Goal: Task Accomplishment & Management: Use online tool/utility

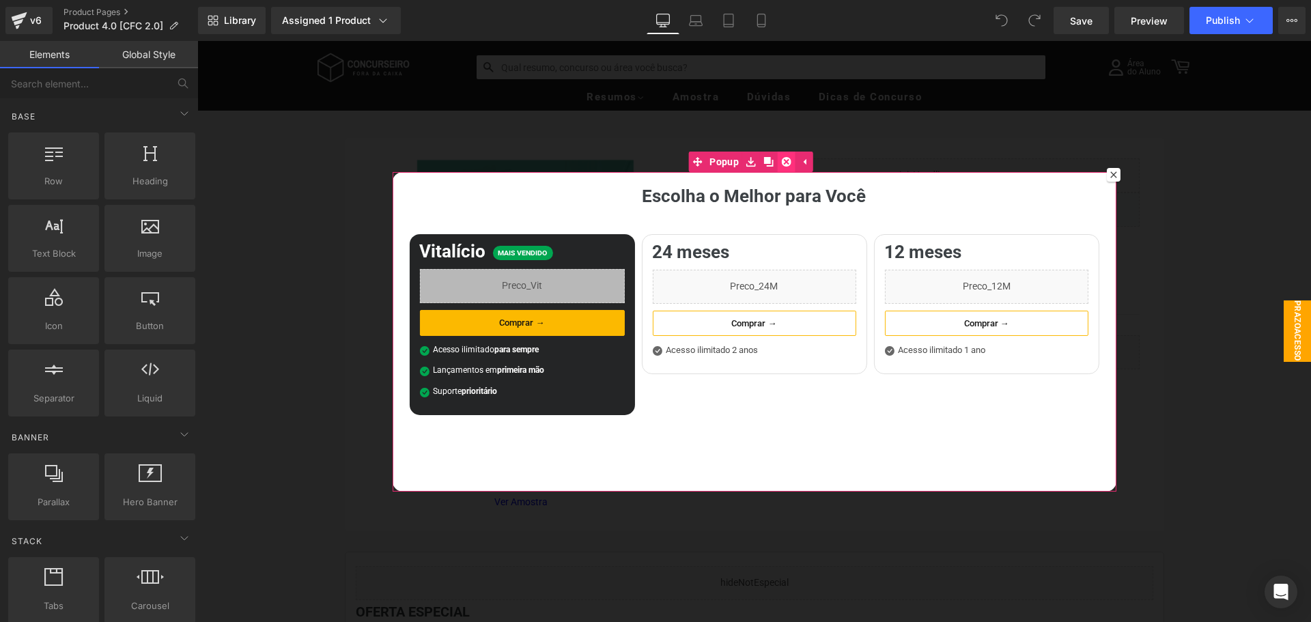
click at [787, 162] on icon at bounding box center [787, 161] width 10 height 10
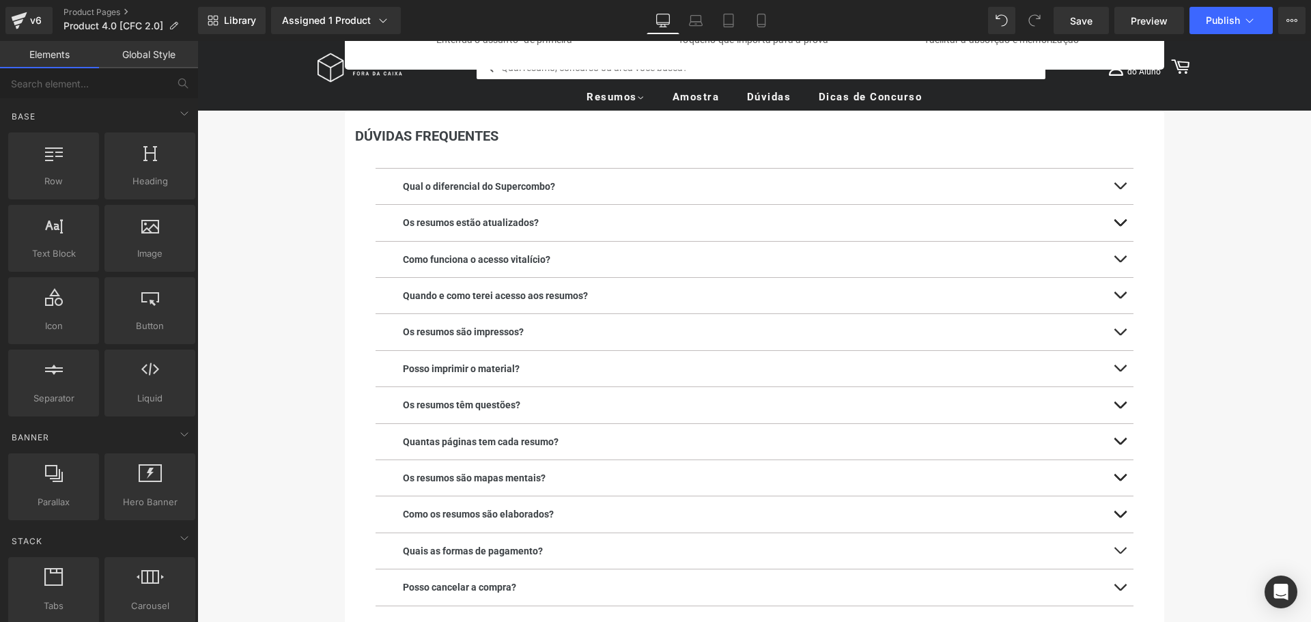
scroll to position [1843, 0]
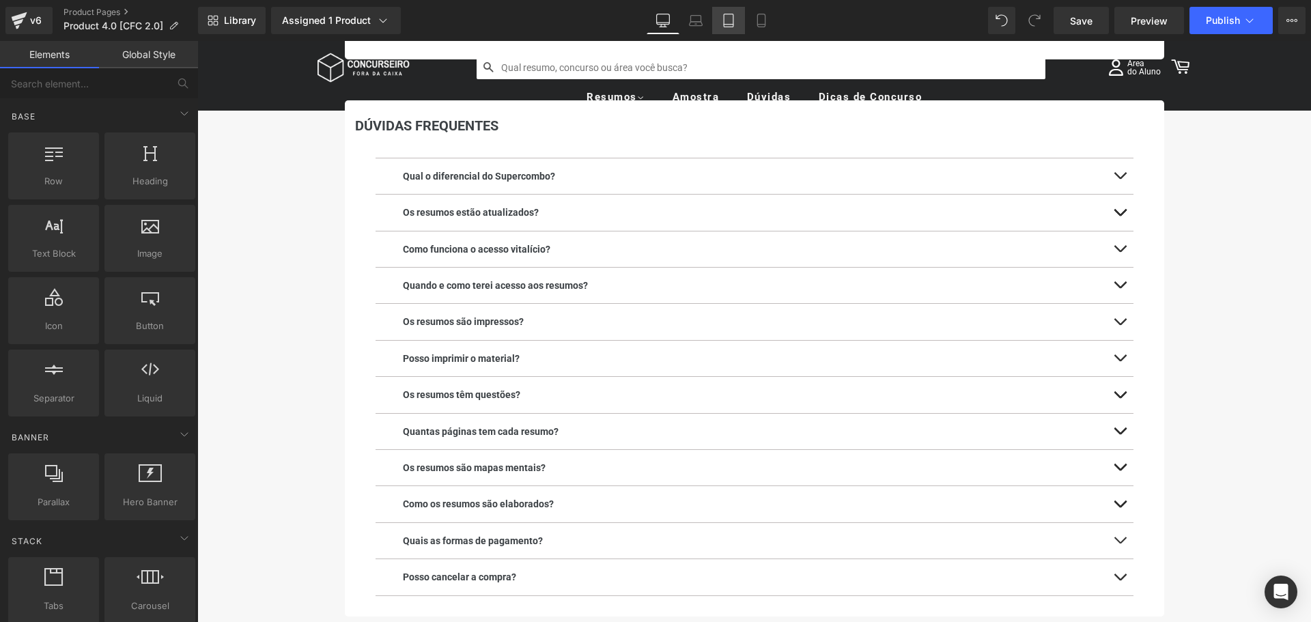
click at [725, 25] on icon at bounding box center [729, 21] width 14 height 14
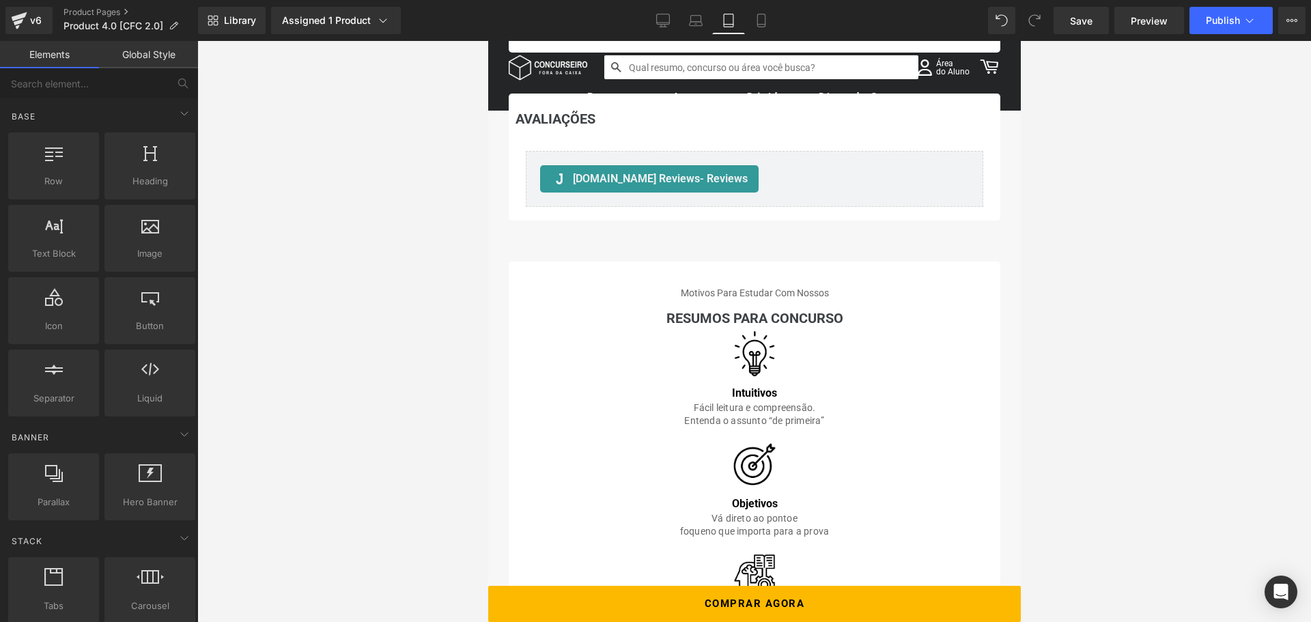
scroll to position [1820, 0]
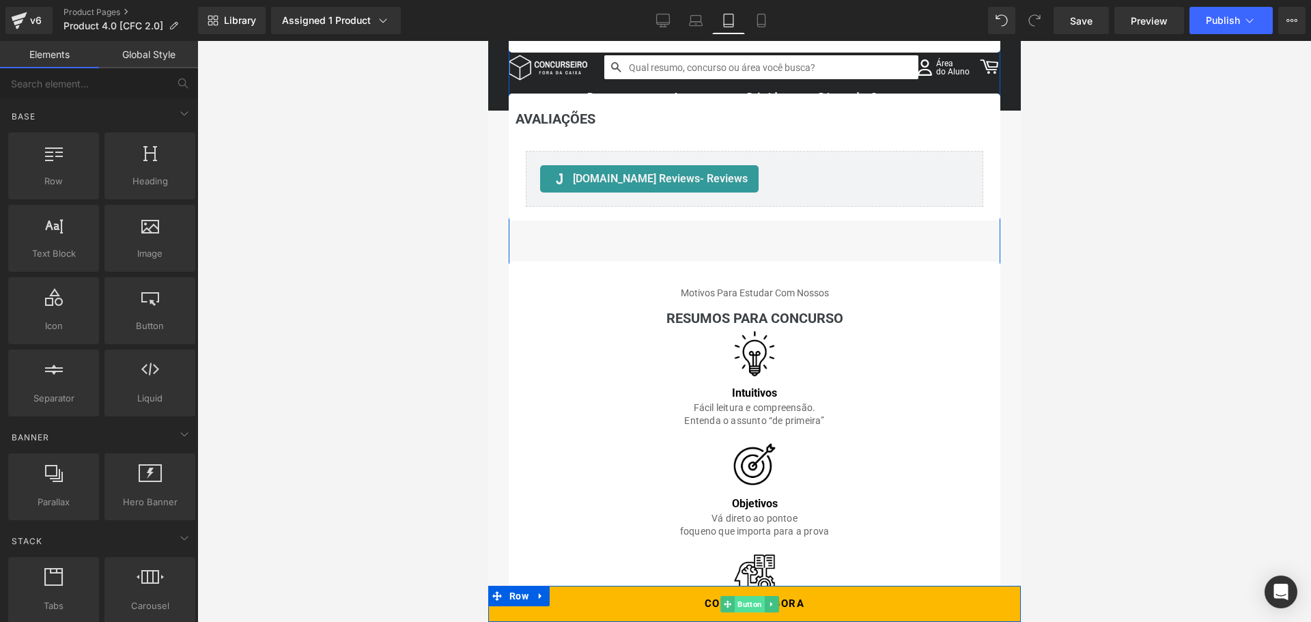
click at [745, 606] on span "Button" at bounding box center [749, 604] width 30 height 16
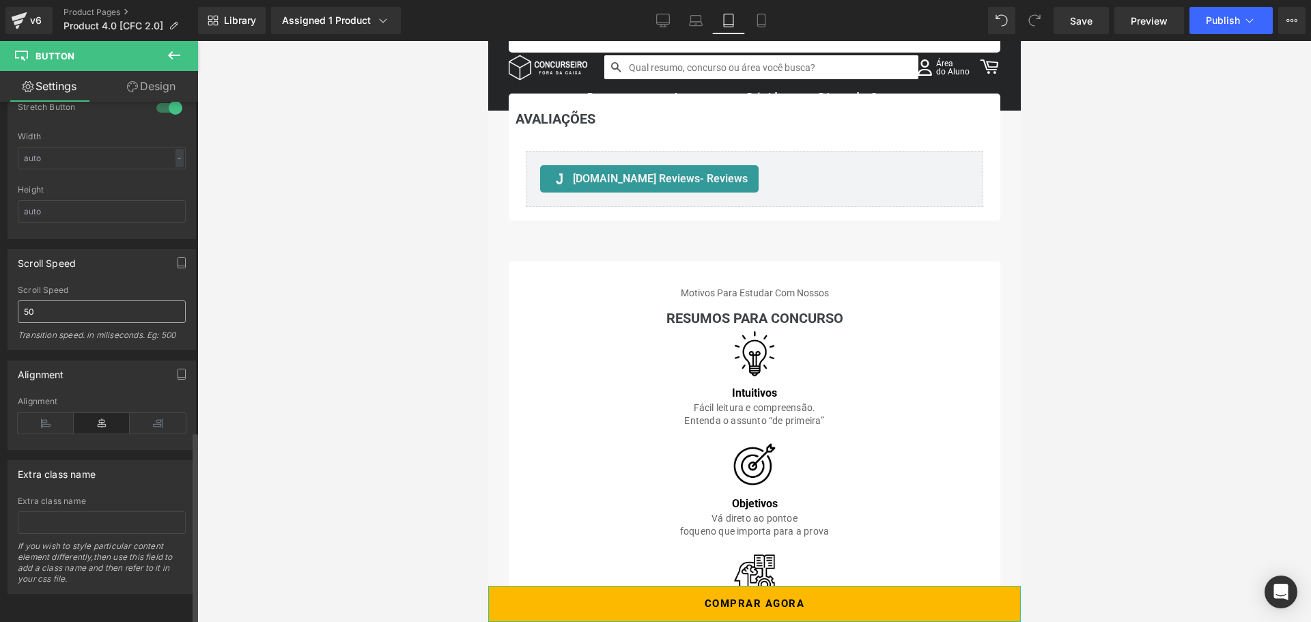
scroll to position [907, 0]
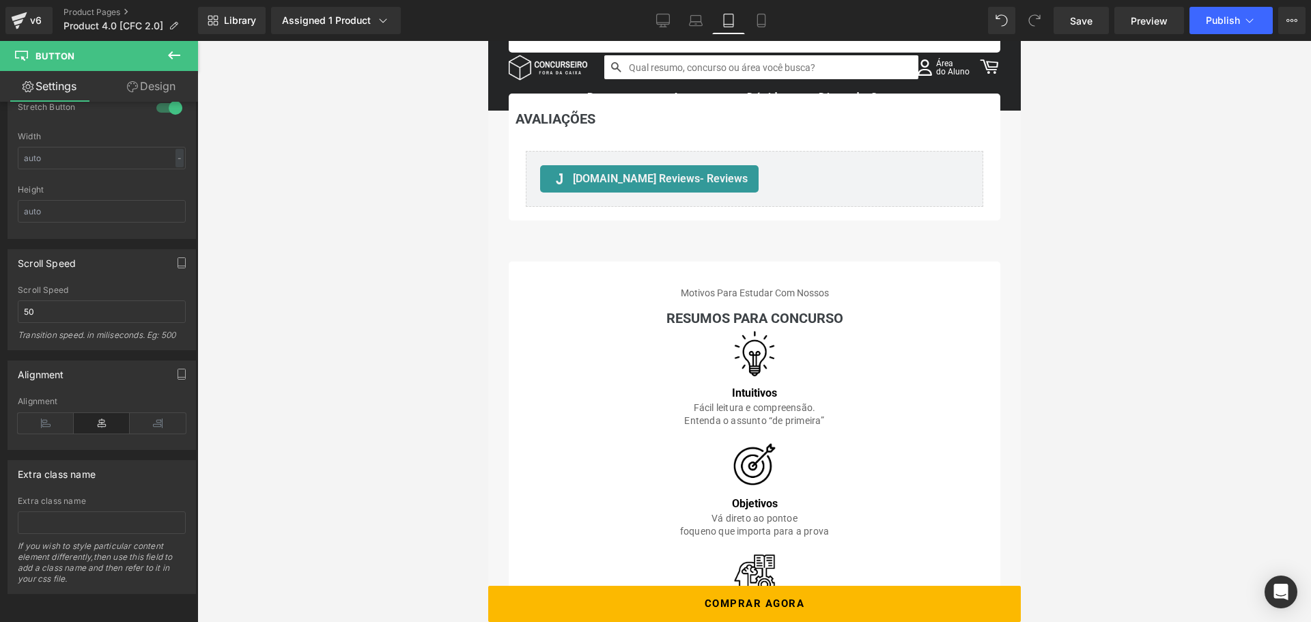
click at [381, 406] on div at bounding box center [754, 331] width 1114 height 581
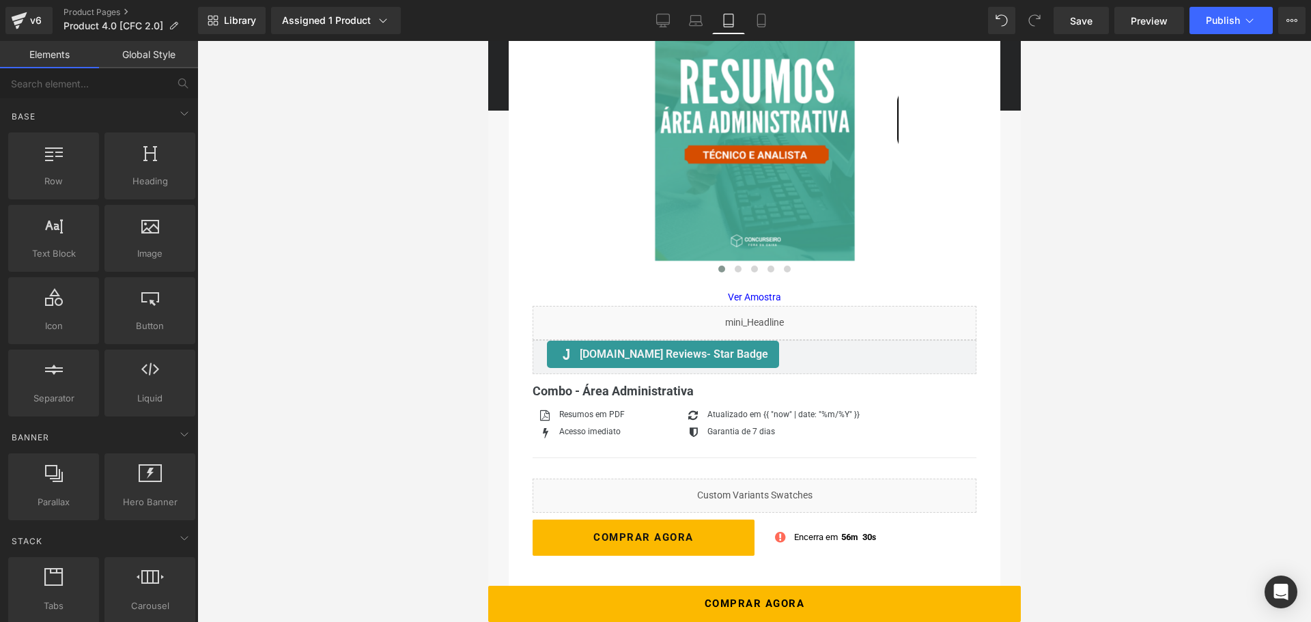
scroll to position [317, 0]
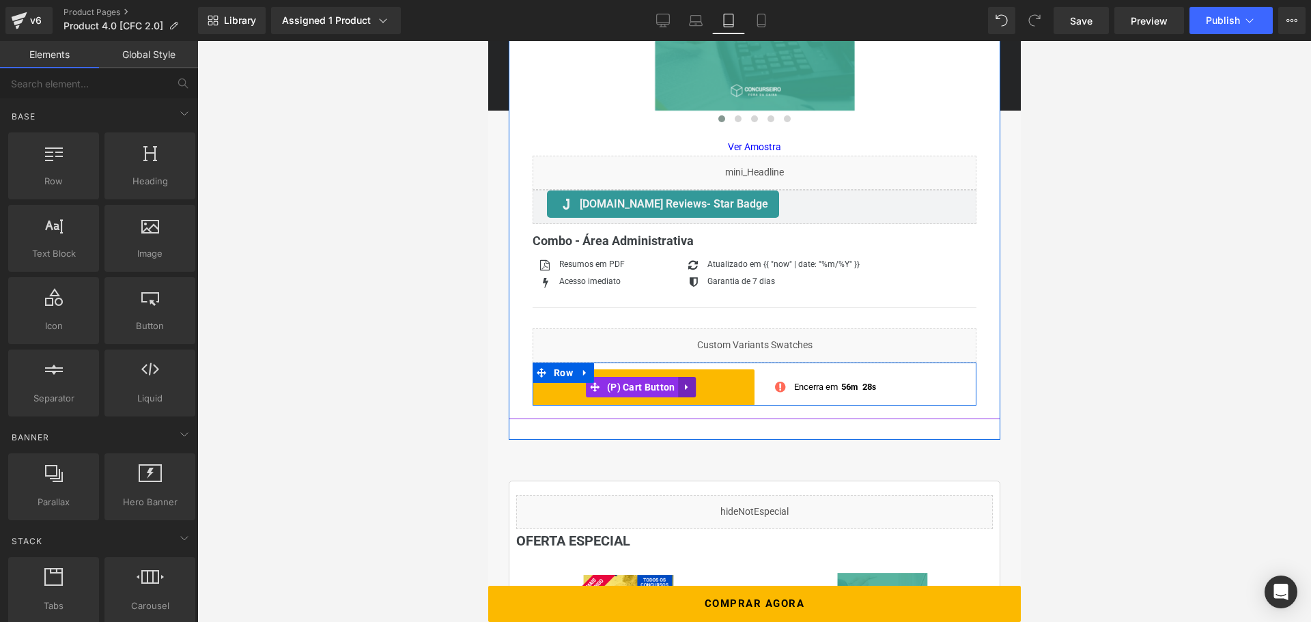
click at [687, 387] on icon at bounding box center [685, 387] width 3 height 6
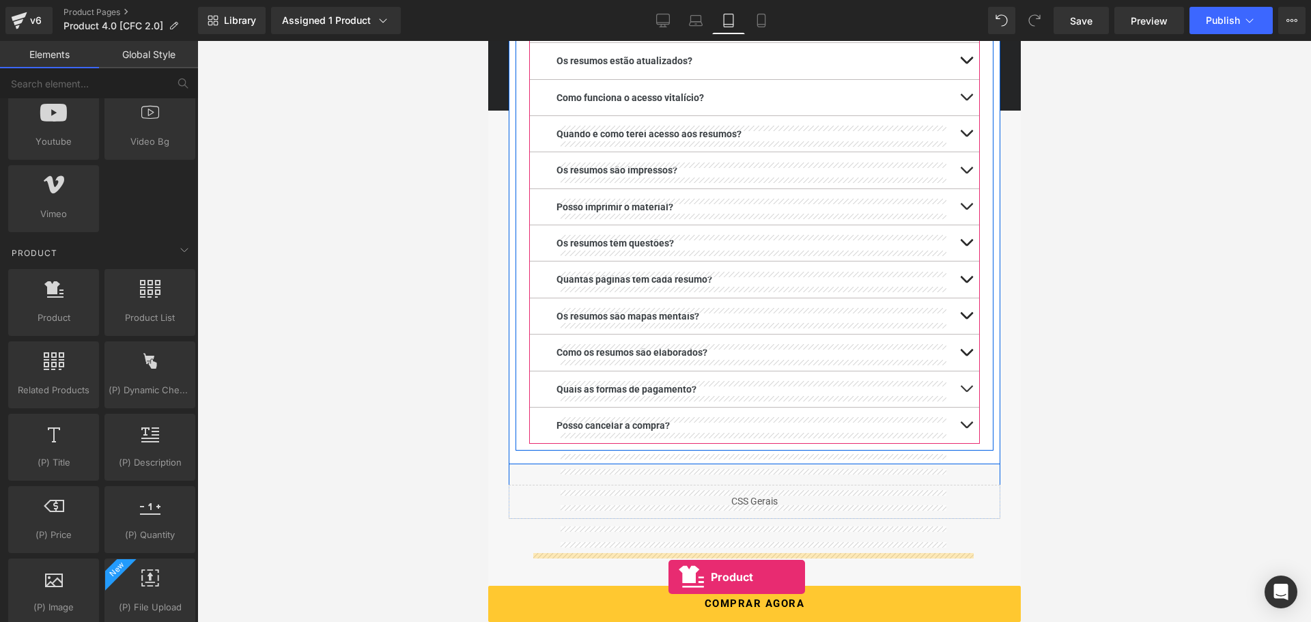
scroll to position [3017, 0]
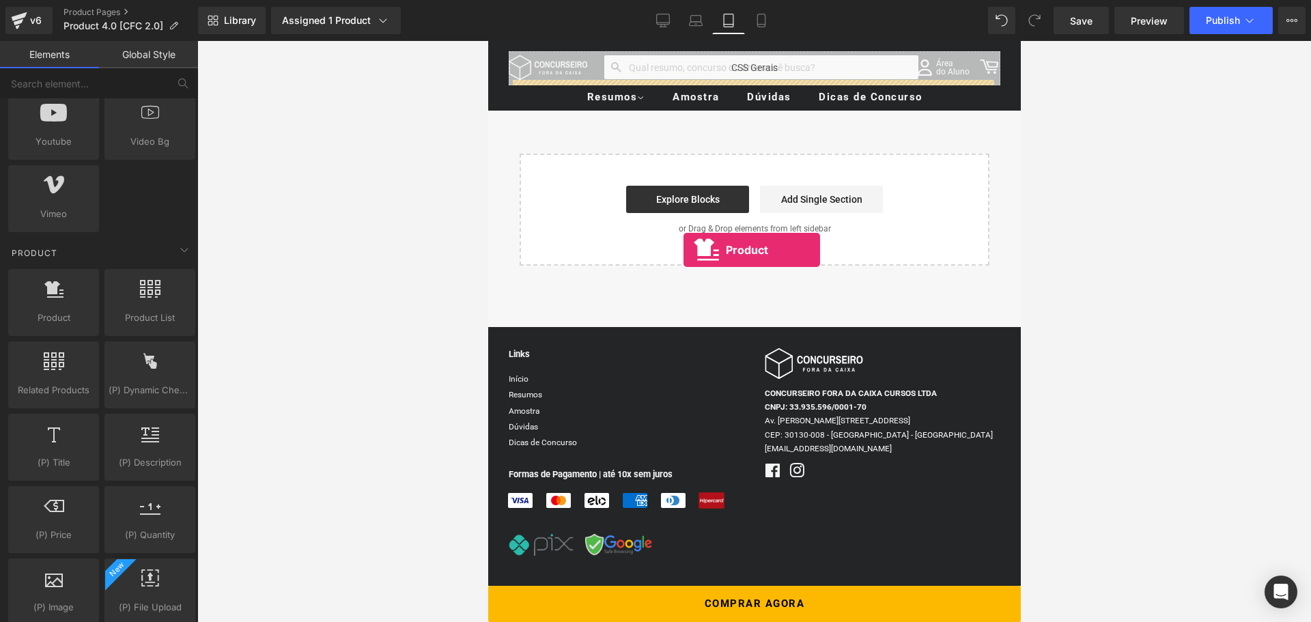
drag, startPoint x: 554, startPoint y: 341, endPoint x: 683, endPoint y: 250, distance: 157.2
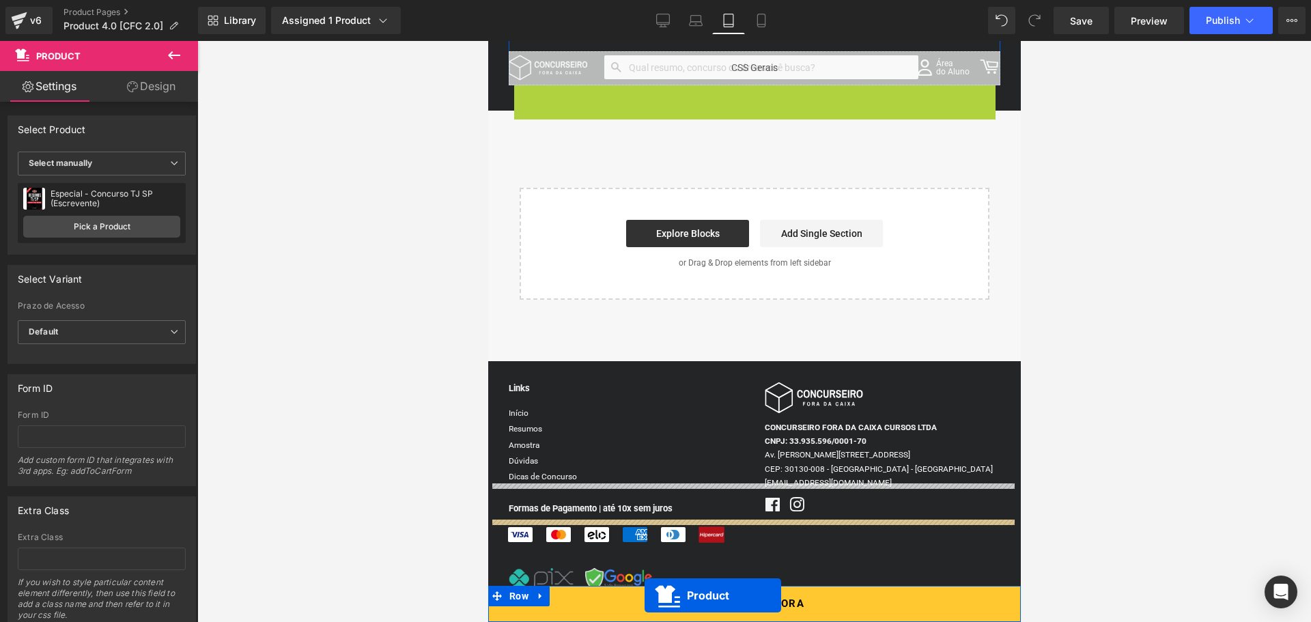
scroll to position [3051, 0]
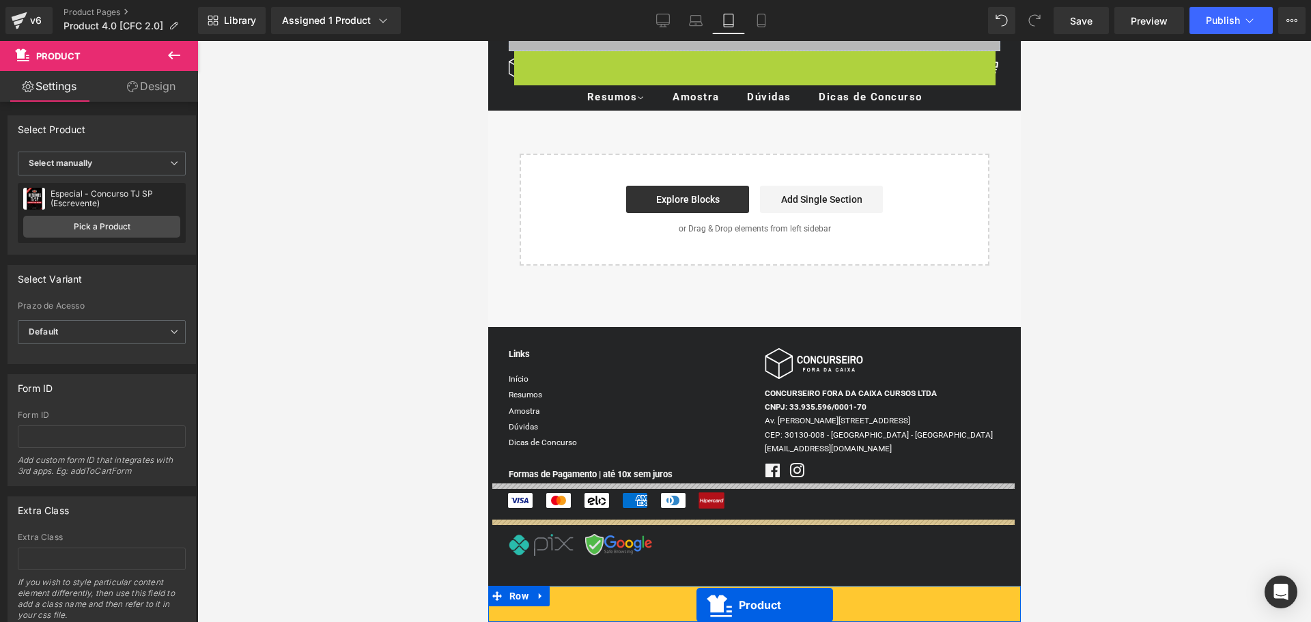
drag, startPoint x: 719, startPoint y: 168, endPoint x: 696, endPoint y: 605, distance: 437.6
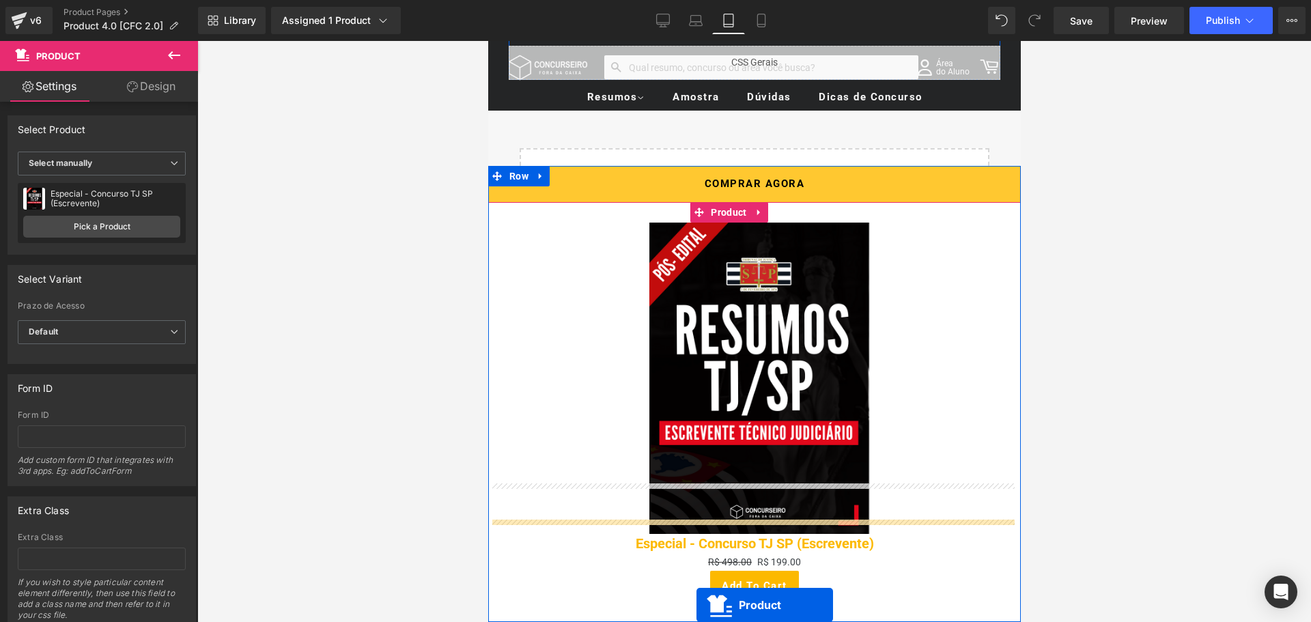
scroll to position [3017, 0]
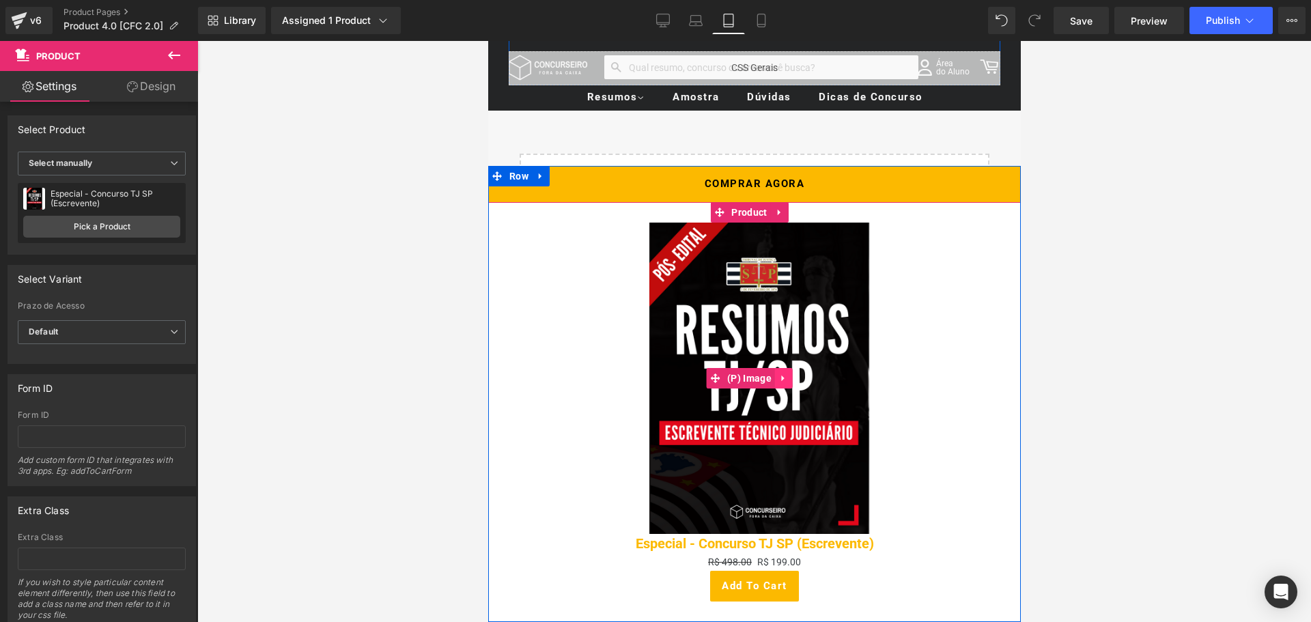
click at [784, 380] on icon at bounding box center [783, 378] width 10 height 10
click at [796, 380] on icon at bounding box center [792, 378] width 10 height 10
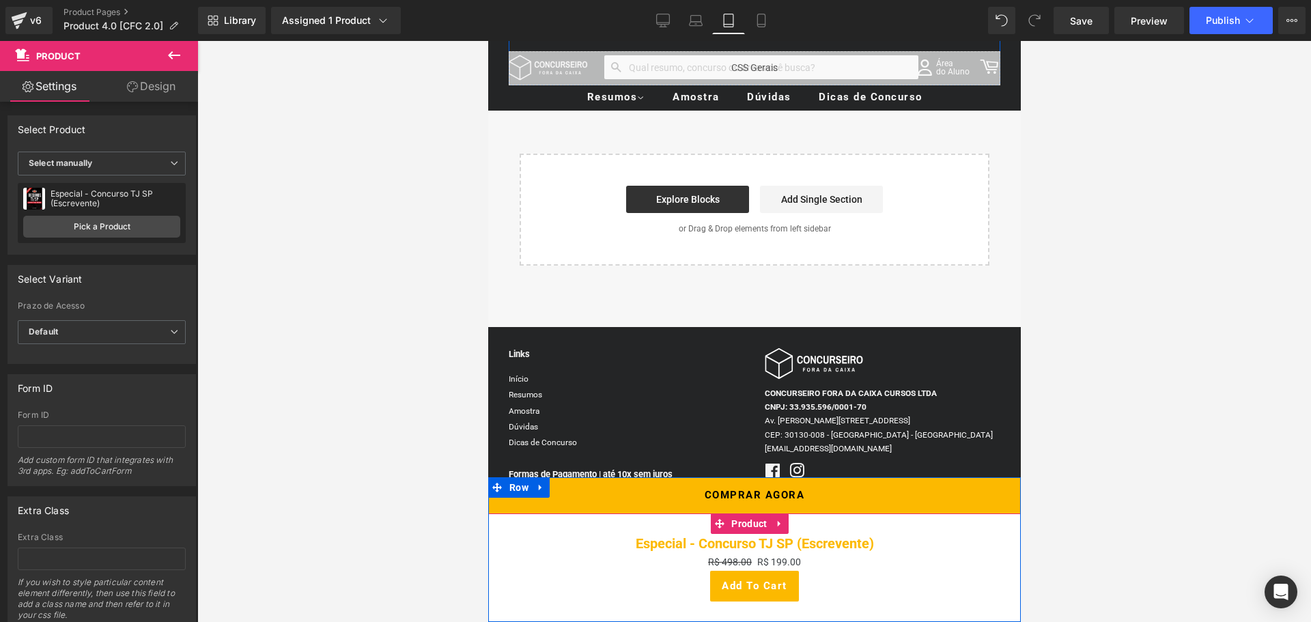
scroll to position [3010, 0]
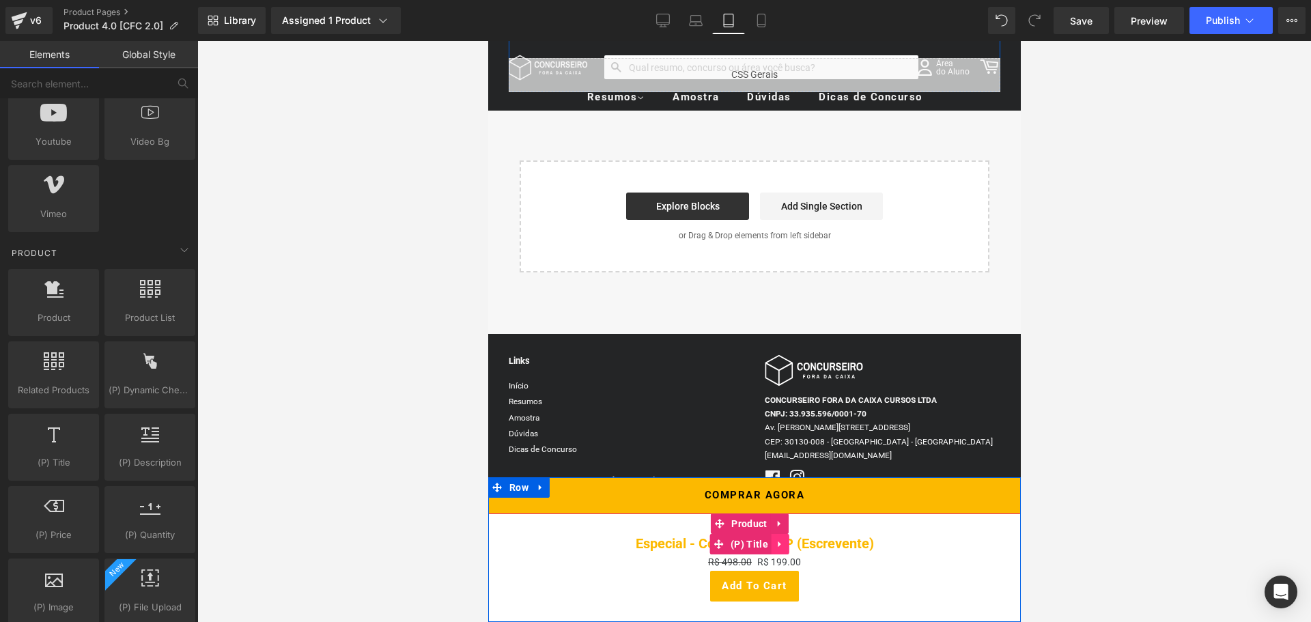
click at [782, 550] on link at bounding box center [780, 544] width 18 height 20
click at [791, 548] on icon at bounding box center [789, 544] width 10 height 10
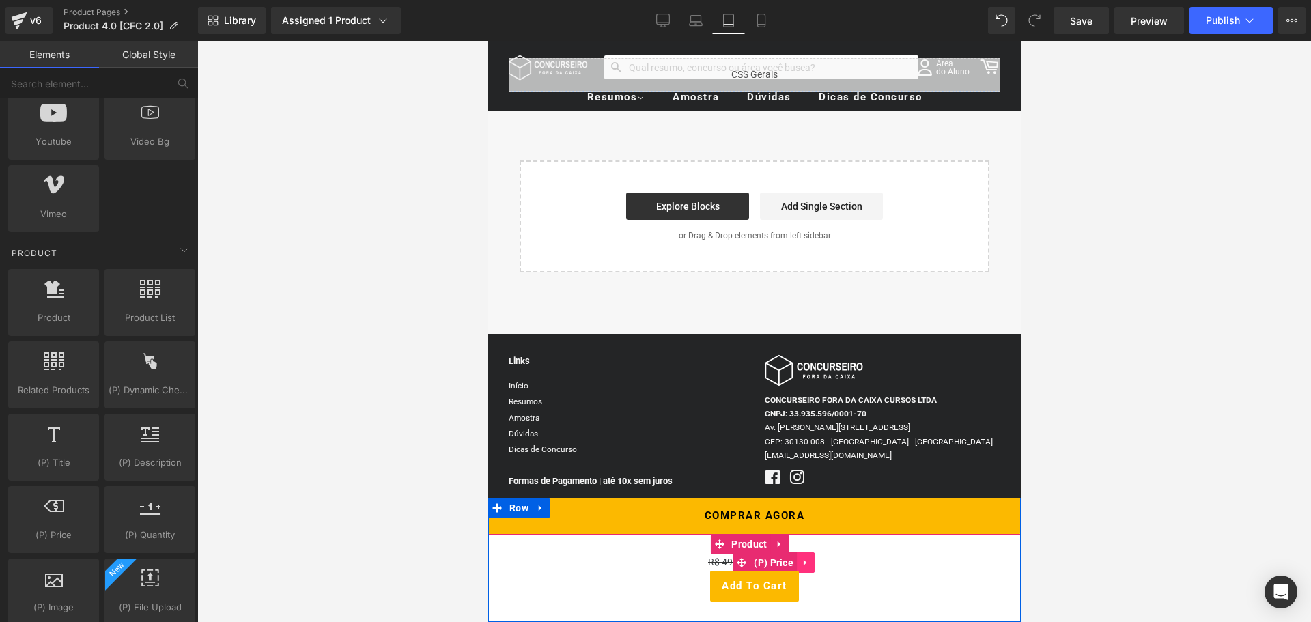
click at [806, 564] on icon at bounding box center [805, 563] width 10 height 10
click at [821, 565] on link at bounding box center [814, 562] width 18 height 20
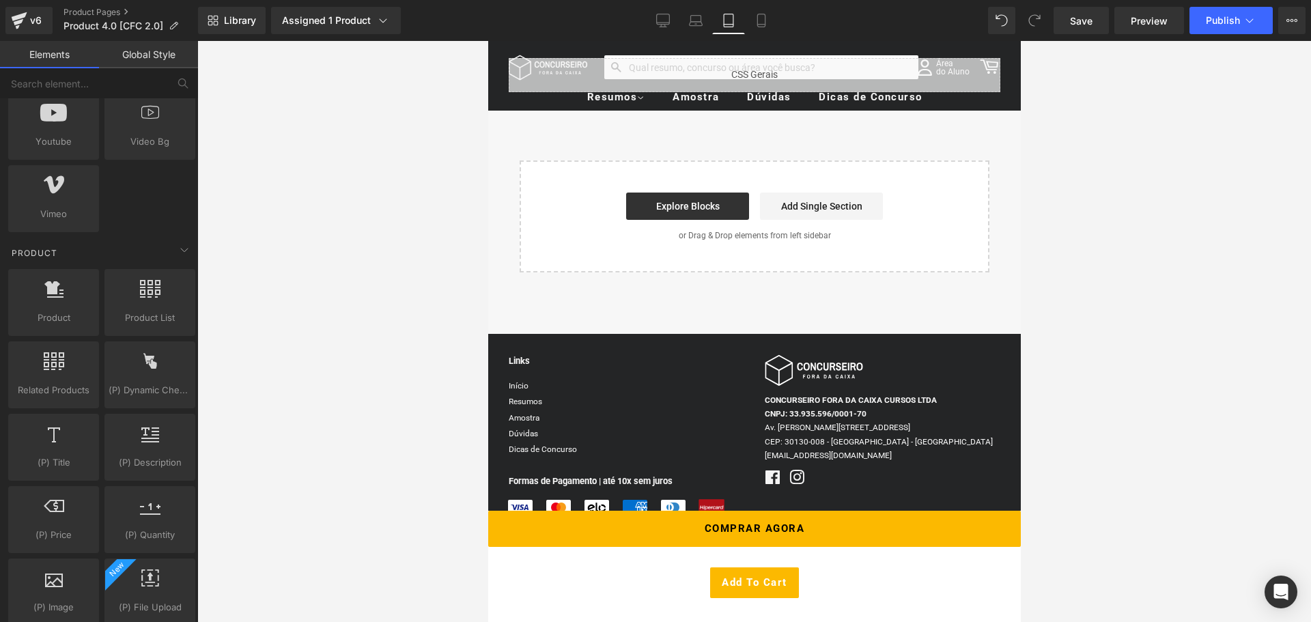
click at [632, 569] on div "Rendering Content" at bounding box center [656, 568] width 84 height 15
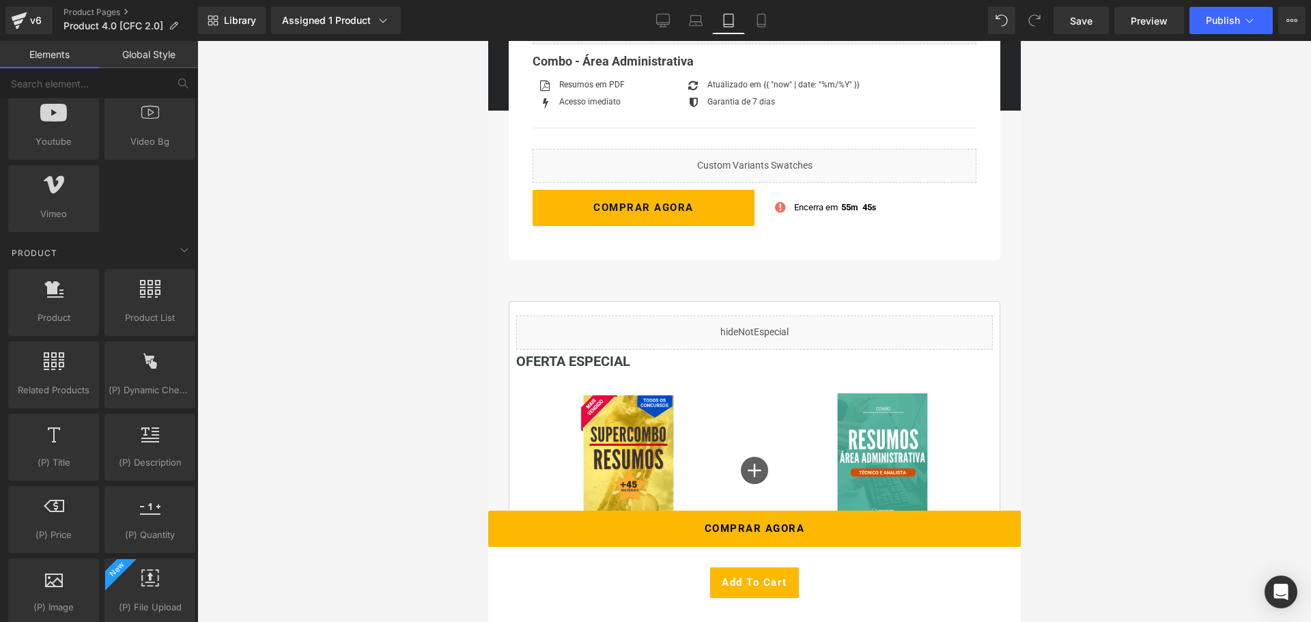
scroll to position [279, 0]
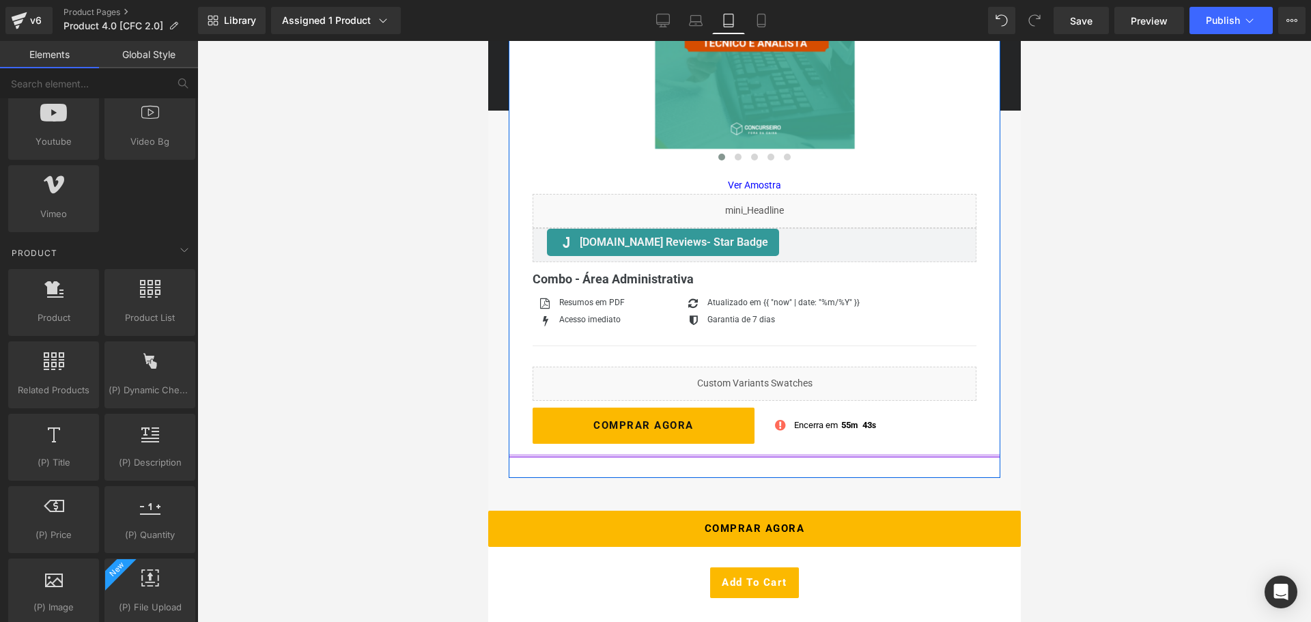
click at [531, 456] on div at bounding box center [754, 455] width 492 height 3
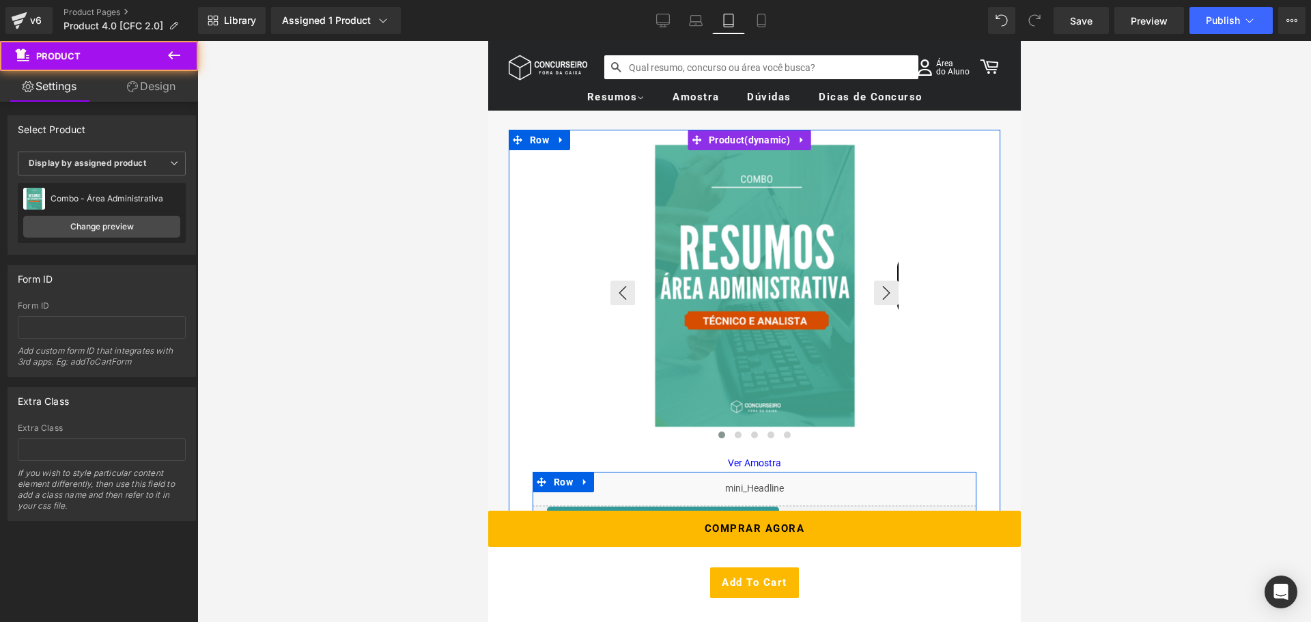
scroll to position [0, 0]
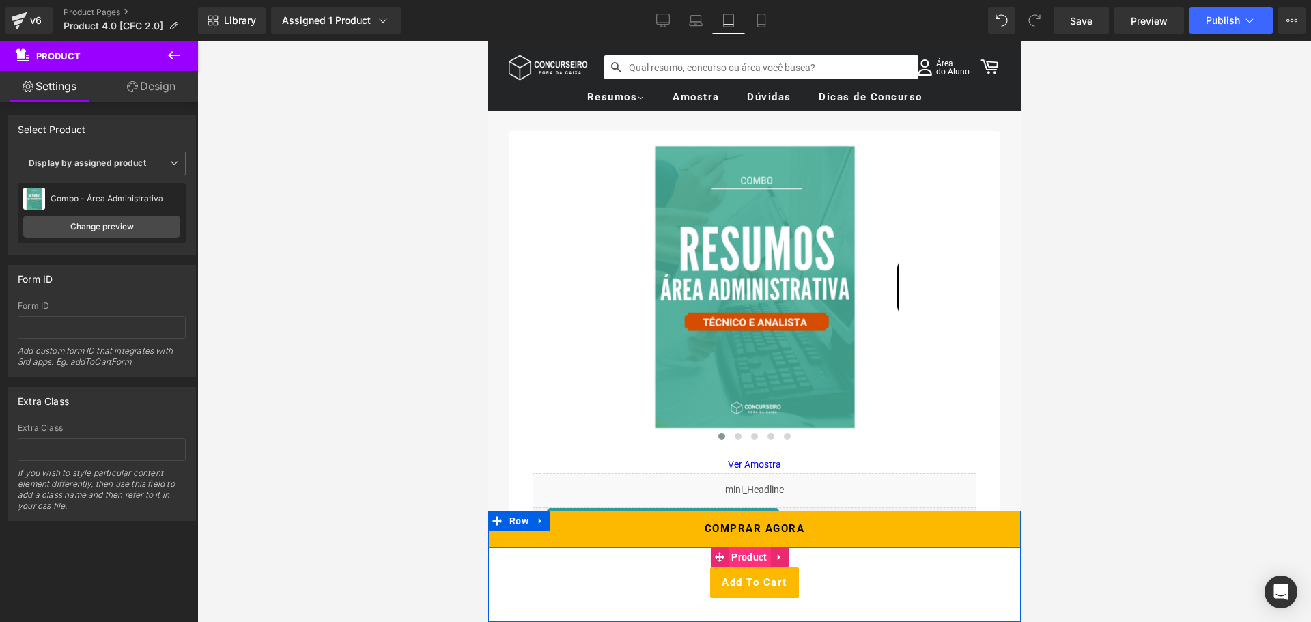
click at [738, 554] on span "Product" at bounding box center [748, 557] width 42 height 20
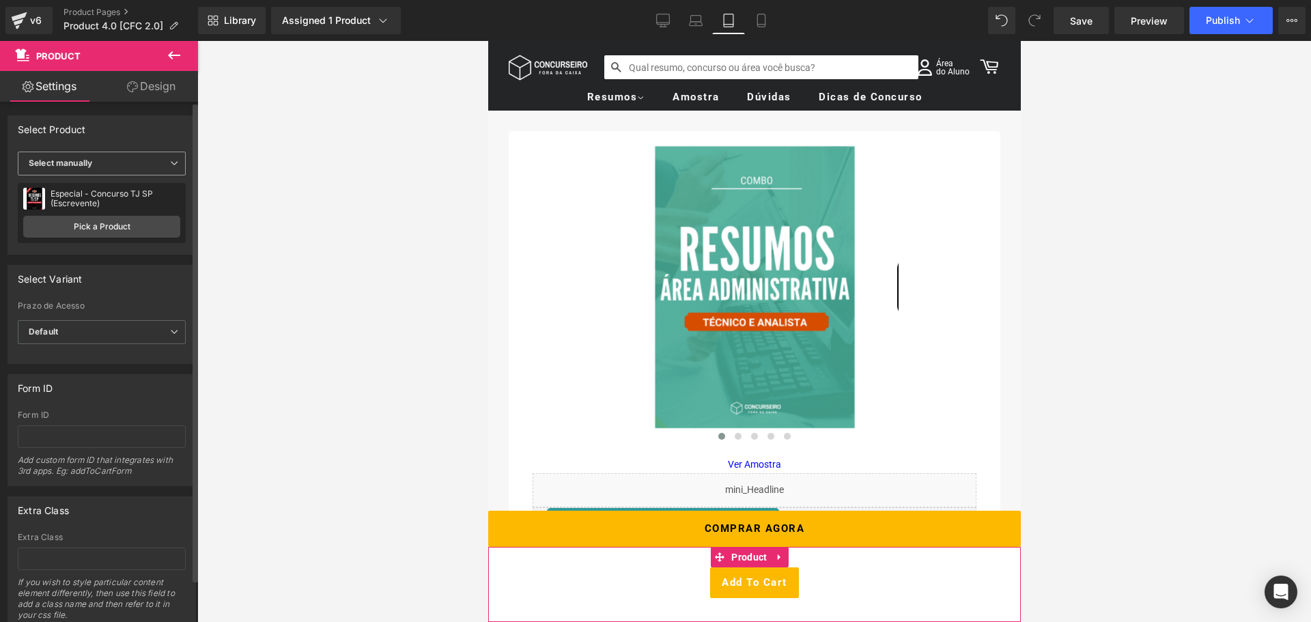
click at [110, 167] on span "Select manually" at bounding box center [102, 164] width 168 height 24
click at [115, 183] on div "Display by assigned product" at bounding box center [93, 185] width 111 height 10
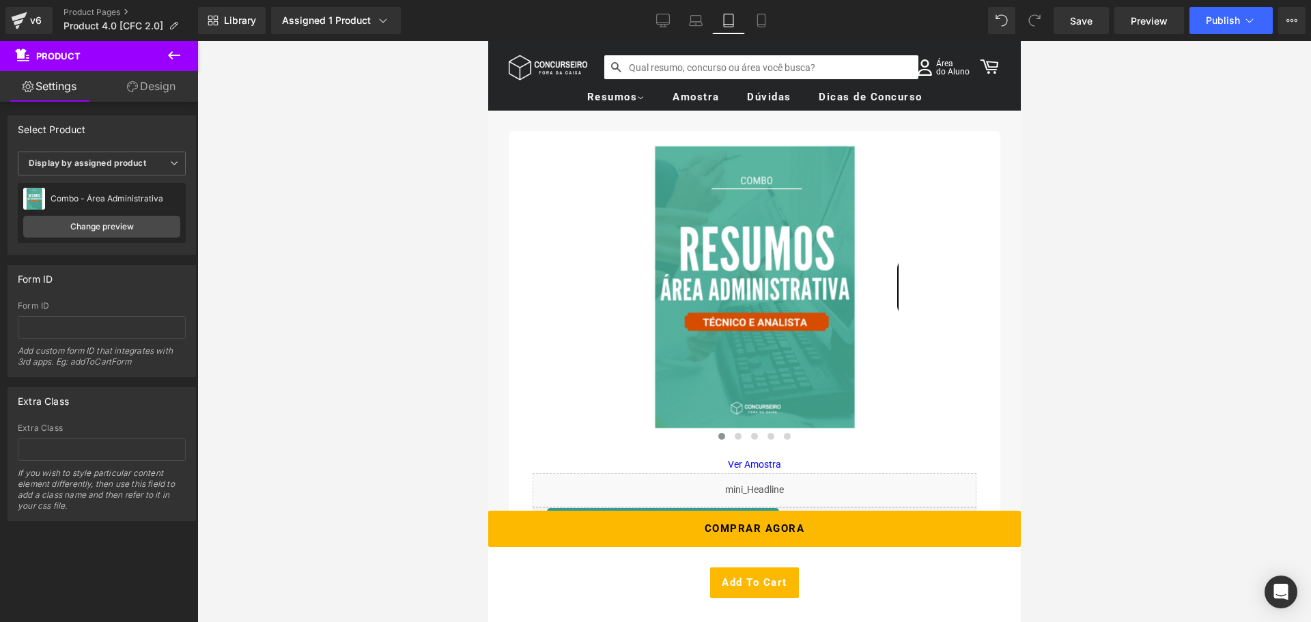
click at [139, 137] on div "Select Product" at bounding box center [101, 129] width 187 height 26
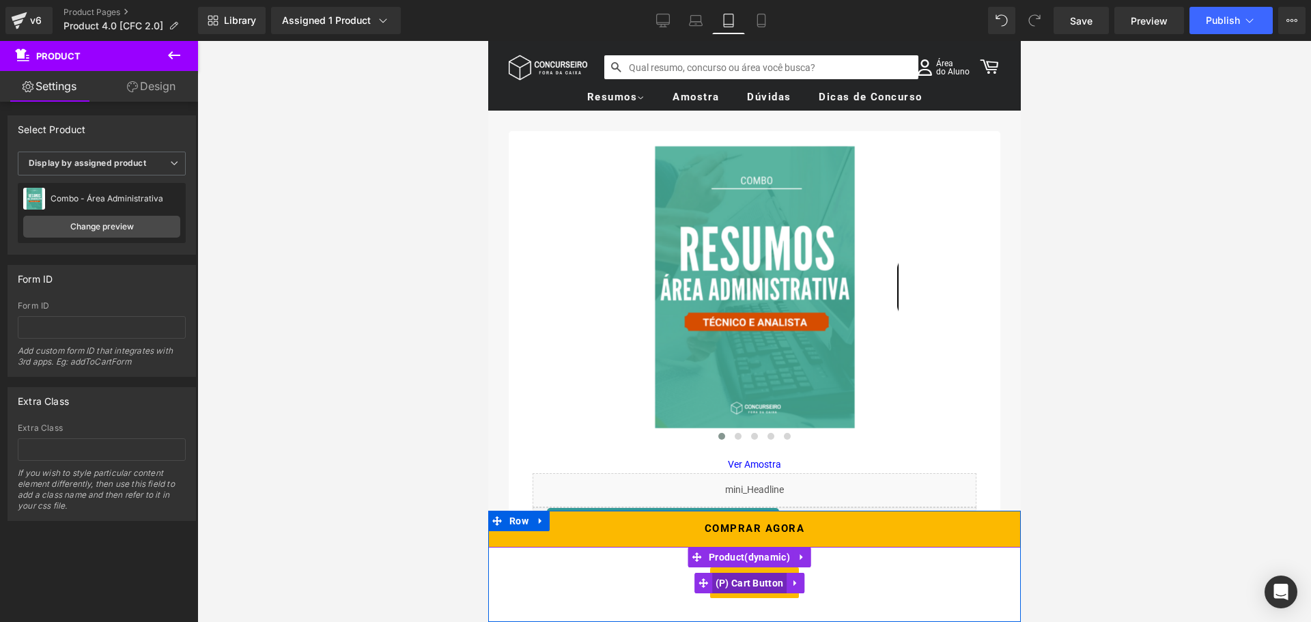
click at [752, 584] on span "(P) Cart Button" at bounding box center [748, 583] width 75 height 20
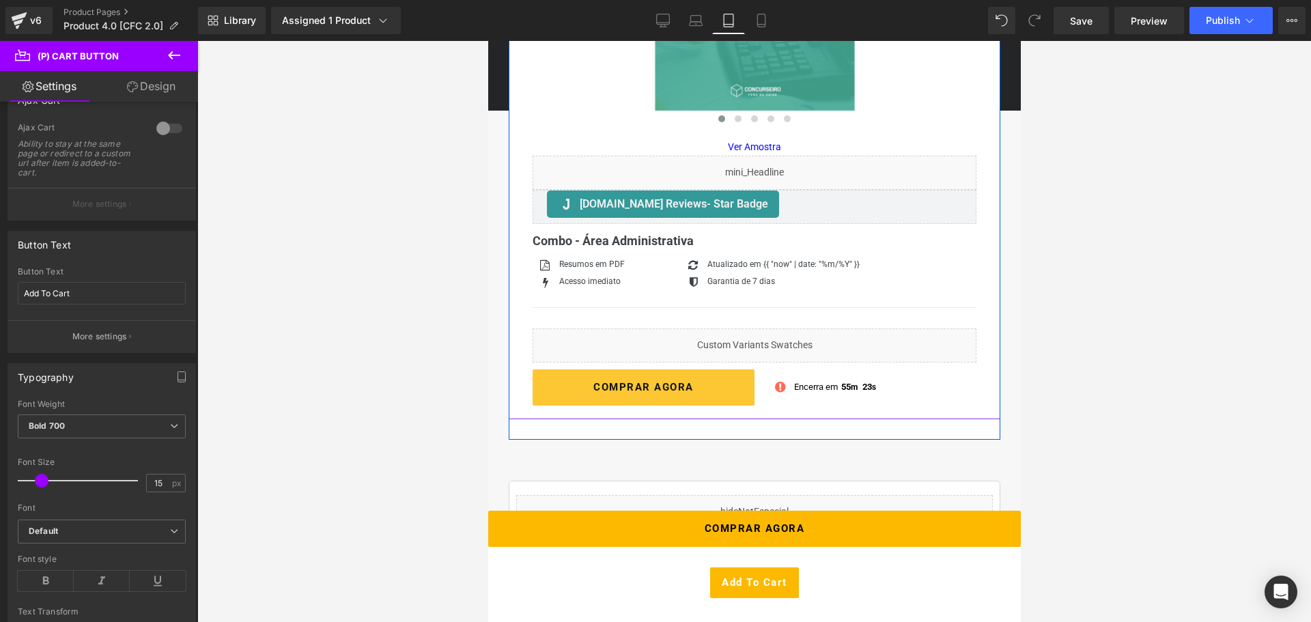
scroll to position [341, 0]
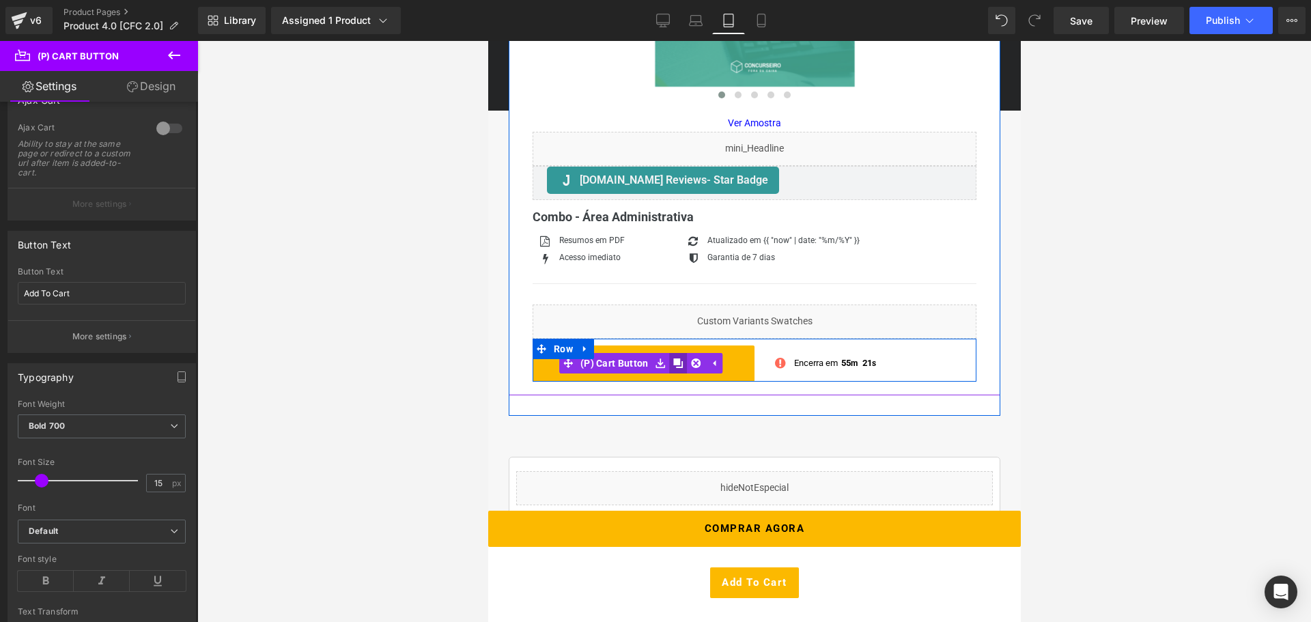
click at [679, 365] on icon at bounding box center [678, 363] width 10 height 10
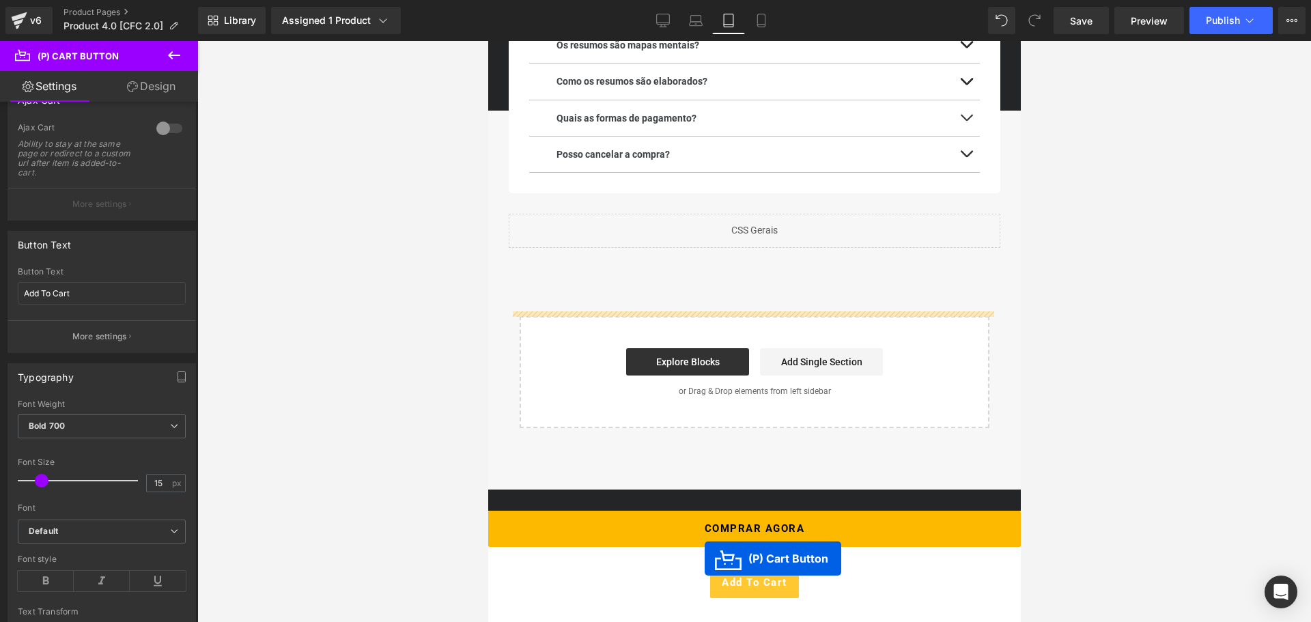
scroll to position [3058, 0]
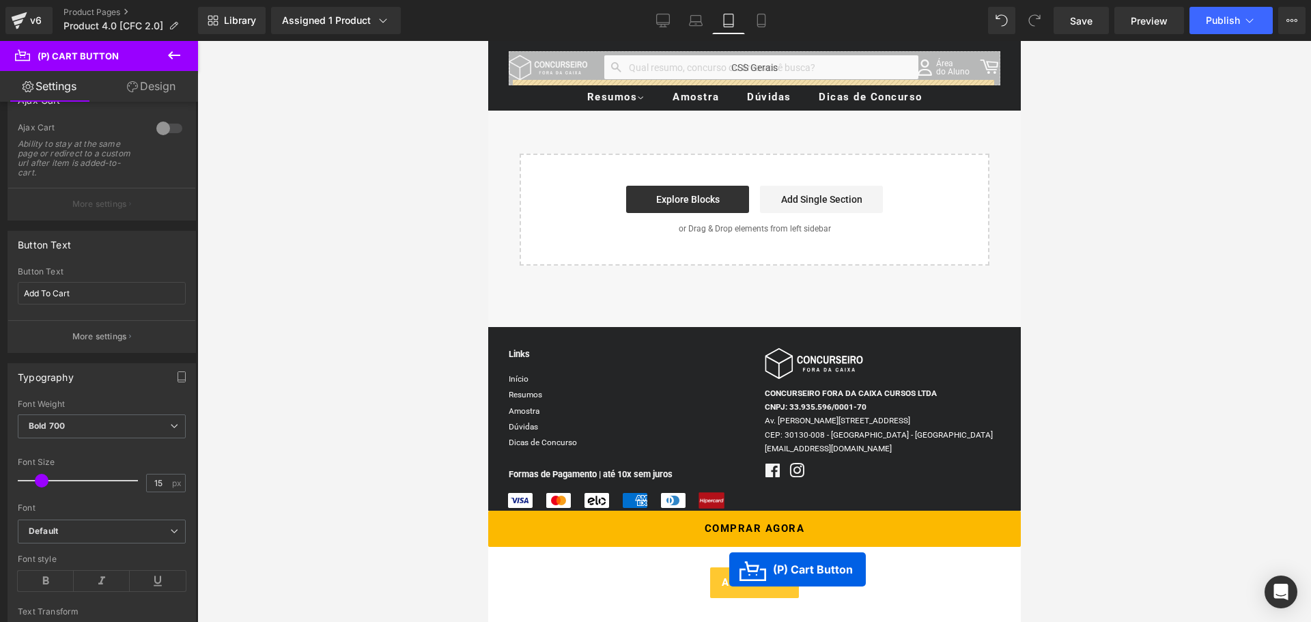
drag, startPoint x: 595, startPoint y: 408, endPoint x: 729, endPoint y: 569, distance: 209.5
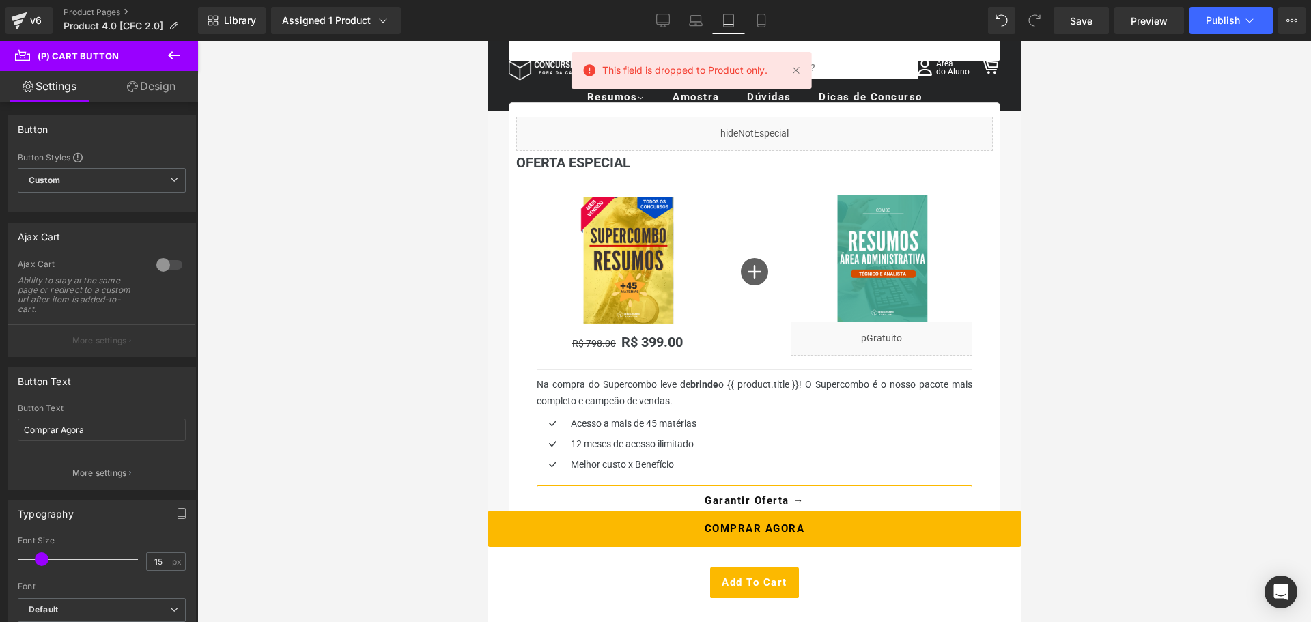
scroll to position [534, 0]
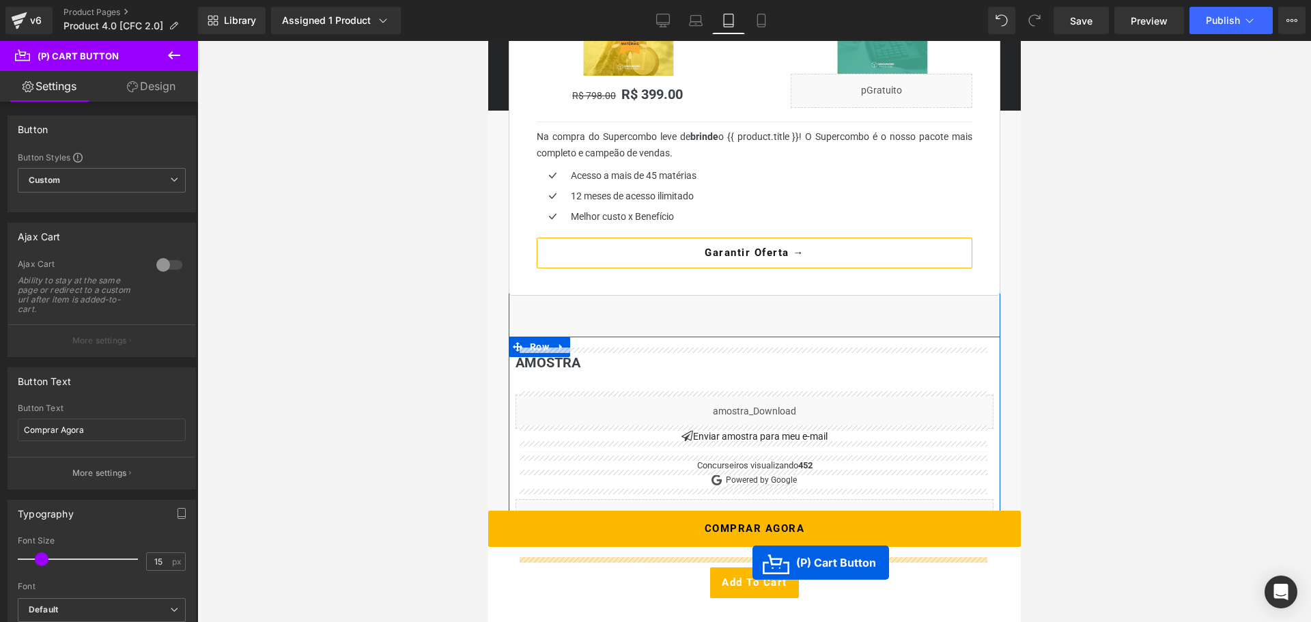
drag, startPoint x: 626, startPoint y: 213, endPoint x: 752, endPoint y: 563, distance: 371.5
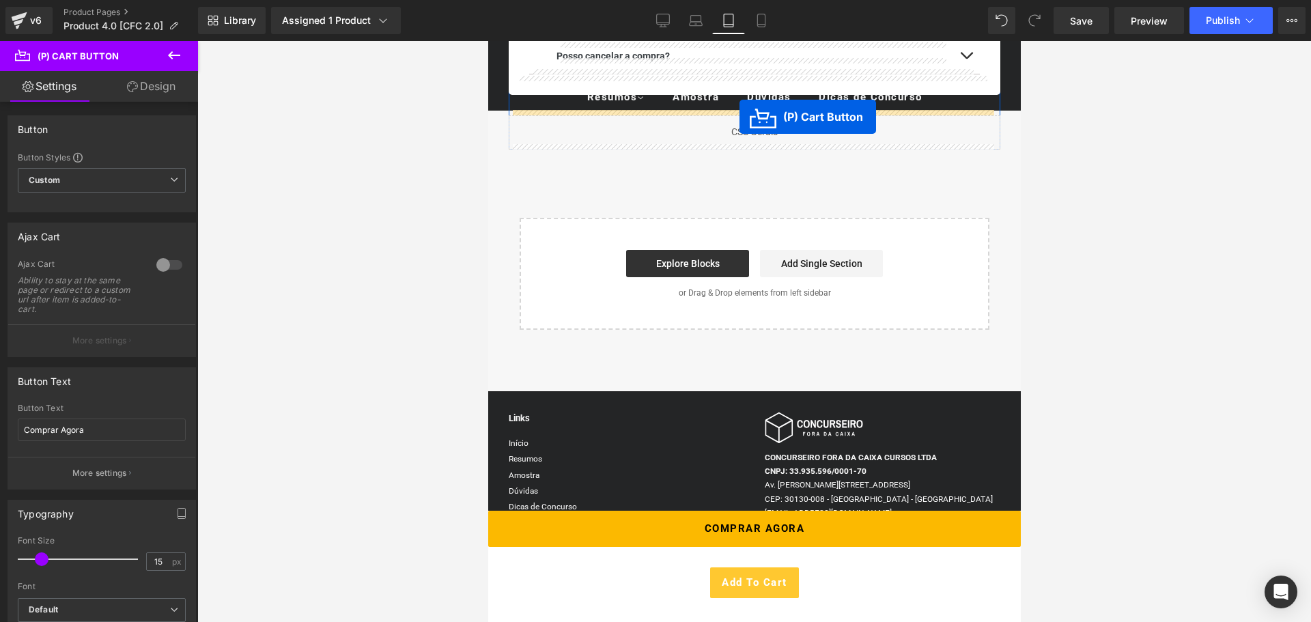
scroll to position [3058, 0]
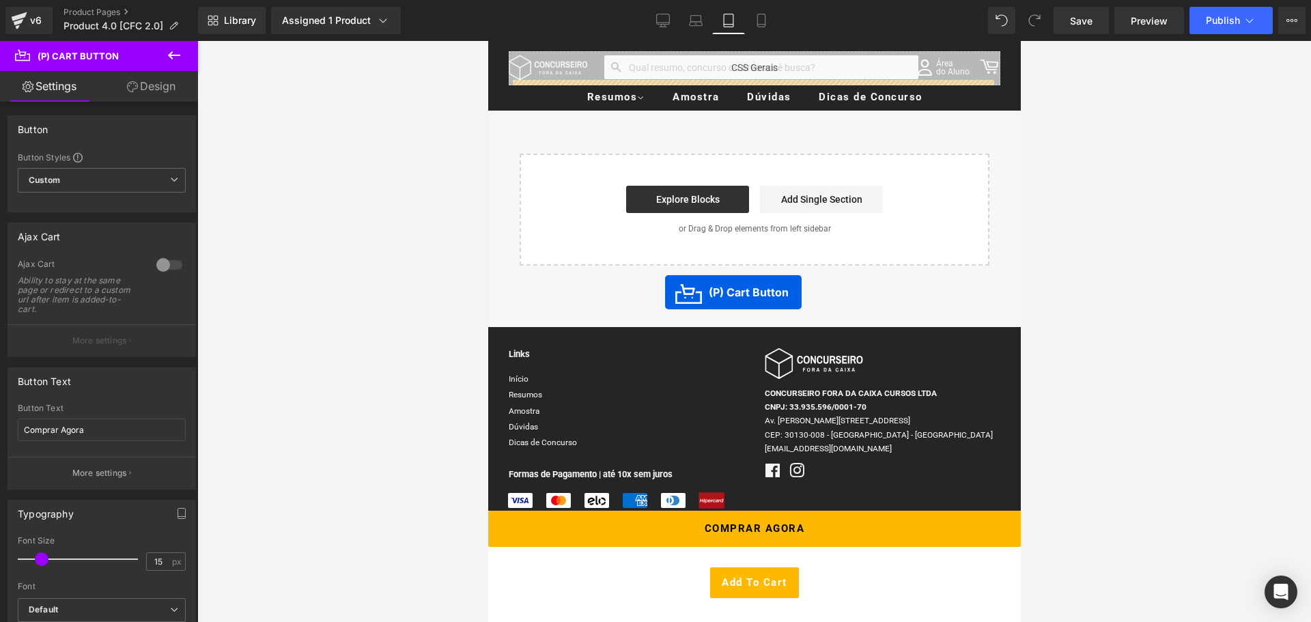
drag, startPoint x: 595, startPoint y: 376, endPoint x: 664, endPoint y: 292, distance: 109.1
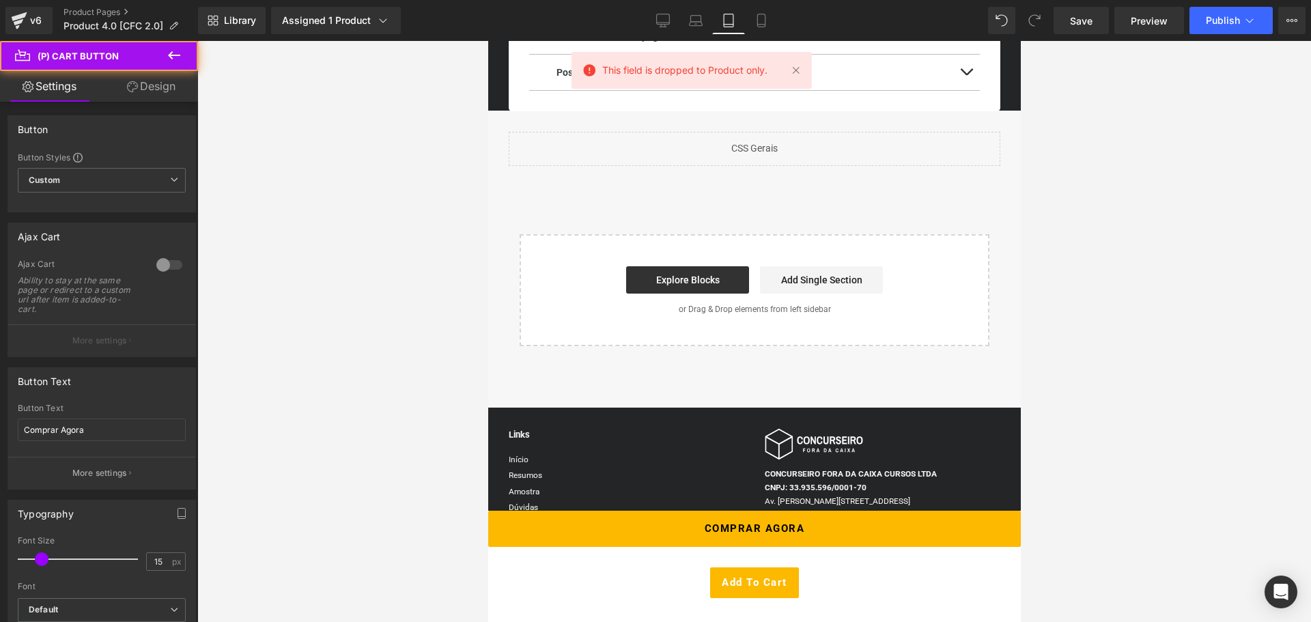
scroll to position [2787, 0]
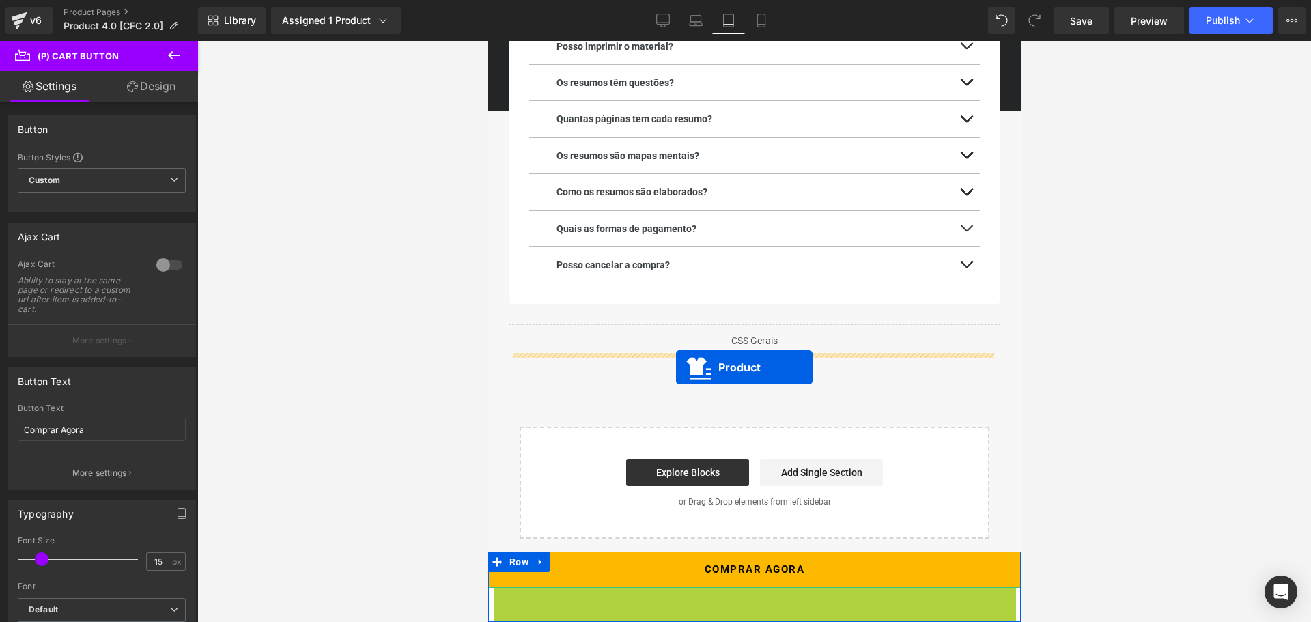
drag, startPoint x: 698, startPoint y: 563, endPoint x: 675, endPoint y: 367, distance: 197.3
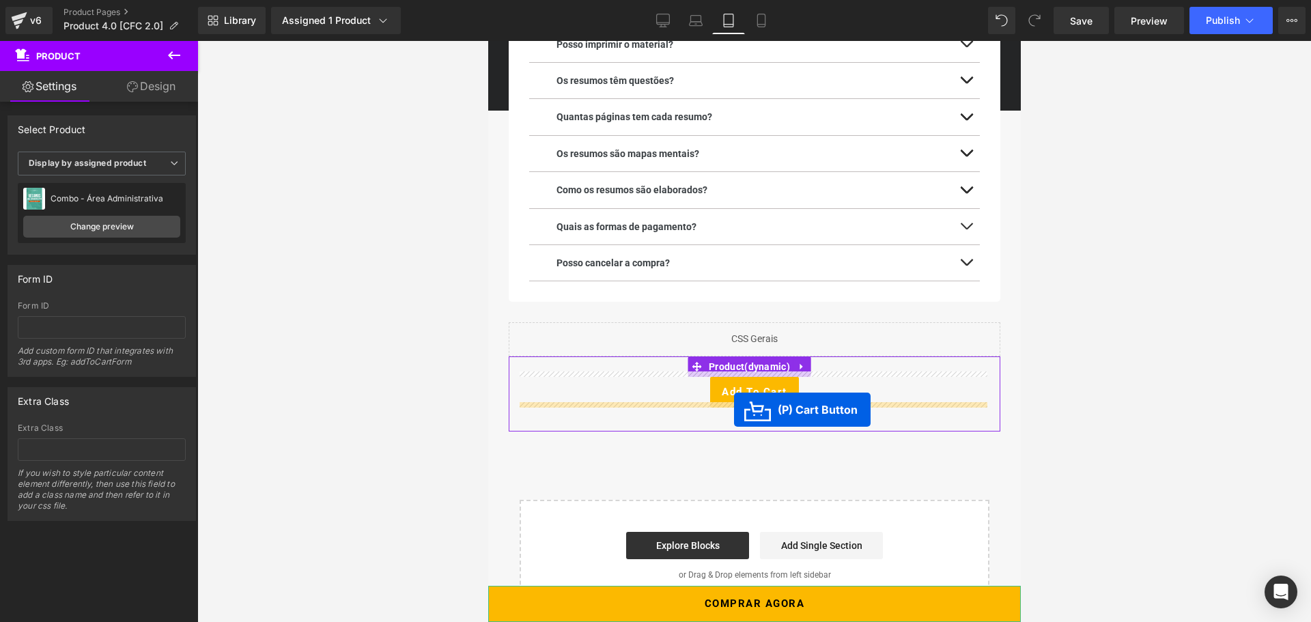
drag, startPoint x: 592, startPoint y: 212, endPoint x: 733, endPoint y: 410, distance: 243.3
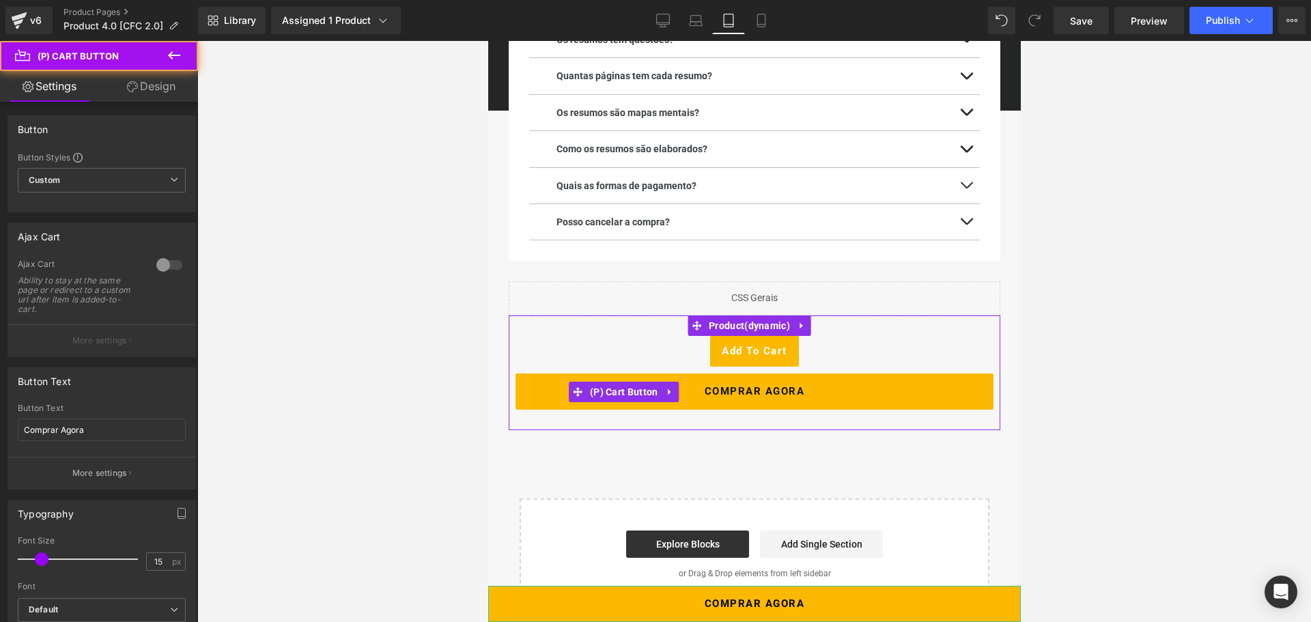
scroll to position [2746, 0]
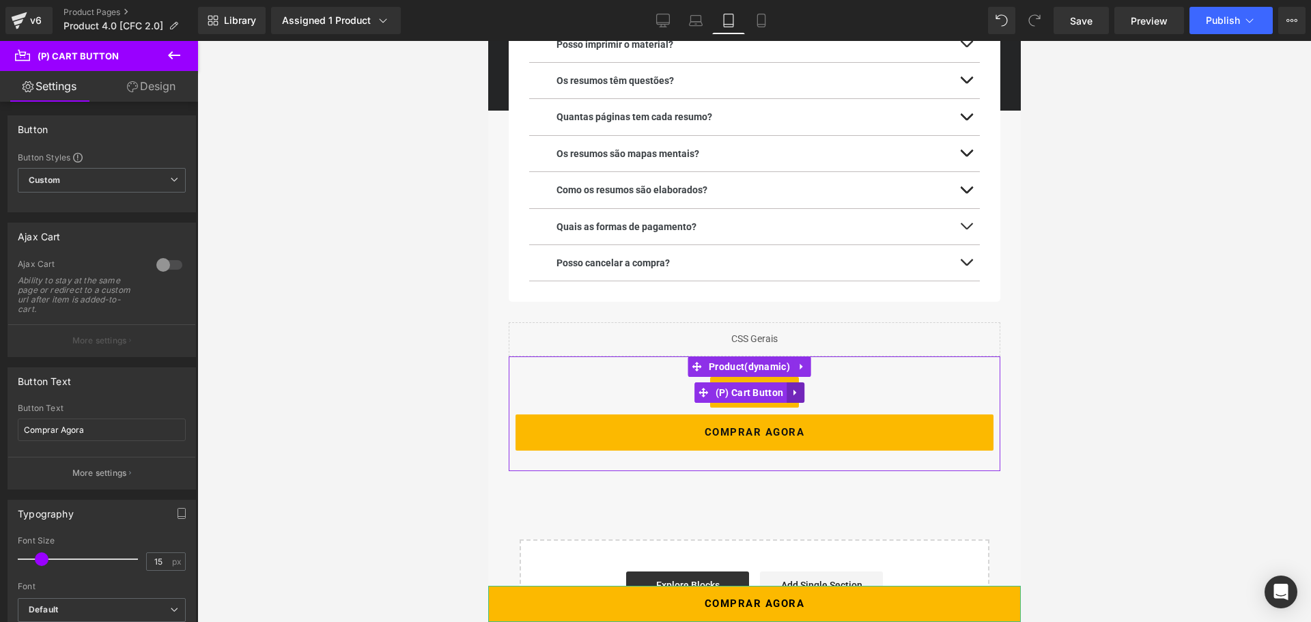
click at [800, 391] on link at bounding box center [795, 392] width 18 height 20
click at [808, 393] on link at bounding box center [804, 392] width 18 height 20
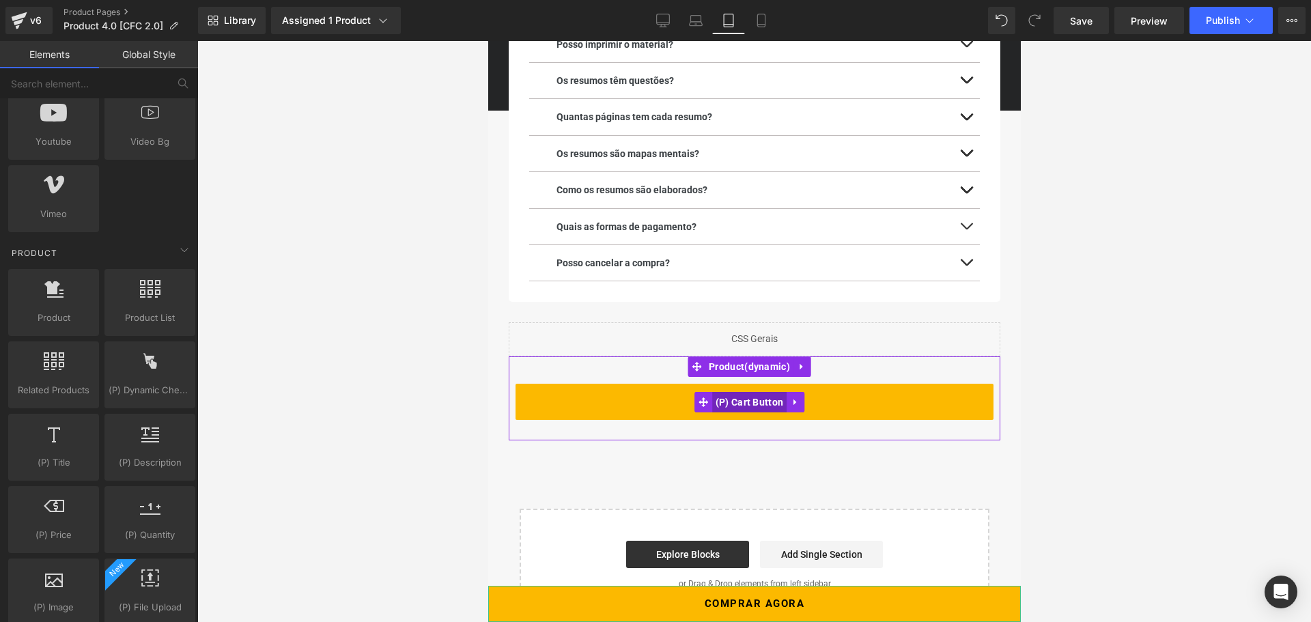
click at [740, 396] on span "(P) Cart Button" at bounding box center [748, 402] width 75 height 20
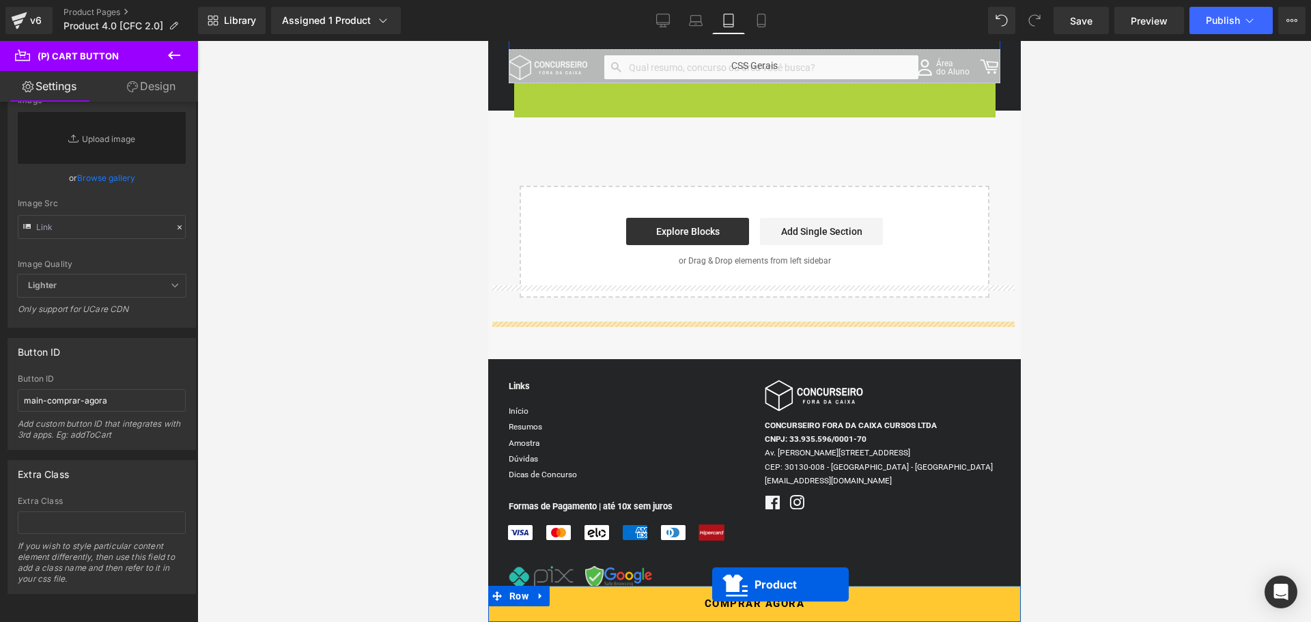
scroll to position [3051, 0]
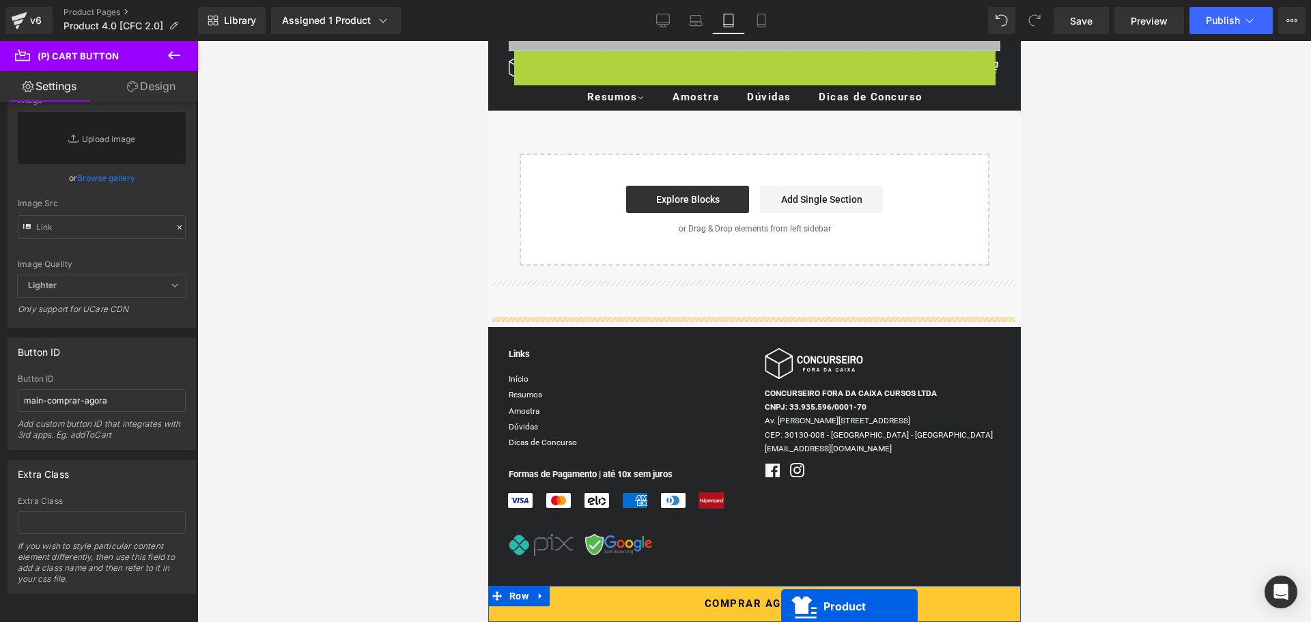
drag, startPoint x: 694, startPoint y: 361, endPoint x: 780, endPoint y: 606, distance: 259.8
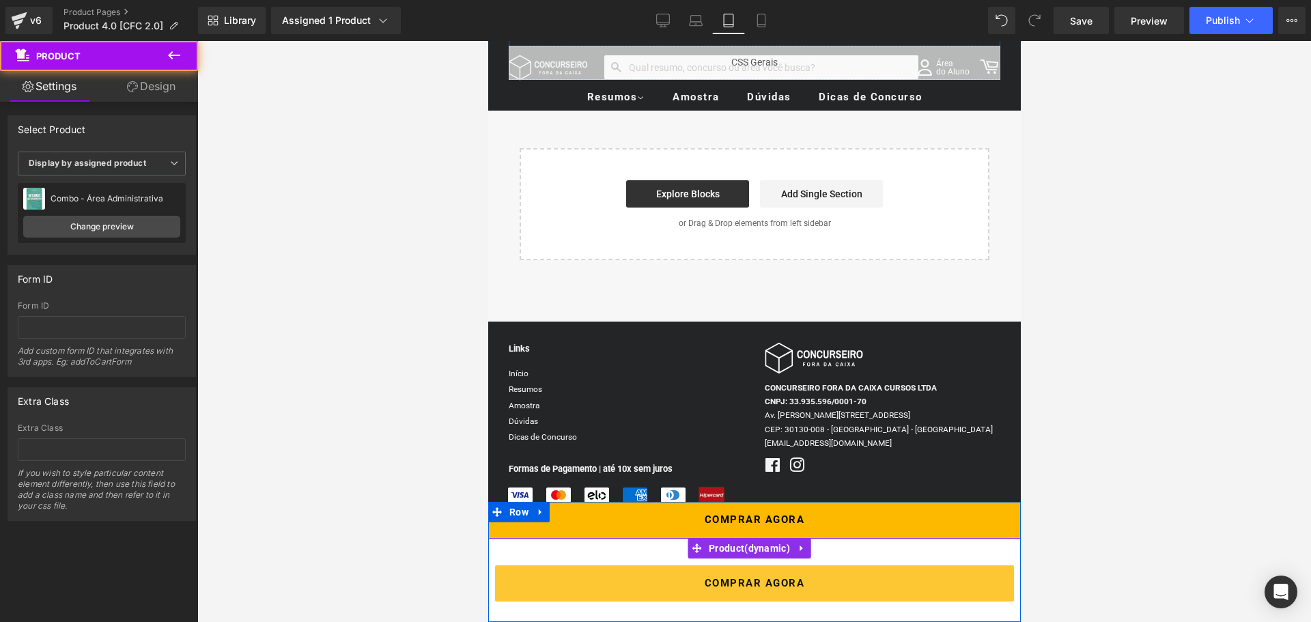
scroll to position [3017, 0]
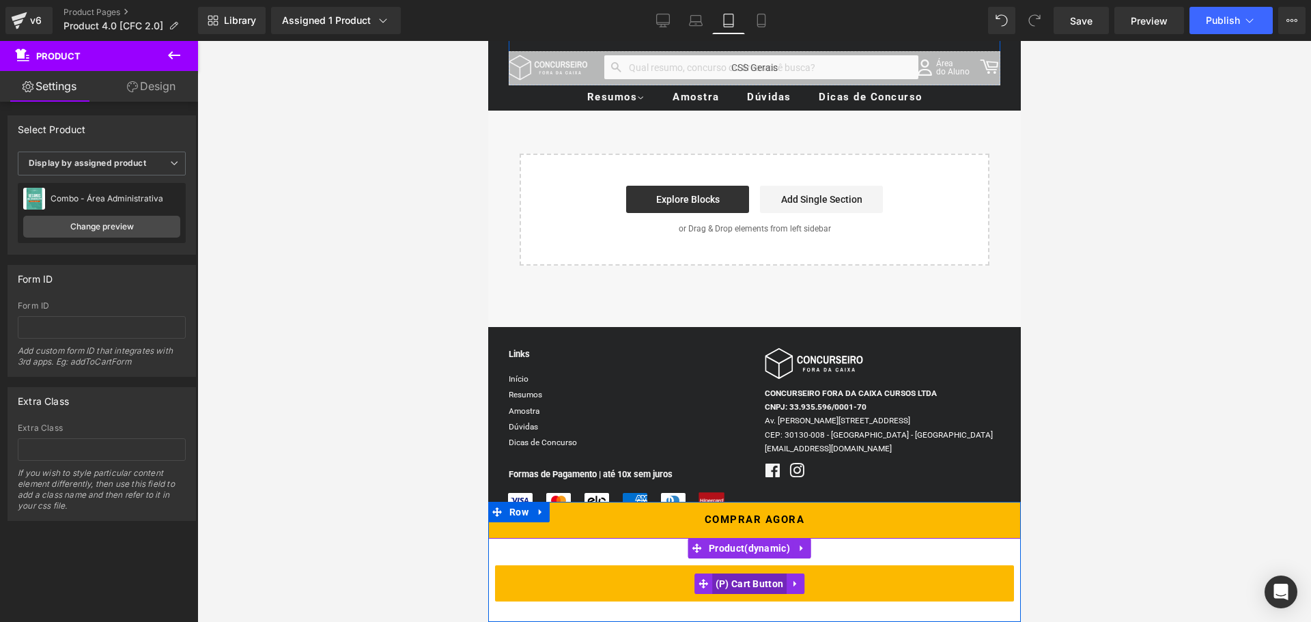
click at [739, 578] on span "(P) Cart Button" at bounding box center [748, 584] width 75 height 20
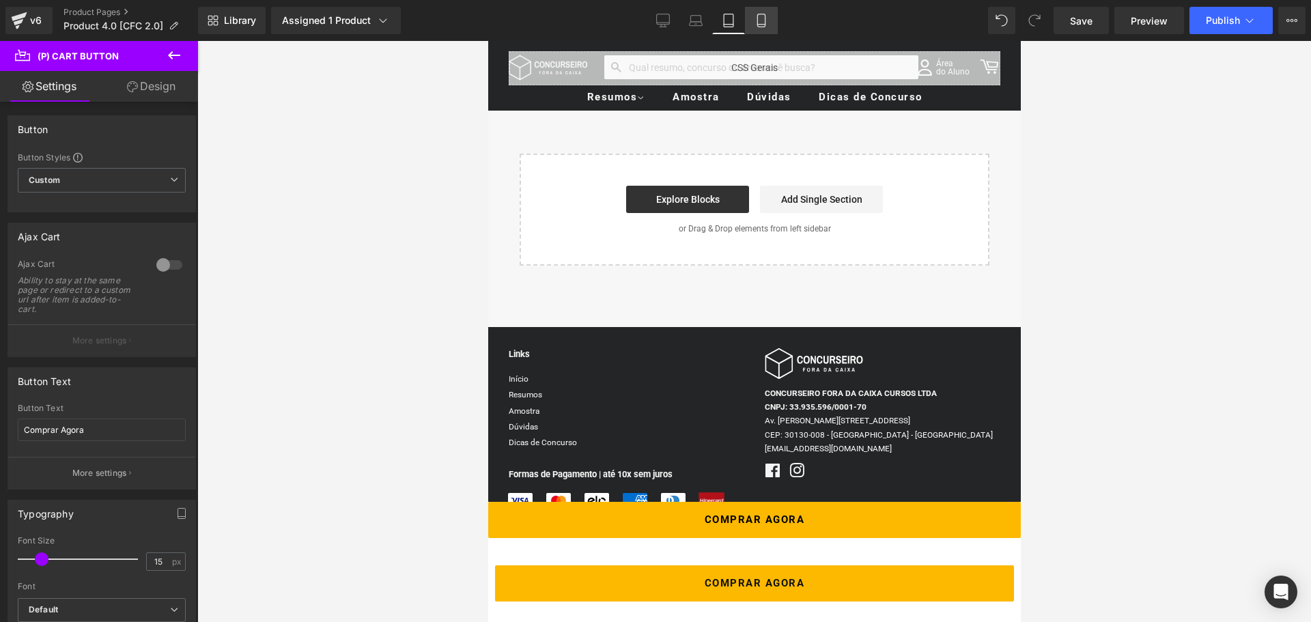
click at [763, 23] on icon at bounding box center [761, 21] width 14 height 14
type input "18"
type input "100"
type input "80"
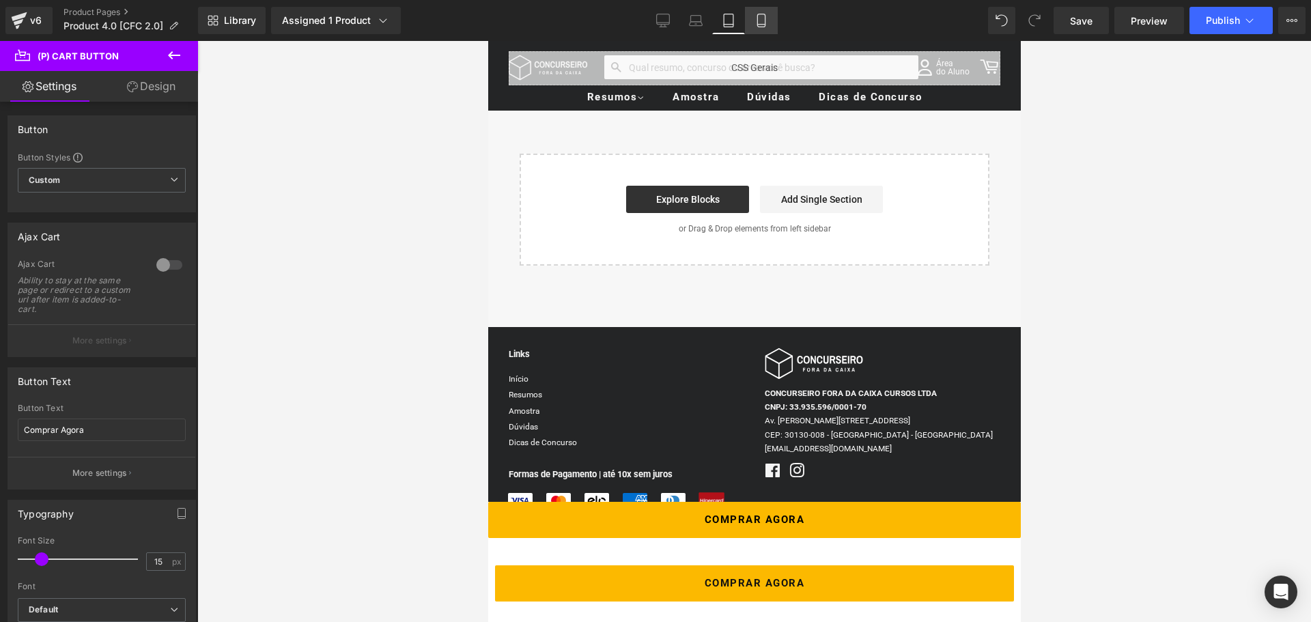
type input "100"
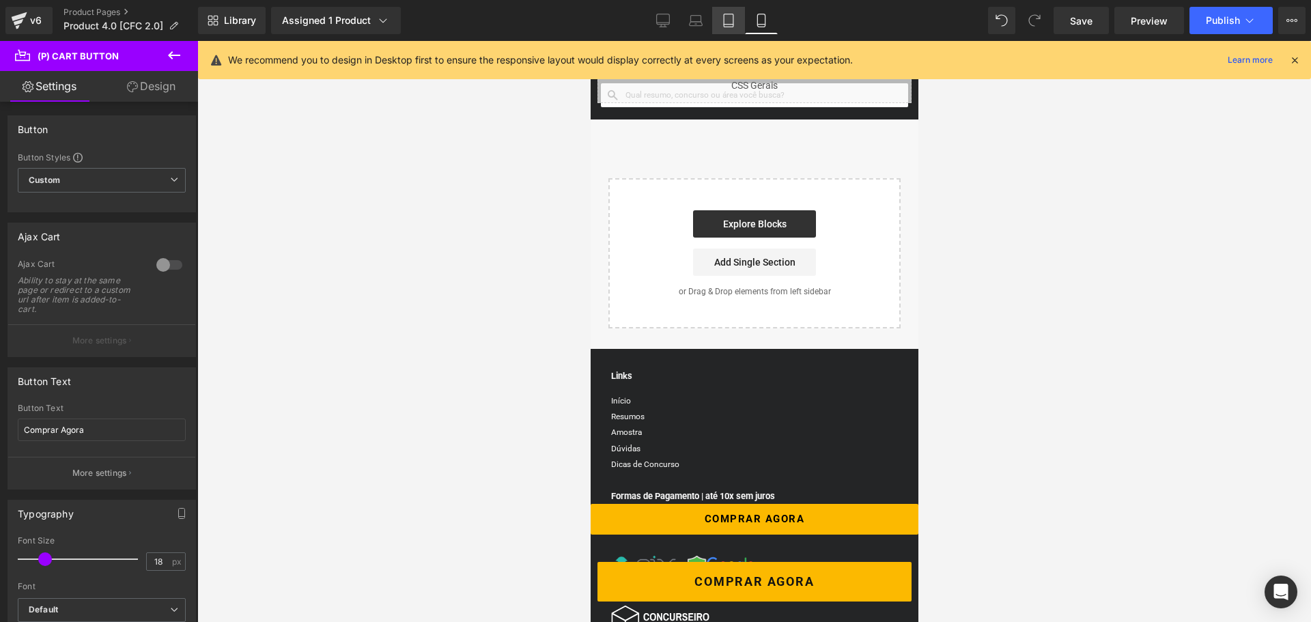
scroll to position [2984, 0]
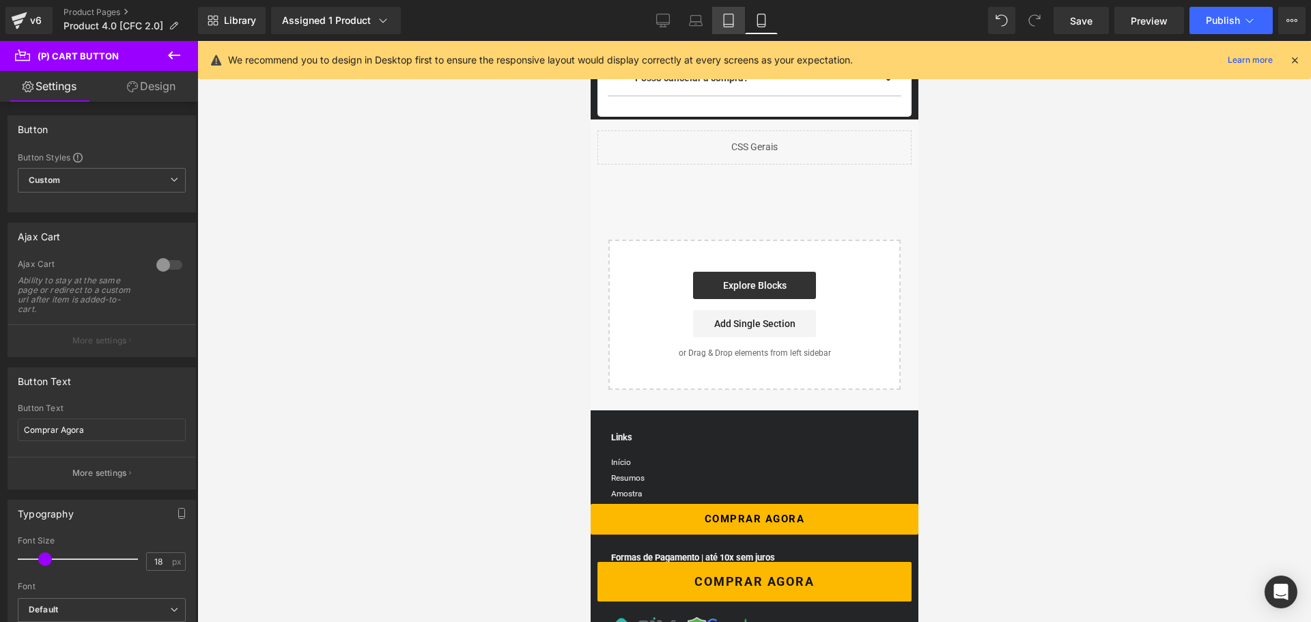
click at [736, 23] on link "Tablet" at bounding box center [728, 20] width 33 height 27
type input "15"
type input "100"
type input "80"
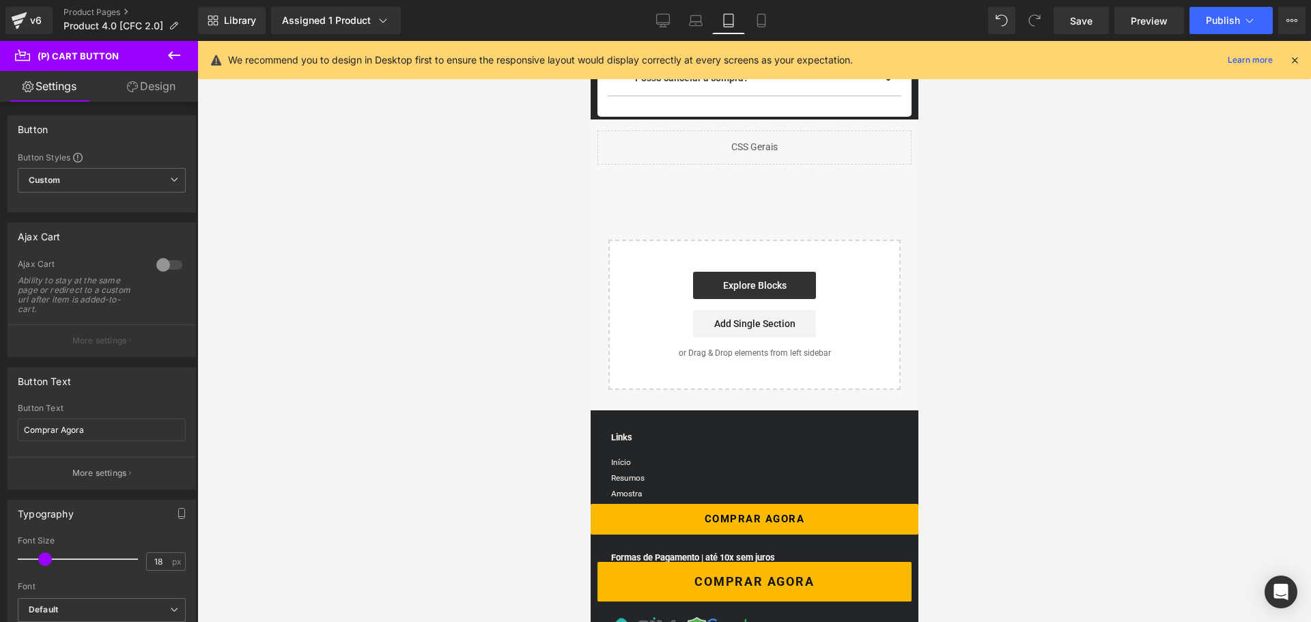
type input "100"
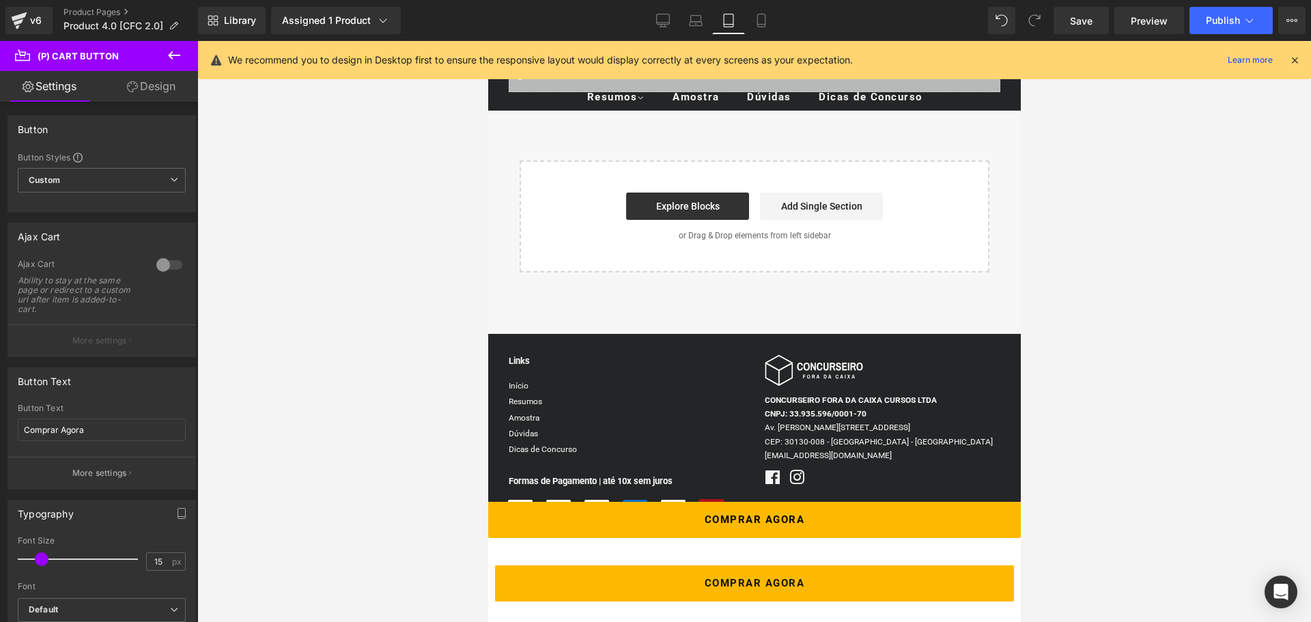
scroll to position [3010, 0]
click at [1075, 23] on span "Save" at bounding box center [1081, 21] width 23 height 14
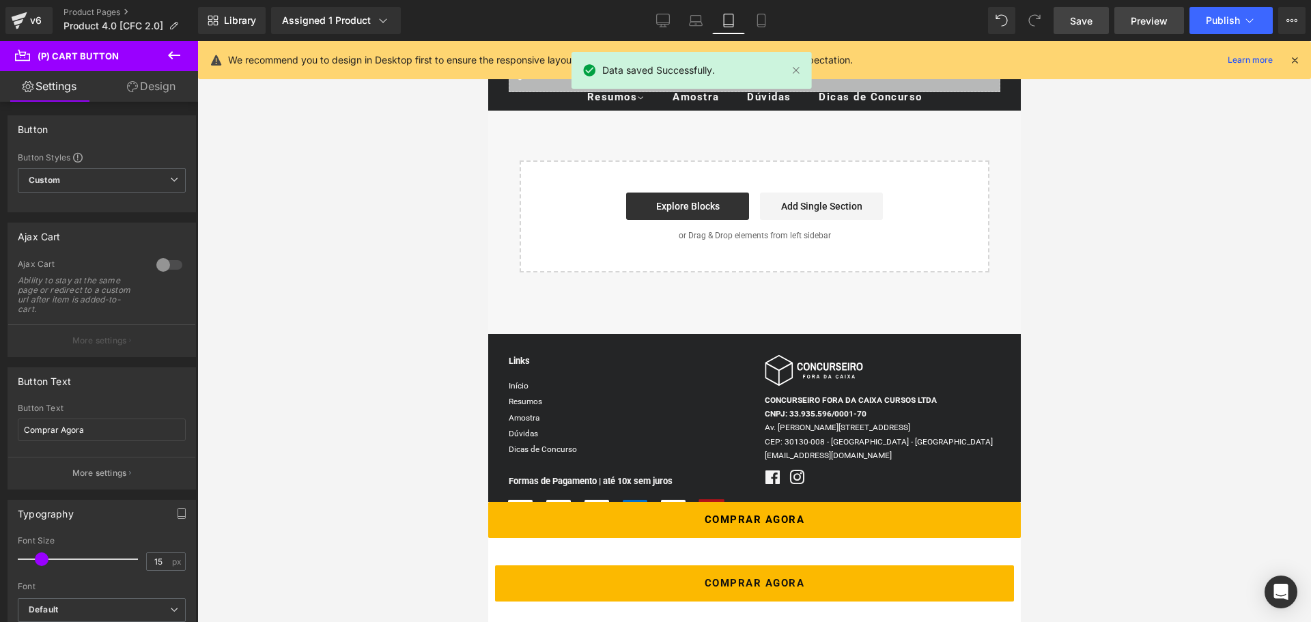
click at [1150, 23] on span "Preview" at bounding box center [1149, 21] width 37 height 14
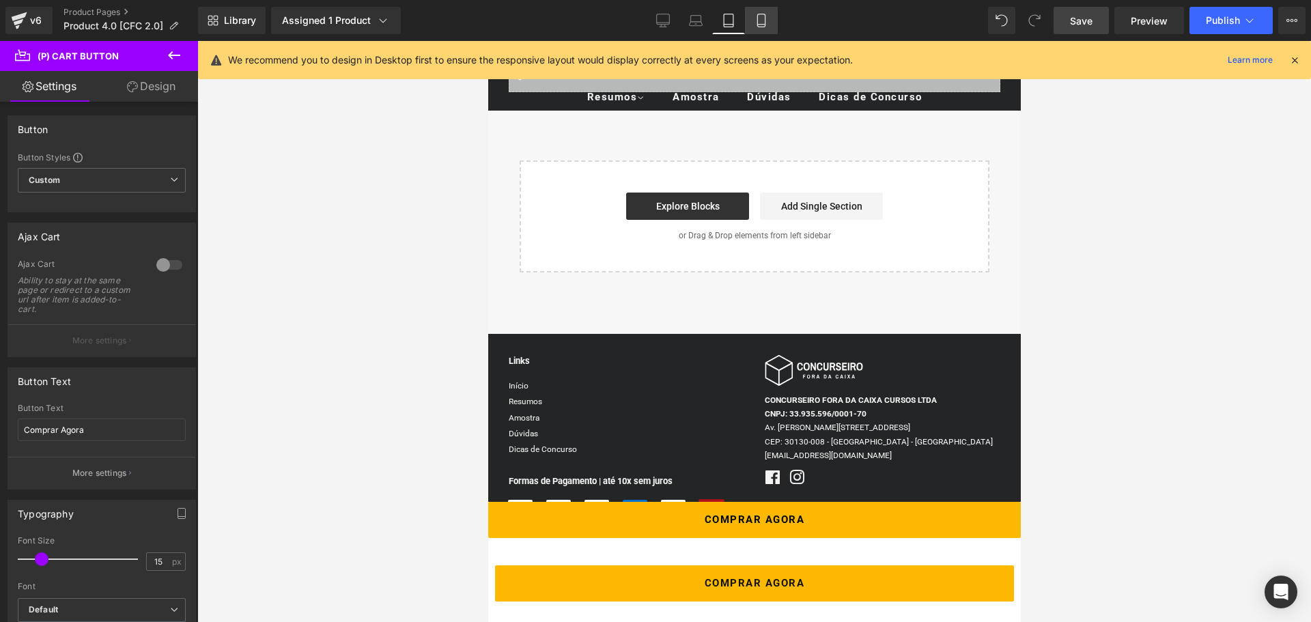
click at [759, 21] on icon at bounding box center [761, 21] width 14 height 14
type input "18"
type input "100"
type input "80"
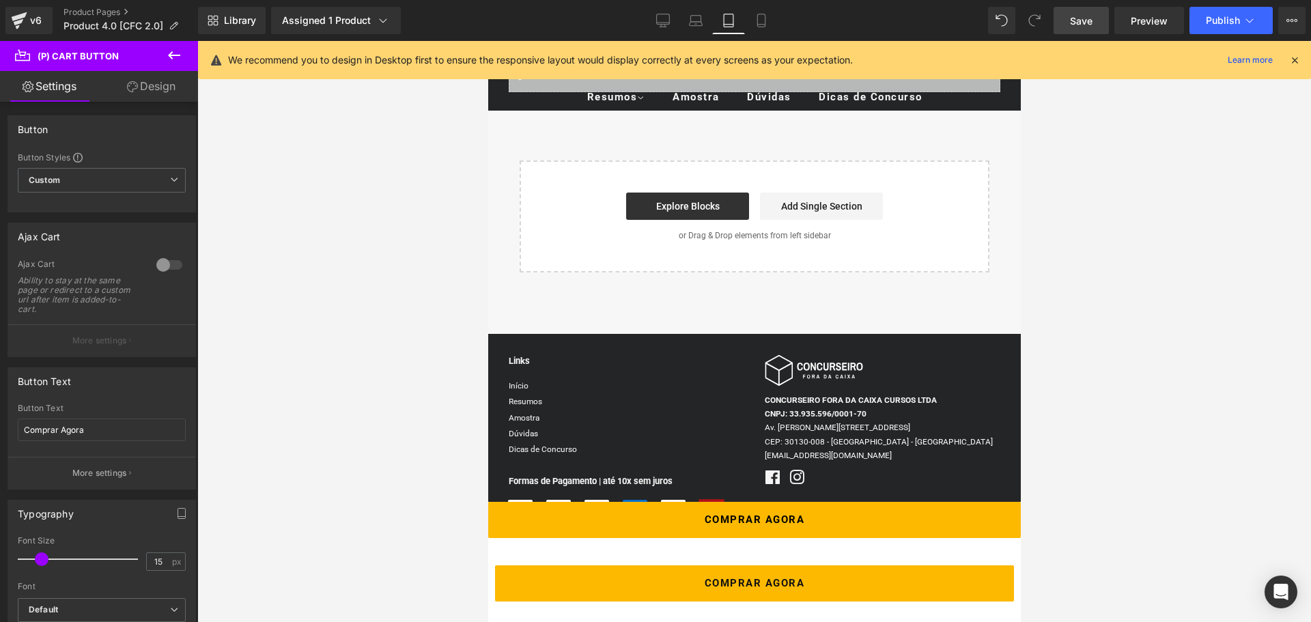
type input "100"
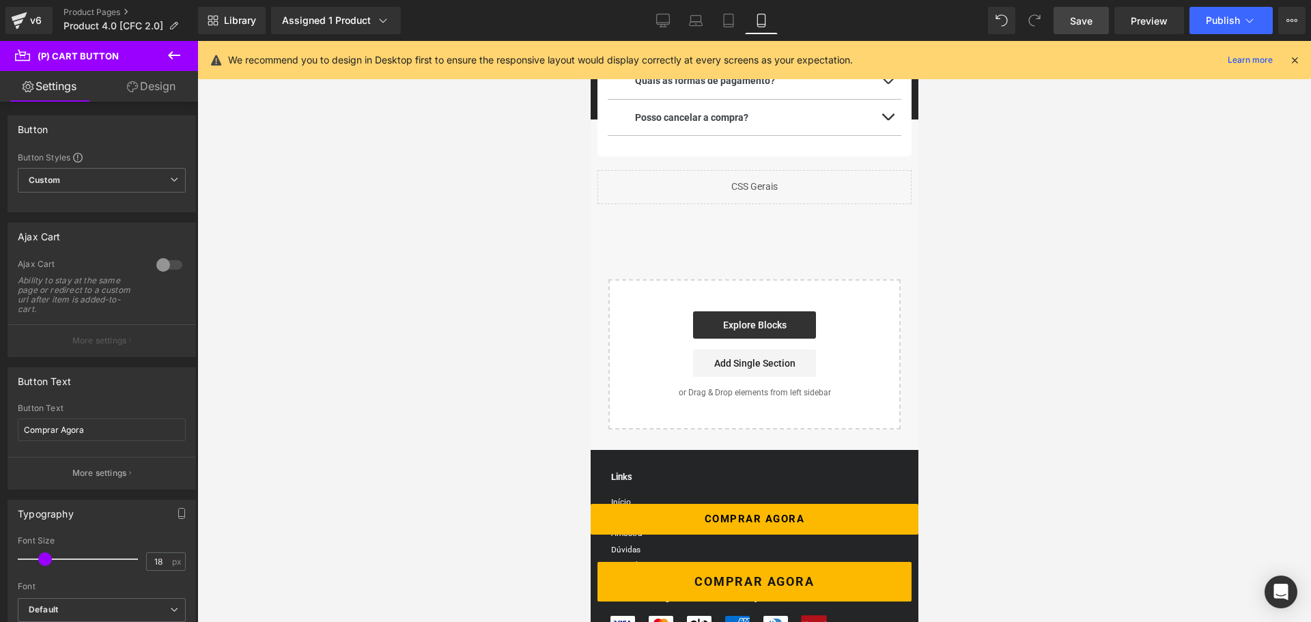
scroll to position [2944, 0]
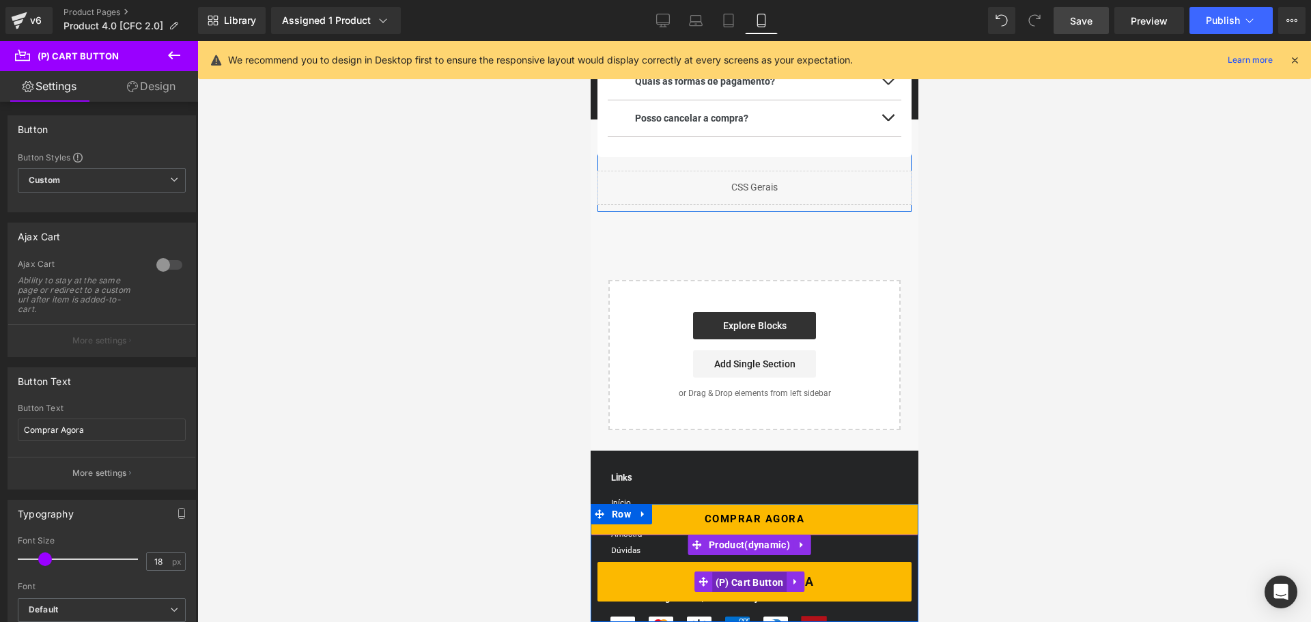
click at [747, 582] on span "(P) Cart Button" at bounding box center [748, 582] width 75 height 20
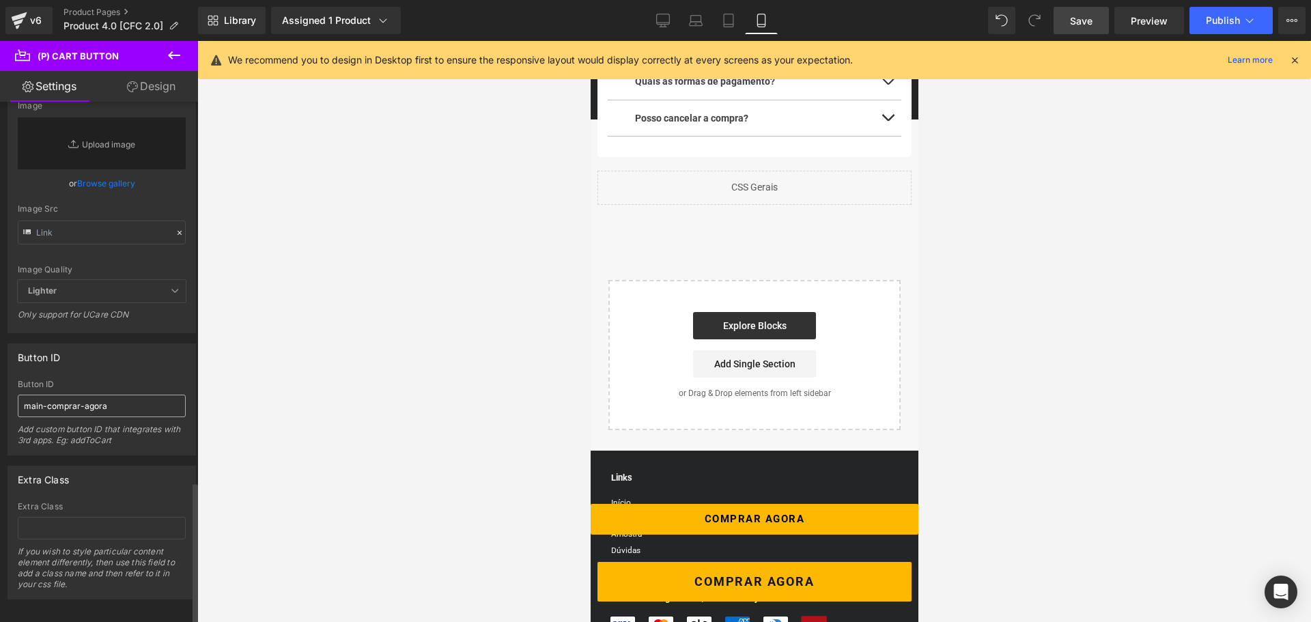
scroll to position [1402, 0]
click at [1142, 20] on span "Preview" at bounding box center [1149, 21] width 37 height 14
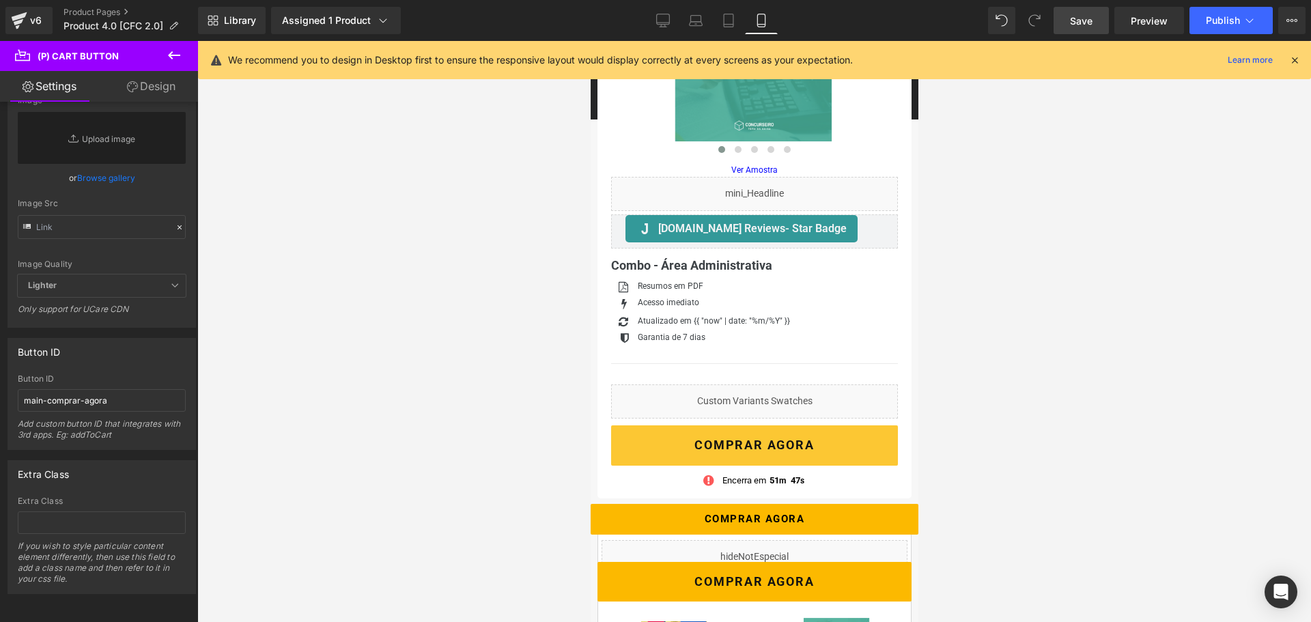
scroll to position [213, 0]
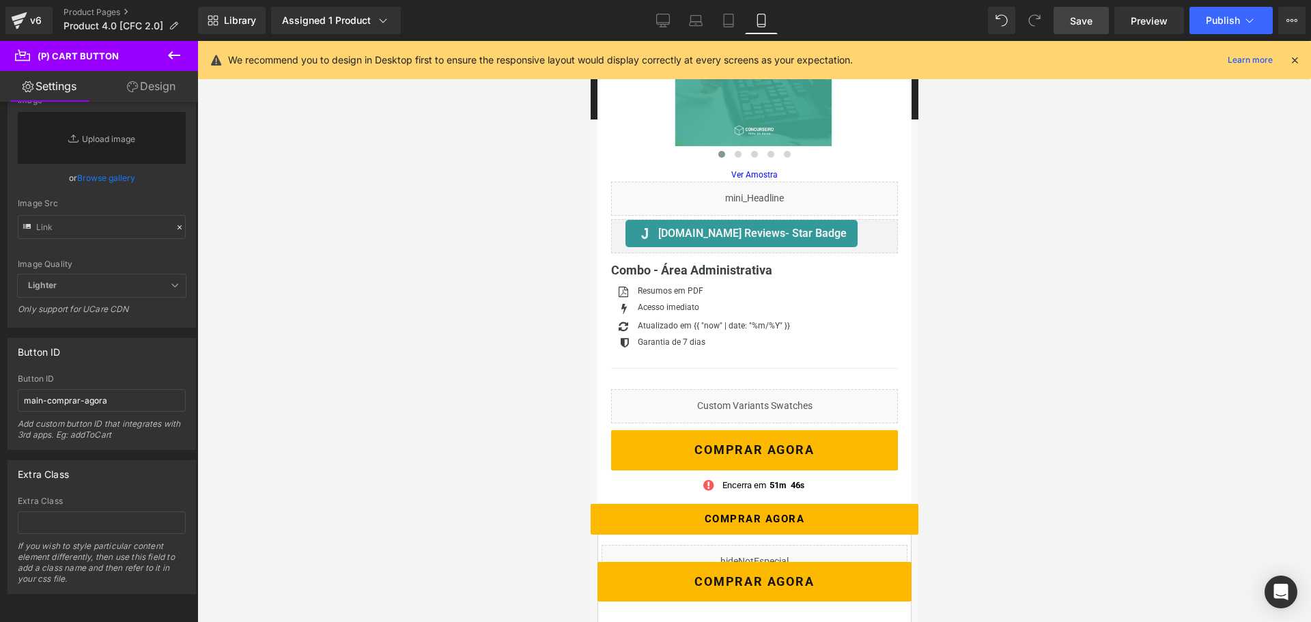
click at [742, 400] on div "Liquid" at bounding box center [753, 406] width 287 height 34
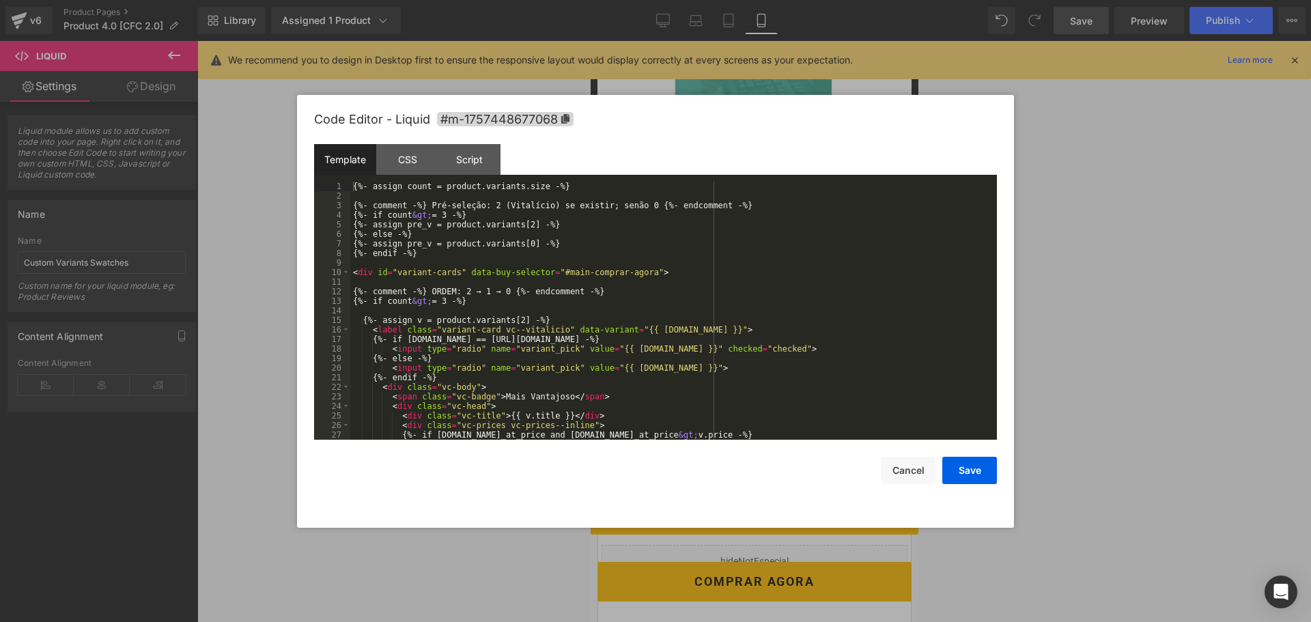
click at [724, 0] on div "(P) Cart Button You are previewing how the will restyle your page. You can not …" at bounding box center [655, 0] width 1311 height 0
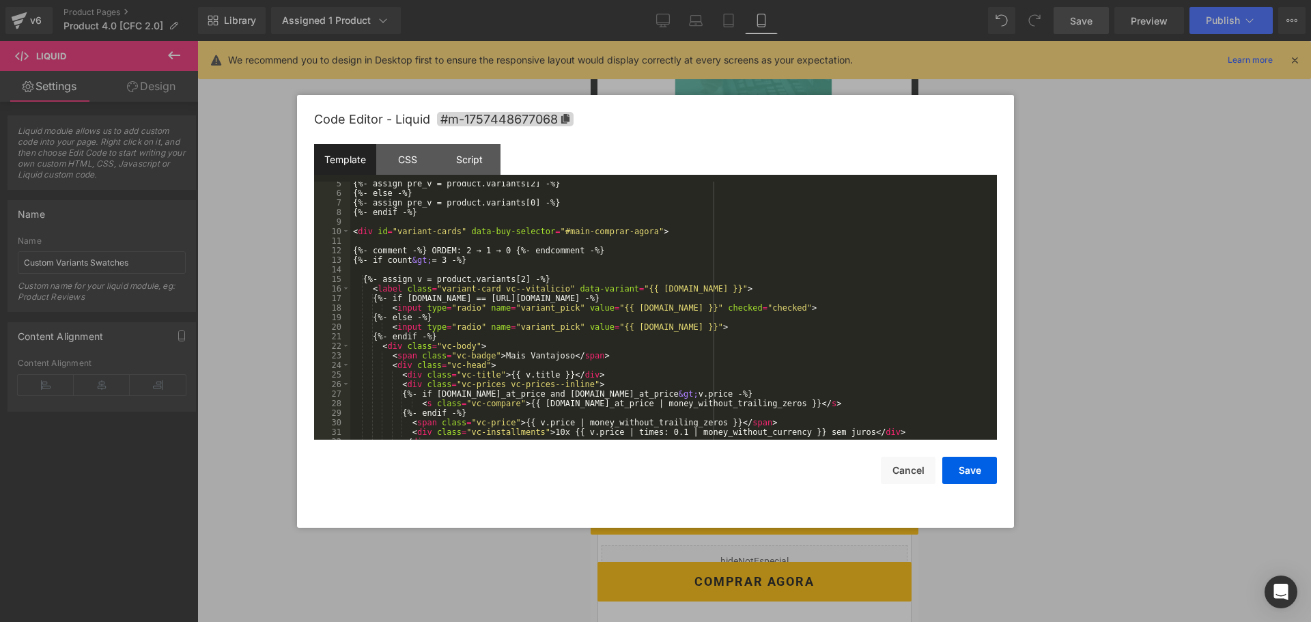
scroll to position [123, 0]
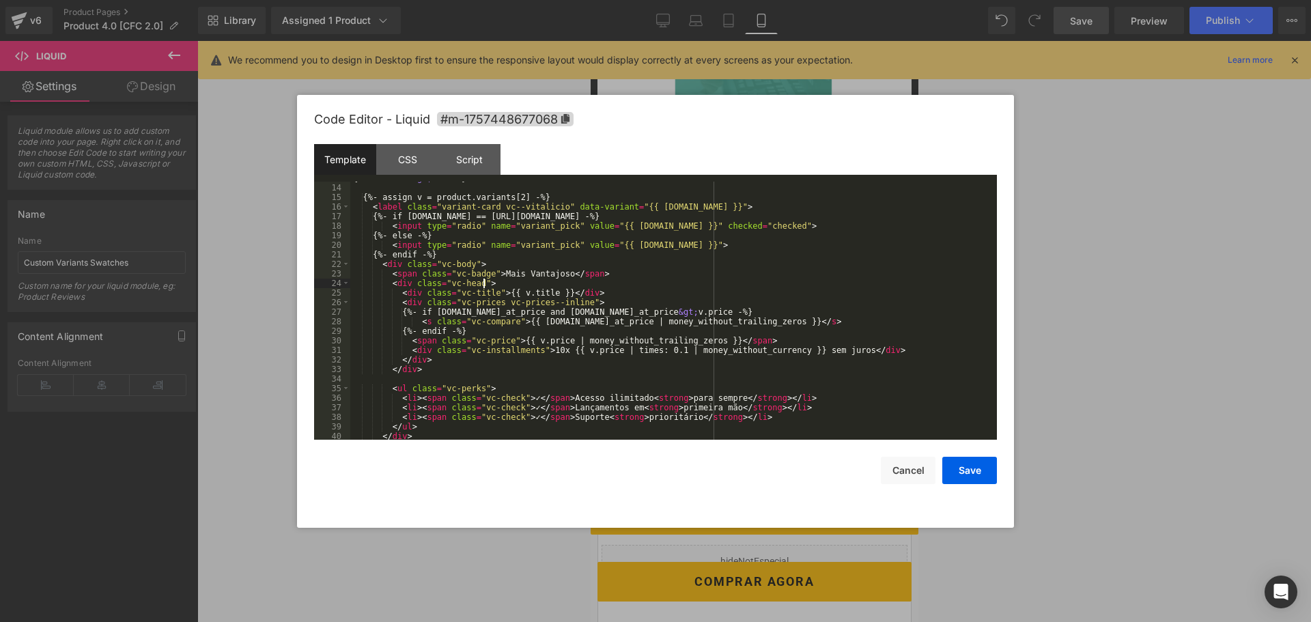
click at [792, 285] on div "{%- if count &gt; = 3 -%} {%- assign v = product.variants[2] -%} < label class …" at bounding box center [670, 311] width 641 height 277
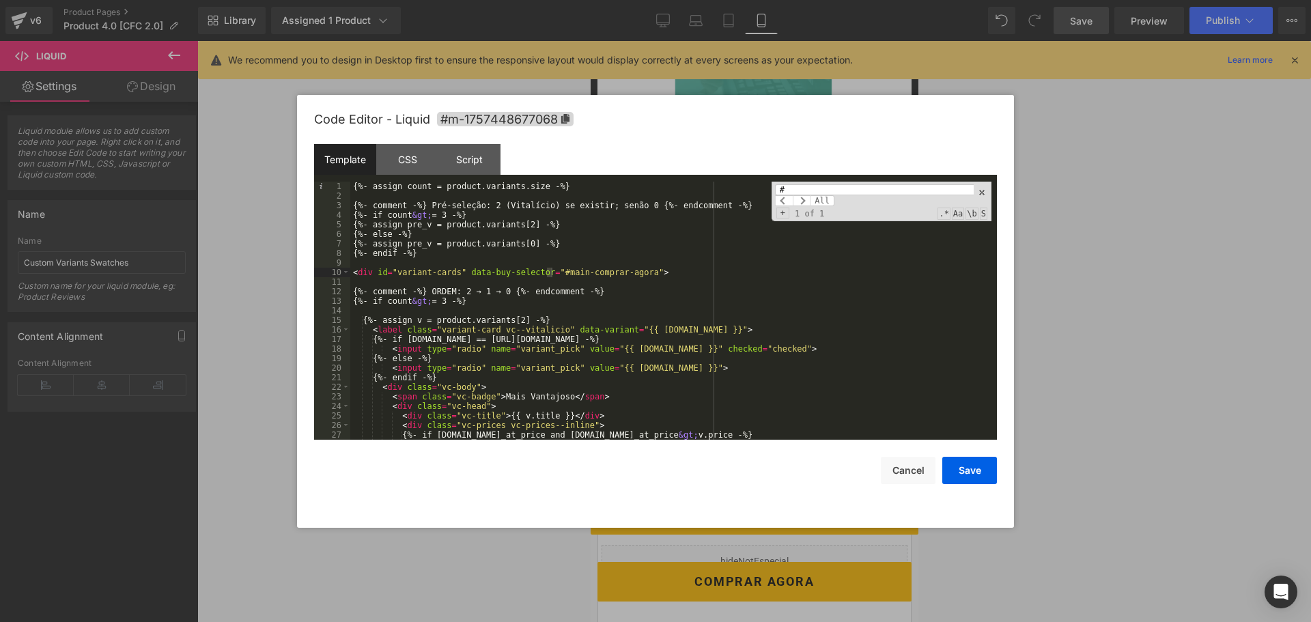
scroll to position [0, 0]
click at [792, 188] on input "#" at bounding box center [874, 189] width 199 height 11
type input "#"
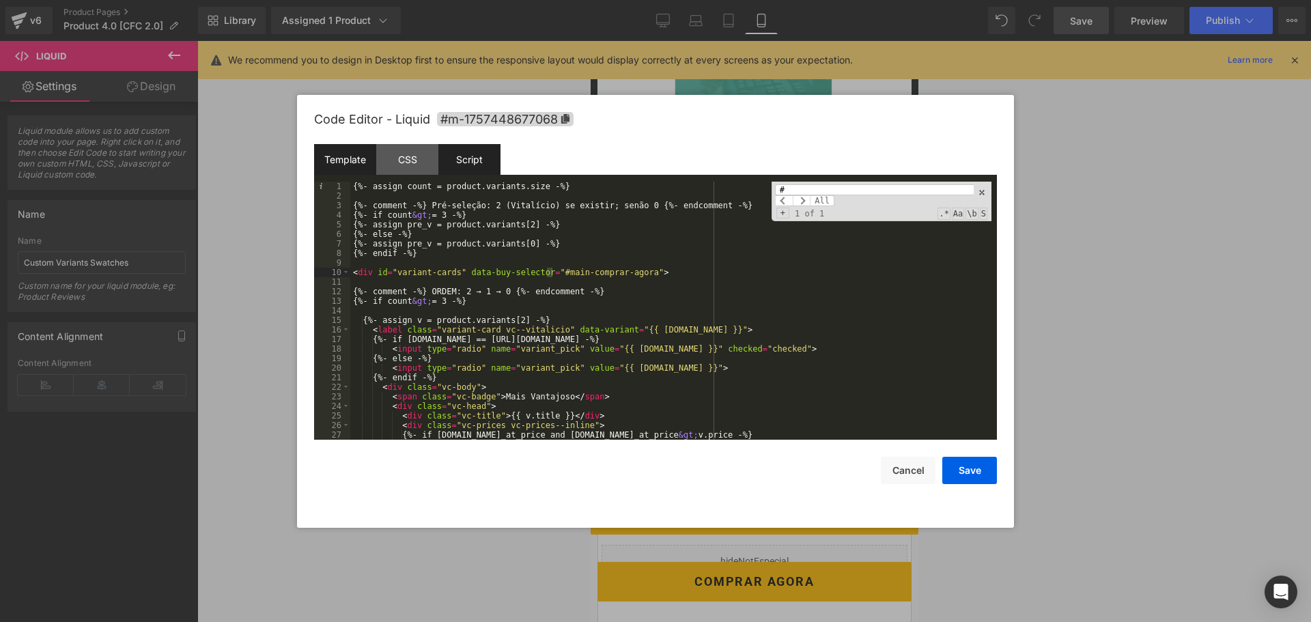
click at [479, 155] on div "Script" at bounding box center [469, 159] width 62 height 31
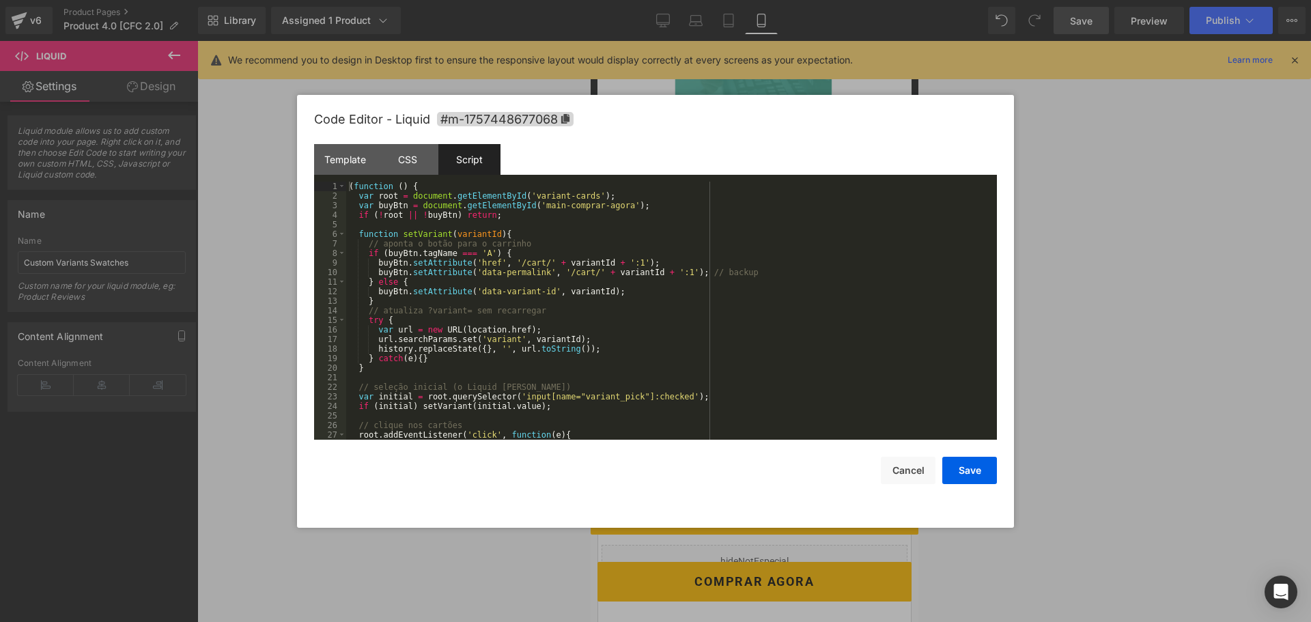
click at [841, 221] on div "( function ( ) { var root = document . getElementById ( 'variant-cards' ) ; var…" at bounding box center [668, 320] width 645 height 277
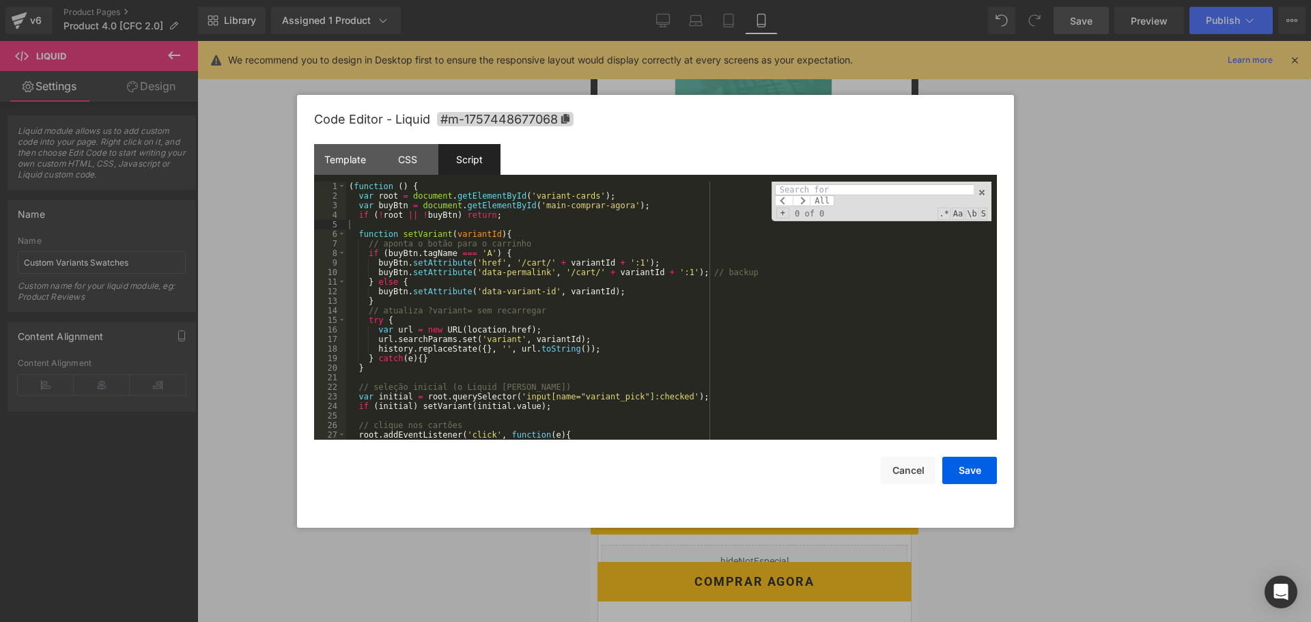
click at [843, 188] on input at bounding box center [874, 189] width 199 height 11
type input "#"
click at [914, 476] on button "Cancel" at bounding box center [908, 470] width 55 height 27
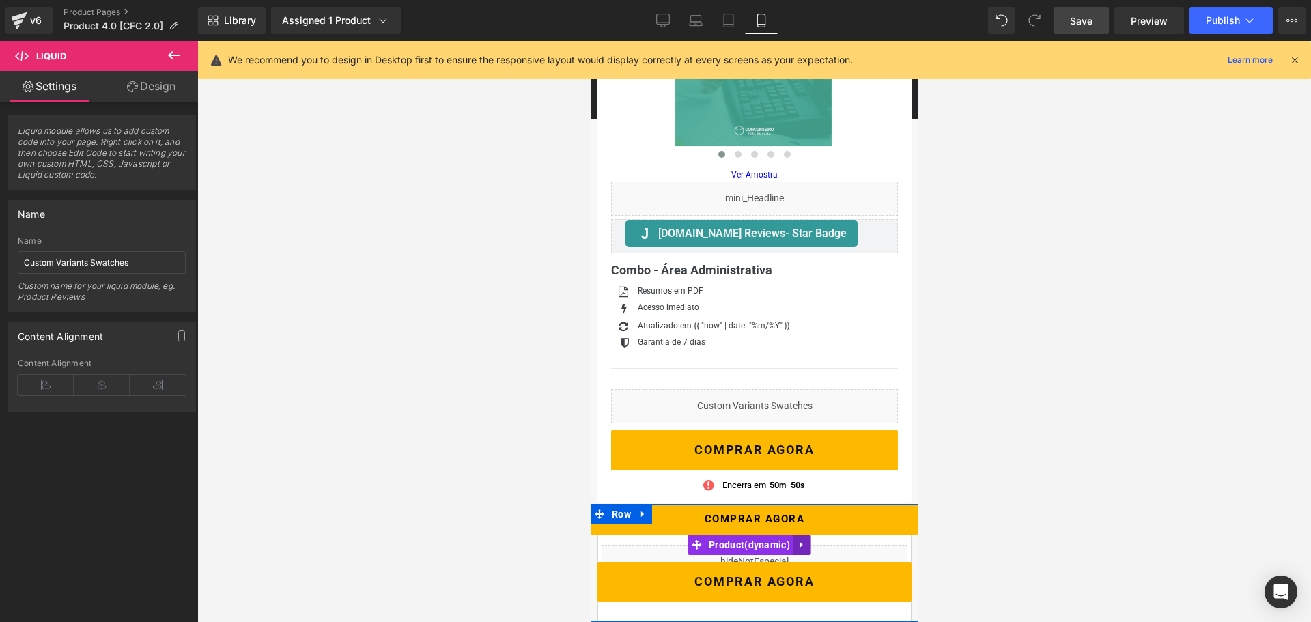
click at [801, 548] on icon at bounding box center [802, 544] width 10 height 10
click at [754, 584] on span "(P) Cart Button" at bounding box center [748, 581] width 75 height 20
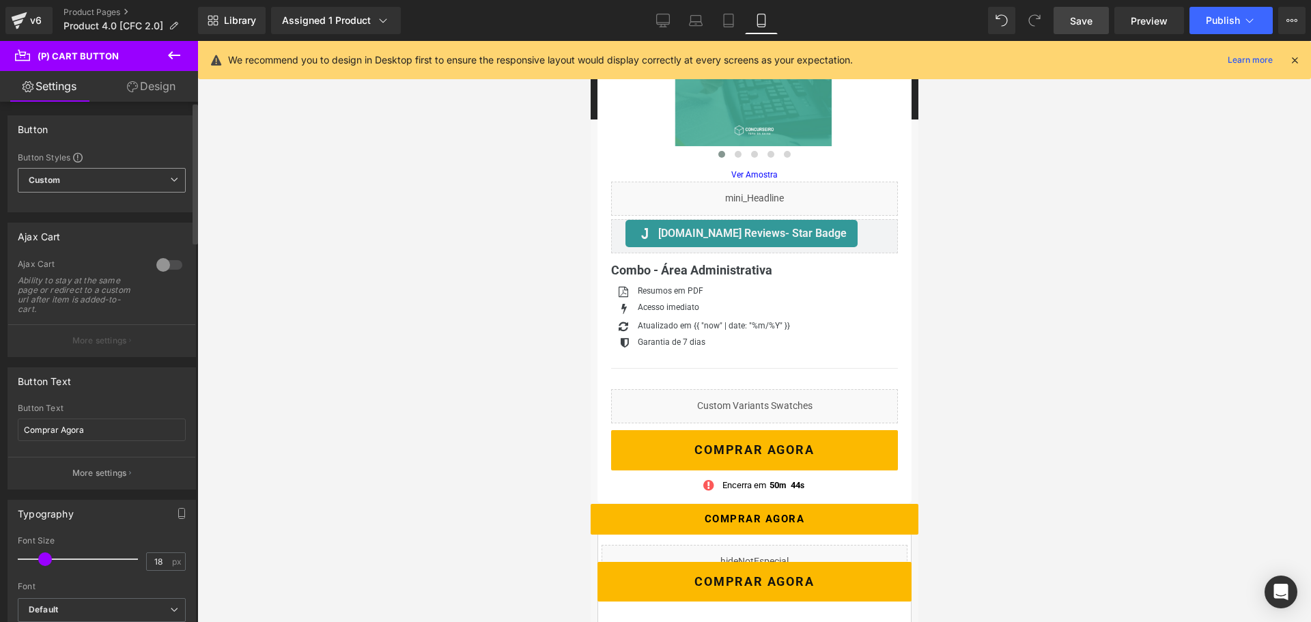
click at [122, 183] on span "Custom Setup Global Style" at bounding box center [102, 180] width 168 height 25
click at [136, 150] on div "Button Button Styles Custom Custom Setup Global Style Custom Setup Global Style…" at bounding box center [99, 163] width 183 height 97
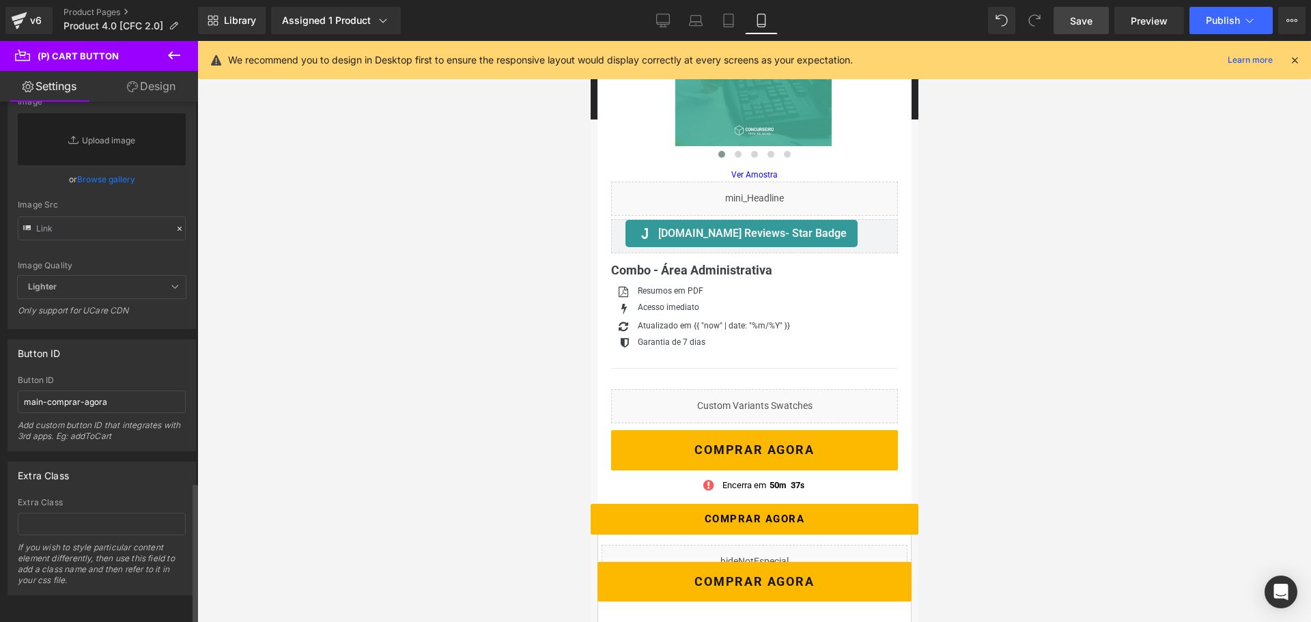
scroll to position [1402, 0]
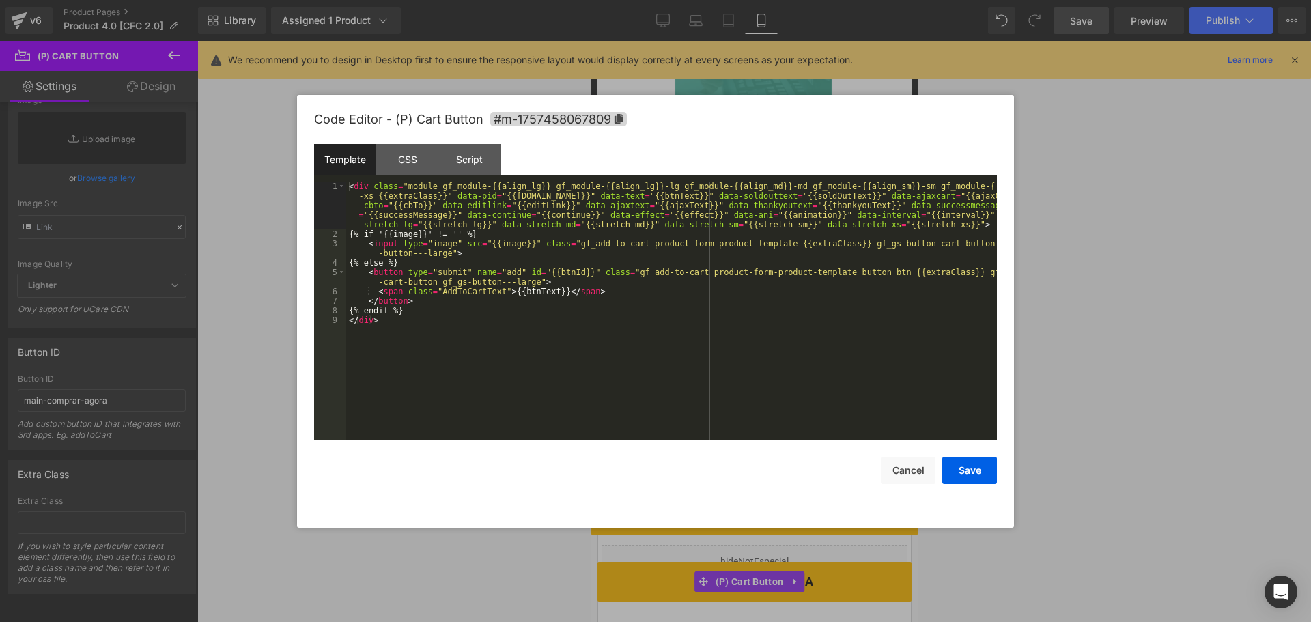
click at [699, 0] on div "(P) Cart Button You are previewing how the will restyle your page. You can not …" at bounding box center [655, 0] width 1311 height 0
click at [403, 168] on div "CSS" at bounding box center [407, 159] width 62 height 31
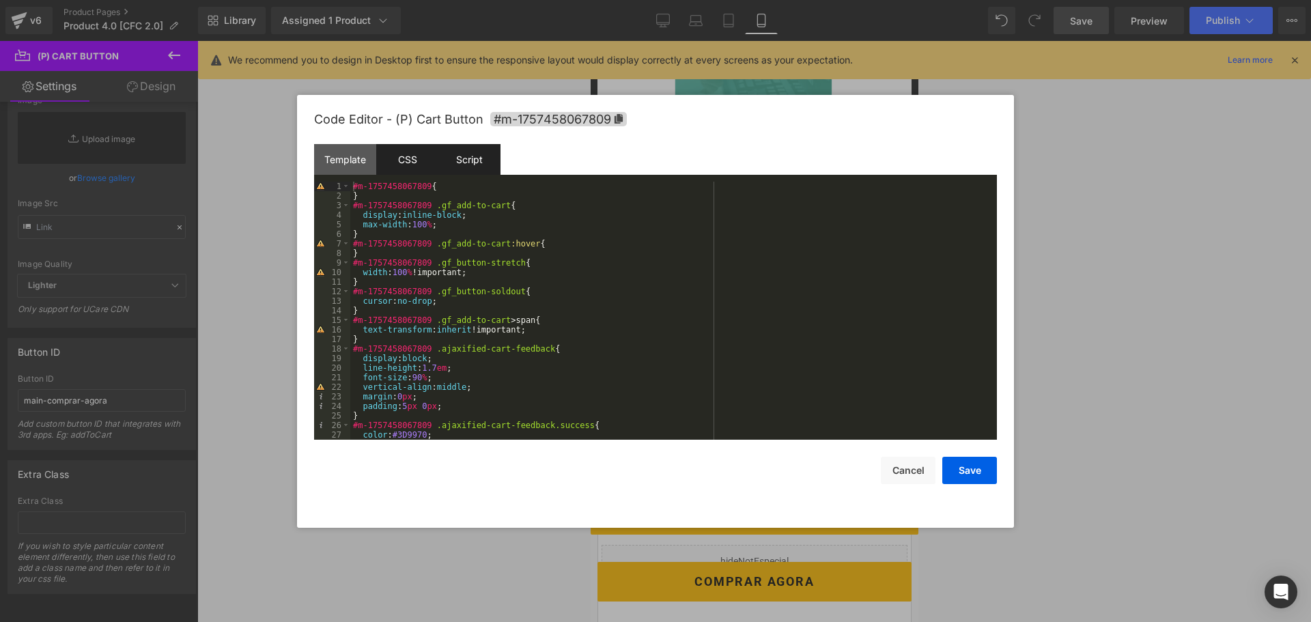
click at [460, 165] on div "Script" at bounding box center [469, 159] width 62 height 31
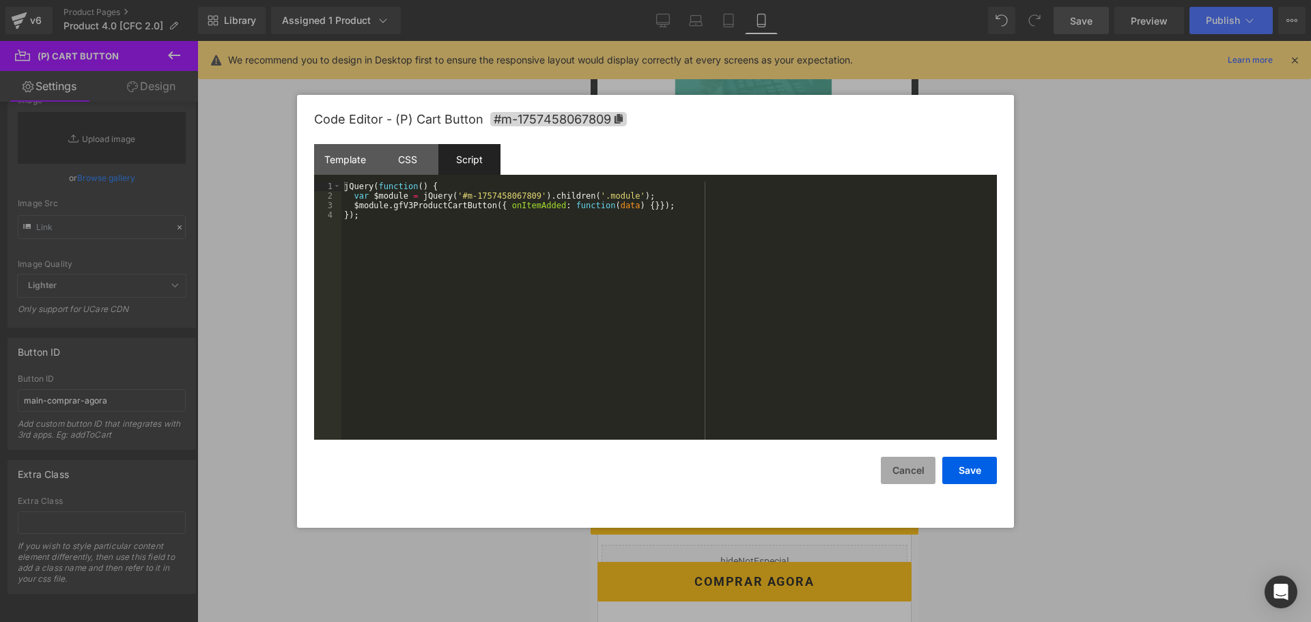
click at [892, 470] on button "Cancel" at bounding box center [908, 470] width 55 height 27
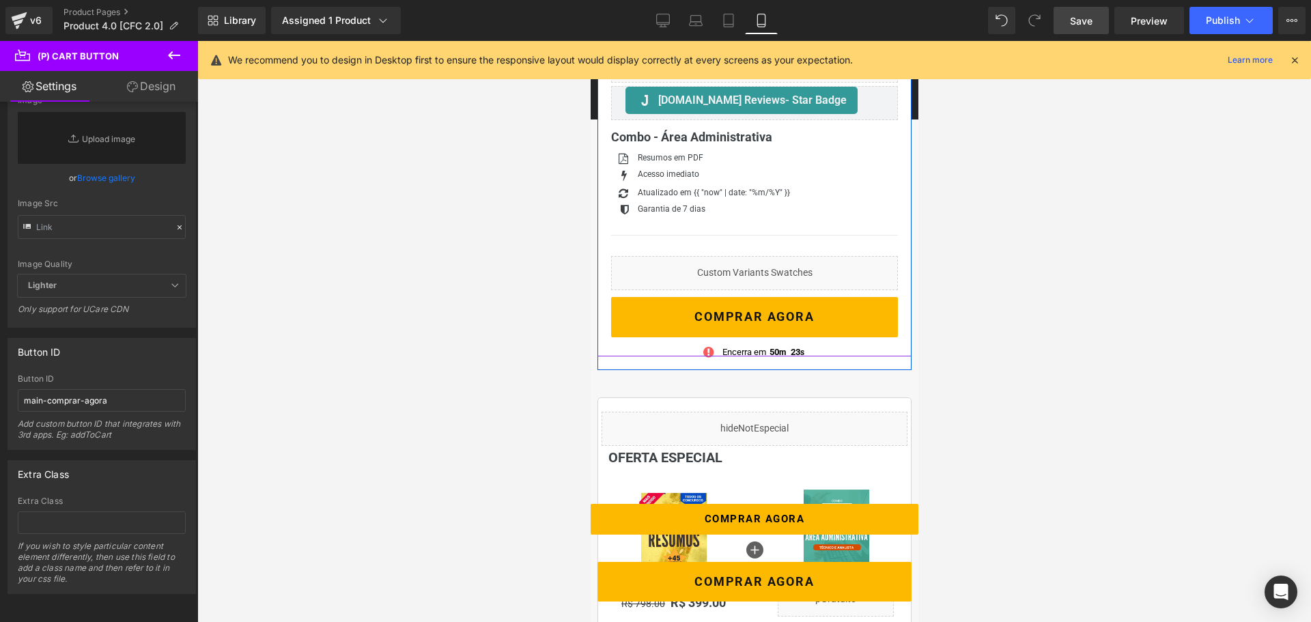
scroll to position [350, 0]
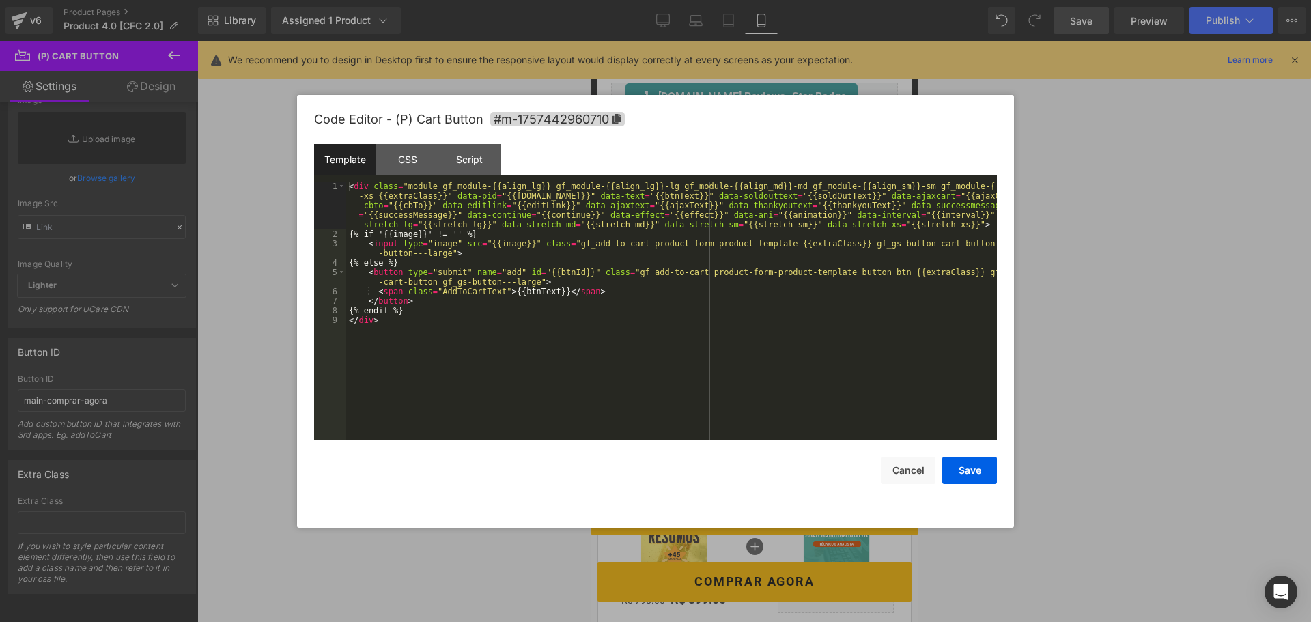
click at [730, 0] on div "(P) Cart Button You are previewing how the will restyle your page. You can not …" at bounding box center [655, 0] width 1311 height 0
click at [464, 160] on div "Script" at bounding box center [469, 159] width 62 height 31
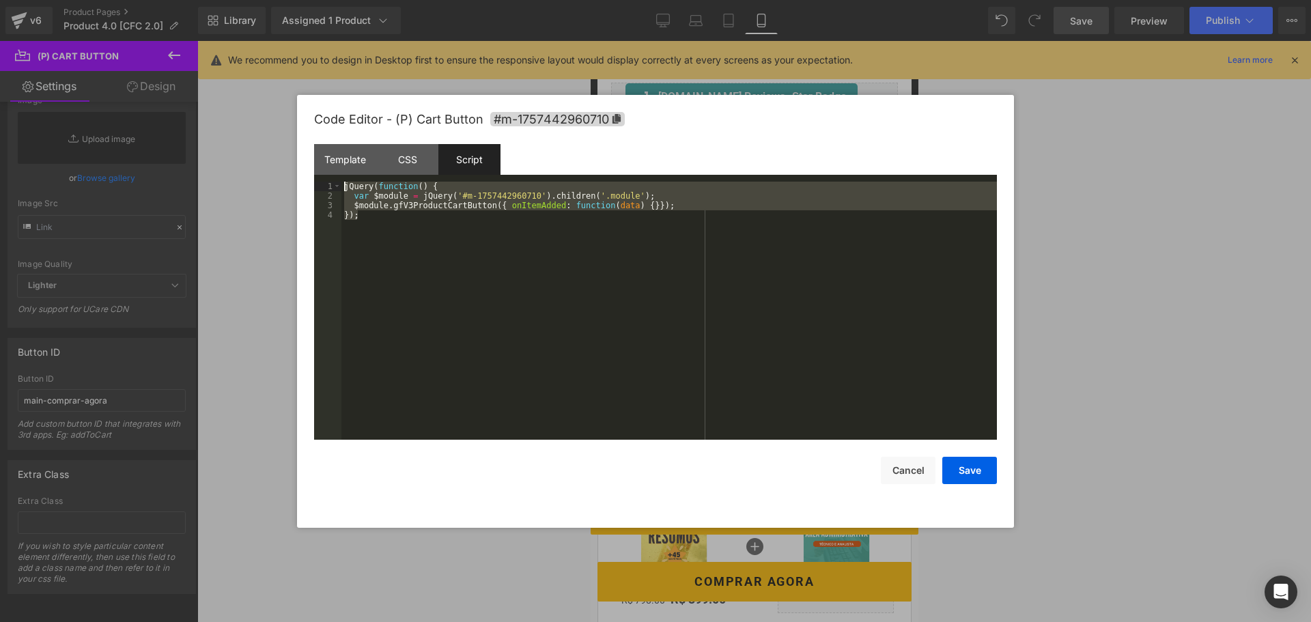
drag, startPoint x: 362, startPoint y: 221, endPoint x: 341, endPoint y: 184, distance: 42.2
click at [341, 184] on div "jQuery ( function ( ) { var $module = jQuery ( '#m-1757442960710' ) . children …" at bounding box center [668, 320] width 655 height 277
click at [903, 475] on button "Cancel" at bounding box center [908, 470] width 55 height 27
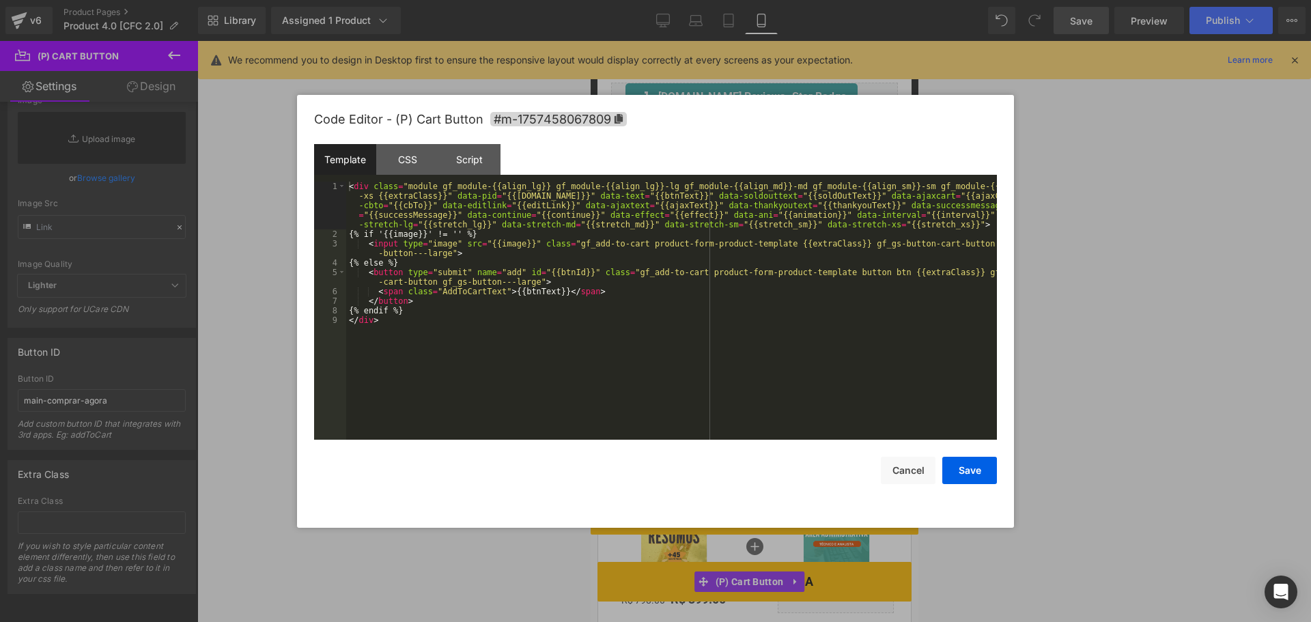
click at [733, 0] on div "(P) Cart Button You are previewing how the will restyle your page. You can not …" at bounding box center [655, 0] width 1311 height 0
click at [481, 163] on div "Script" at bounding box center [469, 159] width 62 height 31
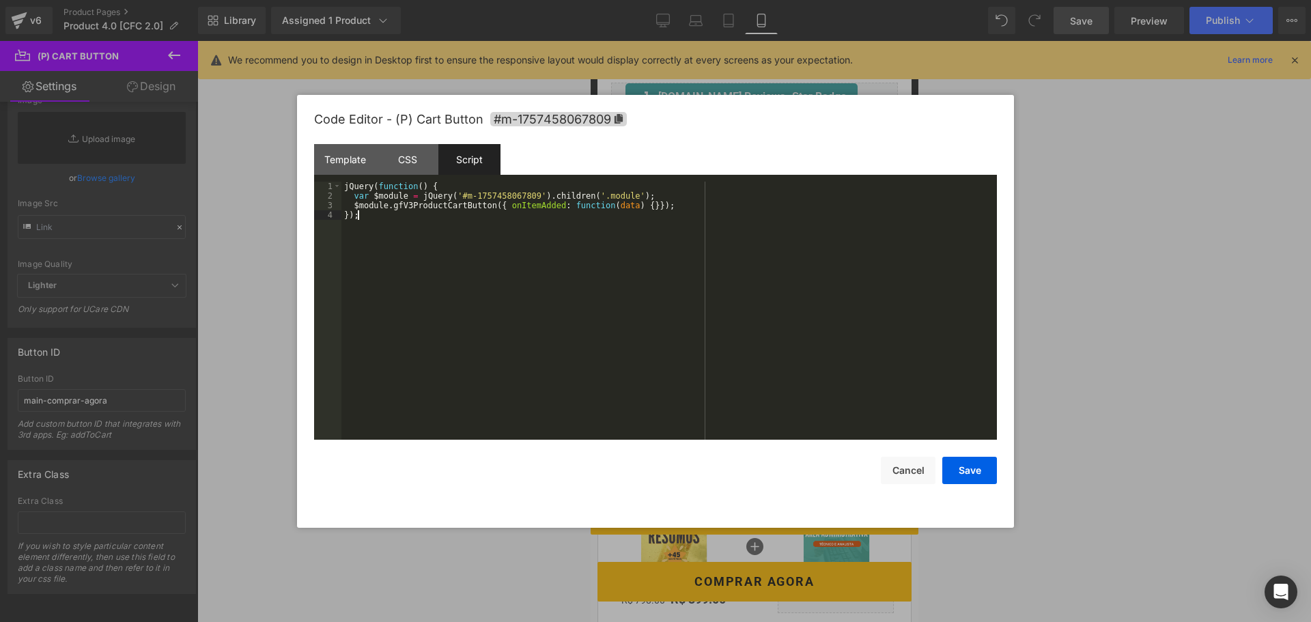
click at [475, 245] on div "jQuery ( function ( ) { var $module = jQuery ( '#m-1757458067809' ) . children …" at bounding box center [668, 320] width 655 height 277
click at [965, 472] on button "Save" at bounding box center [969, 470] width 55 height 27
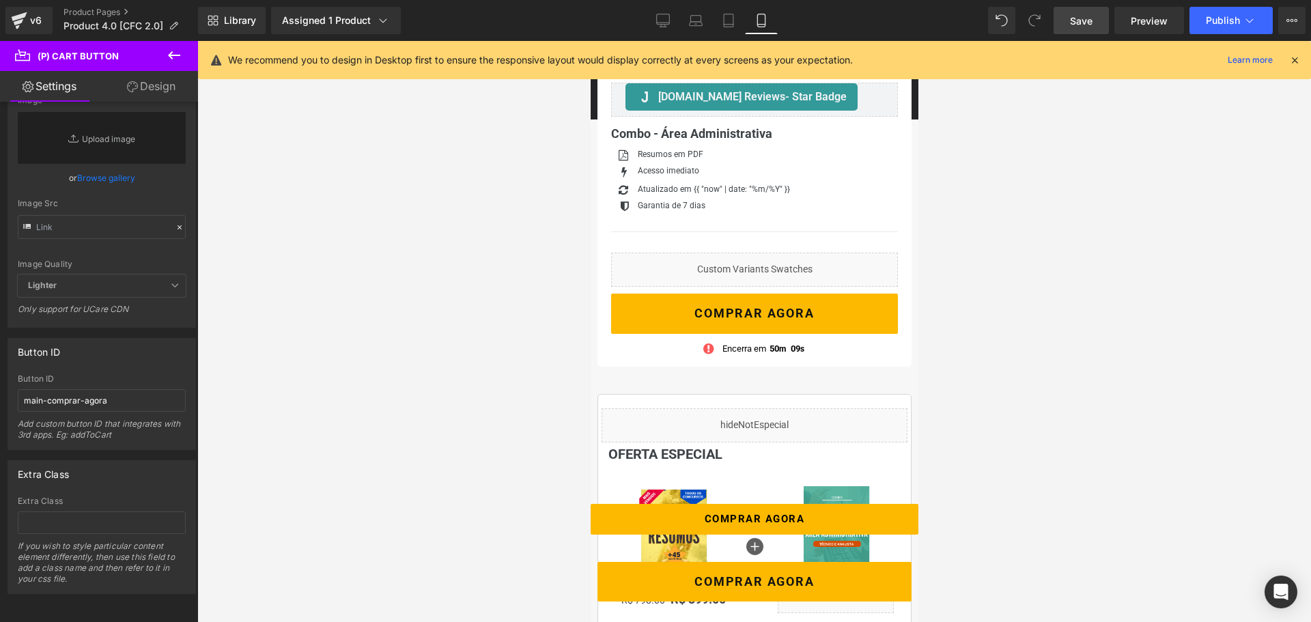
click at [1089, 27] on span "Save" at bounding box center [1081, 21] width 23 height 14
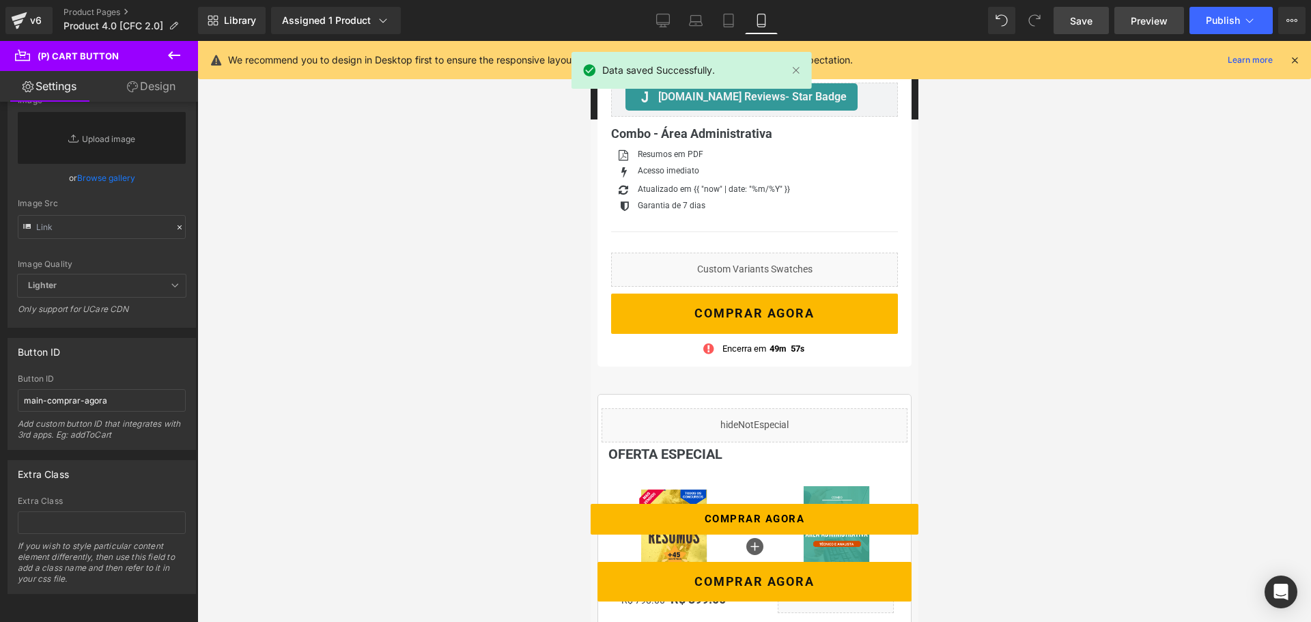
click at [1142, 25] on span "Preview" at bounding box center [1149, 21] width 37 height 14
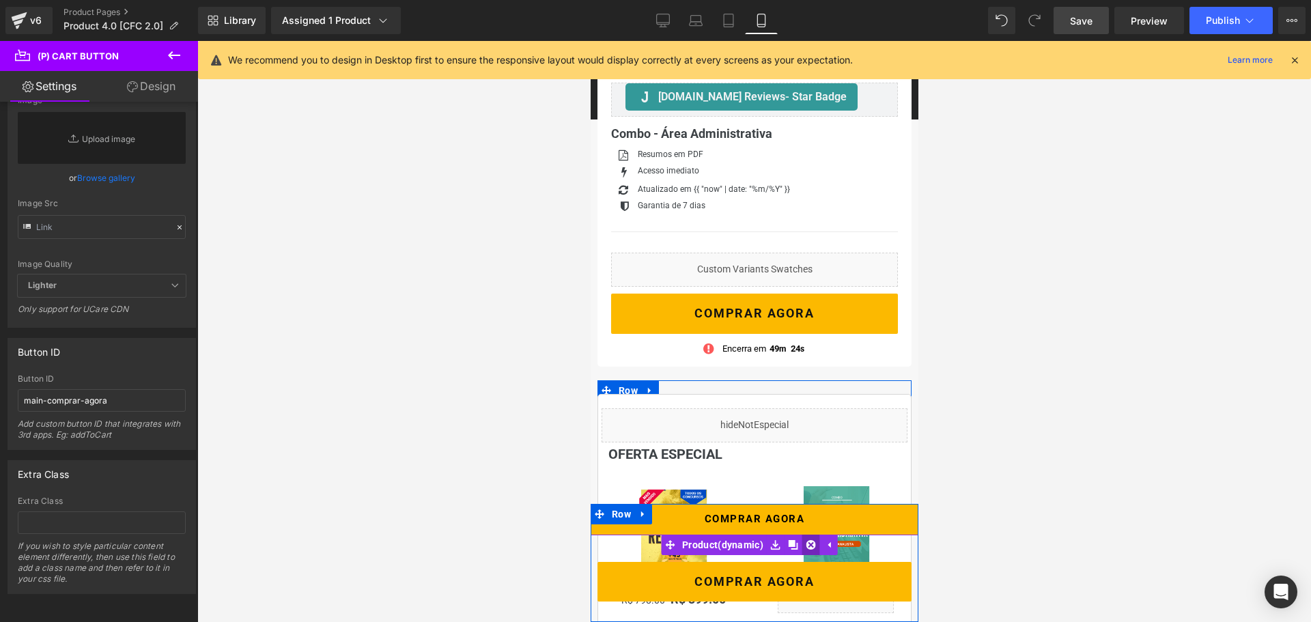
click at [816, 545] on link at bounding box center [811, 545] width 18 height 20
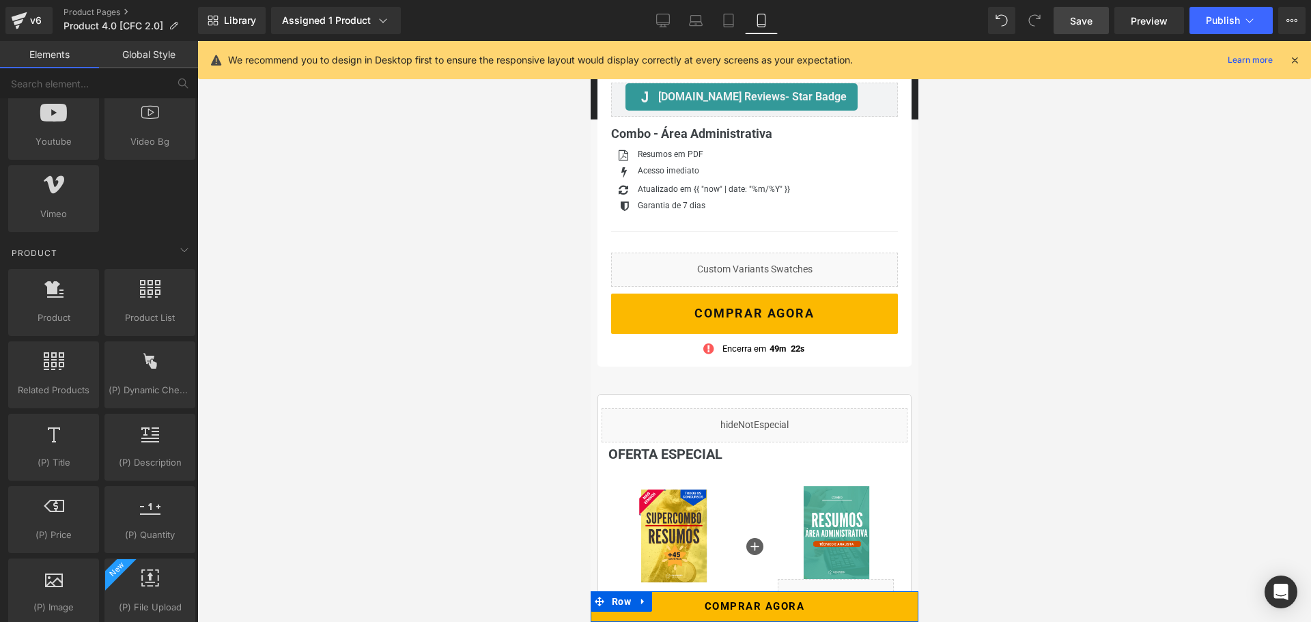
click at [1088, 16] on span "Save" at bounding box center [1081, 21] width 23 height 14
click at [27, 19] on icon at bounding box center [19, 20] width 16 height 34
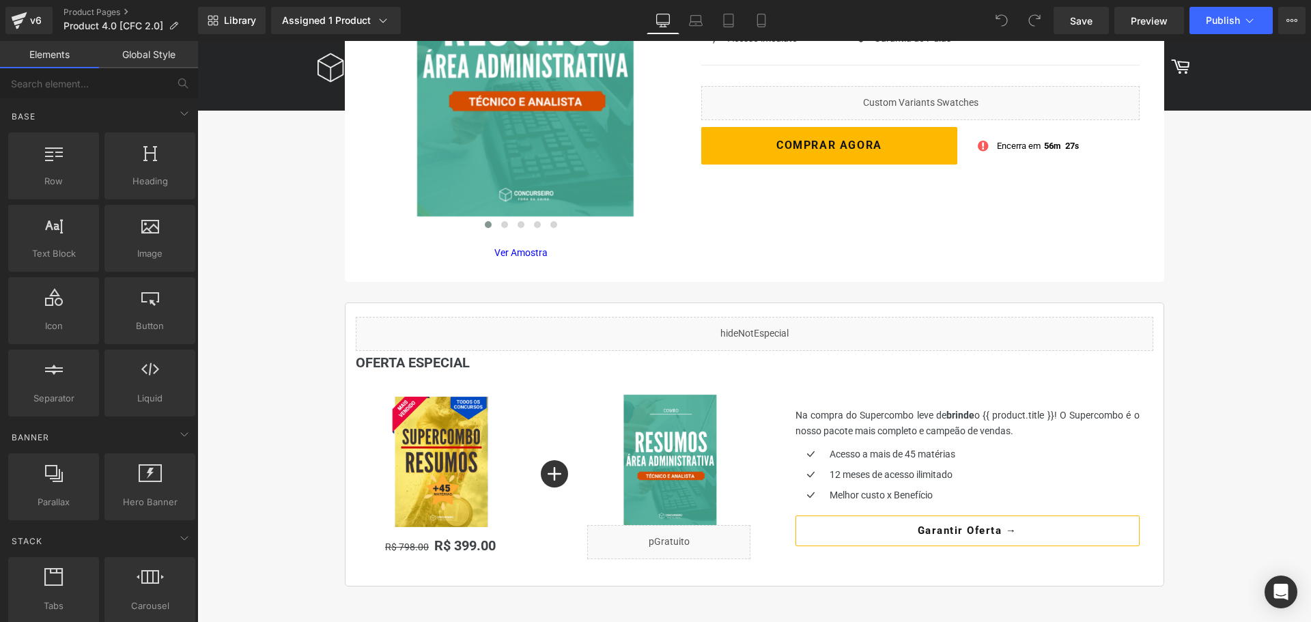
scroll to position [273, 0]
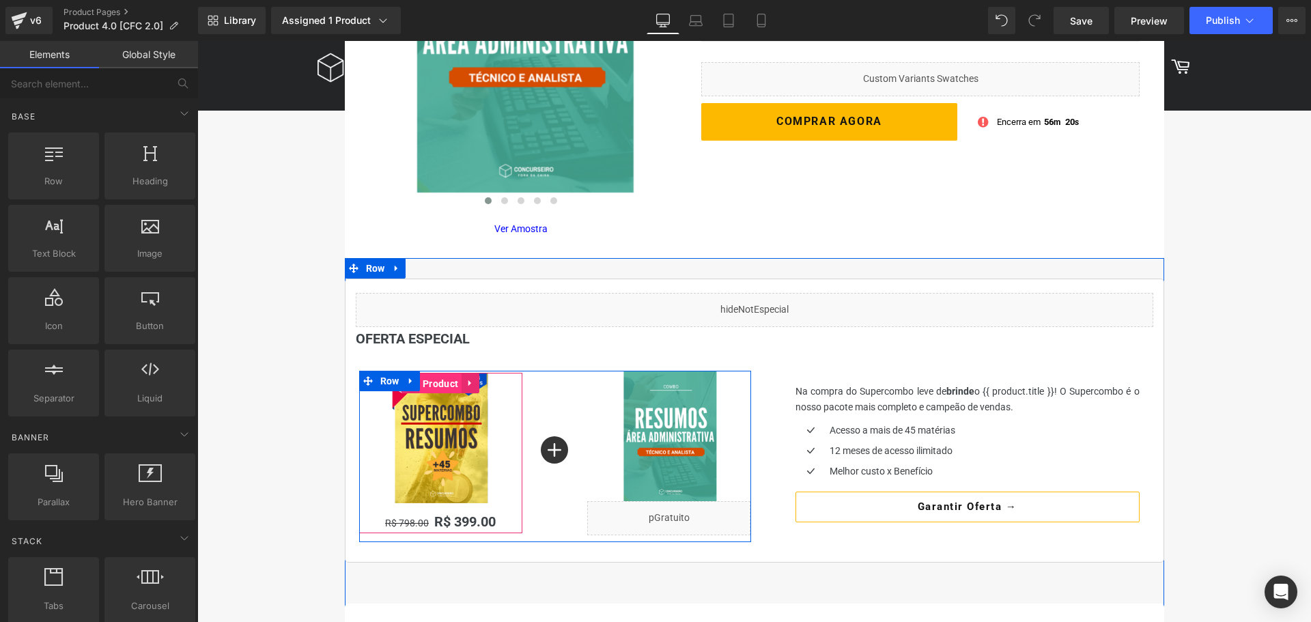
click at [431, 386] on span "Product" at bounding box center [440, 383] width 42 height 20
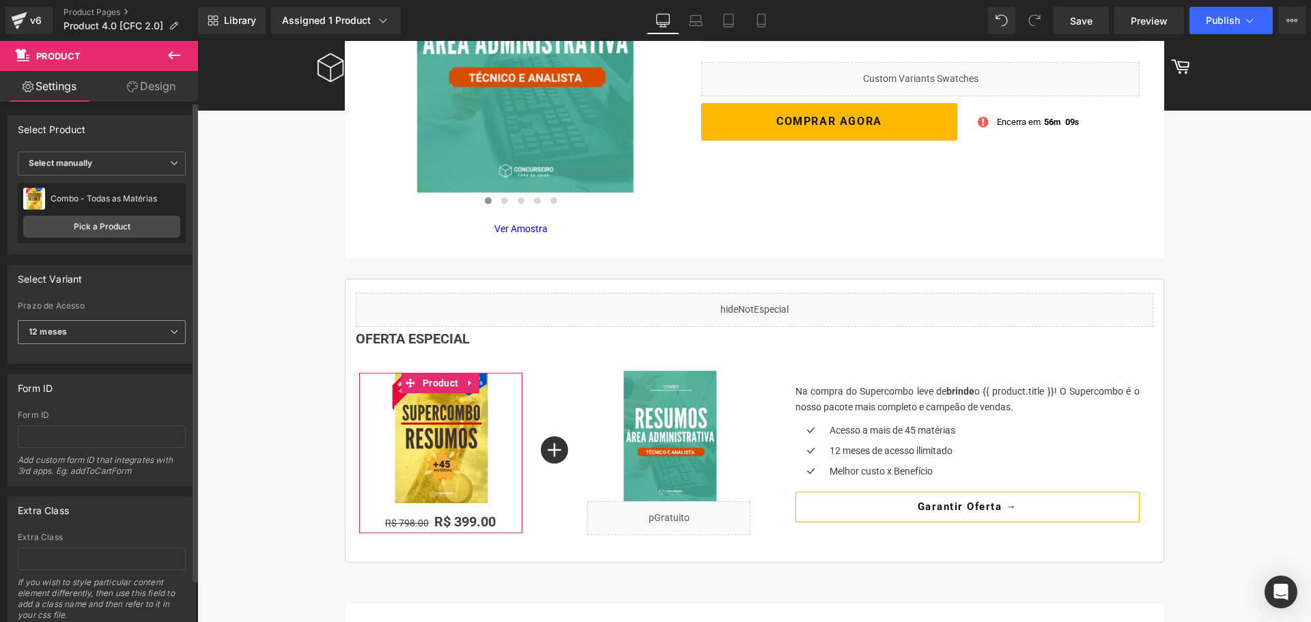
click at [170, 332] on icon at bounding box center [174, 332] width 8 height 8
click at [166, 291] on div "Select Variant" at bounding box center [101, 279] width 187 height 26
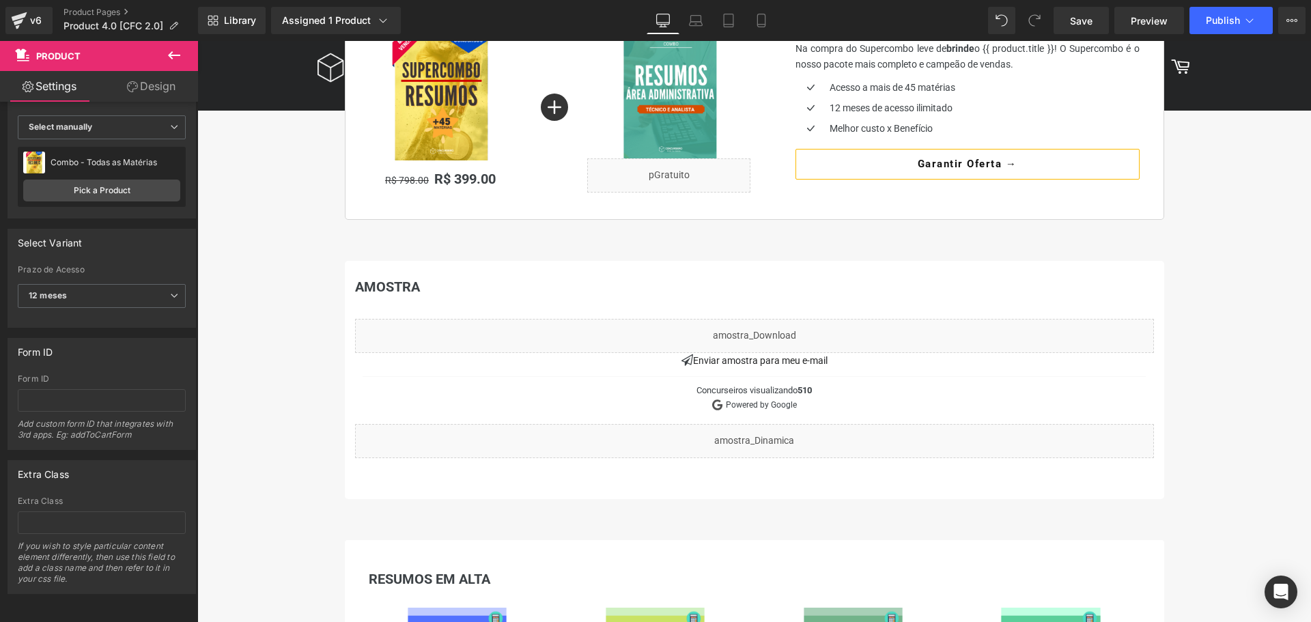
scroll to position [546, 0]
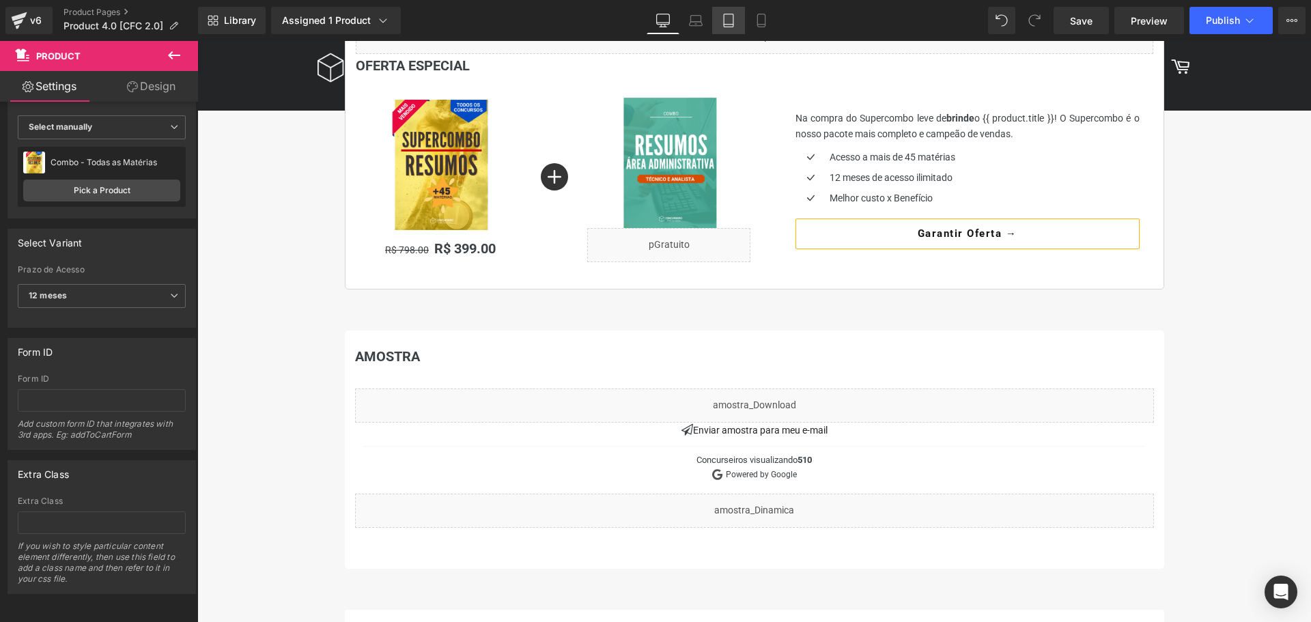
click at [726, 31] on link "Tablet" at bounding box center [728, 20] width 33 height 27
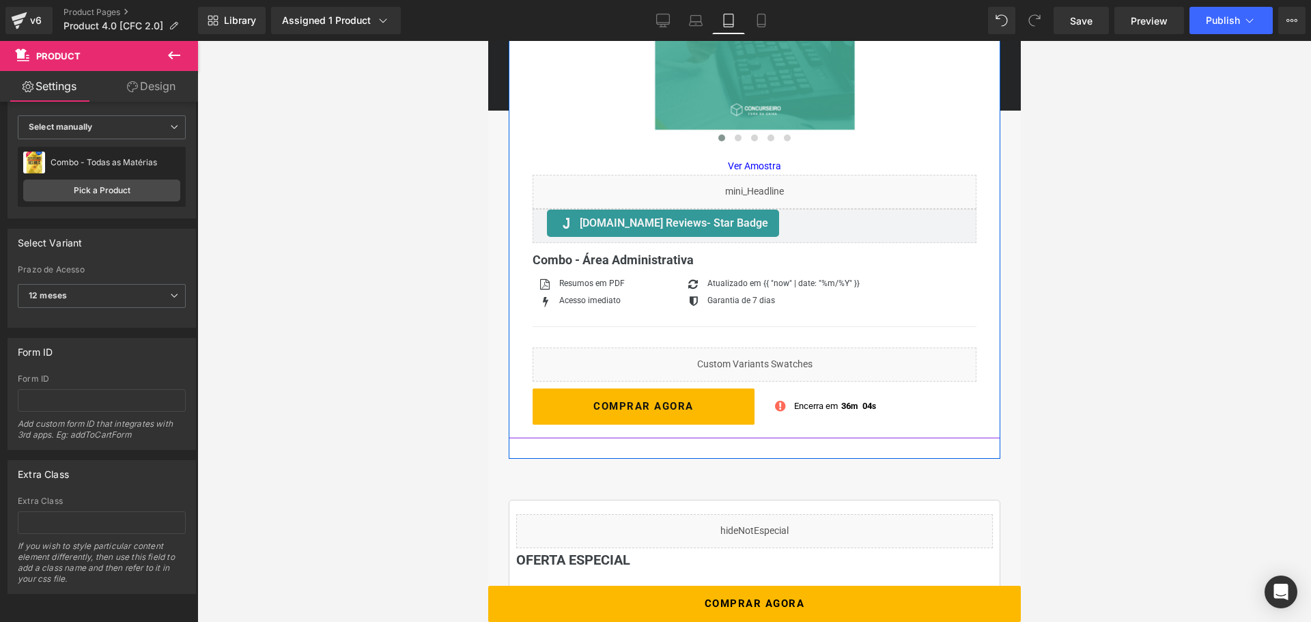
scroll to position [341, 0]
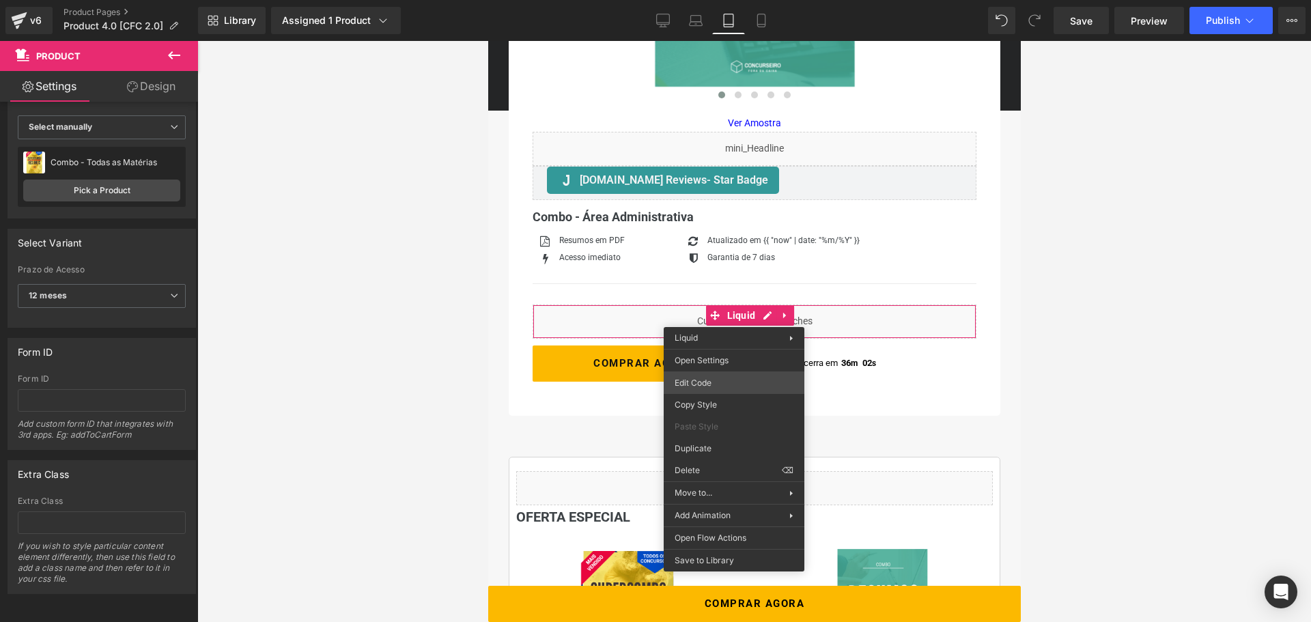
click at [731, 0] on div "Product You are previewing how the will restyle your page. You can not edit Ele…" at bounding box center [655, 0] width 1311 height 0
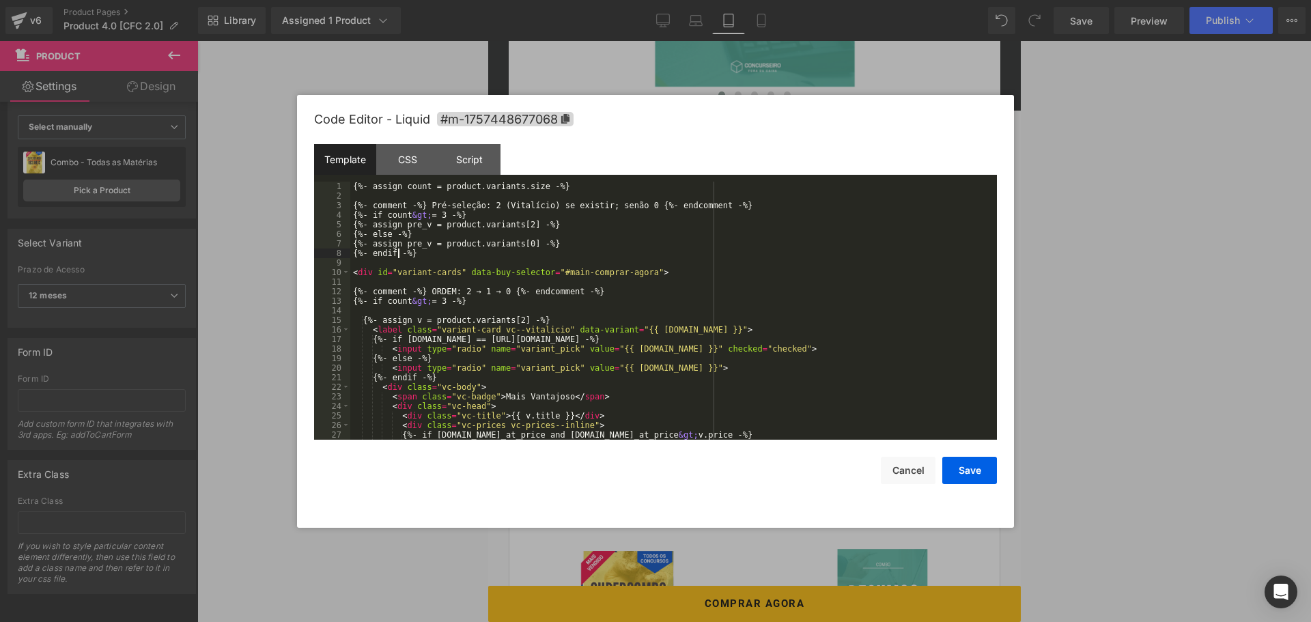
click at [397, 250] on div "{%- assign count = product.variants.size -%} {%- comment -%} Pré-seleção: 2 (Vi…" at bounding box center [670, 320] width 641 height 277
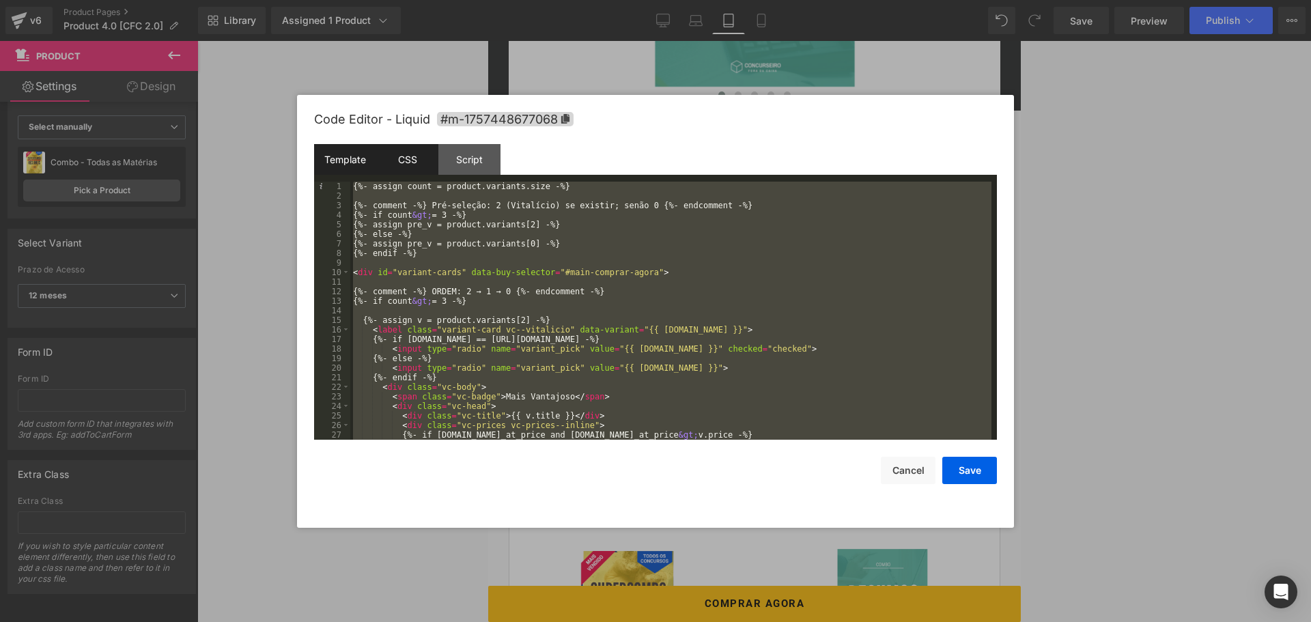
click at [405, 162] on div "CSS" at bounding box center [407, 159] width 62 height 31
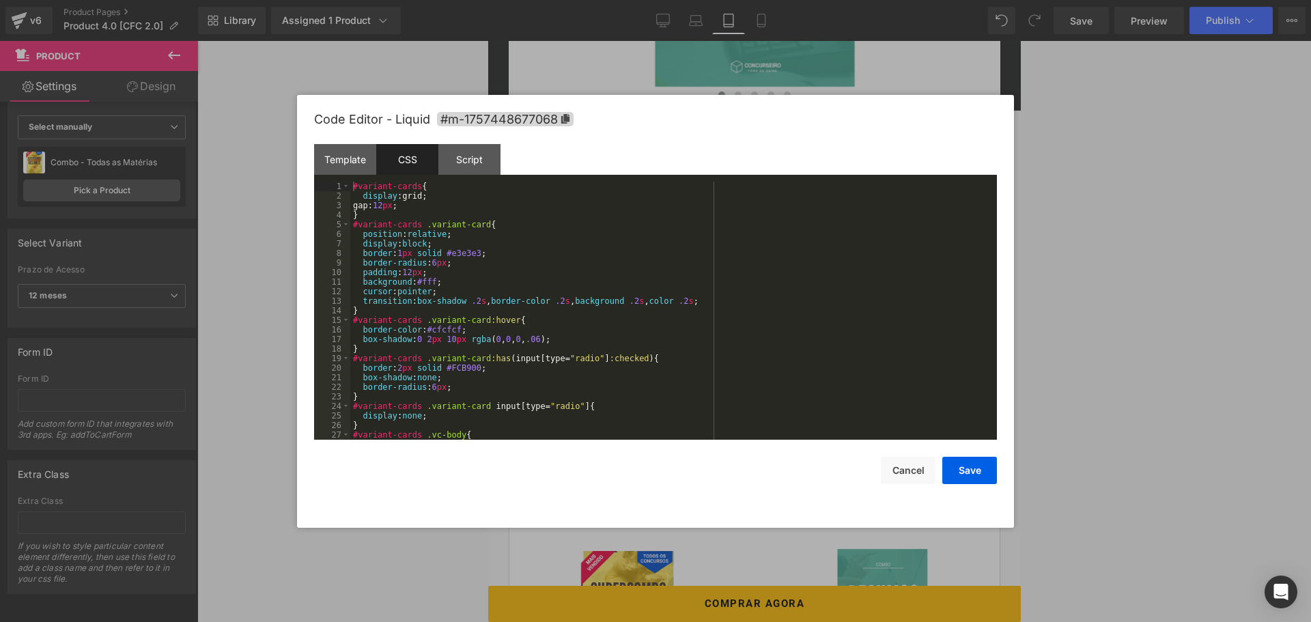
click at [448, 268] on div "#variant-cards { display :grid; gap: 12 px ; } #variant-cards .variant-card { p…" at bounding box center [670, 320] width 641 height 277
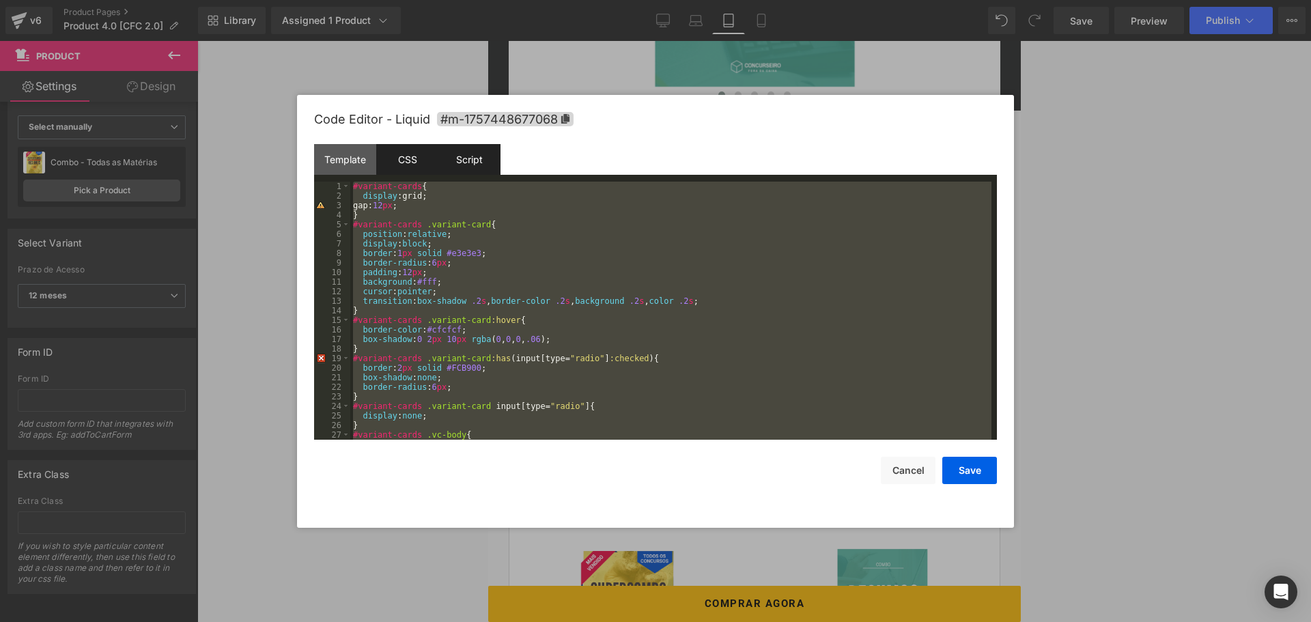
click at [479, 164] on div "Script" at bounding box center [469, 159] width 62 height 31
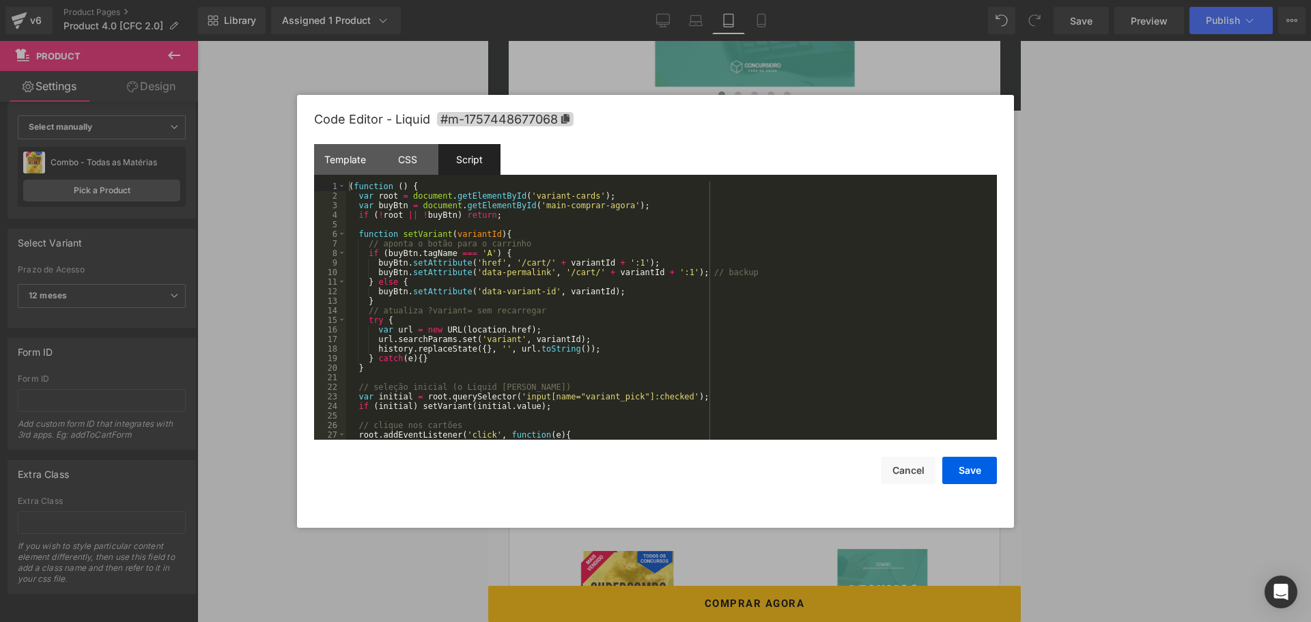
click at [488, 262] on div "( function ( ) { var root = document . getElementById ( 'variant-cards' ) ; var…" at bounding box center [668, 320] width 645 height 277
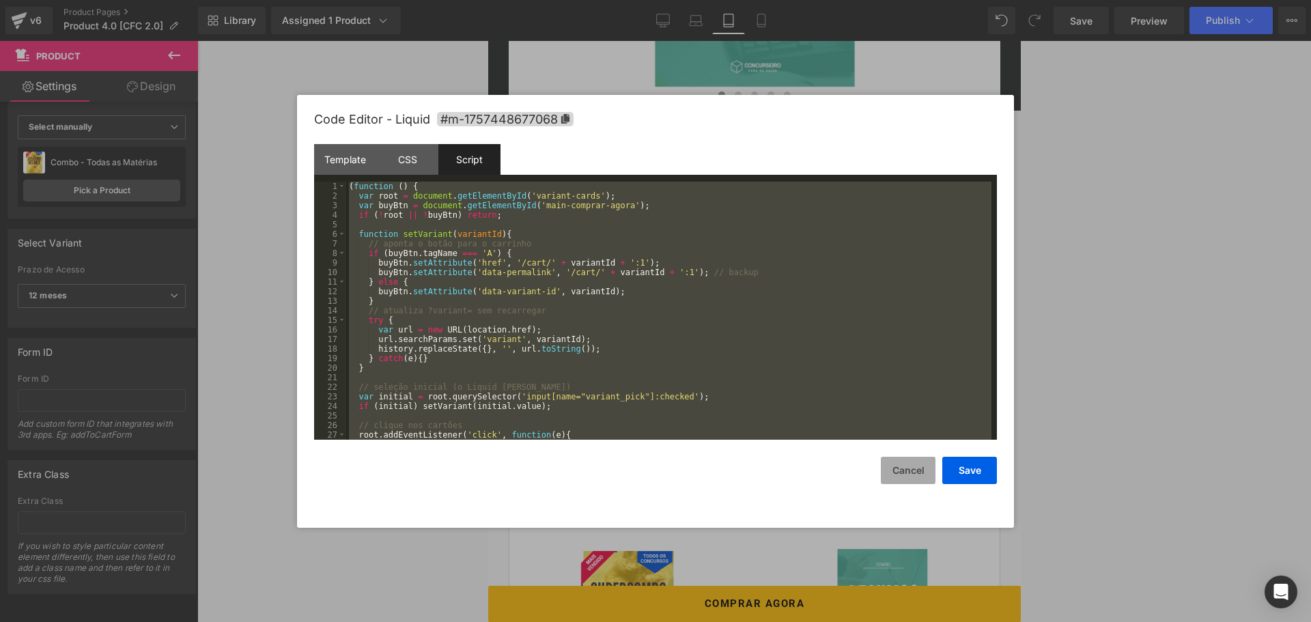
click at [896, 464] on button "Cancel" at bounding box center [908, 470] width 55 height 27
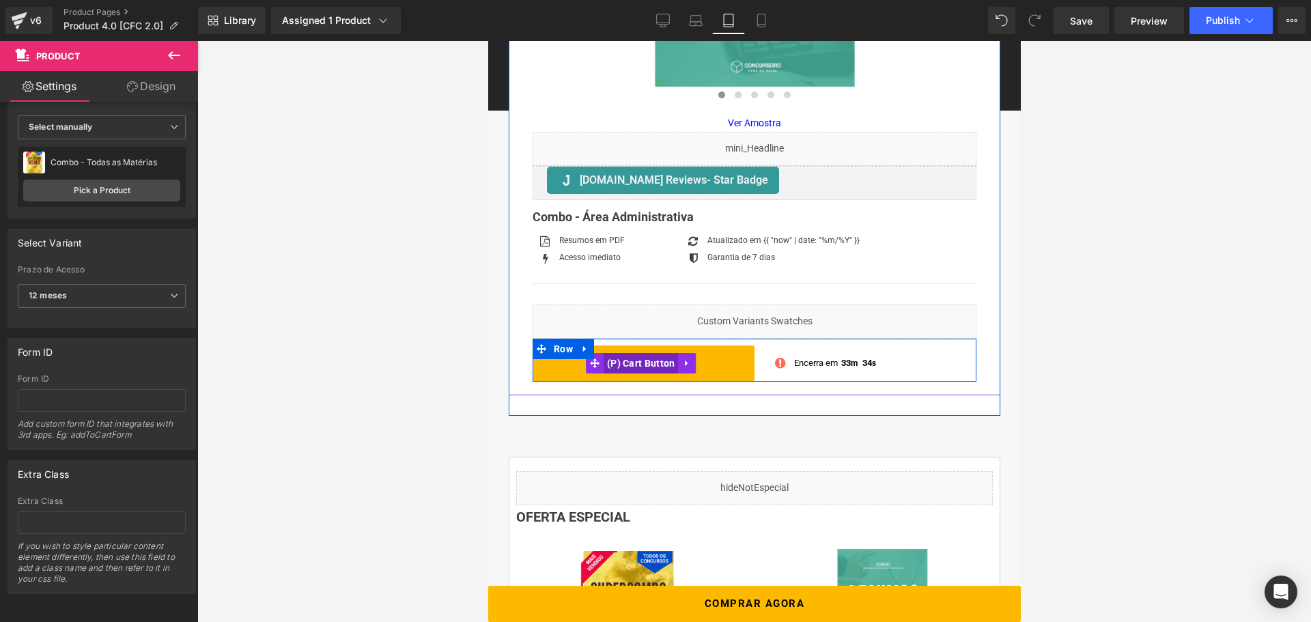
click at [640, 360] on span "(P) Cart Button" at bounding box center [640, 363] width 75 height 20
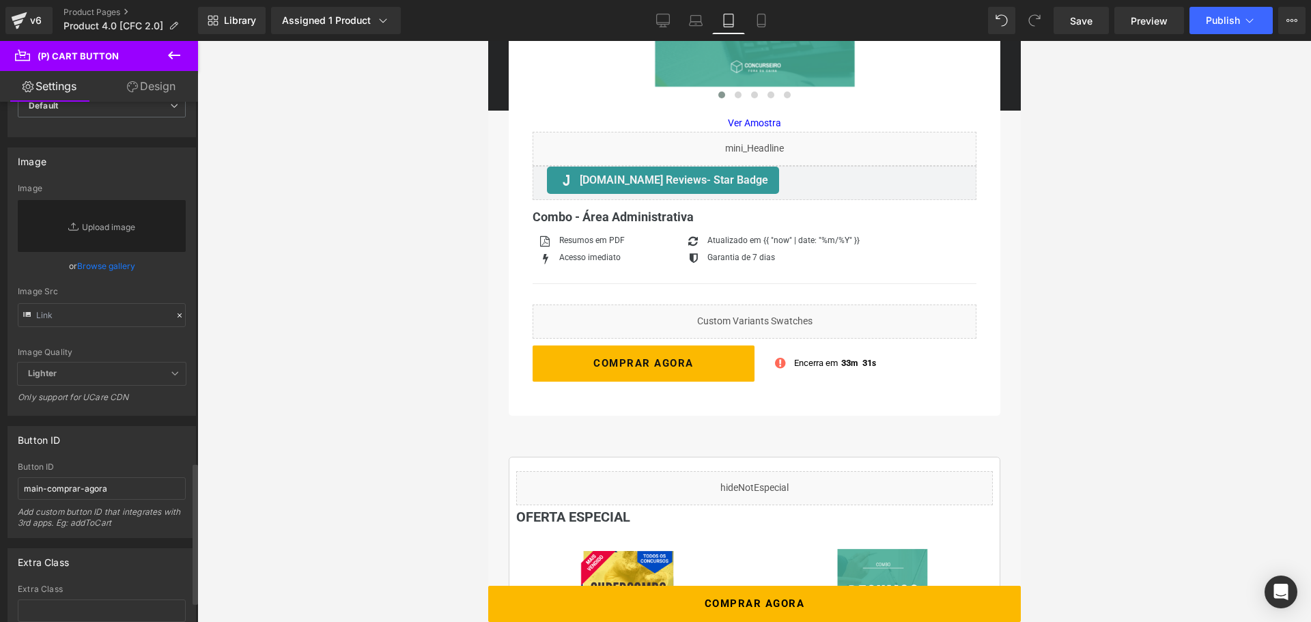
scroll to position [1402, 0]
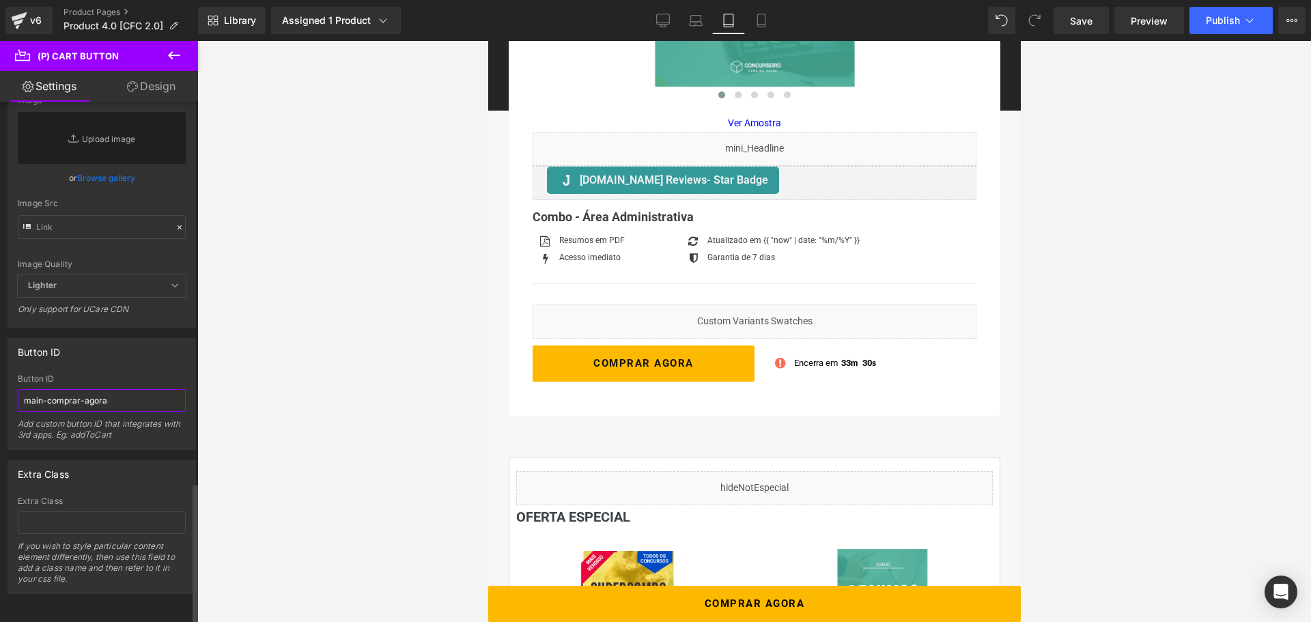
click at [104, 393] on input "main-comprar-agora" at bounding box center [102, 400] width 168 height 23
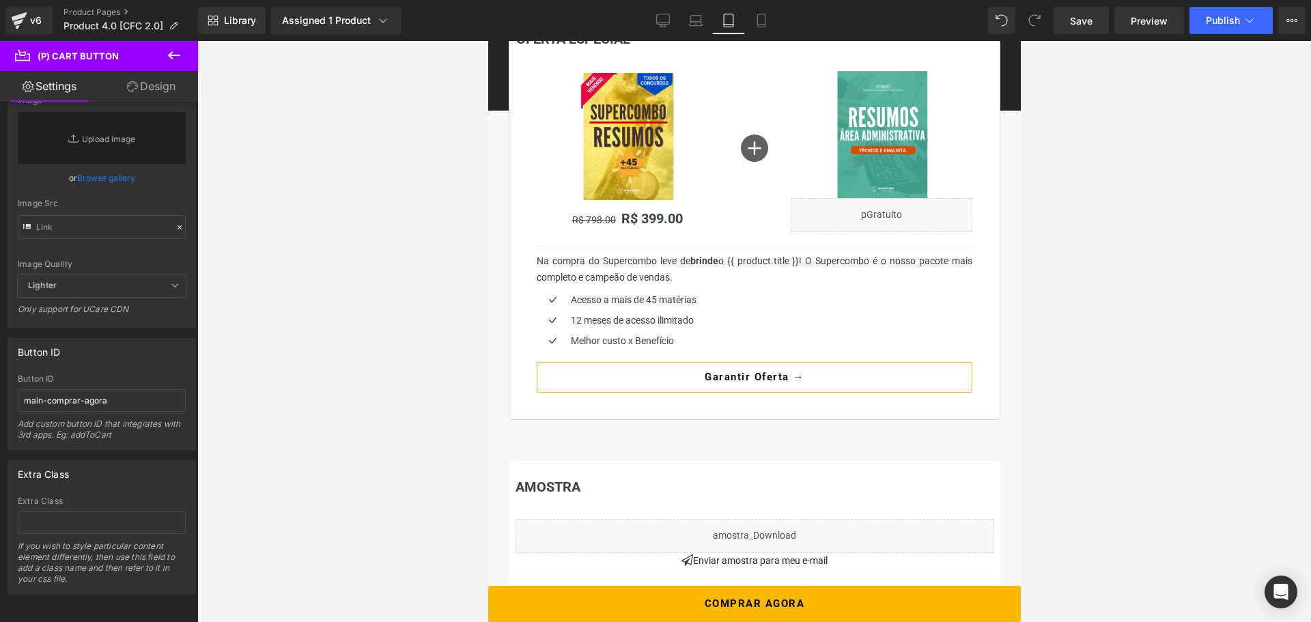
click at [178, 57] on icon at bounding box center [174, 55] width 16 height 16
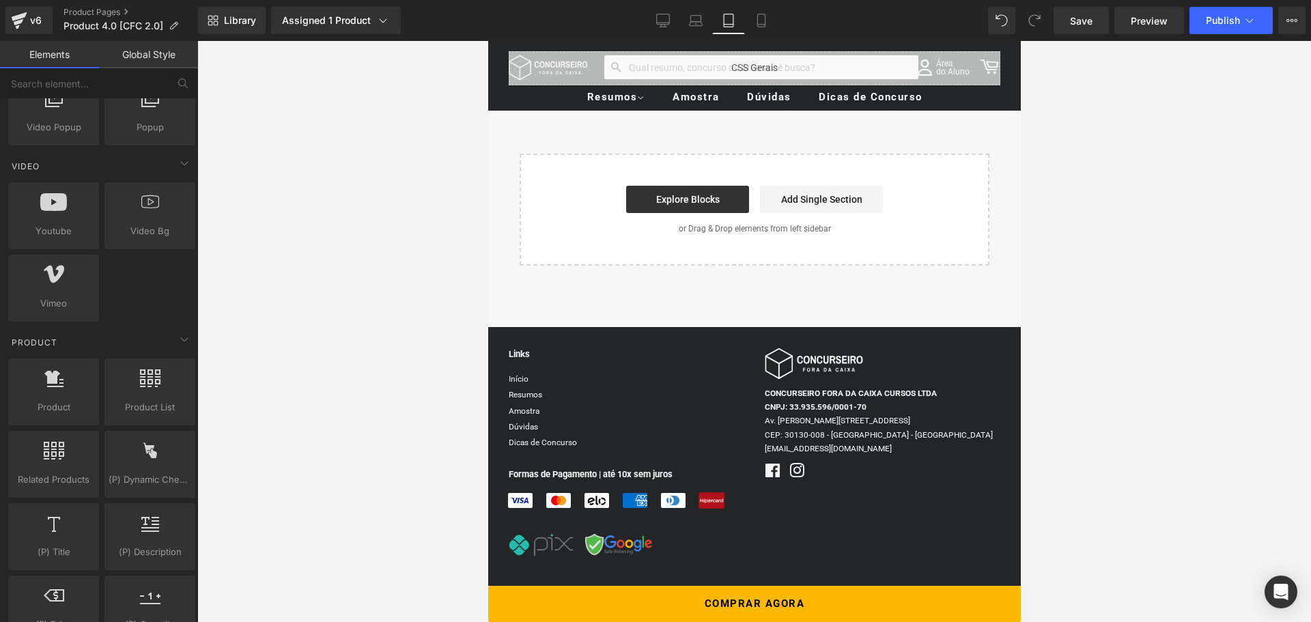
scroll to position [956, 0]
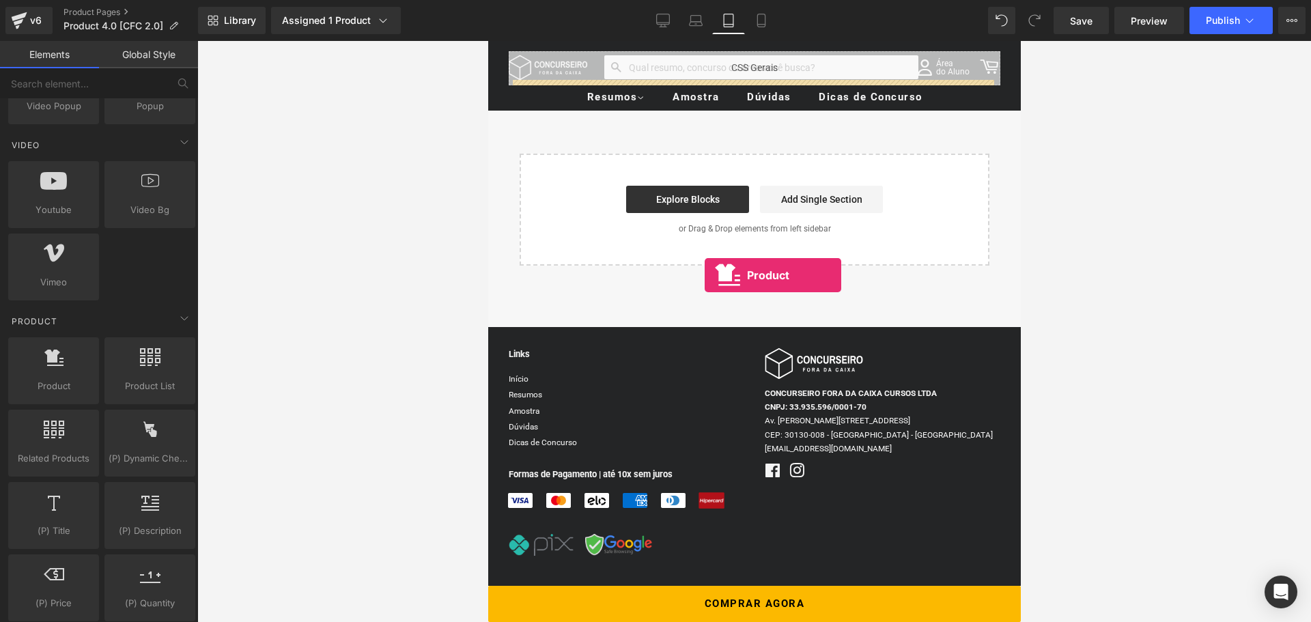
drag, startPoint x: 522, startPoint y: 404, endPoint x: 704, endPoint y: 275, distance: 223.0
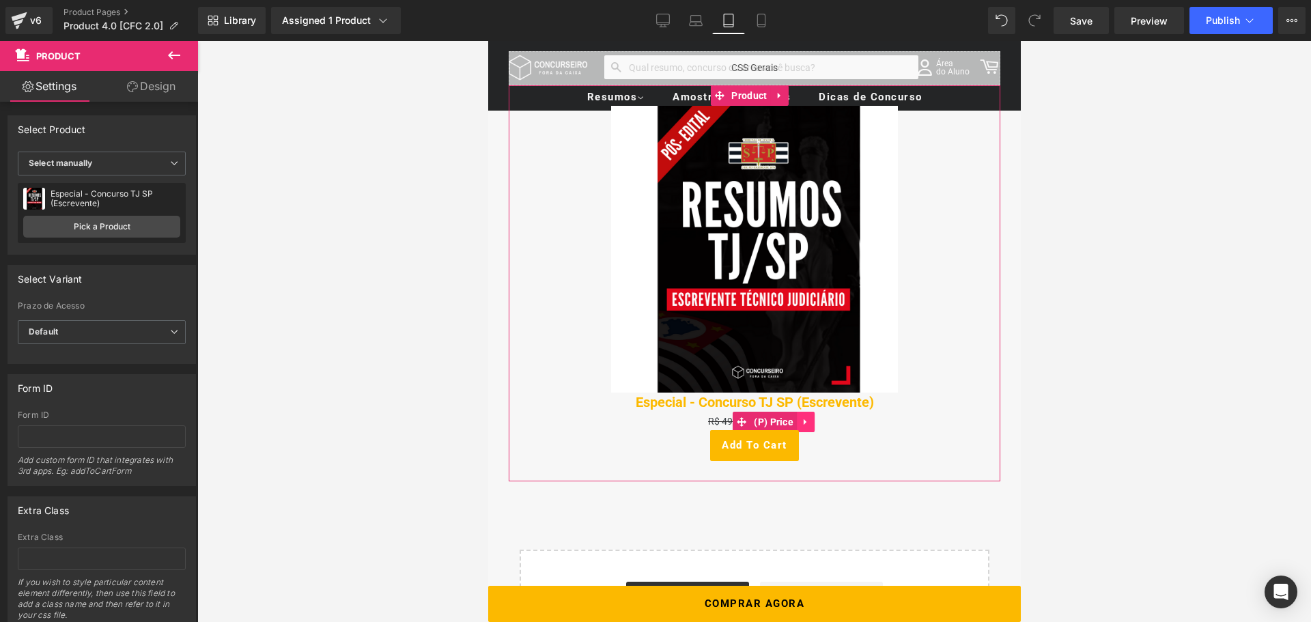
click at [807, 416] on icon at bounding box center [805, 421] width 10 height 10
click at [814, 417] on icon at bounding box center [814, 422] width 10 height 10
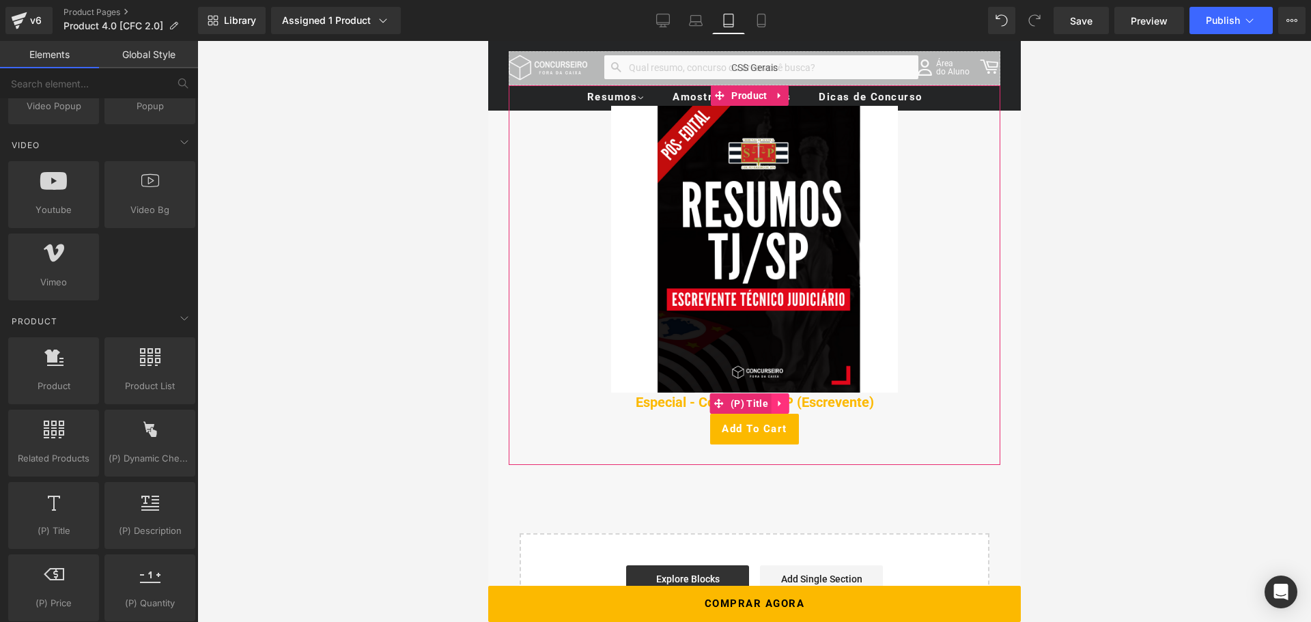
click at [783, 398] on icon at bounding box center [780, 403] width 10 height 10
click at [797, 394] on link at bounding box center [806, 403] width 18 height 20
click at [781, 398] on icon at bounding box center [780, 403] width 10 height 10
click at [788, 399] on icon at bounding box center [789, 404] width 10 height 10
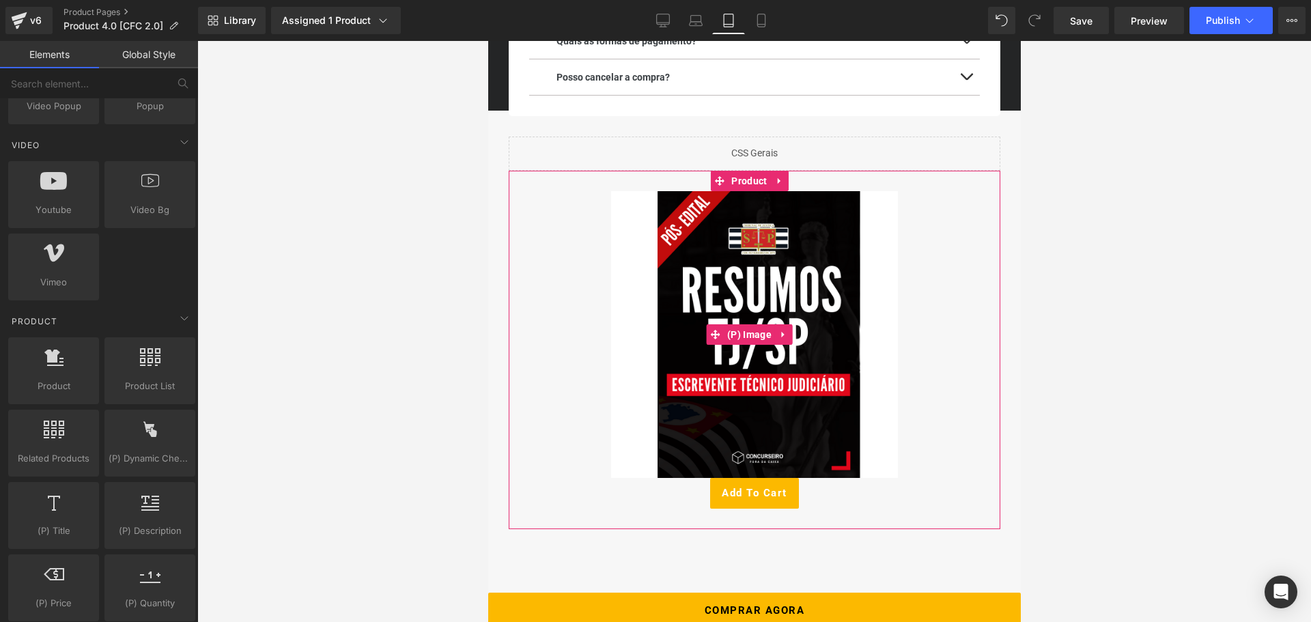
scroll to position [2812, 0]
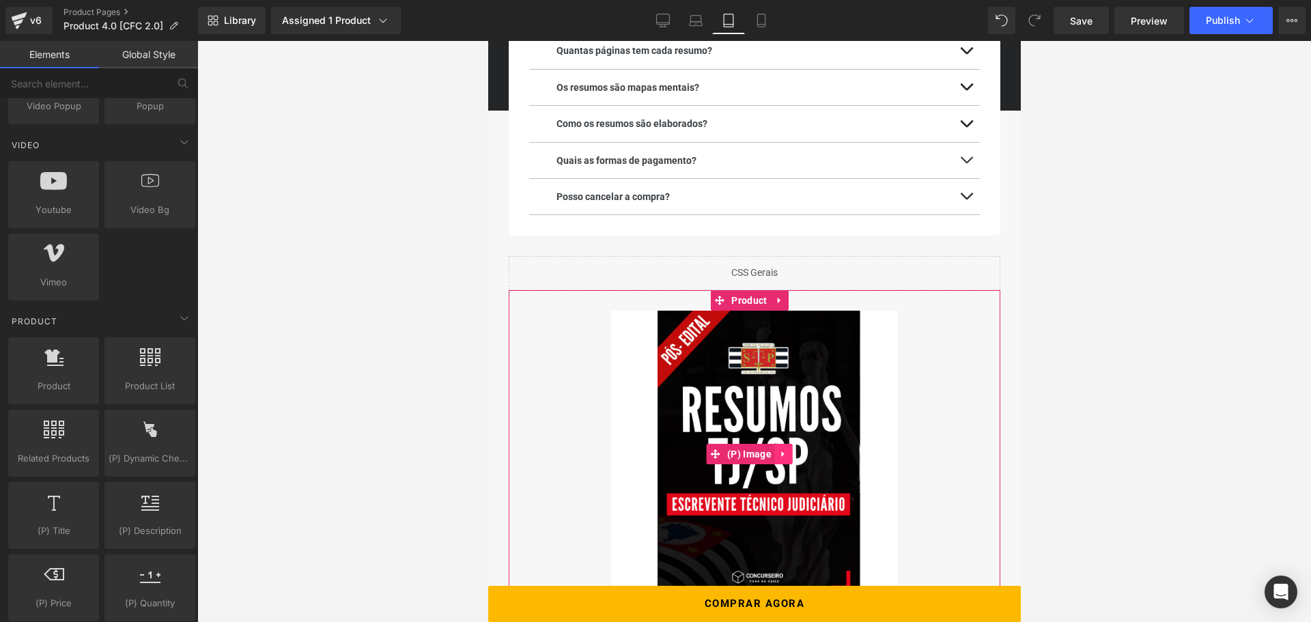
click at [783, 451] on icon at bounding box center [782, 454] width 3 height 6
click at [791, 449] on icon at bounding box center [792, 454] width 10 height 10
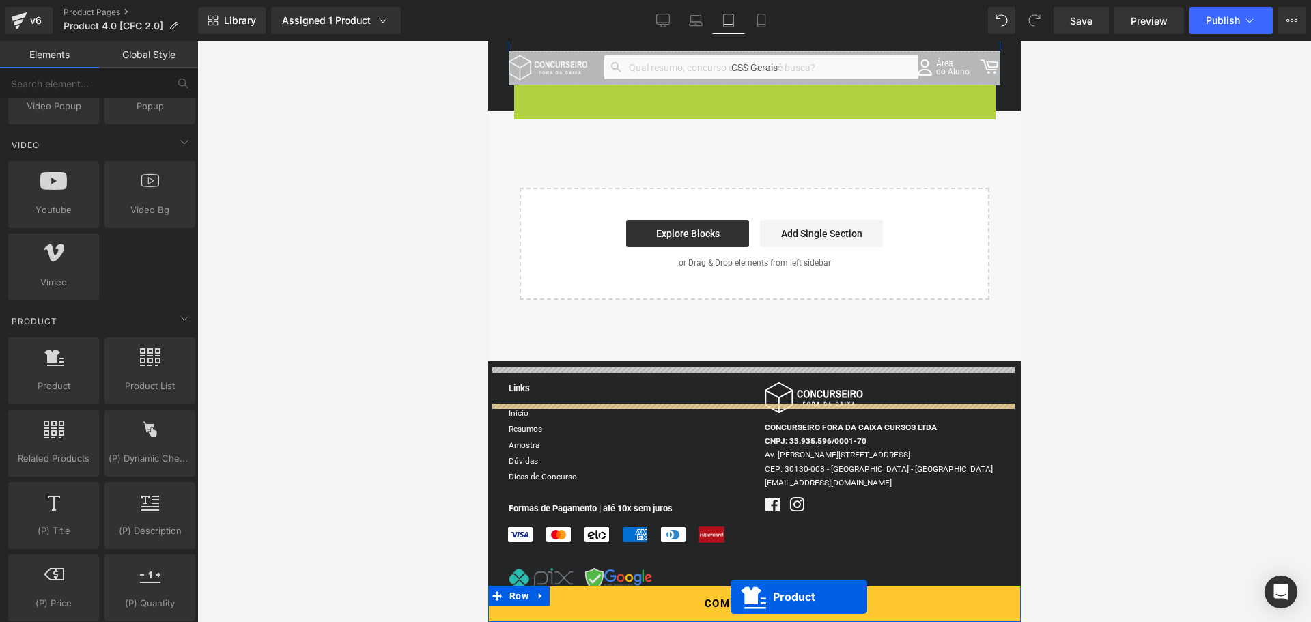
scroll to position [3051, 0]
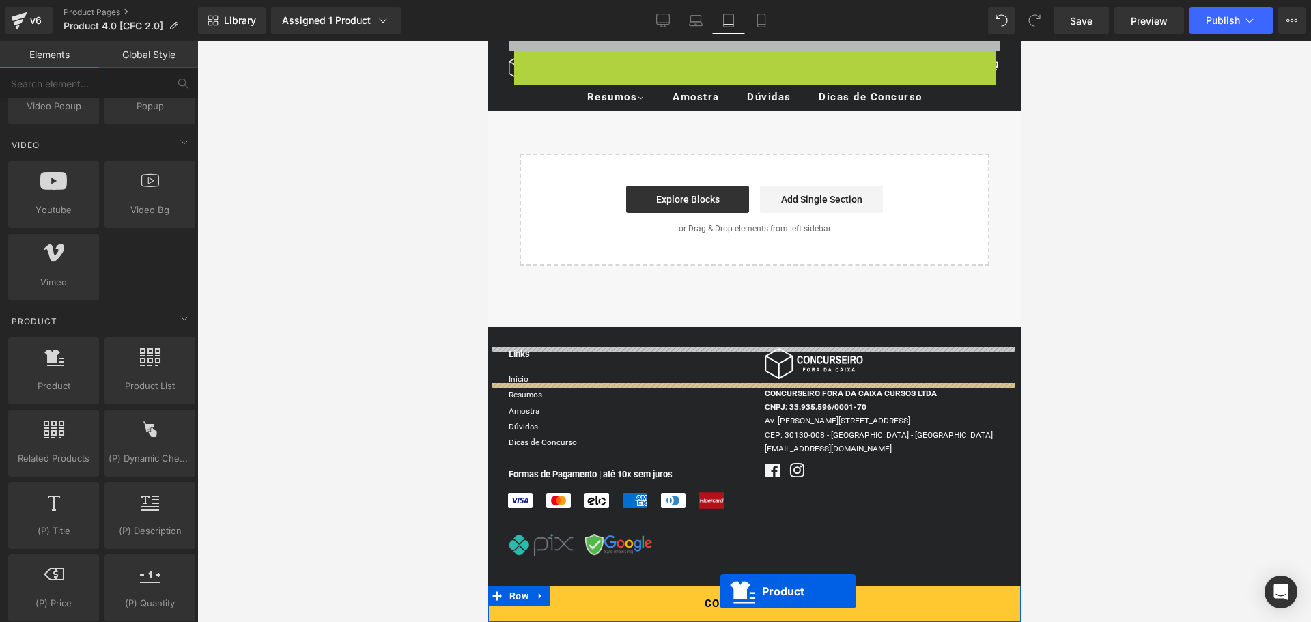
drag, startPoint x: 718, startPoint y: 296, endPoint x: 719, endPoint y: 591, distance: 295.0
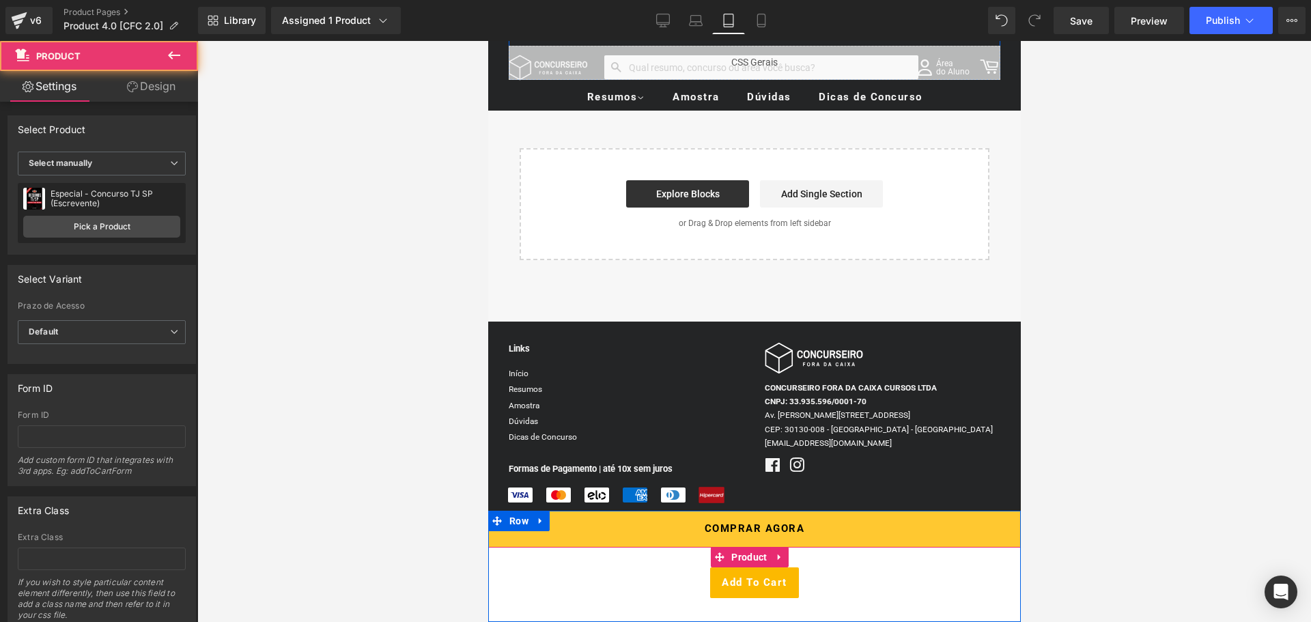
scroll to position [3017, 0]
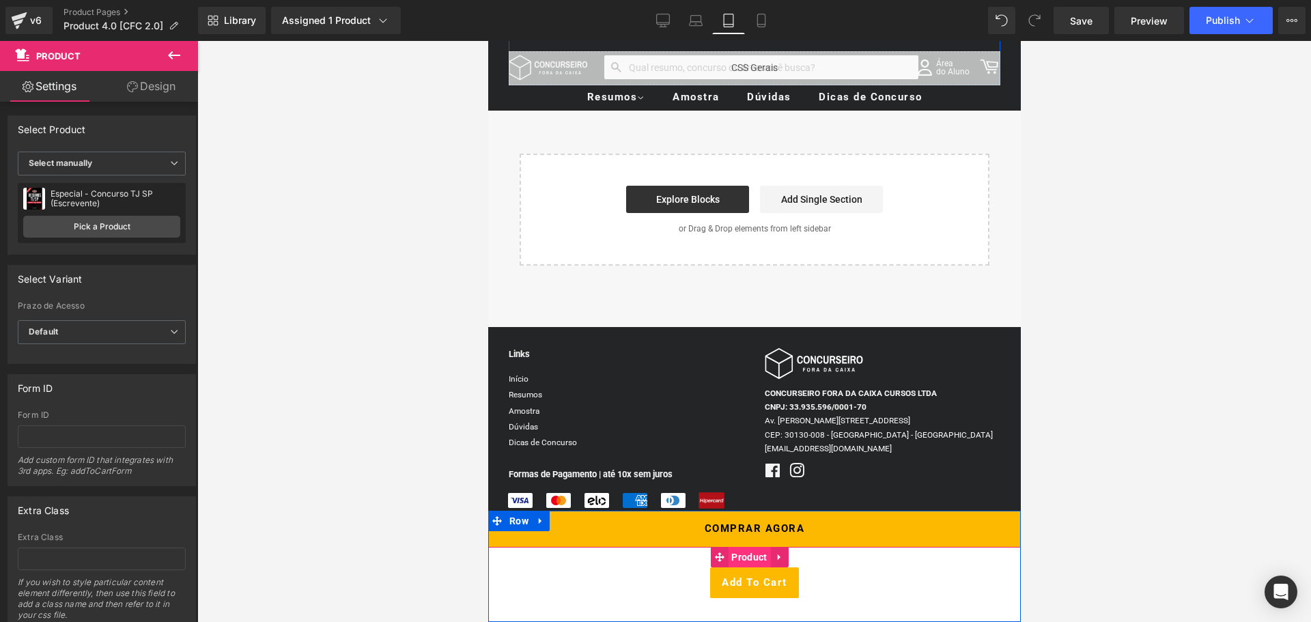
click at [746, 563] on span "Product" at bounding box center [748, 557] width 42 height 20
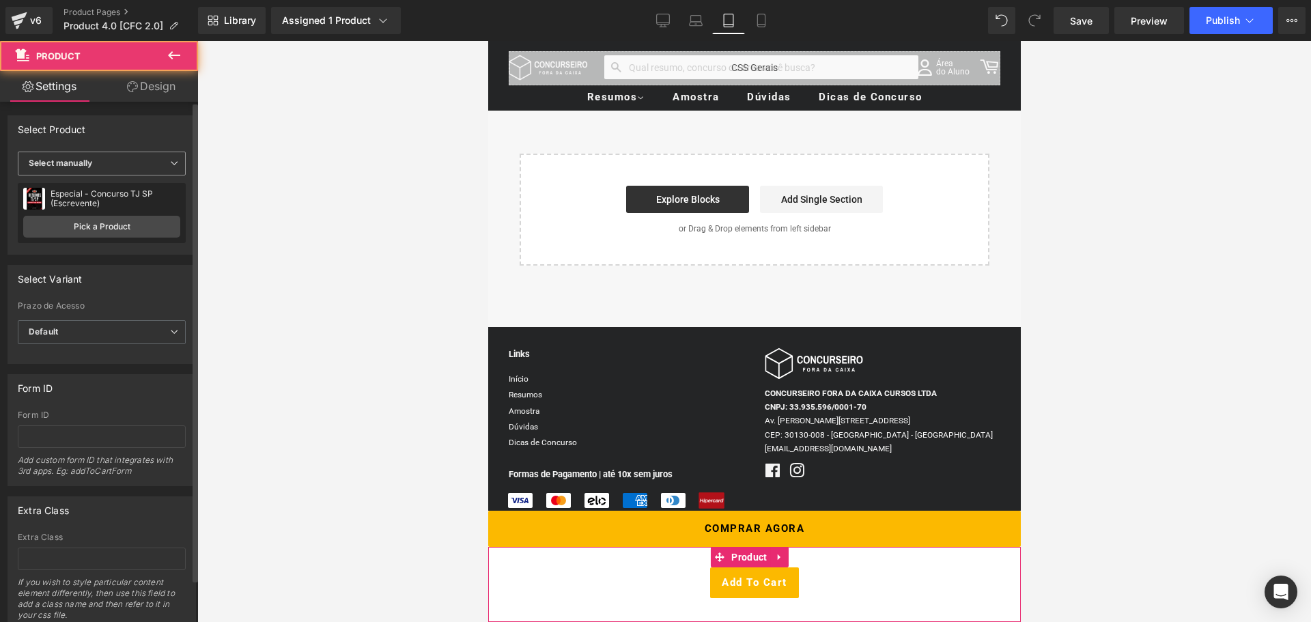
click at [143, 165] on span "Select manually" at bounding box center [102, 164] width 168 height 24
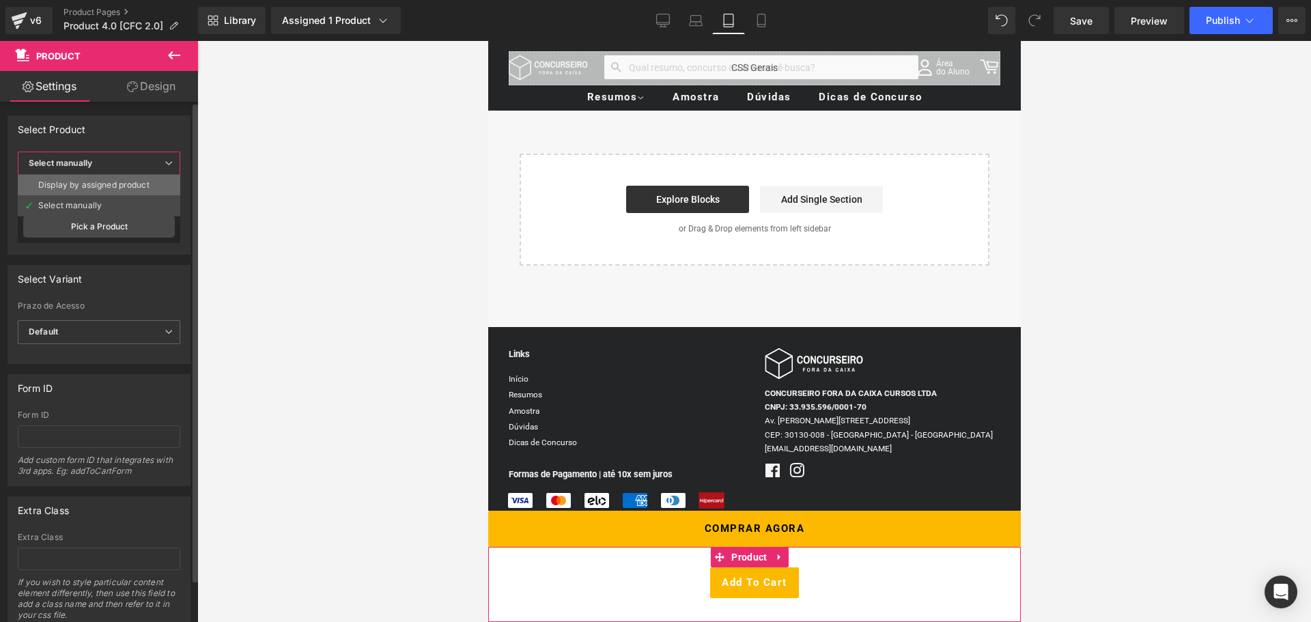
click at [122, 188] on div "Display by assigned product" at bounding box center [93, 185] width 111 height 10
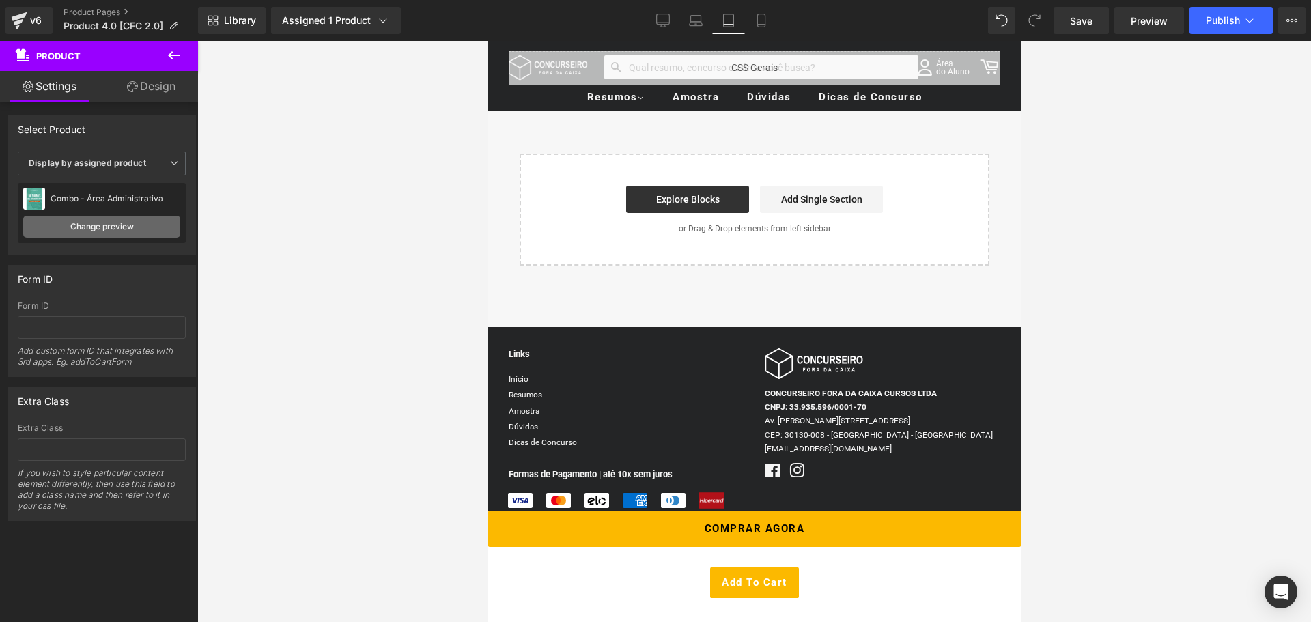
click at [115, 231] on link "Change preview" at bounding box center [101, 227] width 157 height 22
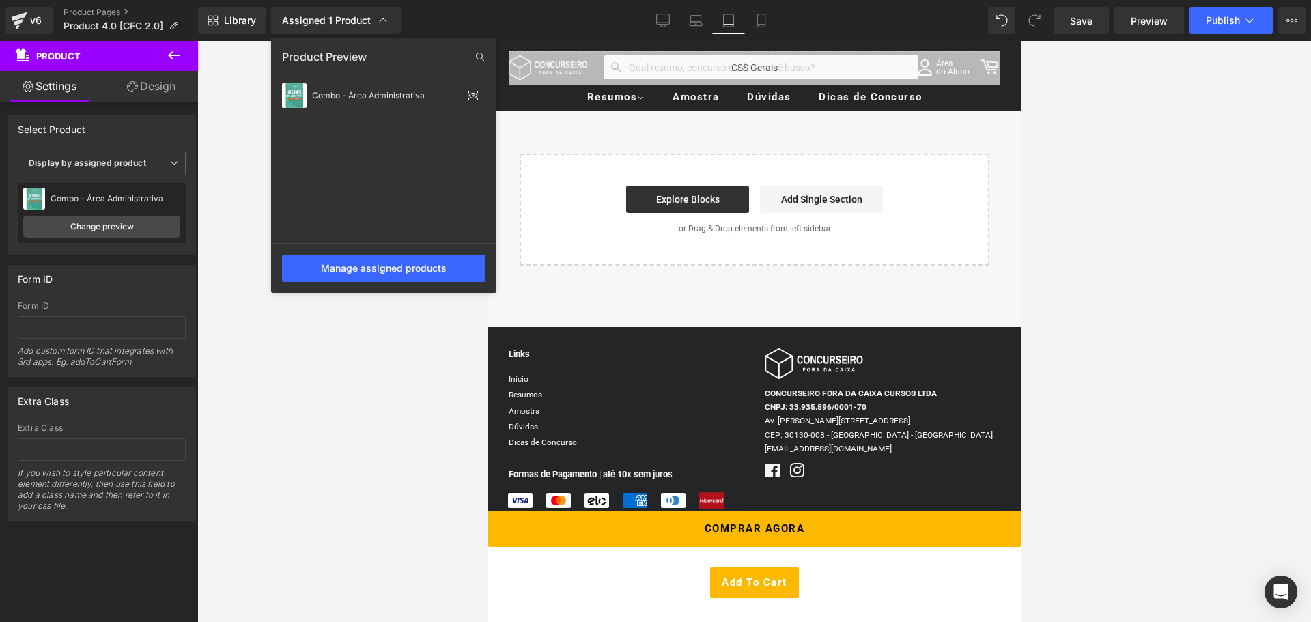
click at [116, 247] on div "Display by assigned product Select manually Display by assigned product Display…" at bounding box center [101, 203] width 187 height 102
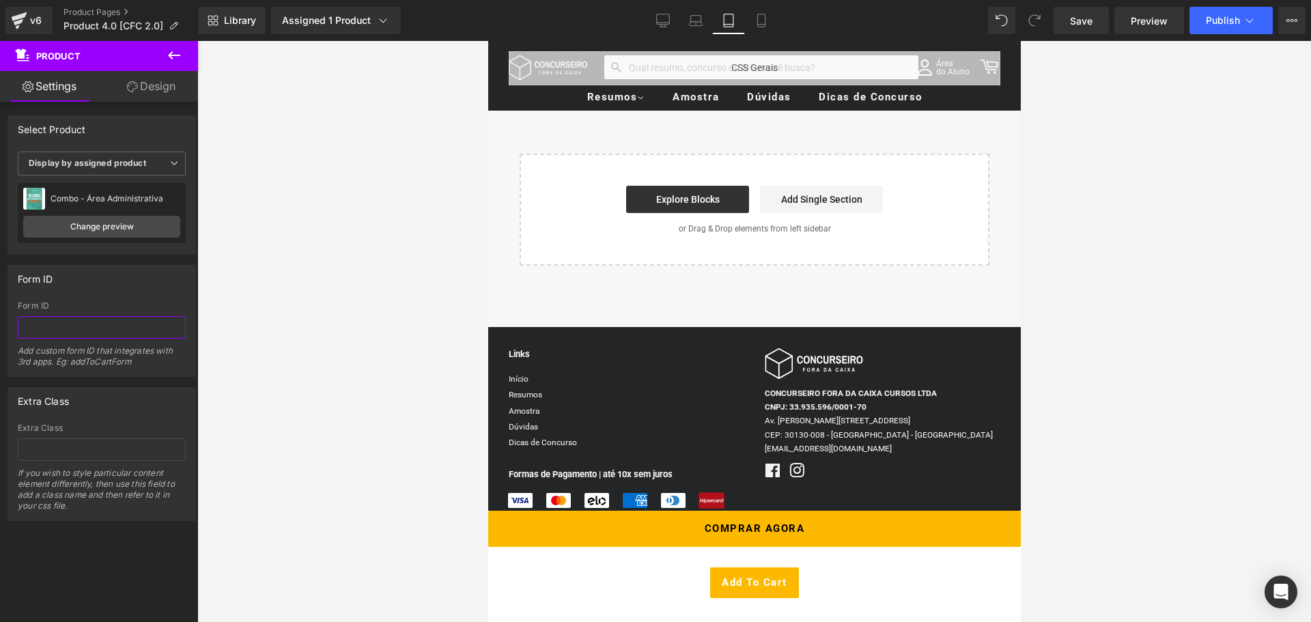
click at [80, 318] on input "text" at bounding box center [102, 327] width 168 height 23
click at [77, 302] on div "Form ID" at bounding box center [102, 306] width 168 height 10
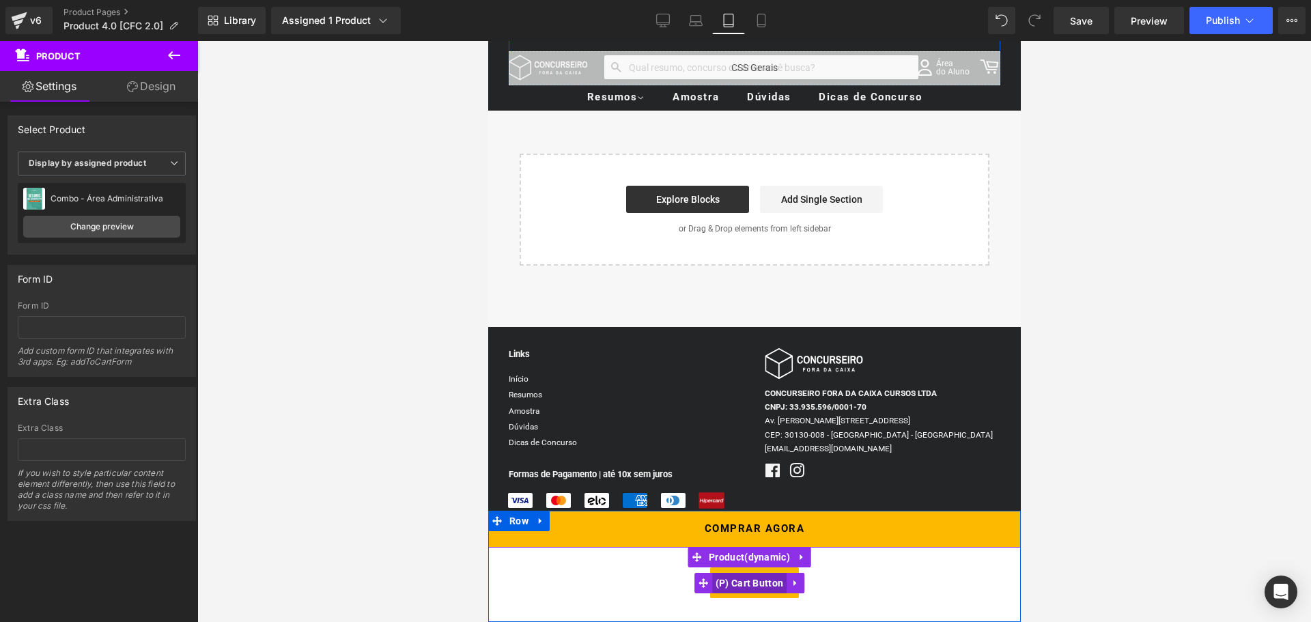
click at [757, 585] on span "(P) Cart Button" at bounding box center [748, 583] width 75 height 20
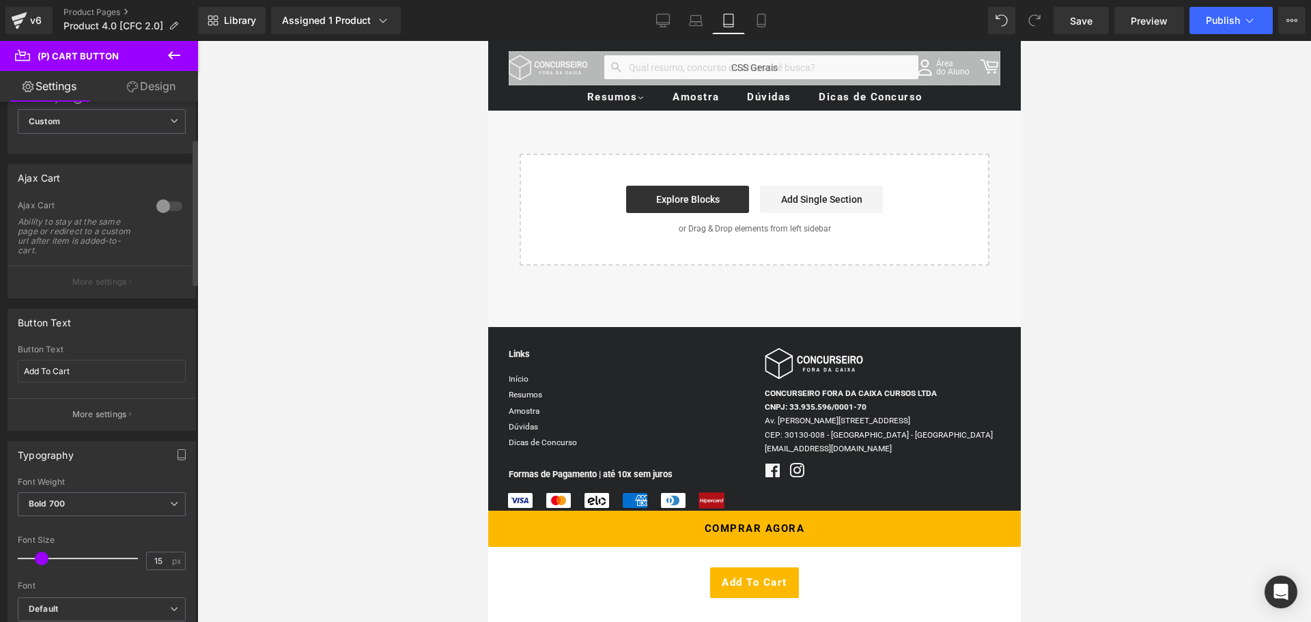
scroll to position [137, 0]
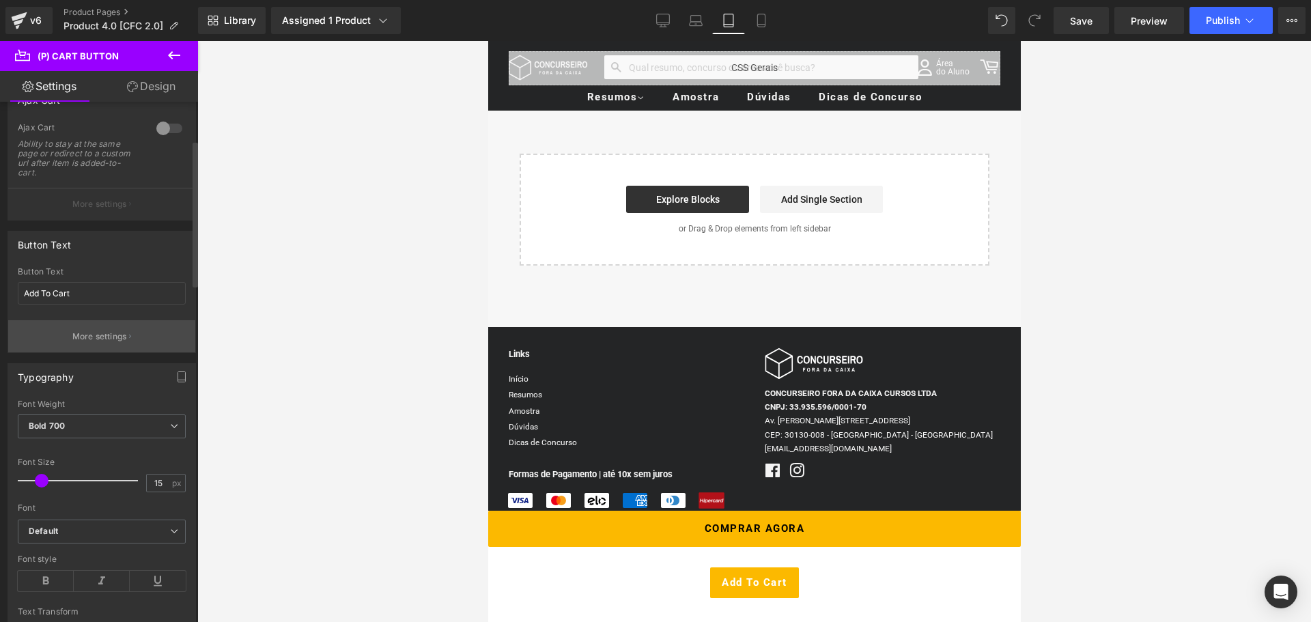
click at [123, 343] on button "More settings" at bounding box center [101, 336] width 187 height 32
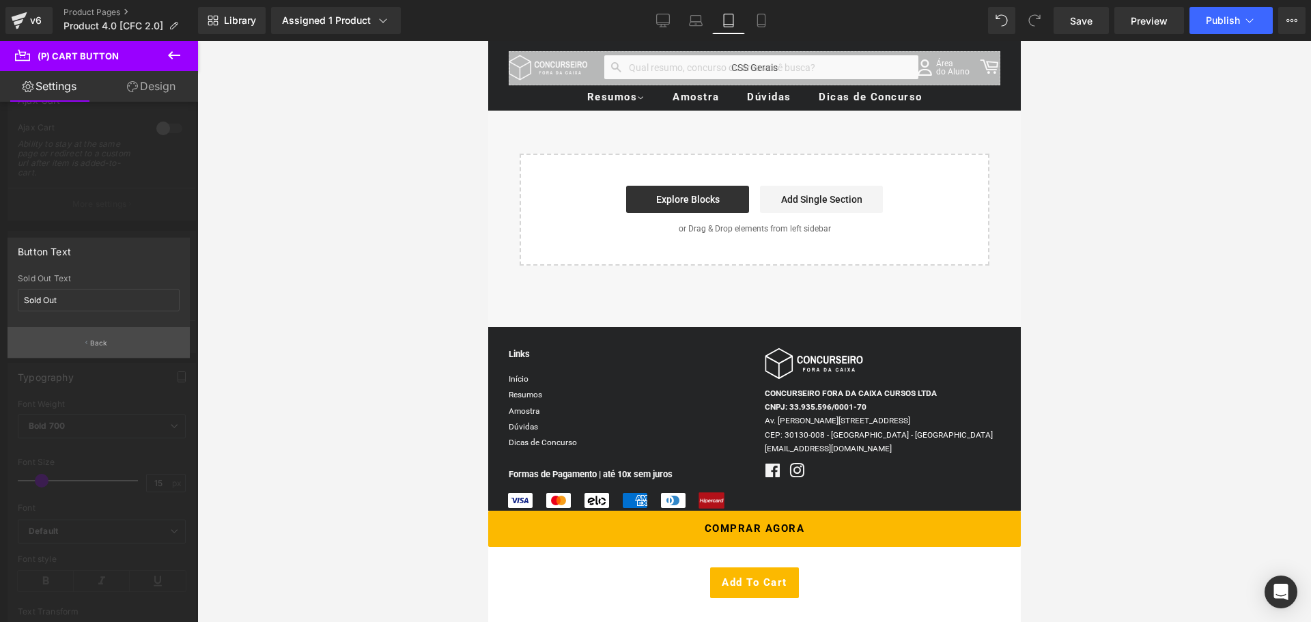
click at [81, 343] on button "Back" at bounding box center [99, 342] width 182 height 31
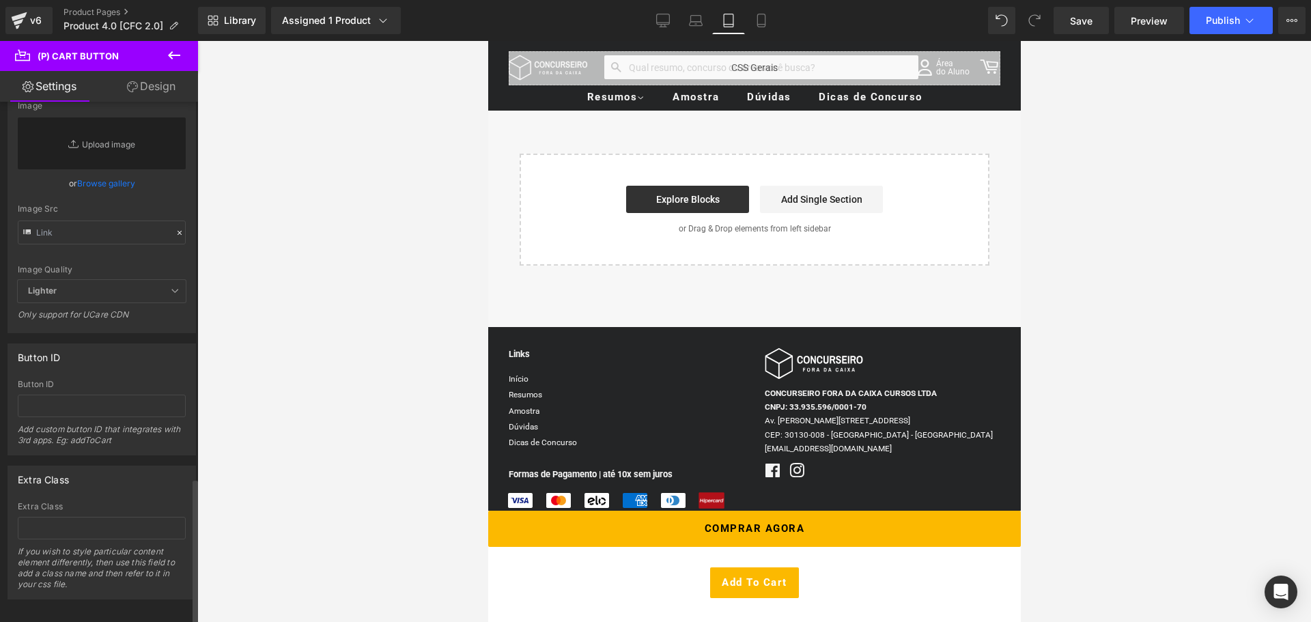
scroll to position [1344, 0]
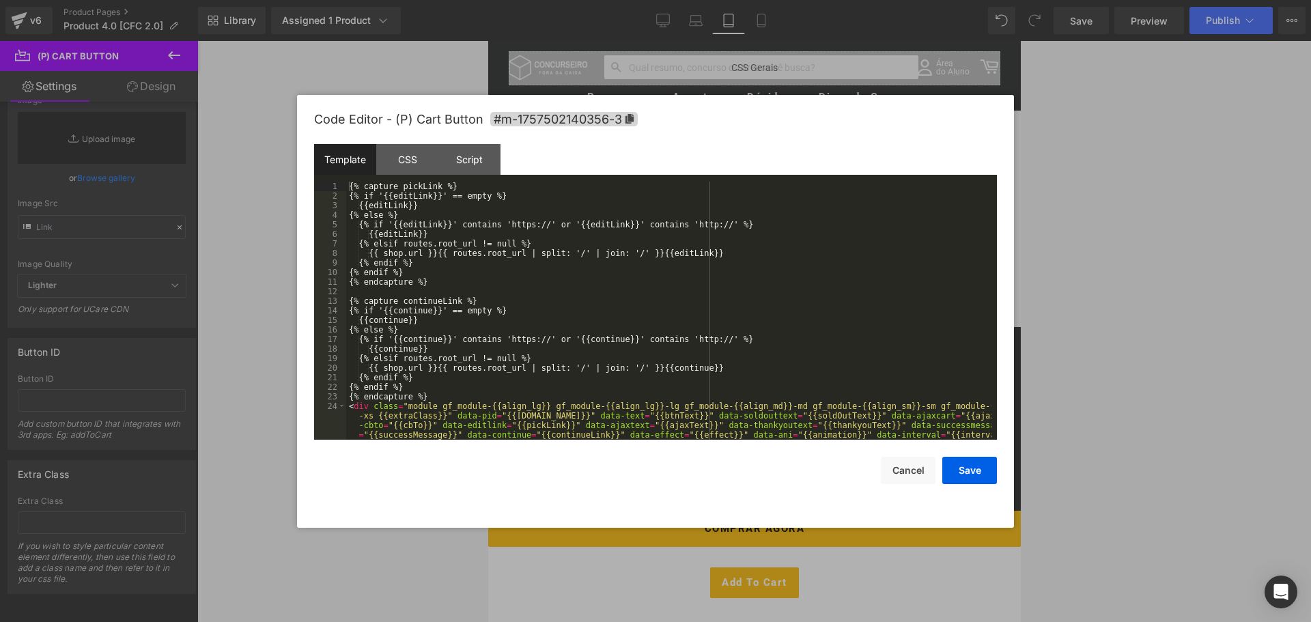
click at [732, 0] on div "(P) Cart Button You are previewing how the will restyle your page. You can not …" at bounding box center [655, 0] width 1311 height 0
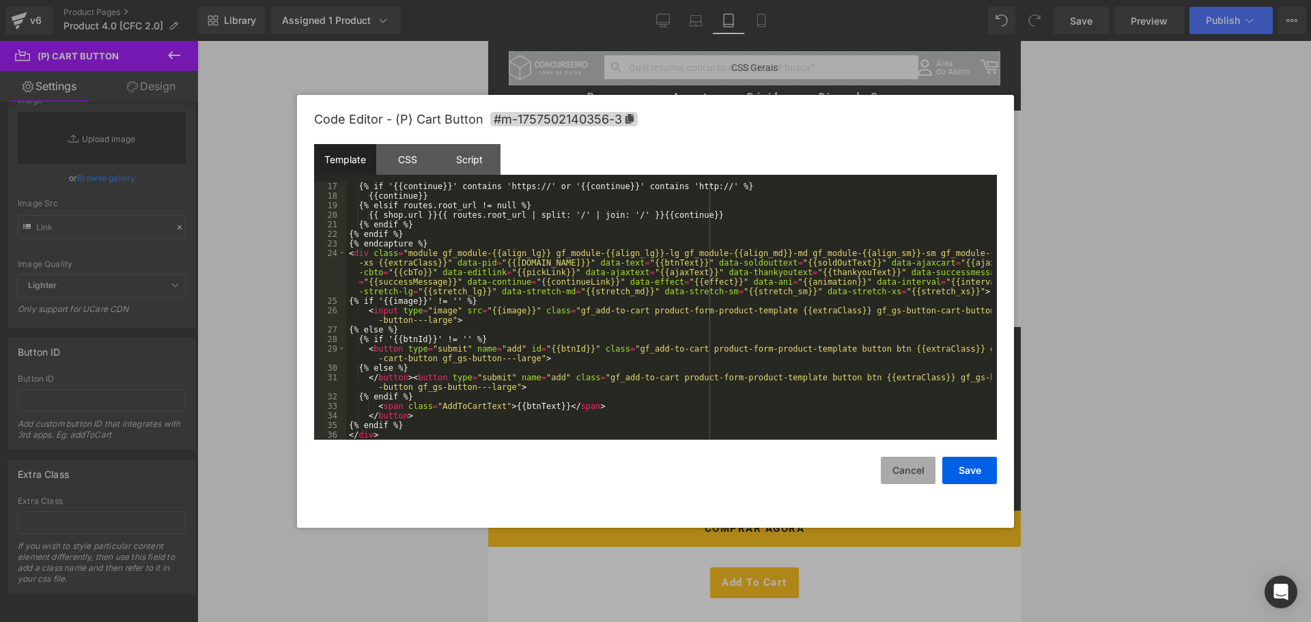
click at [900, 468] on button "Cancel" at bounding box center [908, 470] width 55 height 27
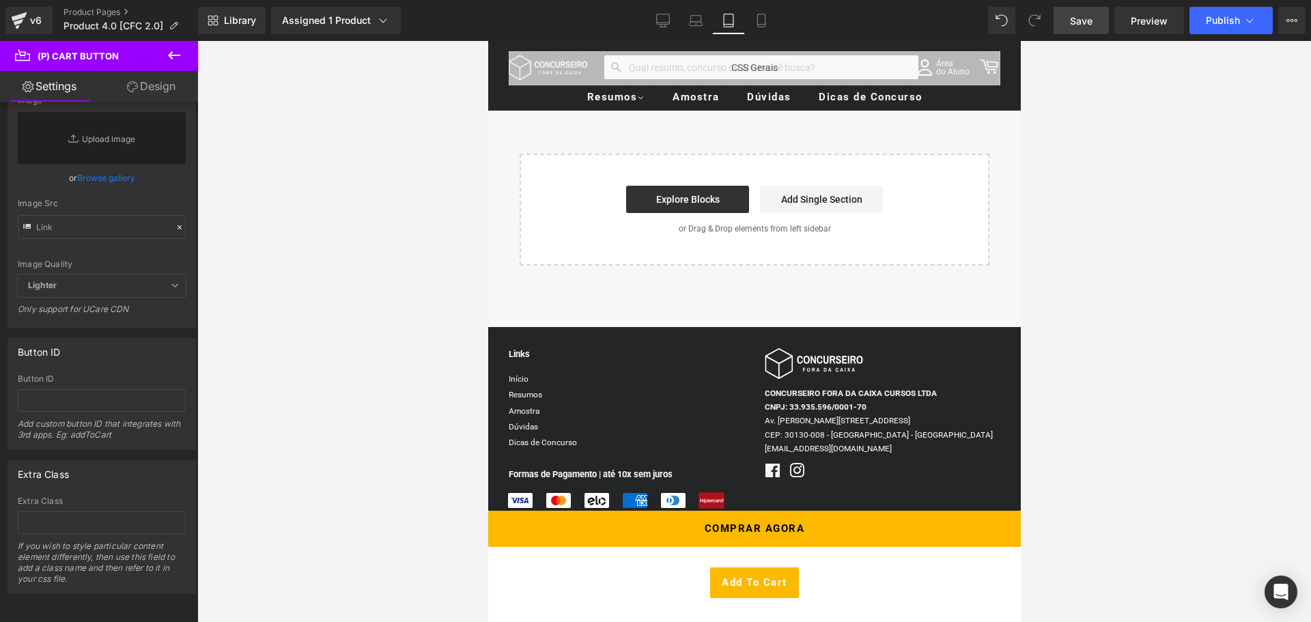
click at [1089, 23] on span "Save" at bounding box center [1081, 21] width 23 height 14
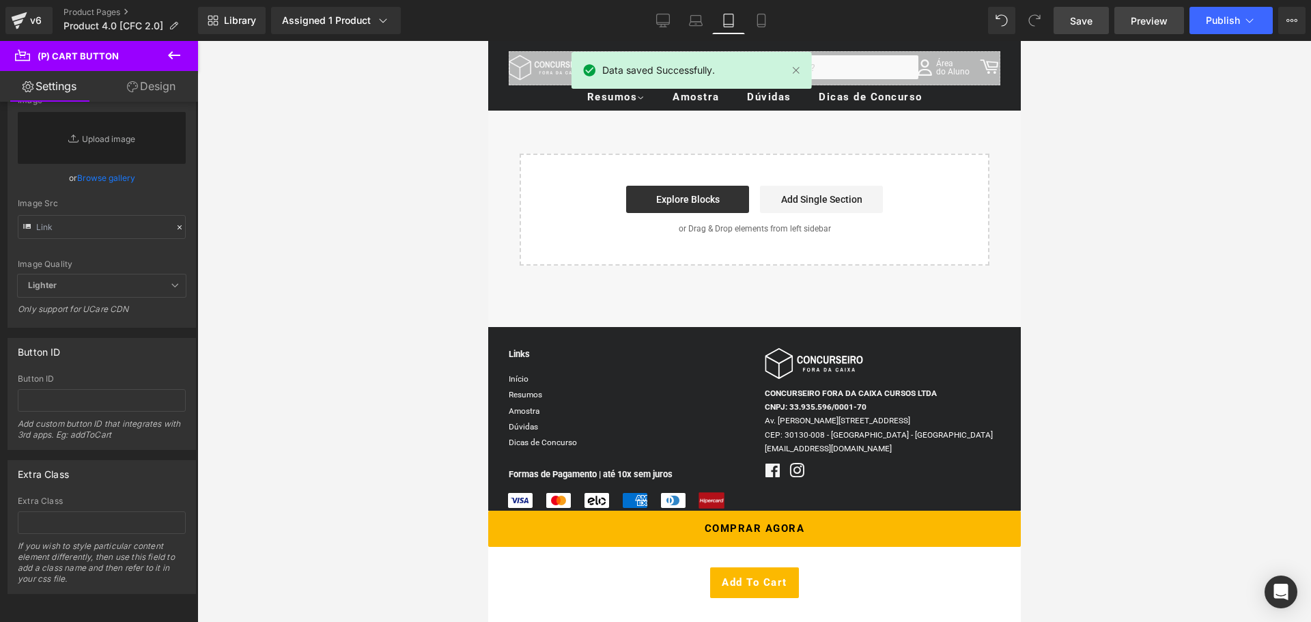
click at [1140, 27] on span "Preview" at bounding box center [1149, 21] width 37 height 14
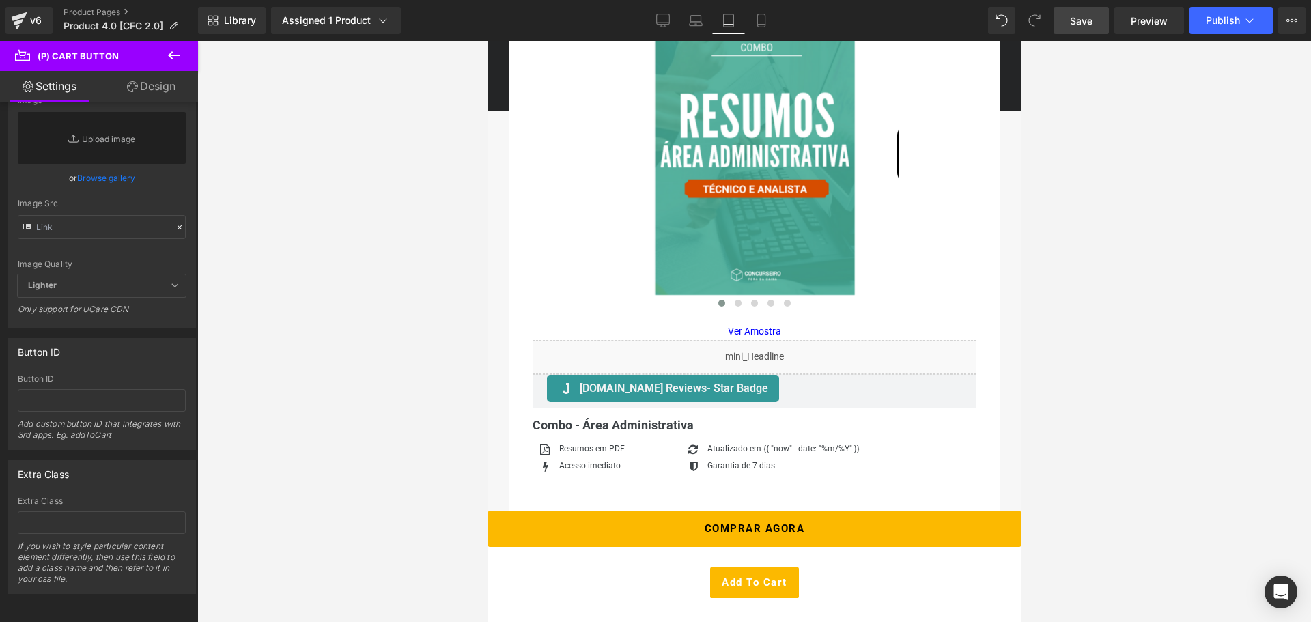
scroll to position [273, 0]
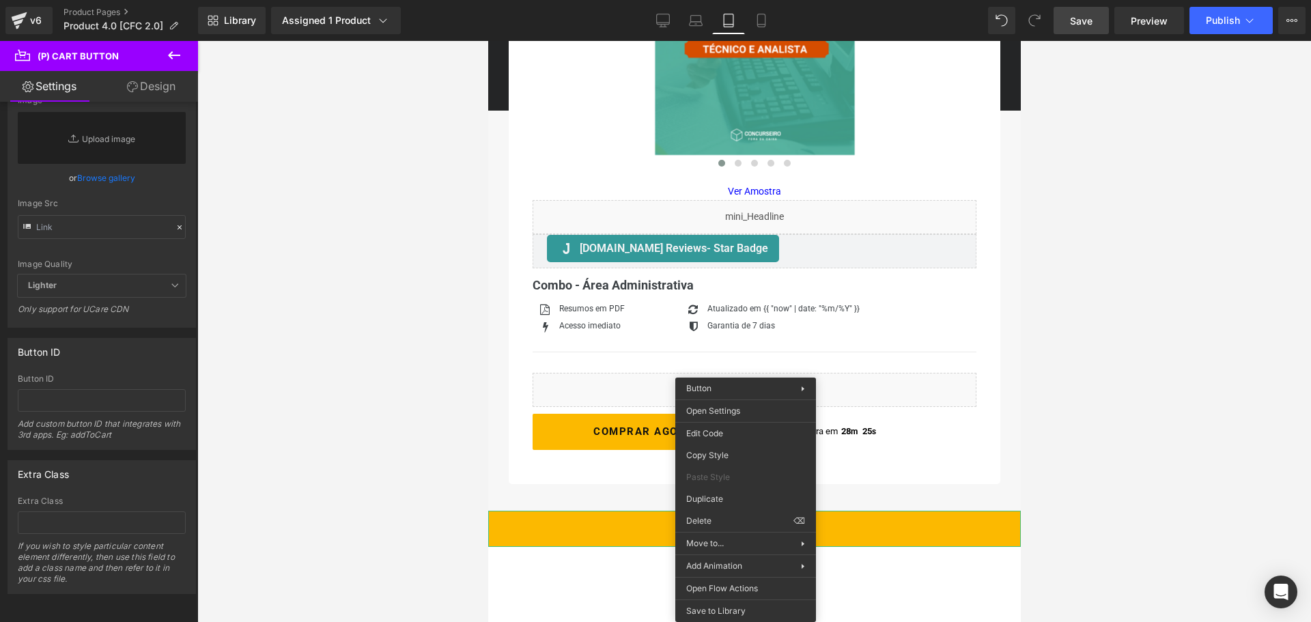
click at [571, 522] on link "Comprar Agora" at bounding box center [753, 529] width 533 height 36
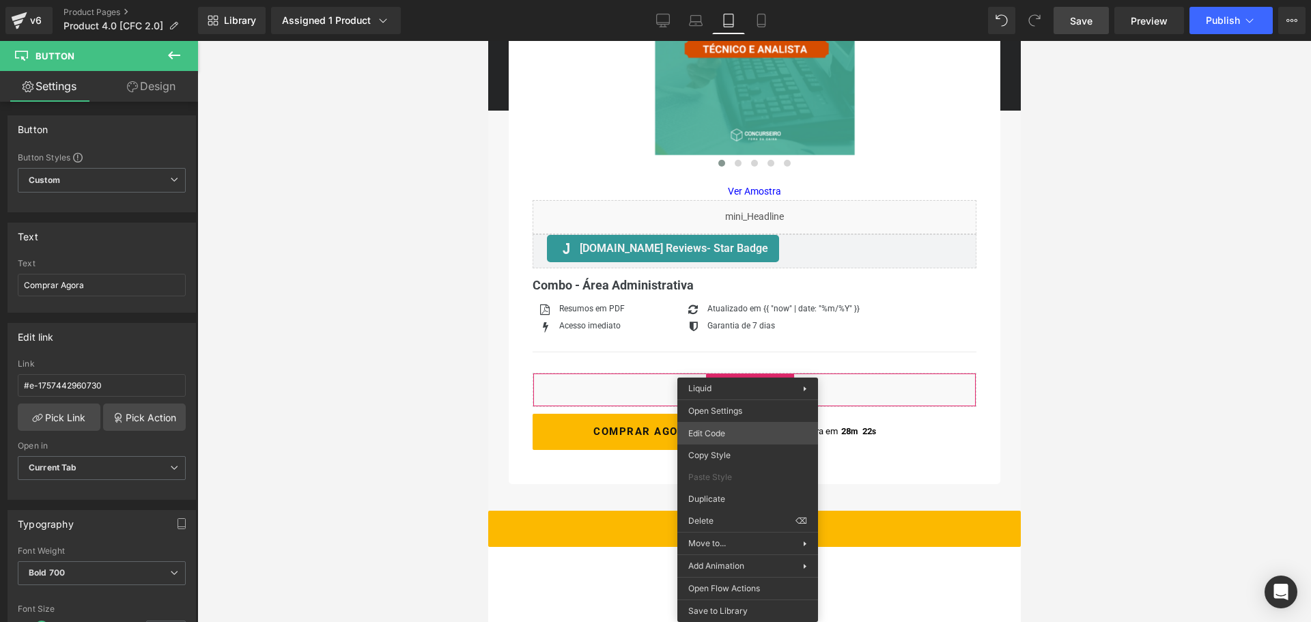
click at [718, 0] on div "(P) Cart Button You are previewing how the will restyle your page. You can not …" at bounding box center [655, 0] width 1311 height 0
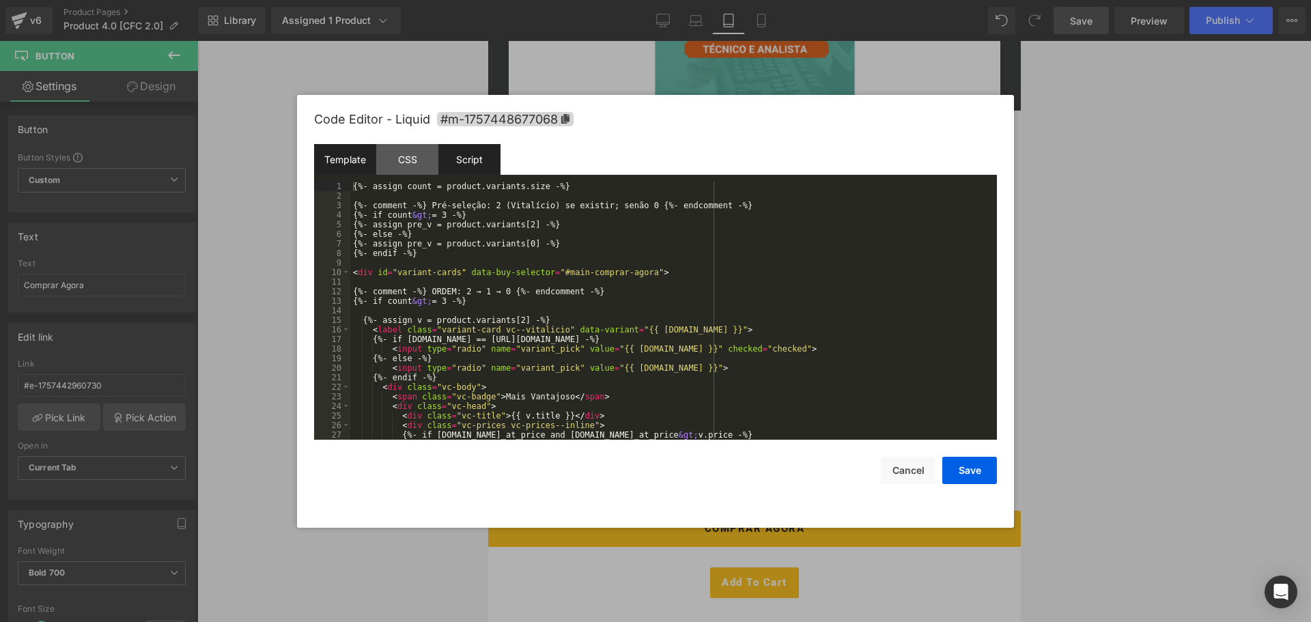
click at [480, 162] on div "Script" at bounding box center [469, 159] width 62 height 31
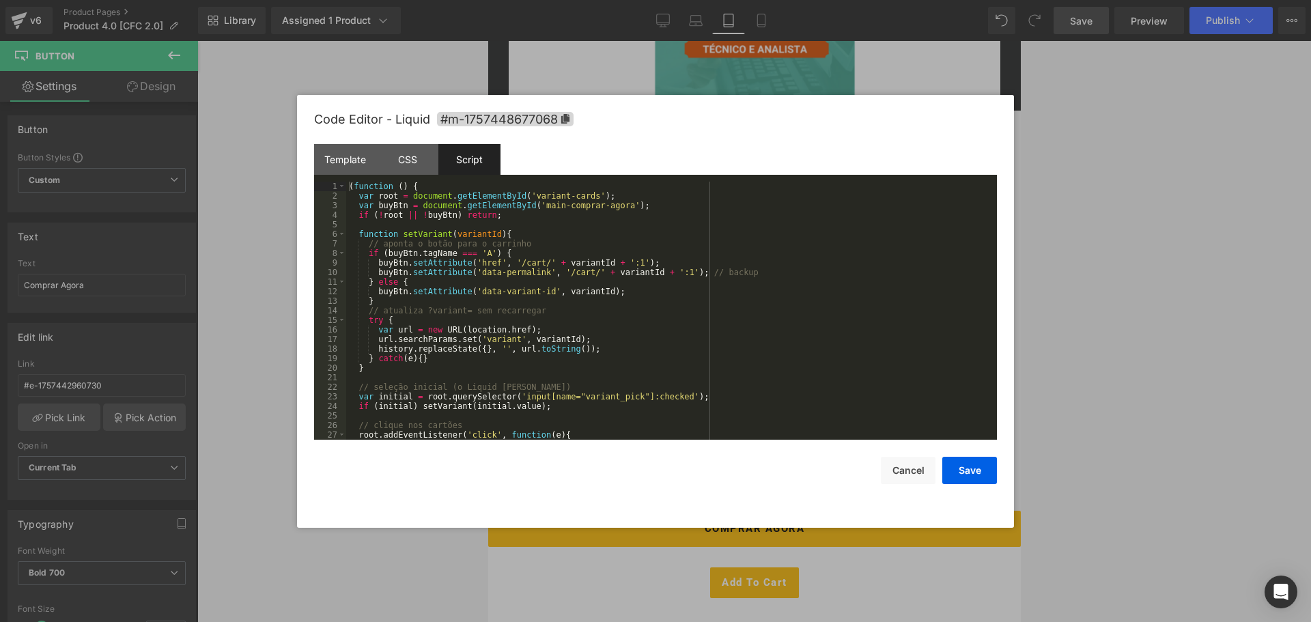
click at [477, 256] on div "( function ( ) { var root = document . getElementById ( 'variant-cards' ) ; var…" at bounding box center [668, 320] width 645 height 277
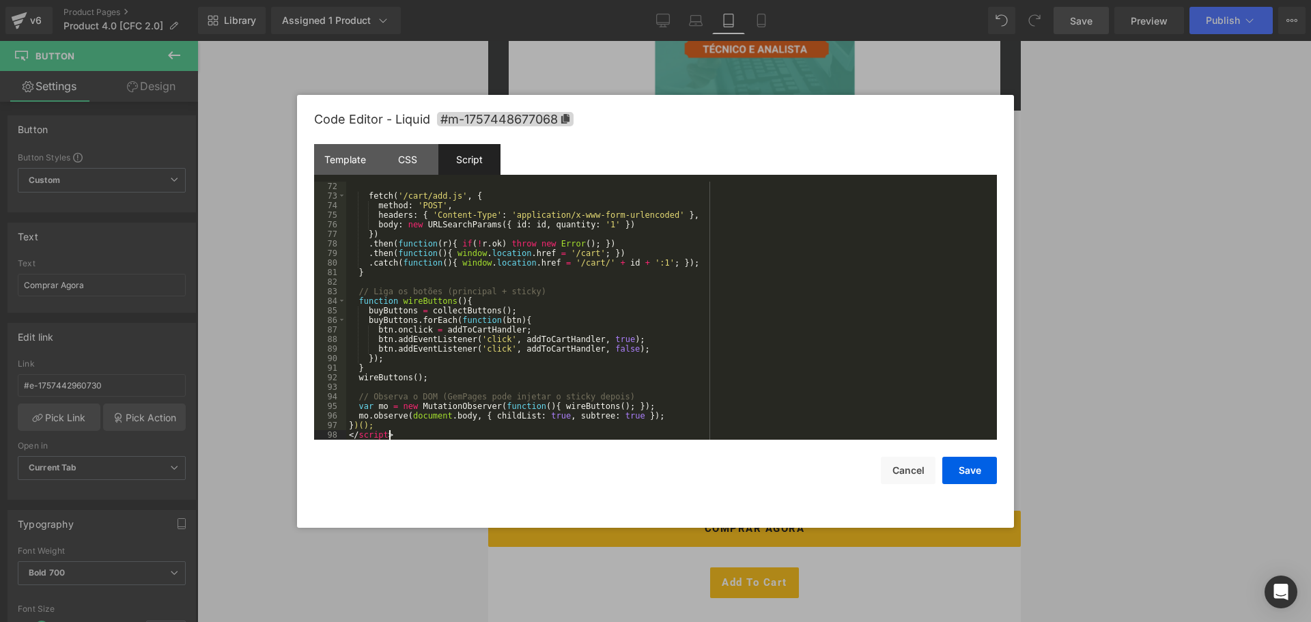
scroll to position [679, 0]
click at [531, 325] on div "fetch ( '/cart/add.js' , { method : 'POST' , headers : { 'Content-Type' : 'appl…" at bounding box center [668, 320] width 645 height 277
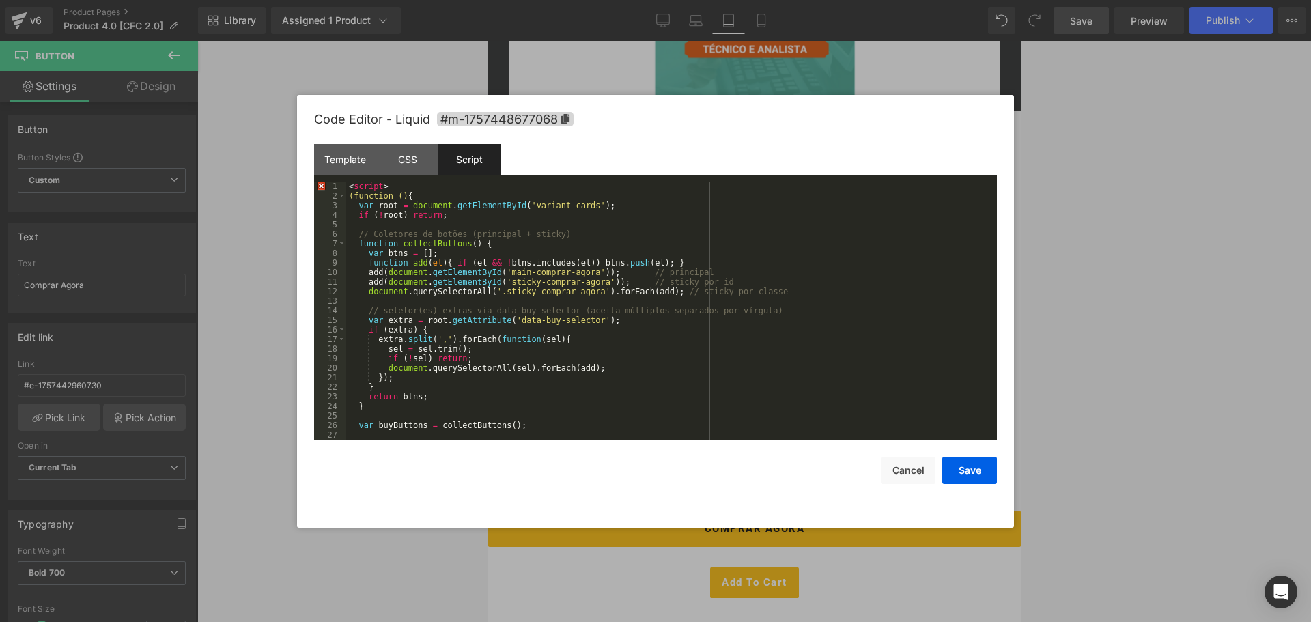
scroll to position [0, 0]
drag, startPoint x: 384, startPoint y: 186, endPoint x: 347, endPoint y: 188, distance: 37.6
click at [347, 188] on div "< script > (function () { var root = document . getElementById ( 'variant-cards…" at bounding box center [668, 320] width 645 height 277
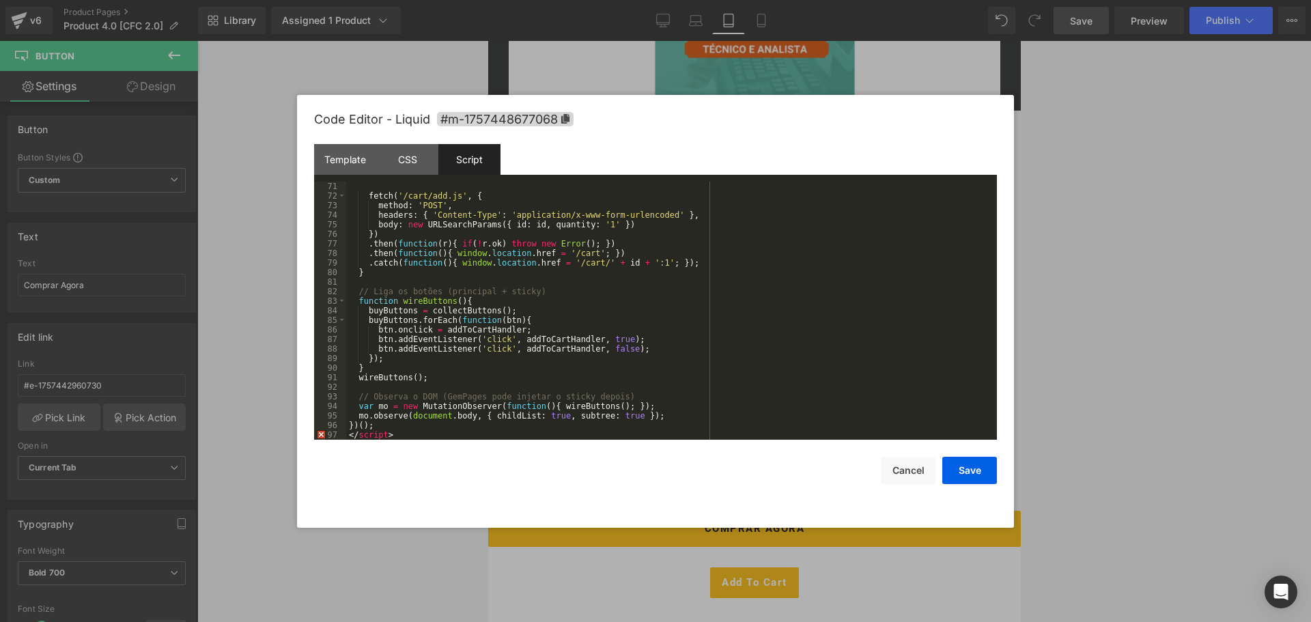
scroll to position [669, 0]
drag, startPoint x: 400, startPoint y: 436, endPoint x: 348, endPoint y: 437, distance: 52.6
click at [348, 437] on div "fetch ( '/cart/add.js' , { method : 'POST' , headers : { 'Content-Type' : 'appl…" at bounding box center [668, 320] width 645 height 277
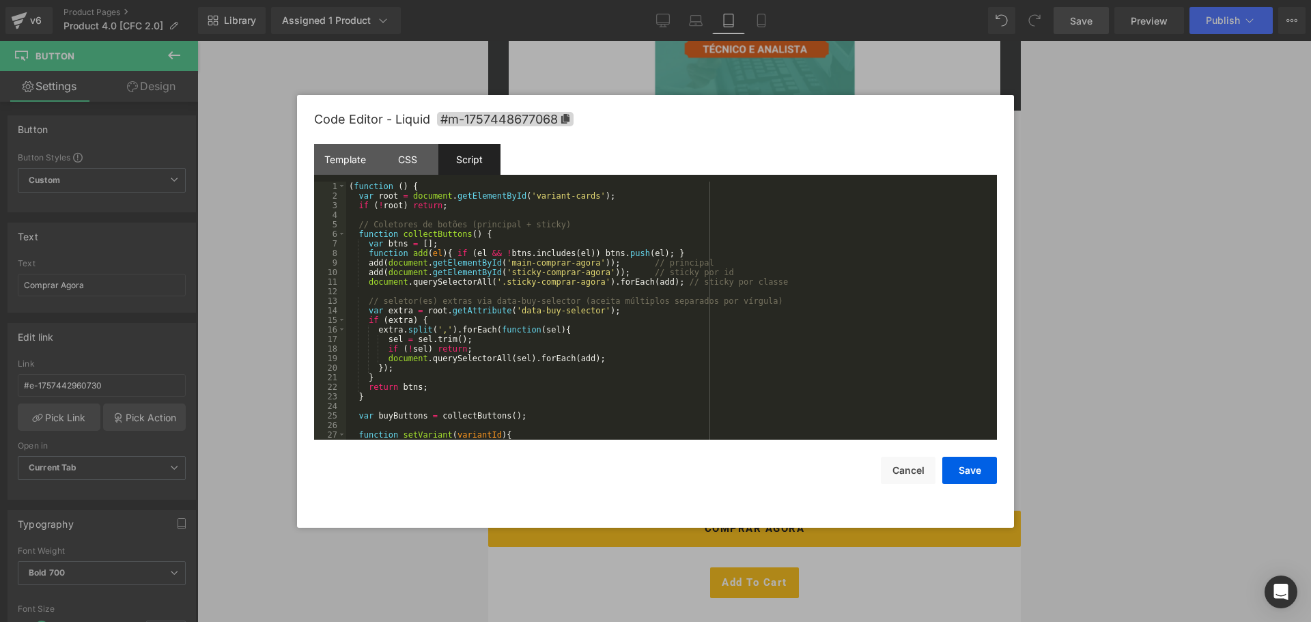
scroll to position [0, 0]
click at [914, 475] on button "Cancel" at bounding box center [908, 470] width 55 height 27
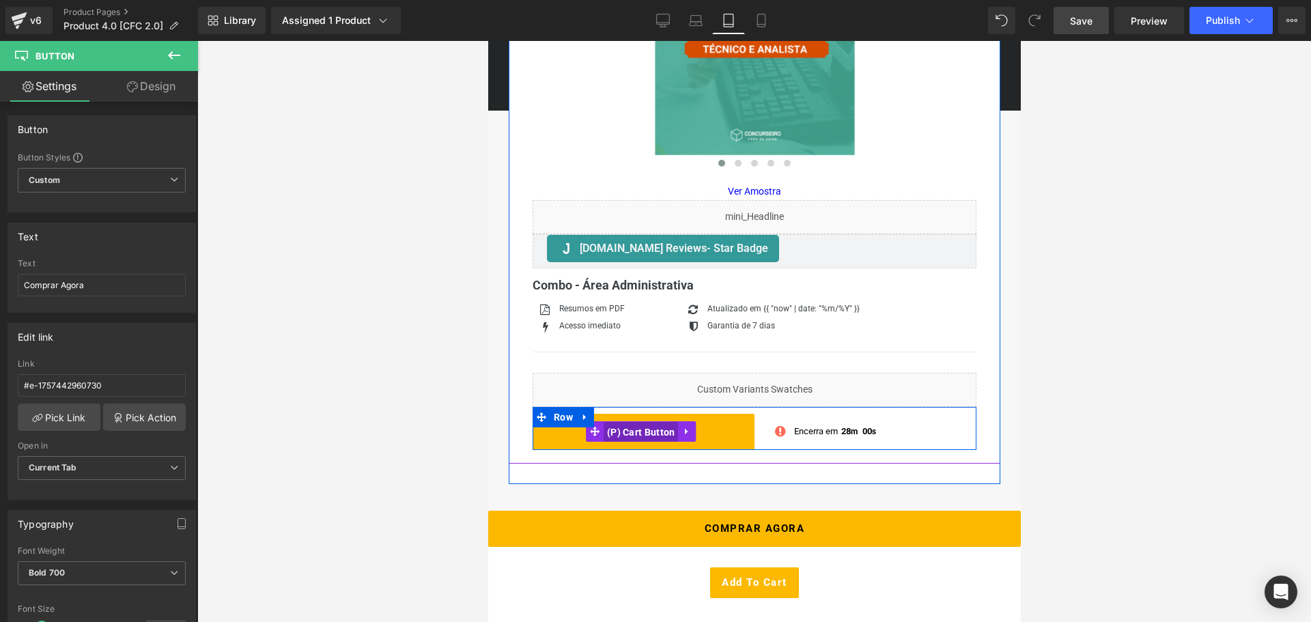
click at [643, 431] on span "(P) Cart Button" at bounding box center [640, 432] width 75 height 20
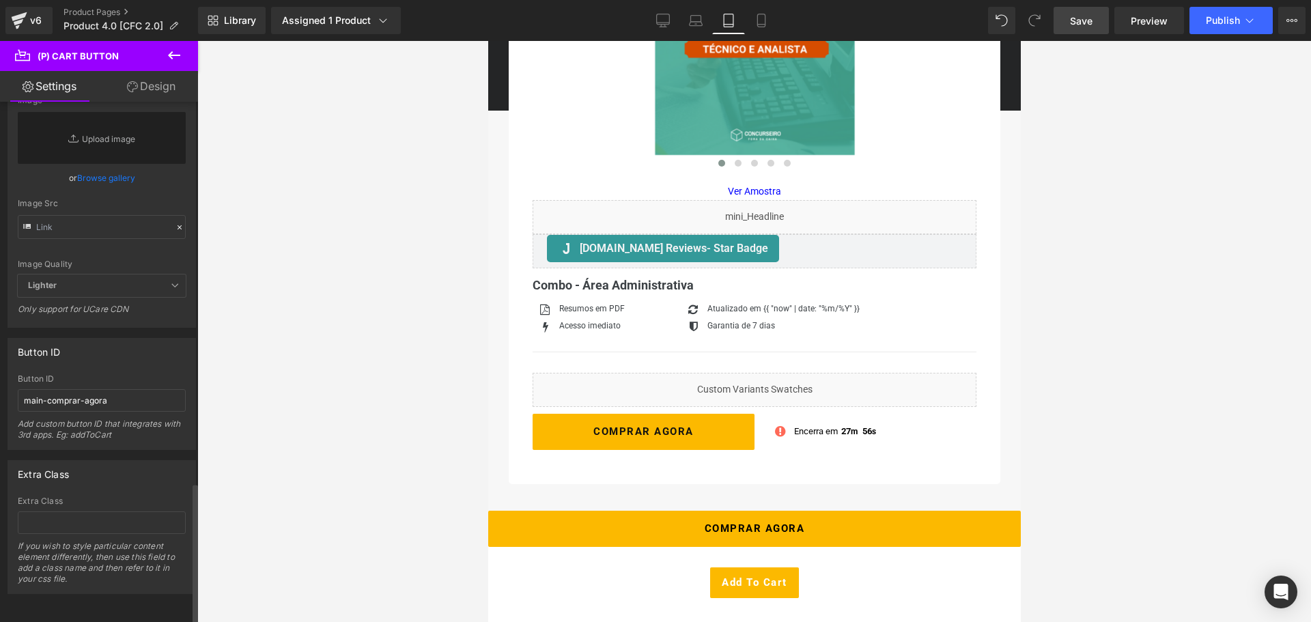
scroll to position [1402, 0]
click at [115, 389] on input "main-comprar-agora" at bounding box center [102, 400] width 168 height 23
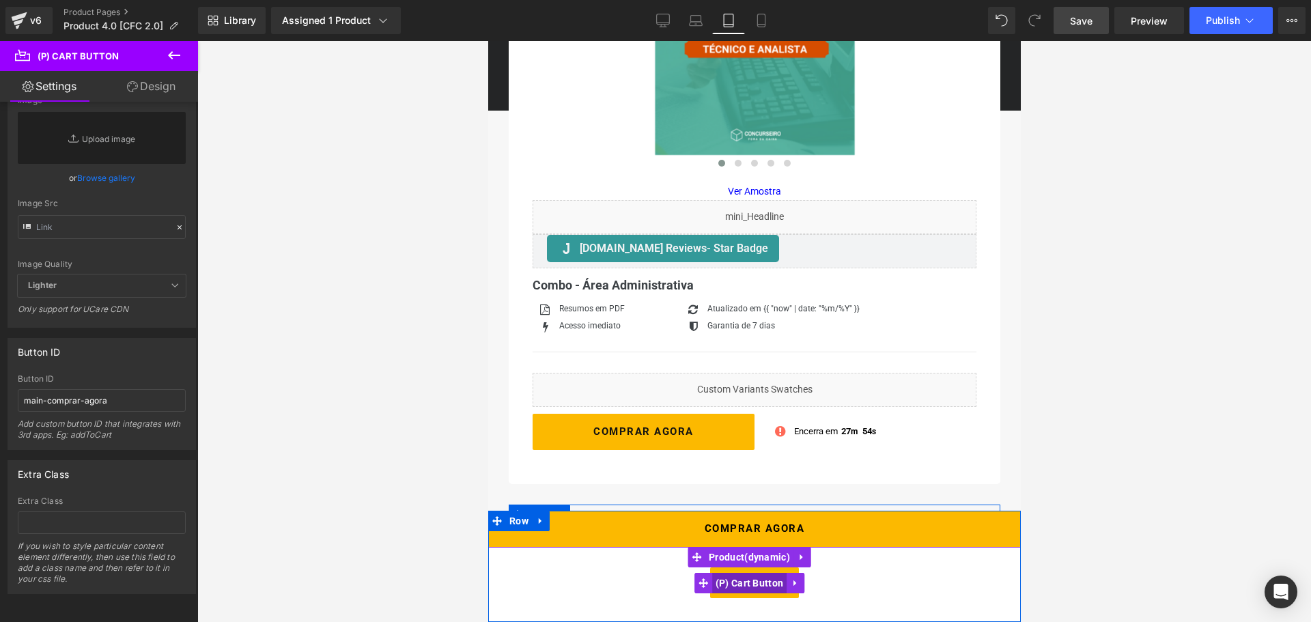
click at [747, 582] on span "(P) Cart Button" at bounding box center [748, 583] width 75 height 20
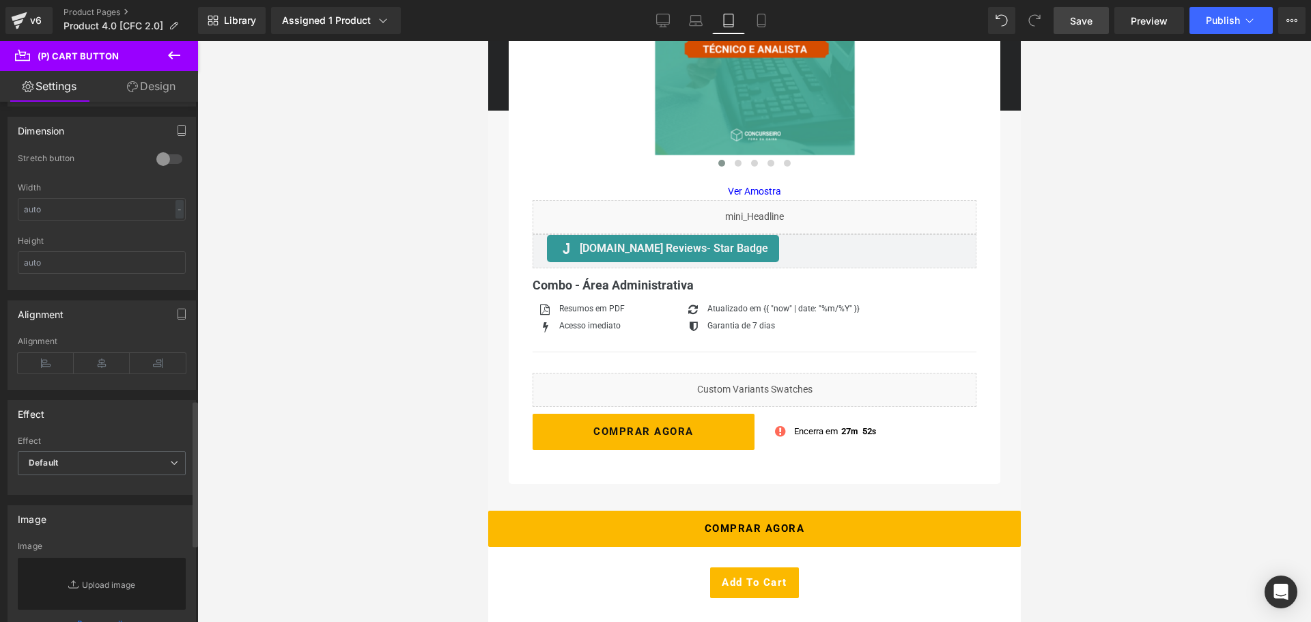
scroll to position [1344, 0]
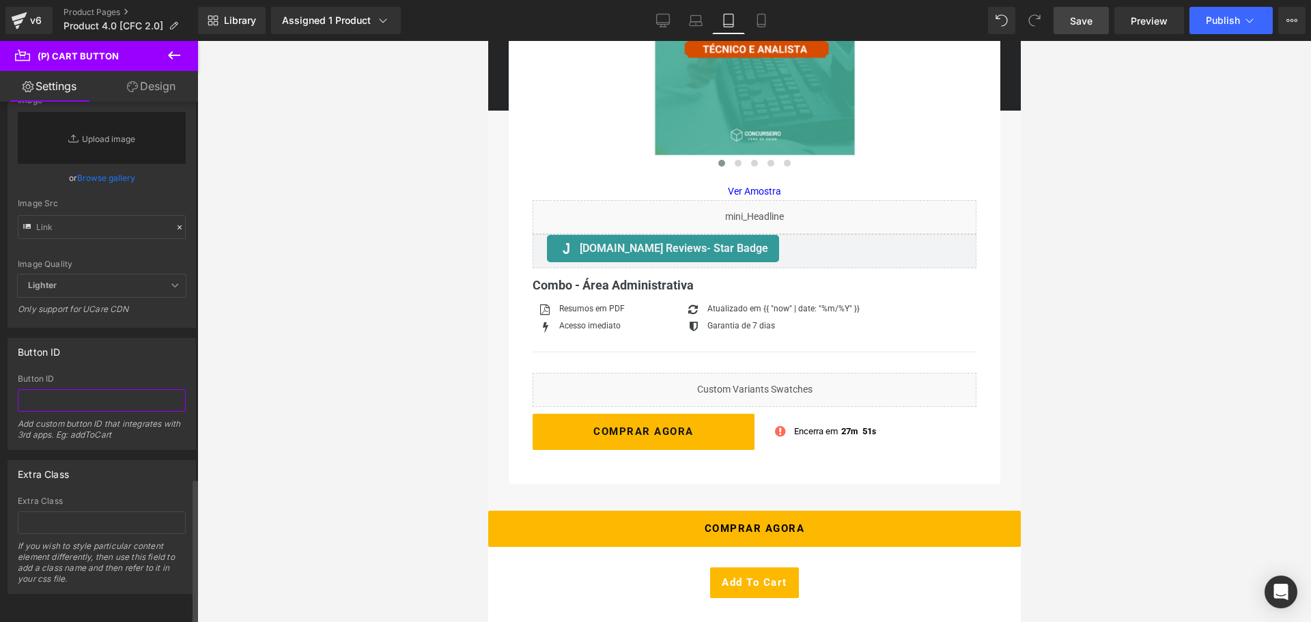
click at [102, 391] on input "text" at bounding box center [102, 400] width 168 height 23
paste input "main-comprar-agora"
type input "main-comprar-agora"
click at [121, 354] on div "Button ID Button ID main-comprar-agora Add custom button ID that integrates wit…" at bounding box center [102, 394] width 188 height 112
click at [1079, 24] on span "Save" at bounding box center [1081, 21] width 23 height 14
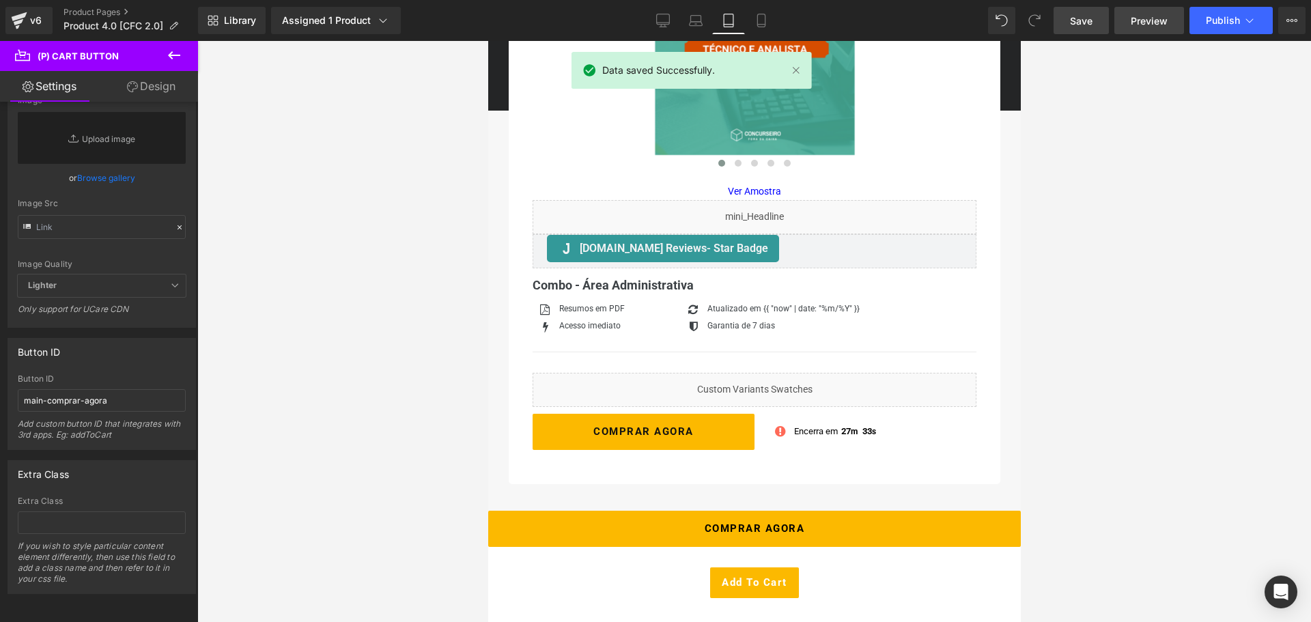
click at [1138, 22] on span "Preview" at bounding box center [1149, 21] width 37 height 14
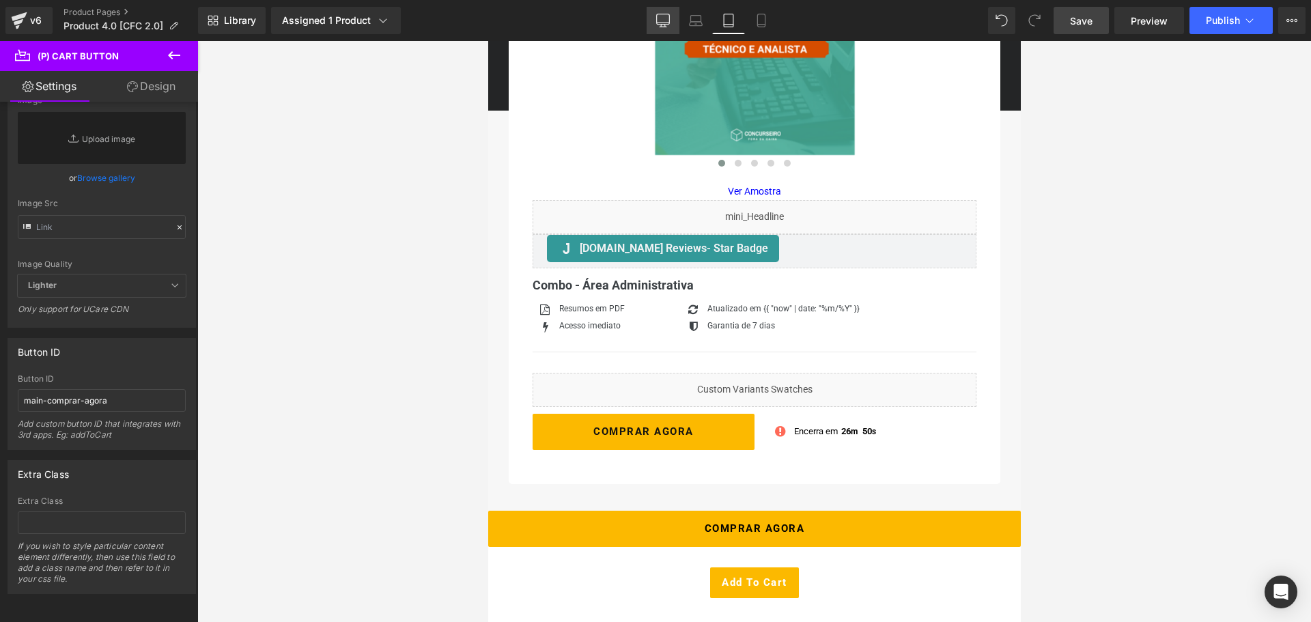
drag, startPoint x: 660, startPoint y: 19, endPoint x: 452, endPoint y: 35, distance: 208.8
click at [660, 19] on icon at bounding box center [663, 21] width 14 height 14
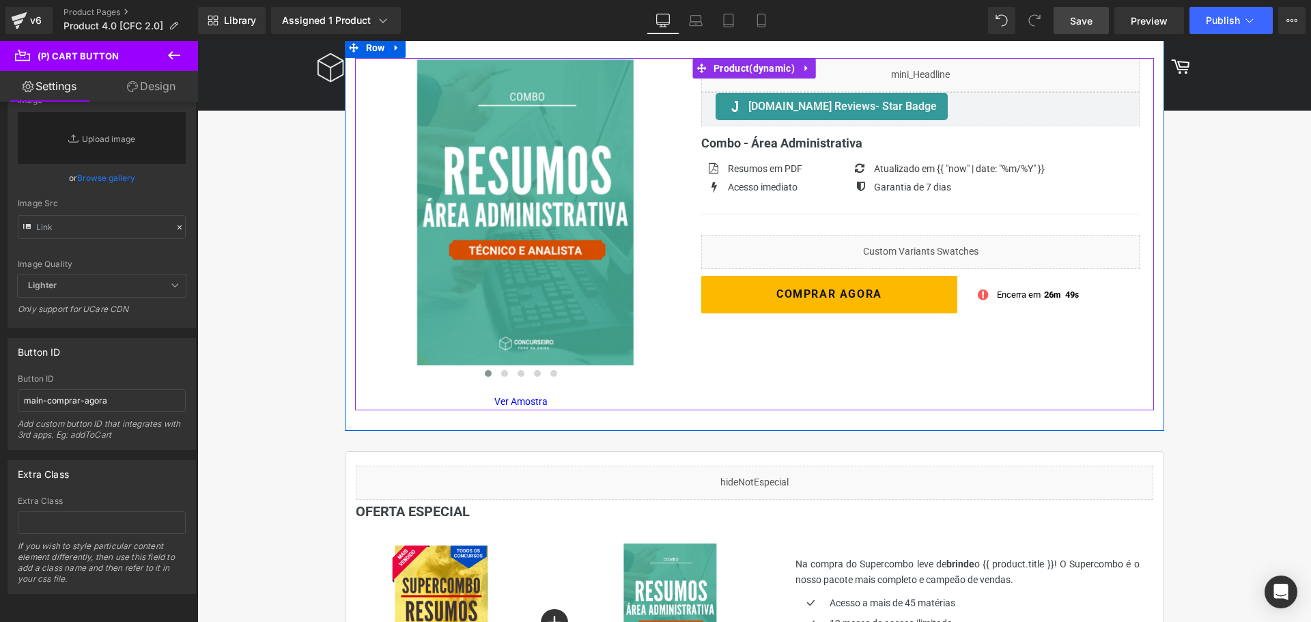
scroll to position [205, 0]
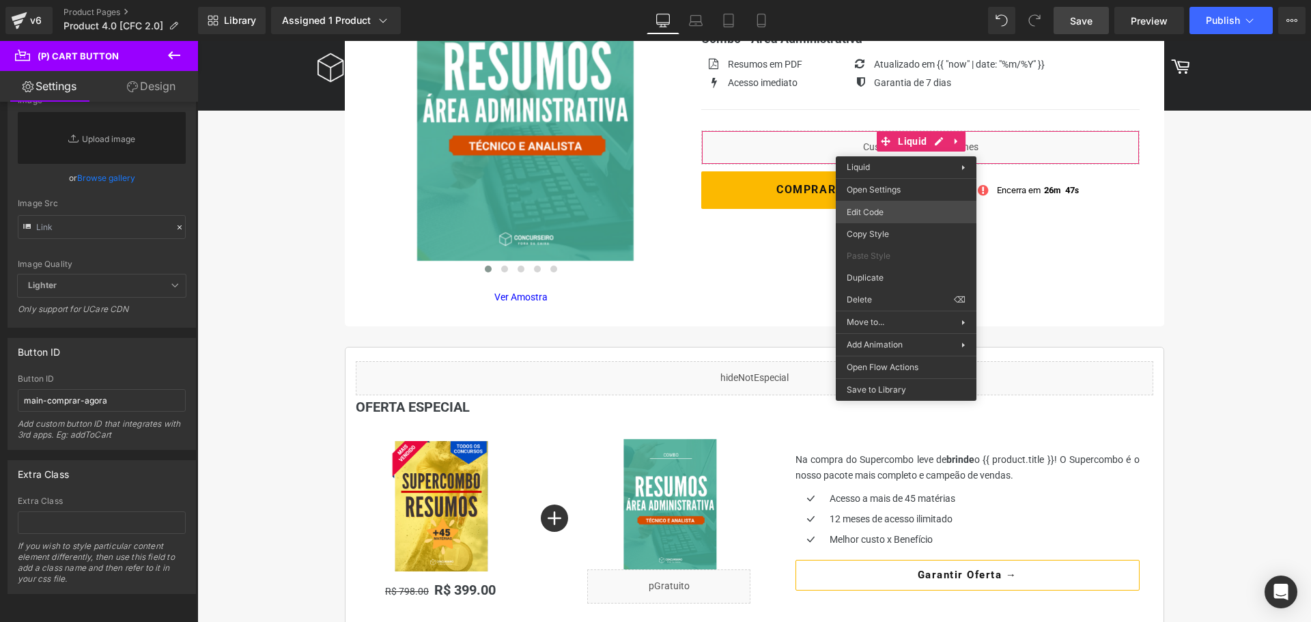
click at [896, 0] on div "(P) Cart Button You are previewing how the will restyle your page. You can not …" at bounding box center [655, 0] width 1311 height 0
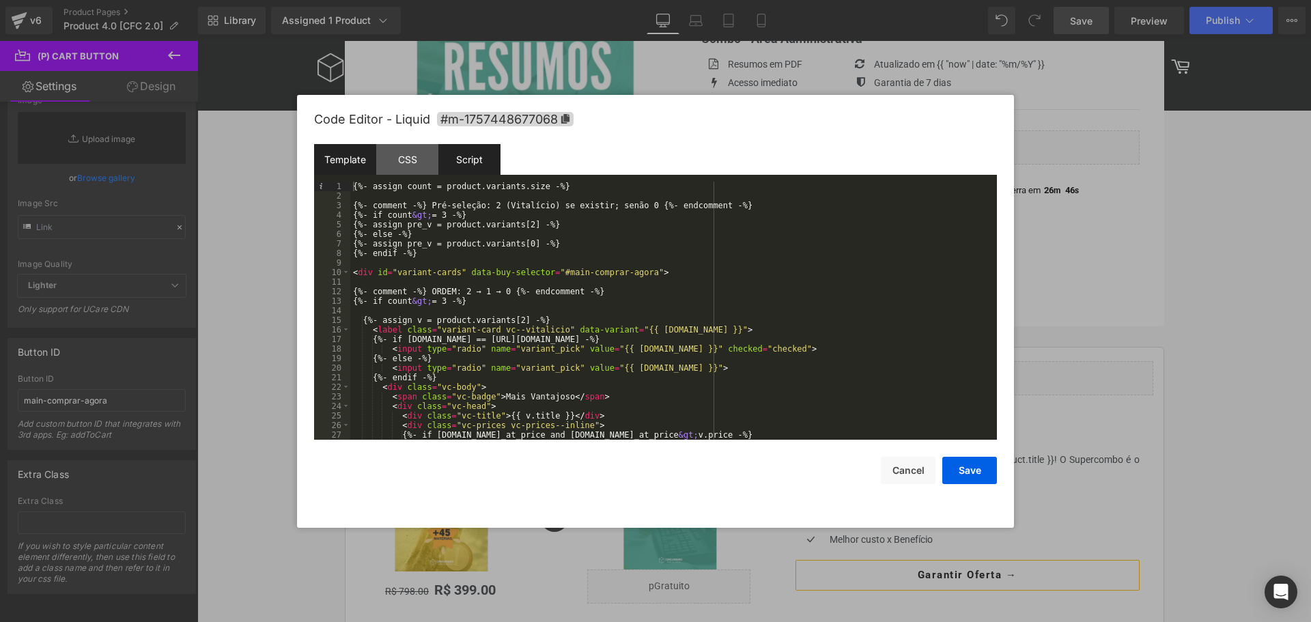
click at [487, 160] on div "Script" at bounding box center [469, 159] width 62 height 31
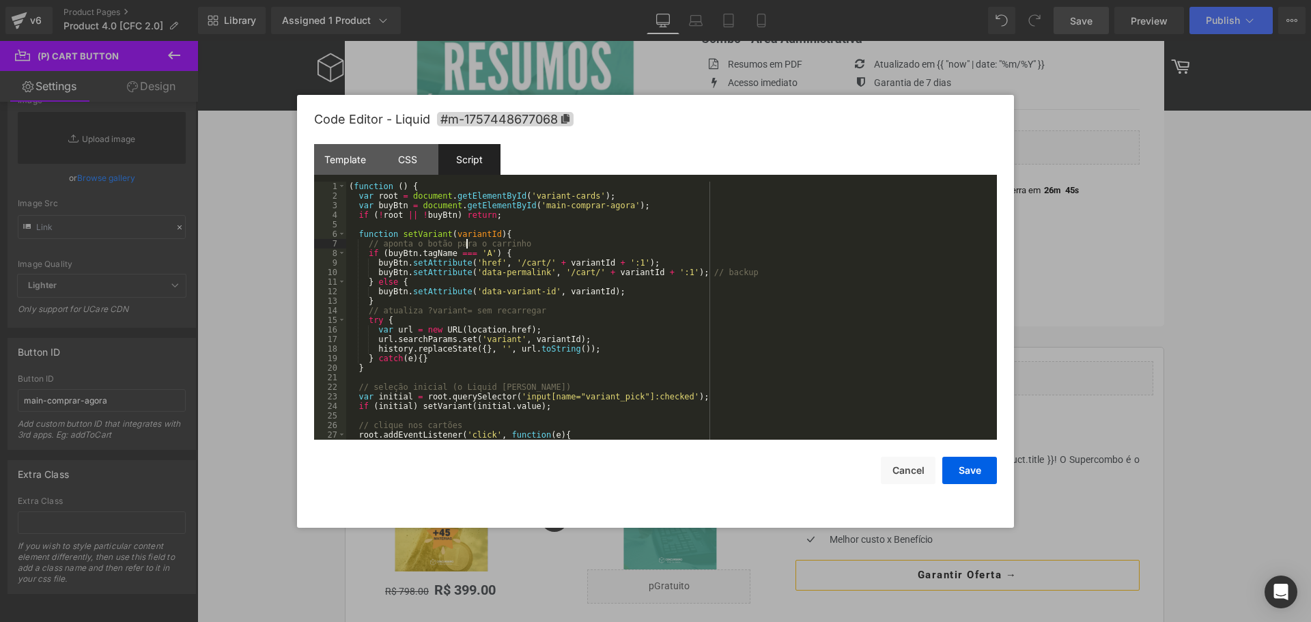
click at [465, 246] on div "( function ( ) { var root = document . getElementById ( 'variant-cards' ) ; var…" at bounding box center [668, 320] width 645 height 277
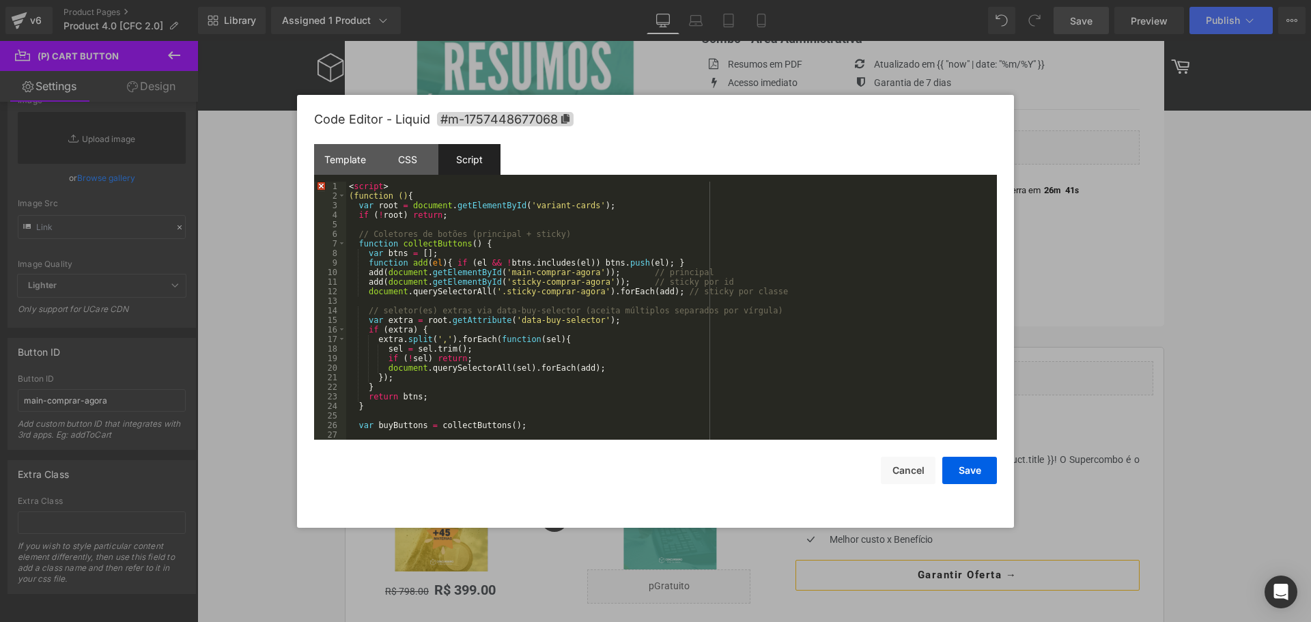
scroll to position [0, 0]
drag, startPoint x: 391, startPoint y: 185, endPoint x: 348, endPoint y: 186, distance: 43.7
click at [348, 186] on div "< script > (function () { var root = document . getElementById ( 'variant-cards…" at bounding box center [668, 320] width 645 height 277
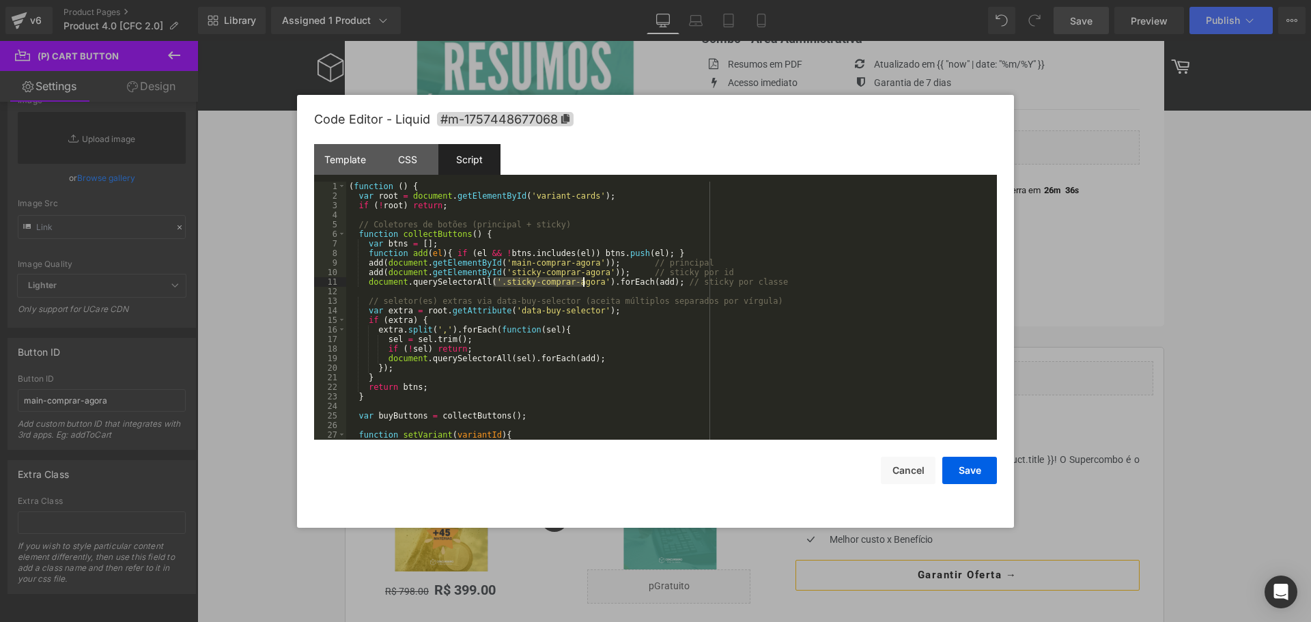
drag, startPoint x: 494, startPoint y: 283, endPoint x: 583, endPoint y: 283, distance: 89.4
click at [583, 283] on div "( function ( ) { var root = document . getElementById ( 'variant-cards' ) ; if …" at bounding box center [668, 320] width 645 height 277
click at [967, 468] on button "Save" at bounding box center [969, 470] width 55 height 27
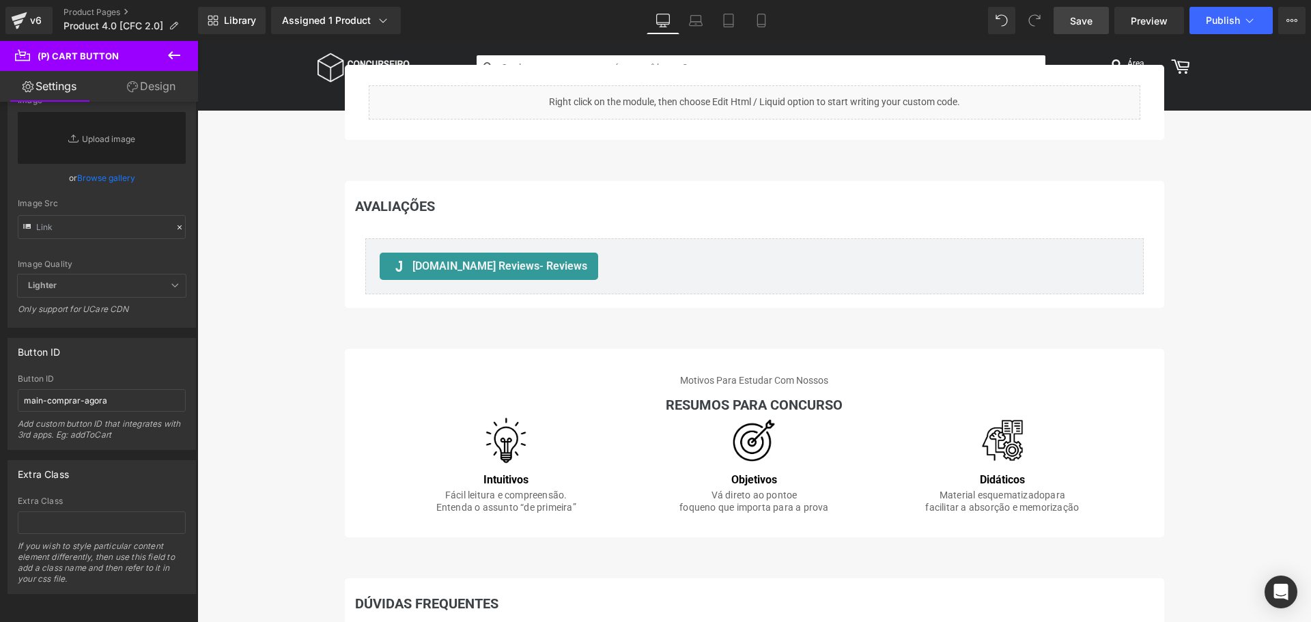
scroll to position [1707, 0]
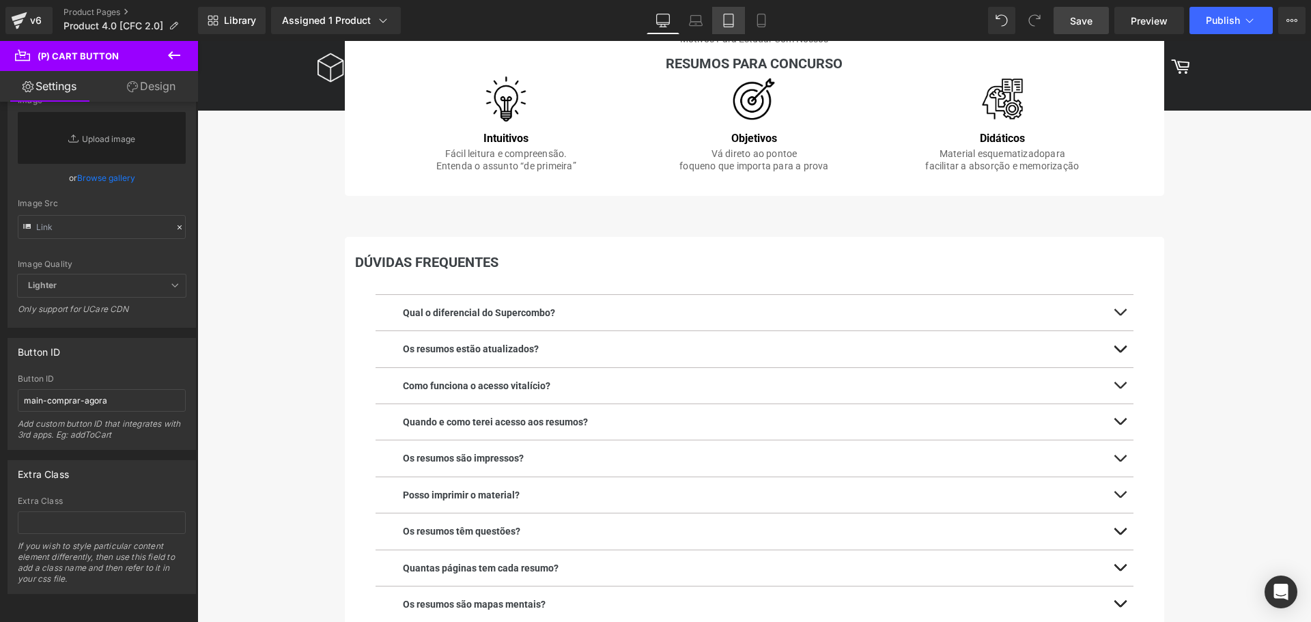
click at [731, 20] on icon at bounding box center [729, 21] width 14 height 14
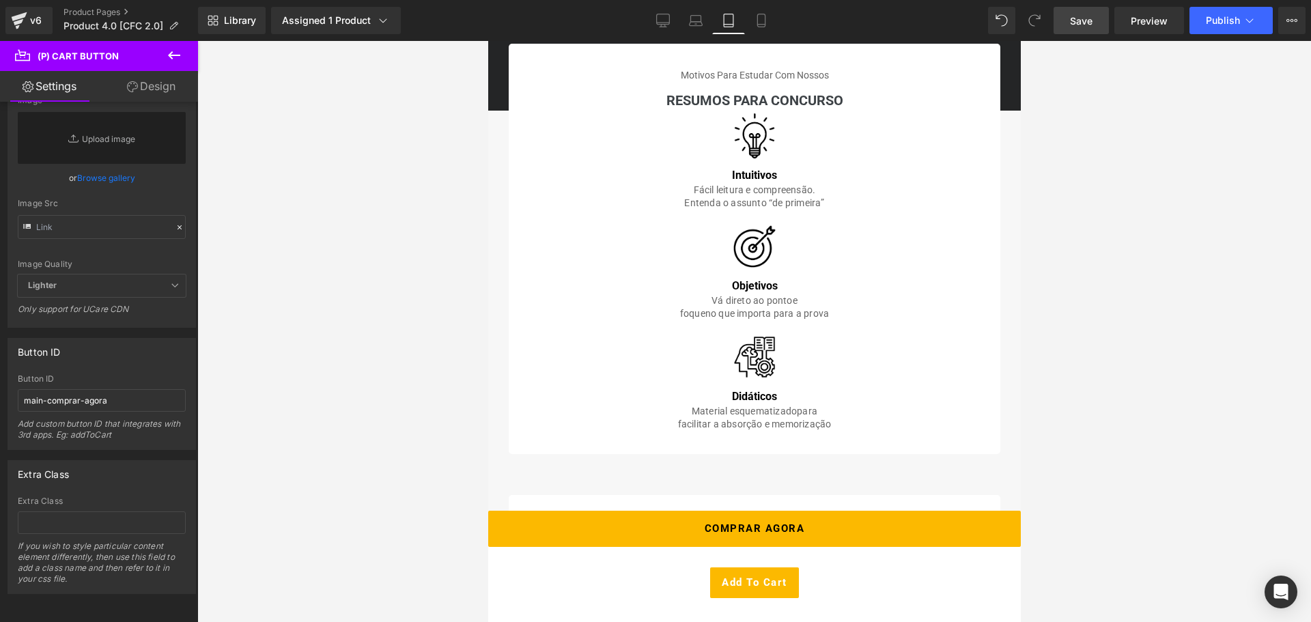
scroll to position [2013, 0]
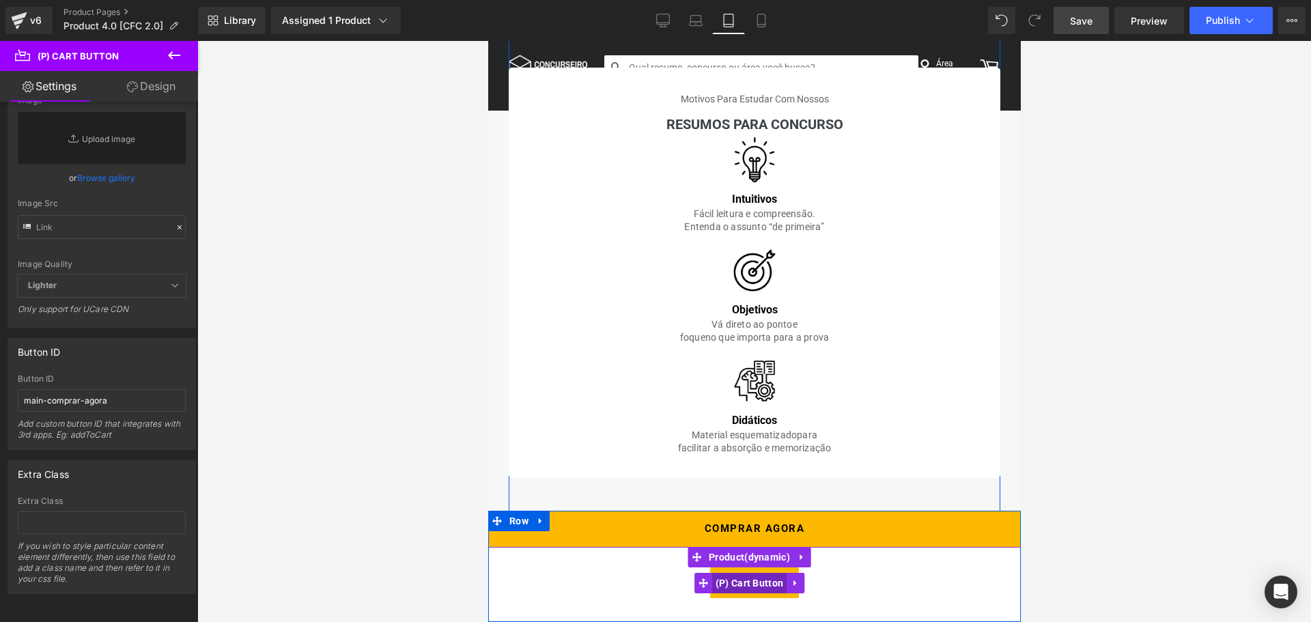
click at [745, 582] on span "(P) Cart Button" at bounding box center [748, 583] width 75 height 20
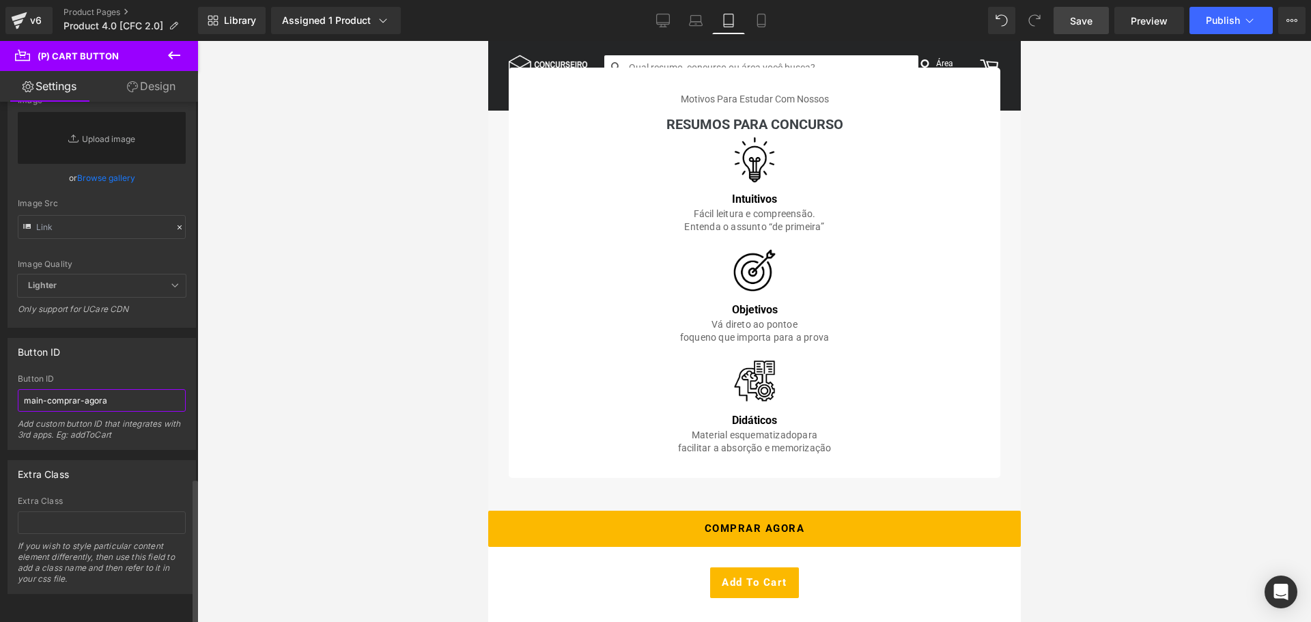
click at [111, 391] on input "main-comprar-agora" at bounding box center [102, 400] width 168 height 23
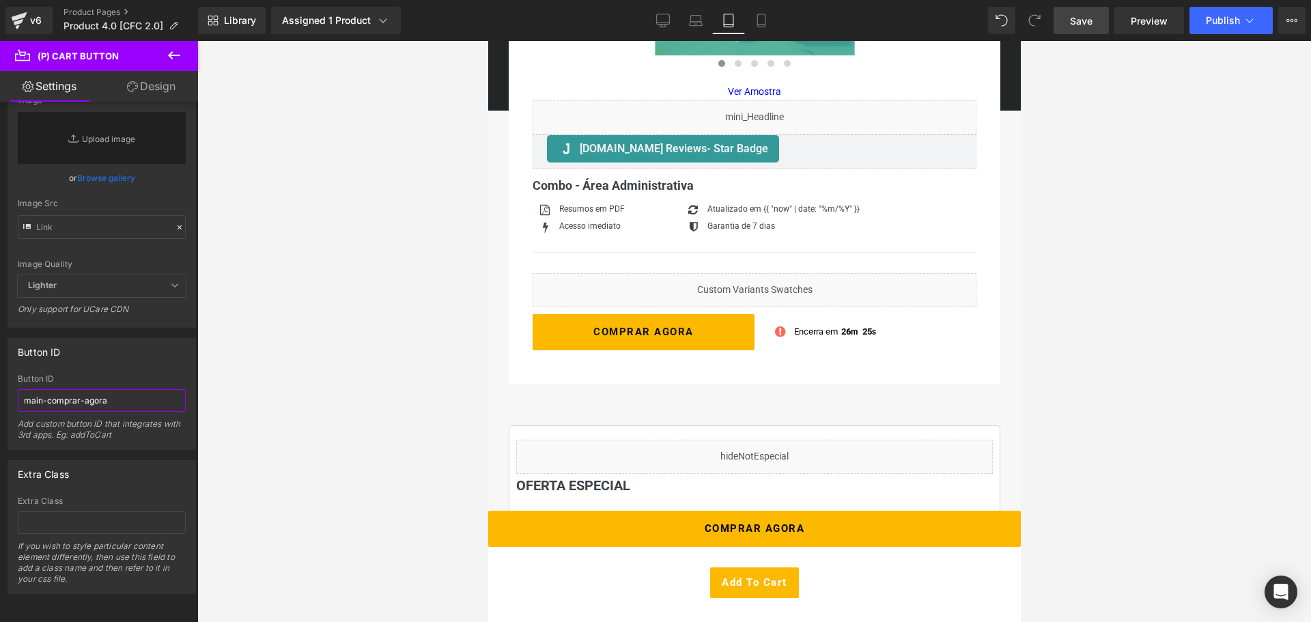
scroll to position [375, 0]
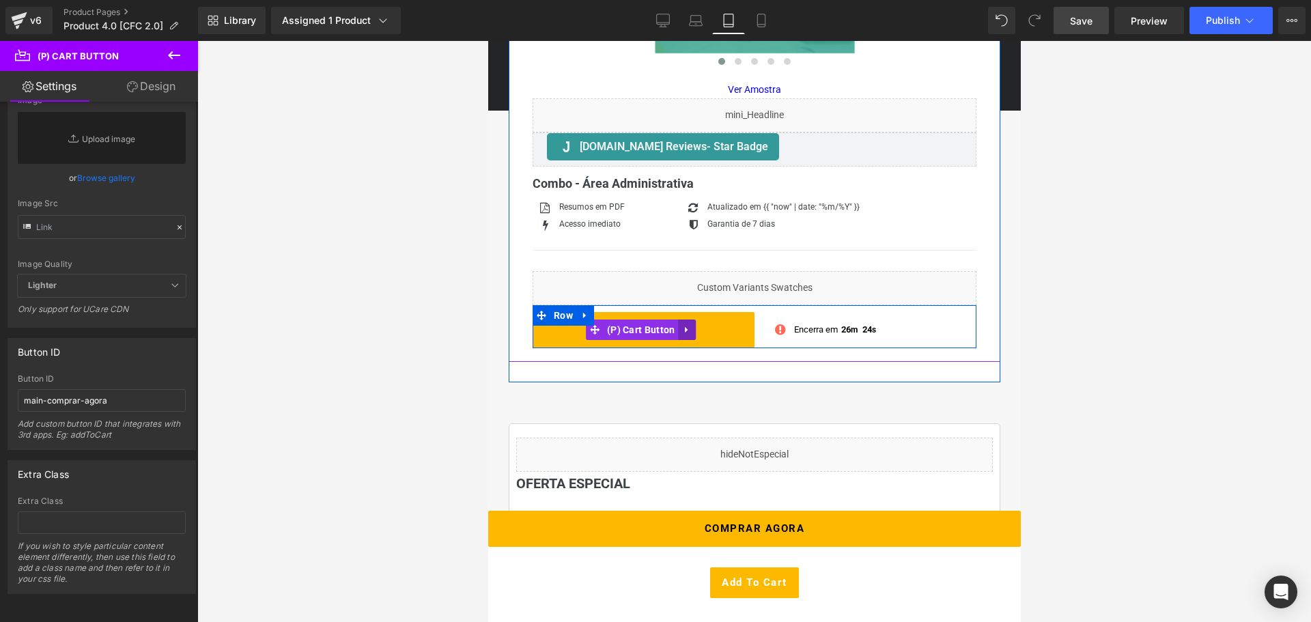
click at [686, 330] on icon at bounding box center [685, 330] width 3 height 6
click at [677, 330] on icon at bounding box center [678, 330] width 10 height 10
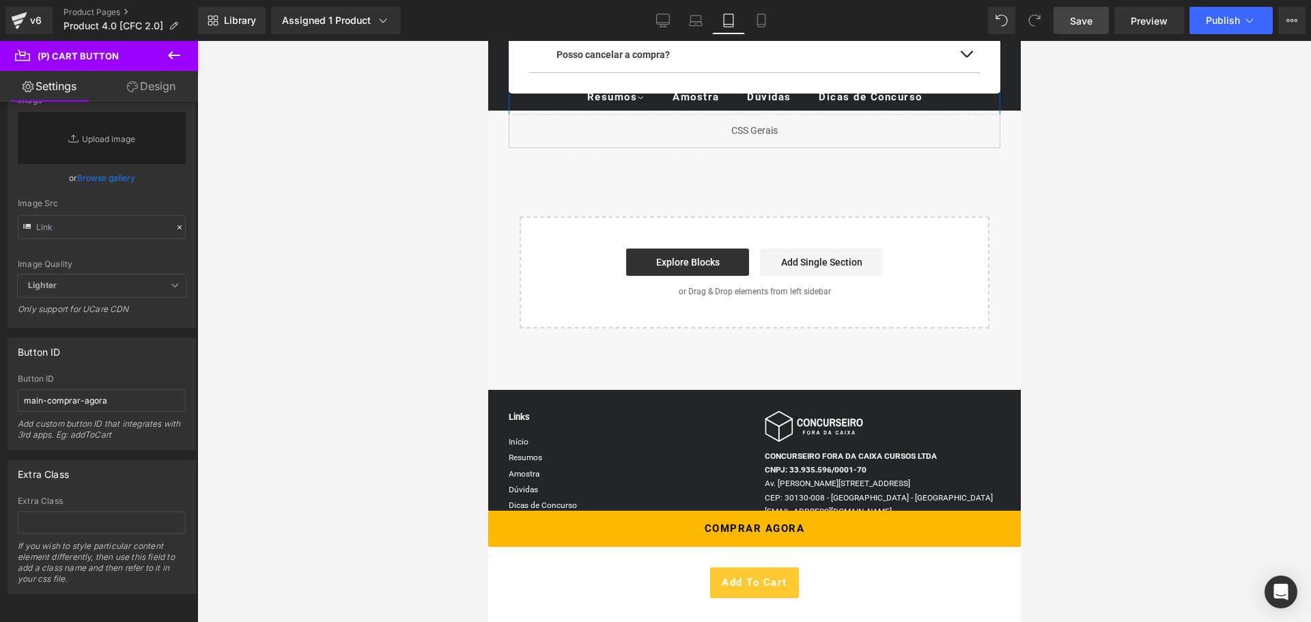
scroll to position [3058, 0]
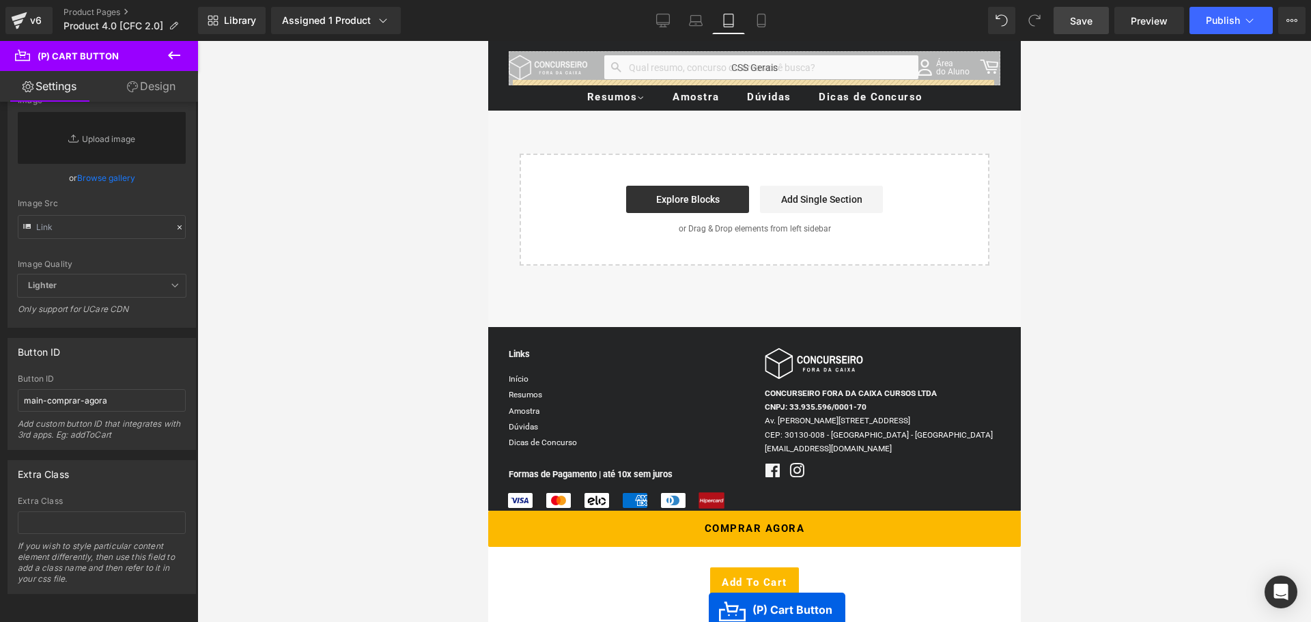
drag, startPoint x: 594, startPoint y: 371, endPoint x: 708, endPoint y: 610, distance: 264.8
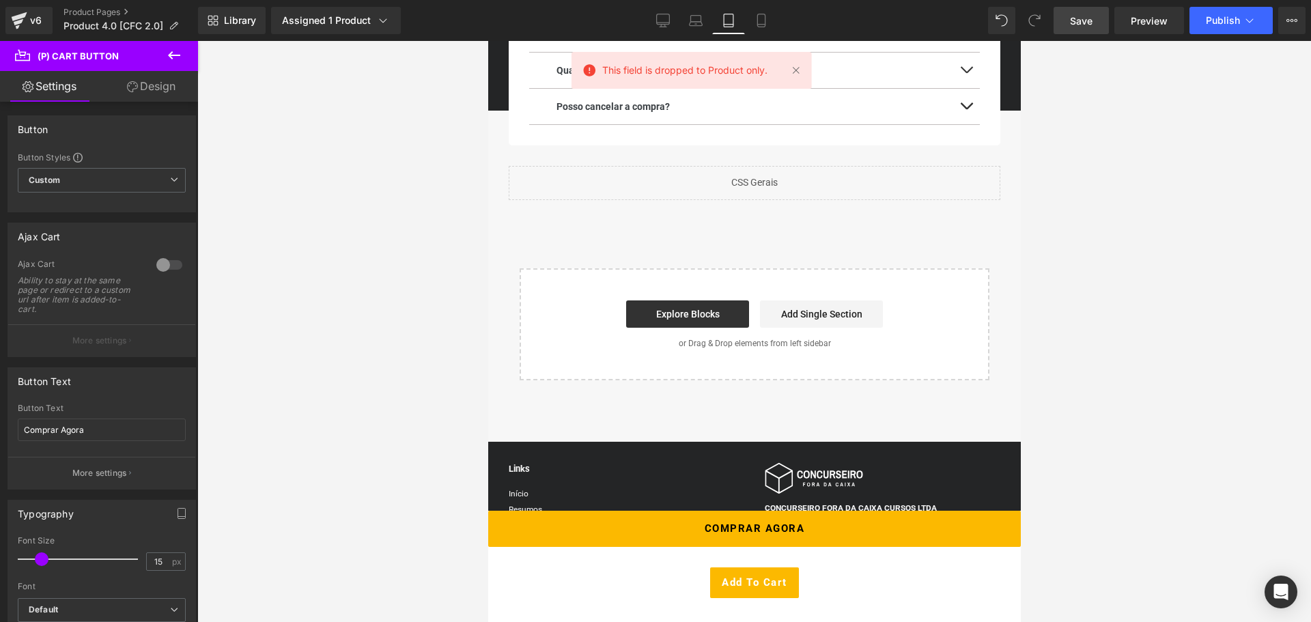
scroll to position [2787, 0]
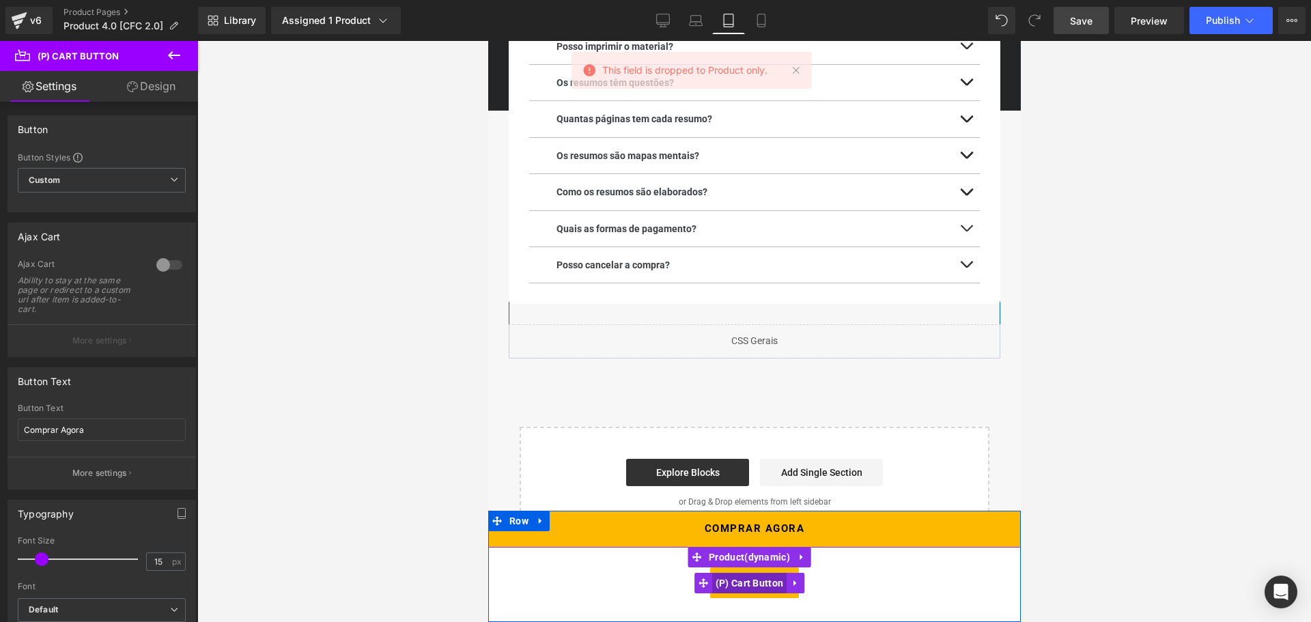
drag, startPoint x: 749, startPoint y: 584, endPoint x: 800, endPoint y: 535, distance: 70.5
click at [749, 584] on span "(P) Cart Button" at bounding box center [748, 583] width 75 height 20
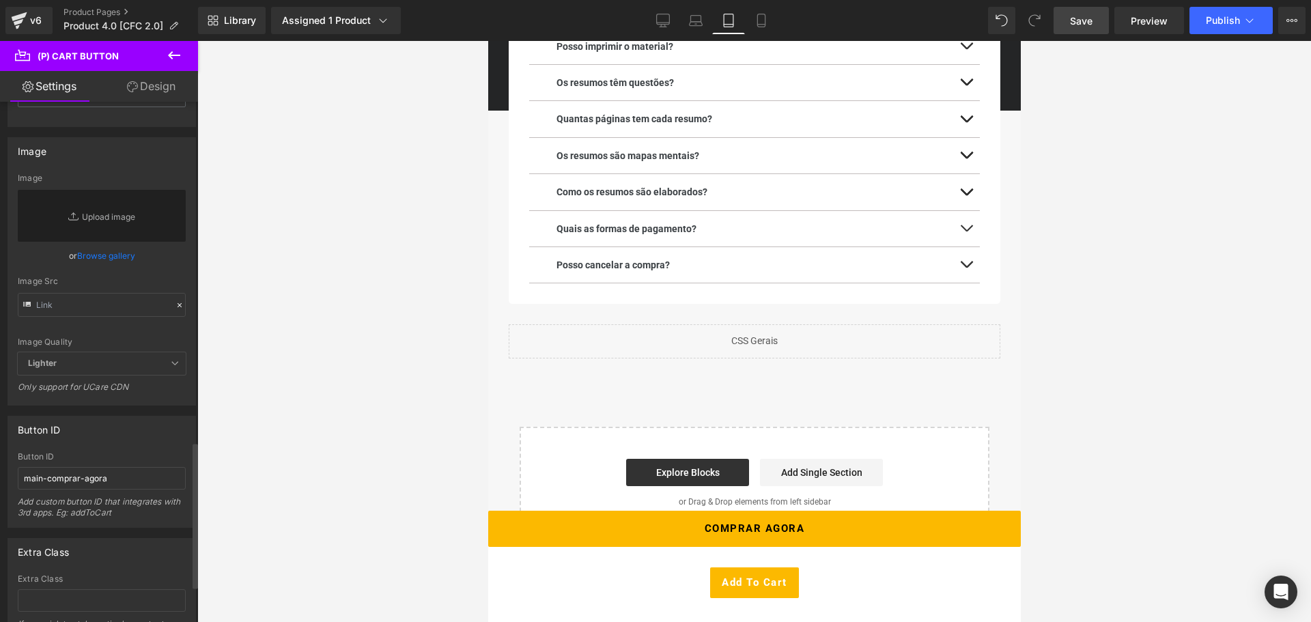
scroll to position [1344, 0]
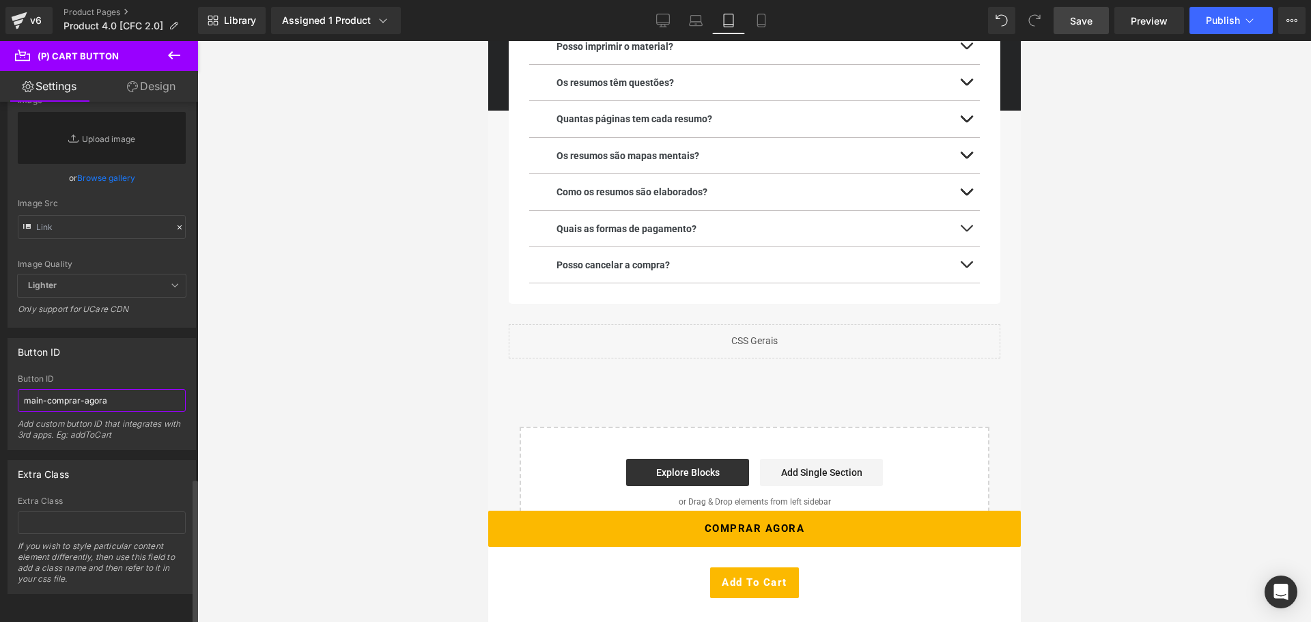
click at [113, 393] on input "main-comprar-agora" at bounding box center [102, 400] width 168 height 23
paste input "sticky"
type input "sticky-comprar-agora"
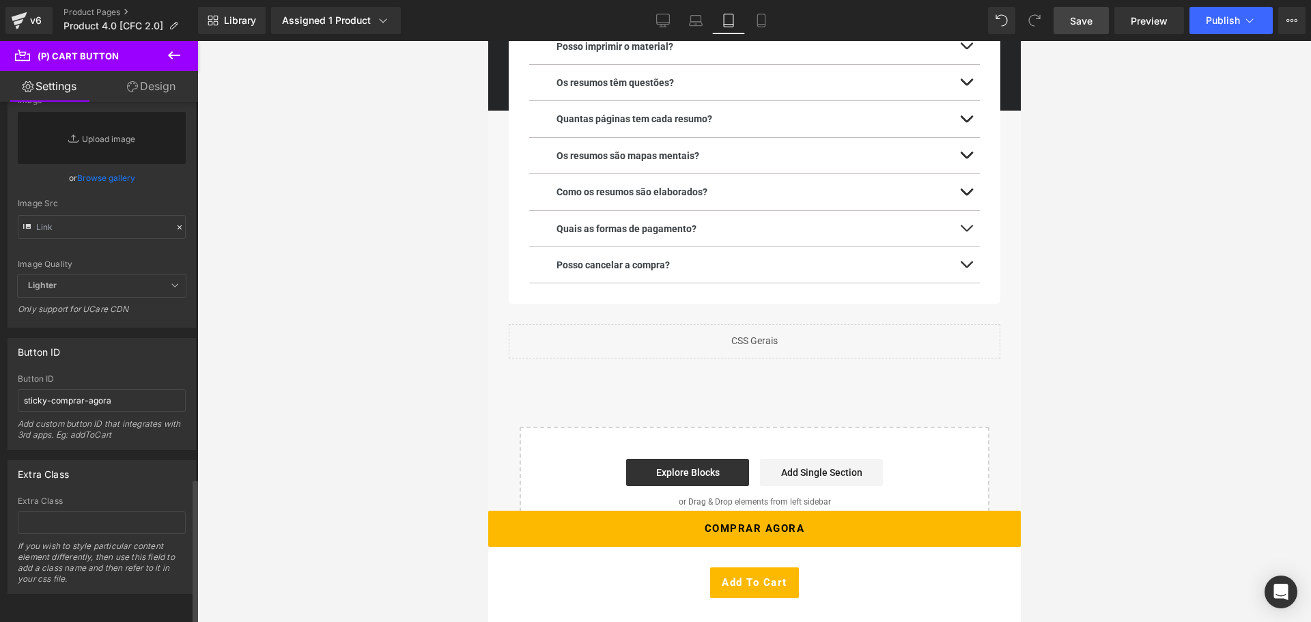
click at [138, 353] on div "Button ID" at bounding box center [101, 352] width 187 height 26
click at [1091, 25] on span "Save" at bounding box center [1081, 21] width 23 height 14
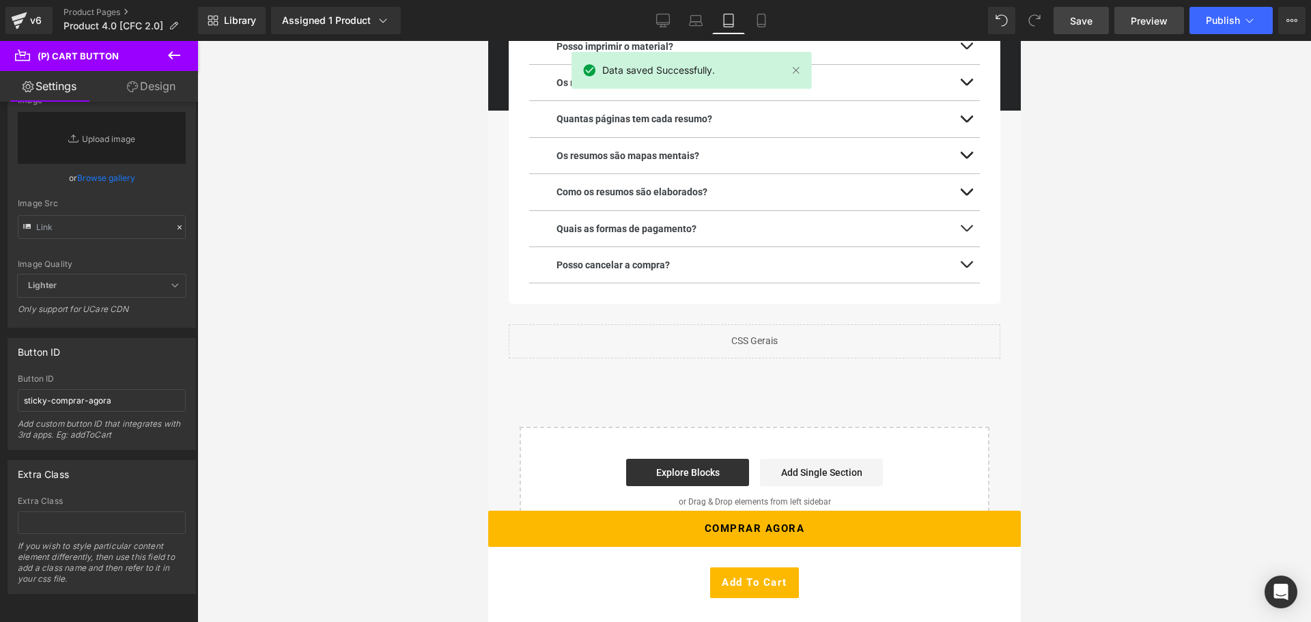
click at [1163, 18] on span "Preview" at bounding box center [1149, 21] width 37 height 14
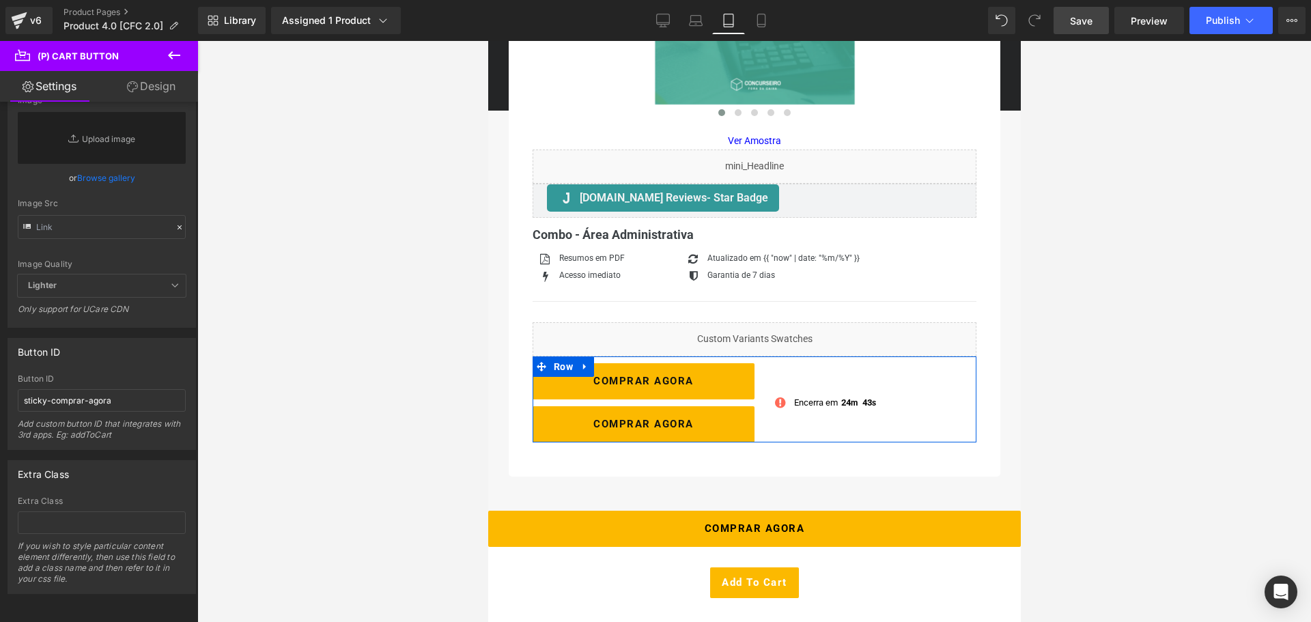
scroll to position [397, 0]
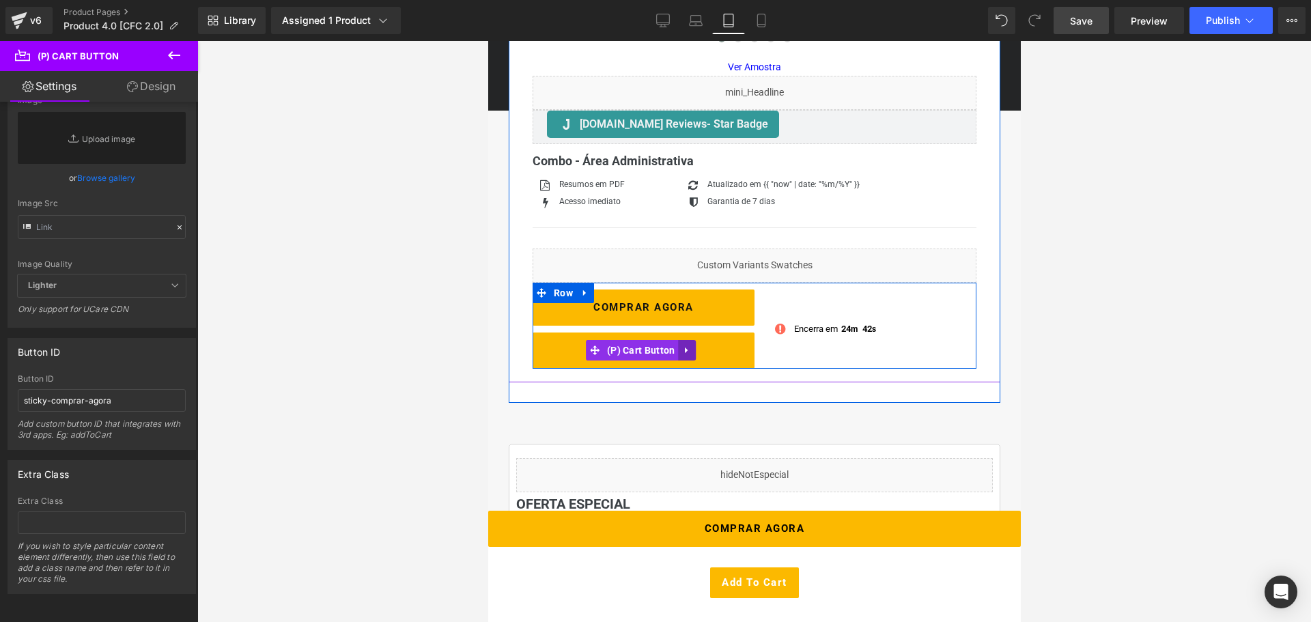
click at [691, 347] on link at bounding box center [687, 350] width 18 height 20
click at [694, 351] on icon at bounding box center [696, 350] width 10 height 10
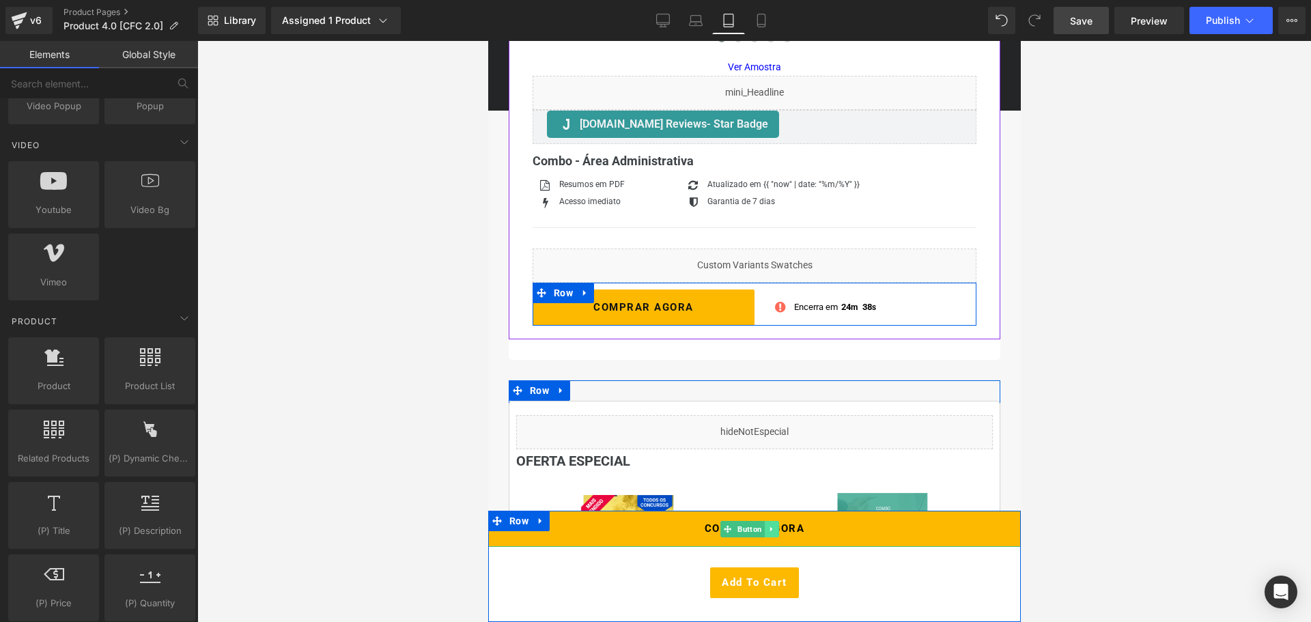
click at [774, 531] on icon at bounding box center [771, 529] width 8 height 8
click at [780, 534] on link at bounding box center [778, 529] width 14 height 16
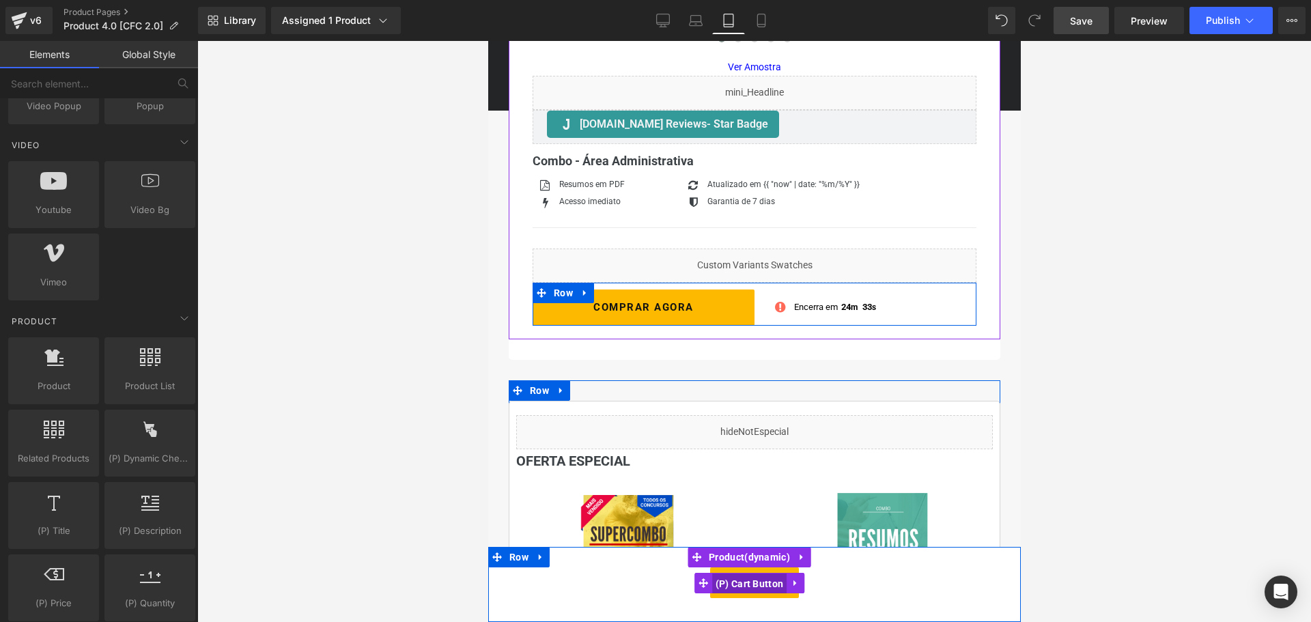
click at [751, 584] on span "(P) Cart Button" at bounding box center [748, 584] width 75 height 20
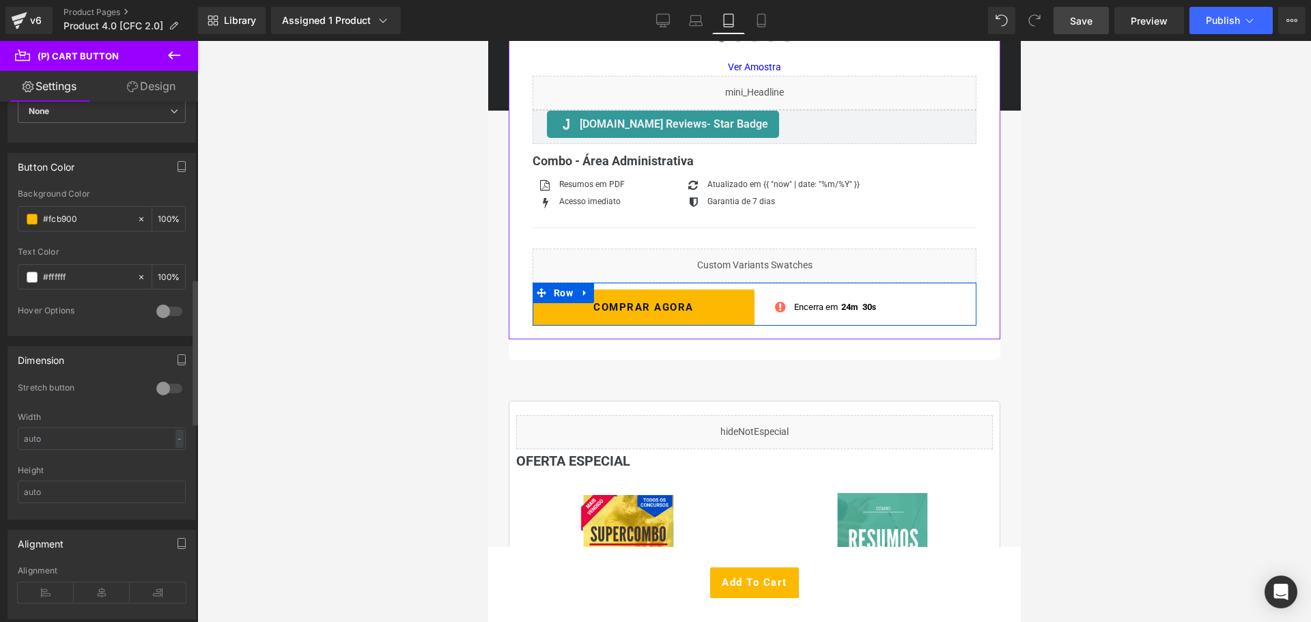
scroll to position [683, 0]
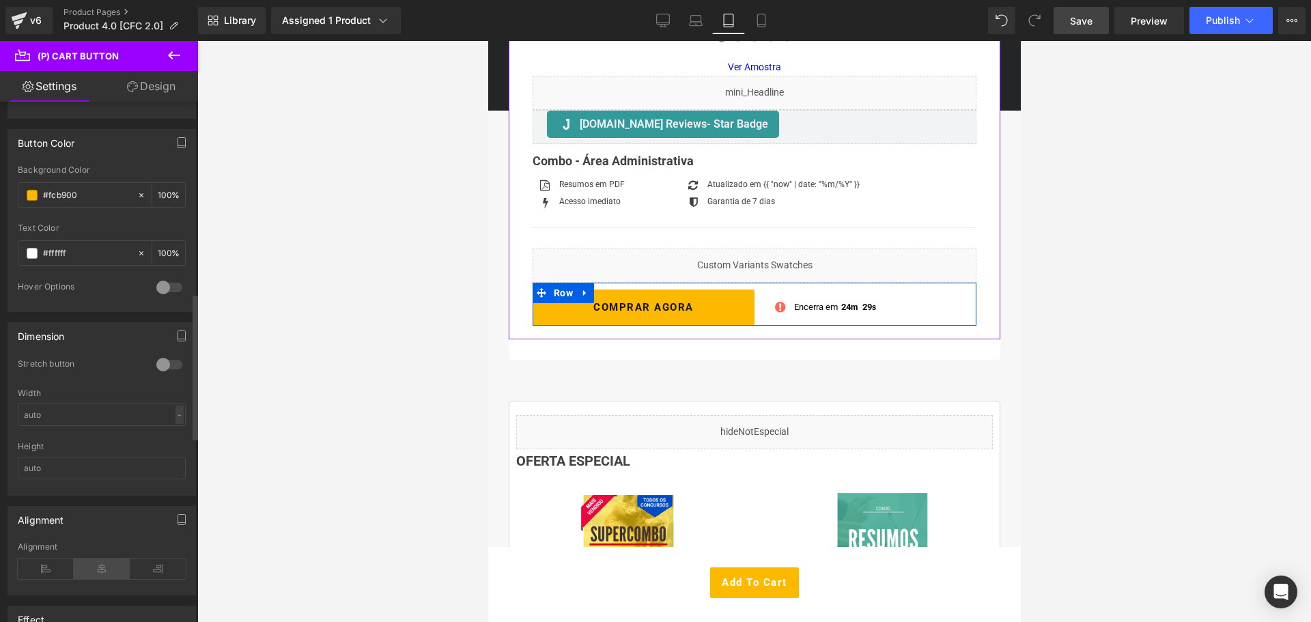
click at [88, 571] on icon at bounding box center [102, 568] width 56 height 20
click at [159, 363] on div at bounding box center [169, 365] width 33 height 22
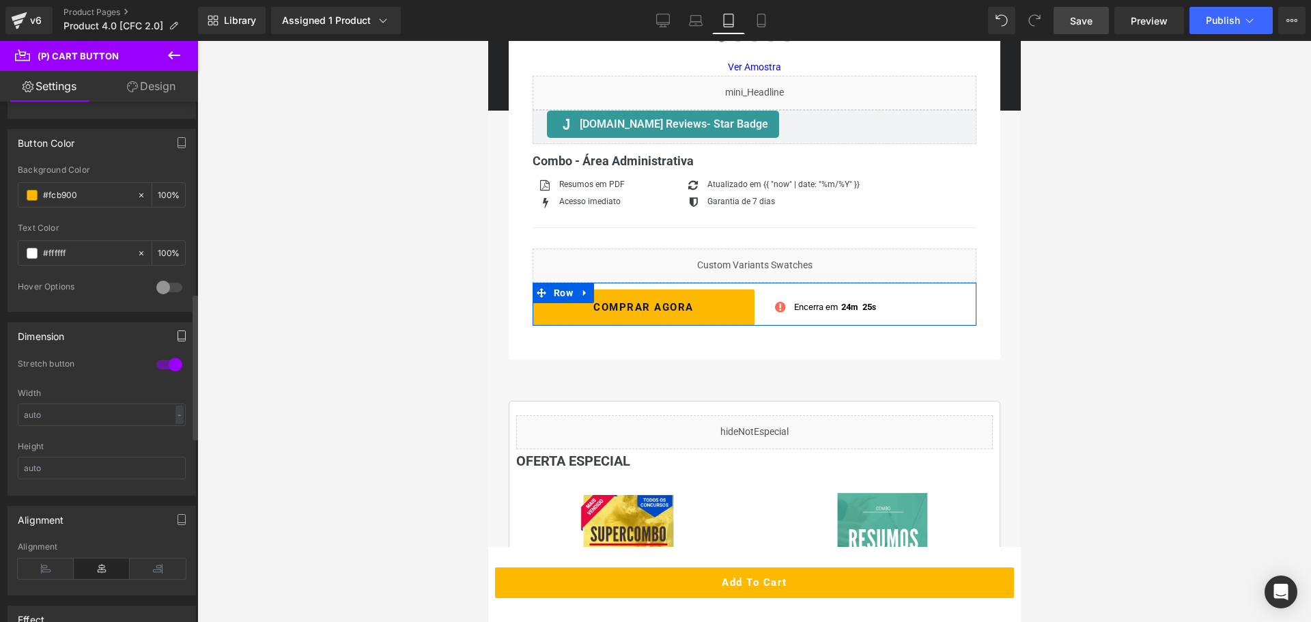
click at [178, 338] on icon "button" at bounding box center [181, 335] width 11 height 11
click at [165, 372] on button "Mobile" at bounding box center [158, 365] width 42 height 23
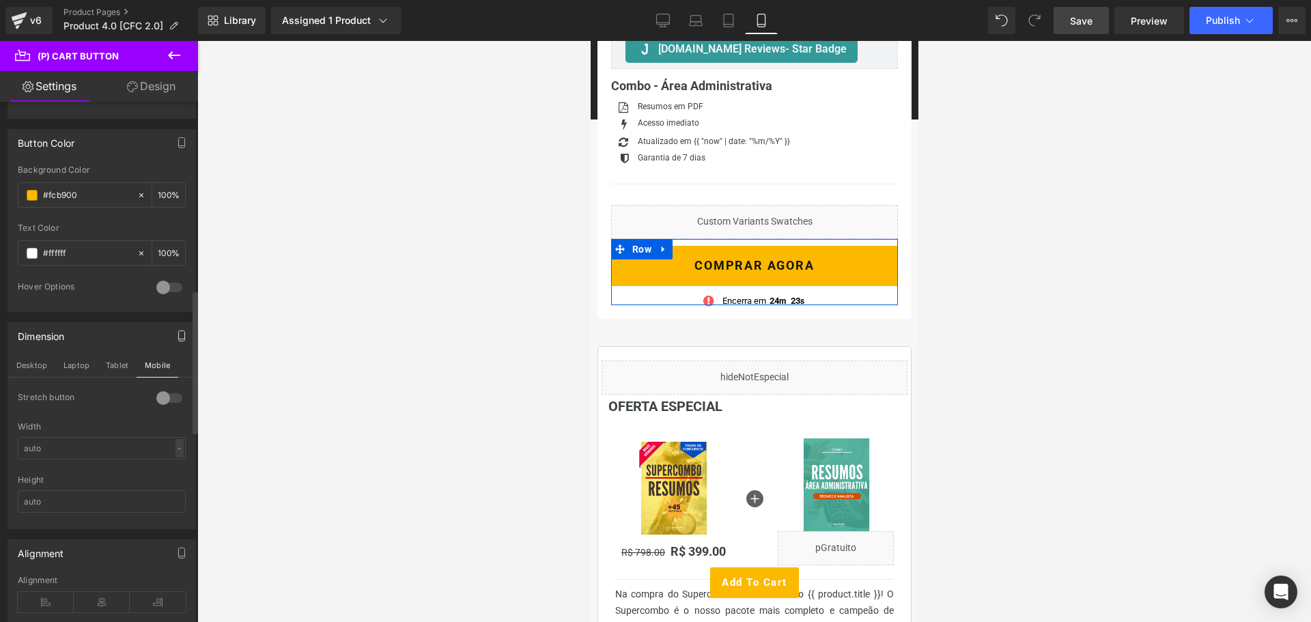
click at [160, 396] on div at bounding box center [169, 398] width 33 height 22
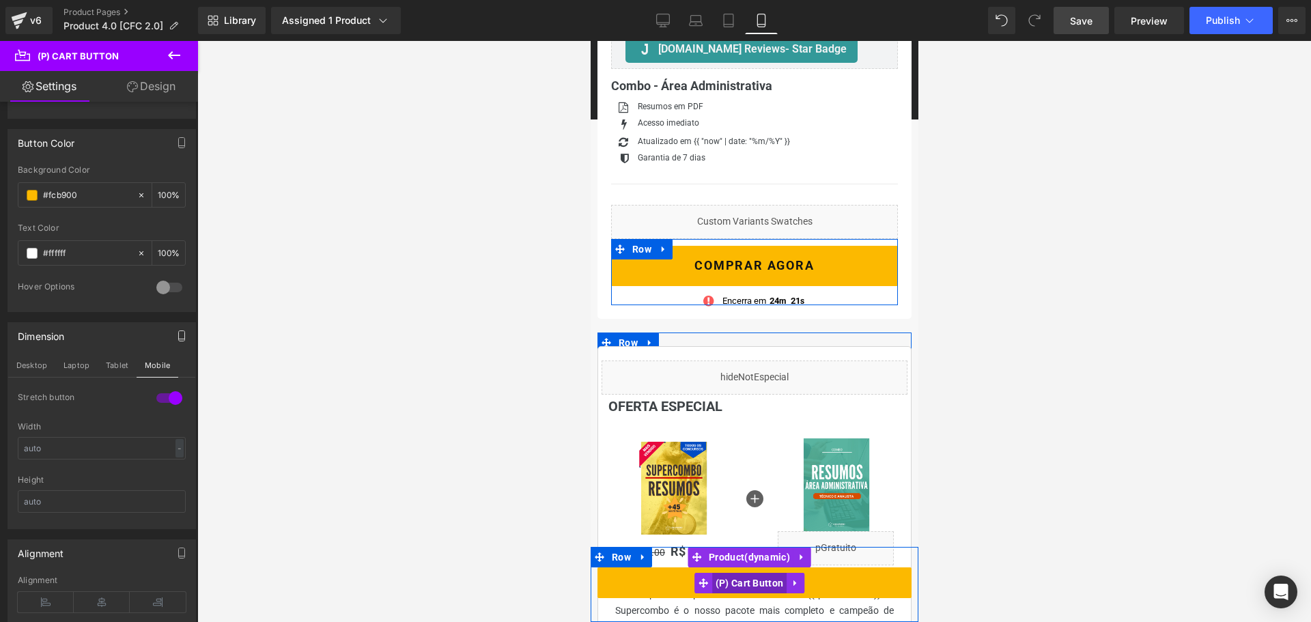
click at [749, 586] on span "(P) Cart Button" at bounding box center [748, 583] width 75 height 20
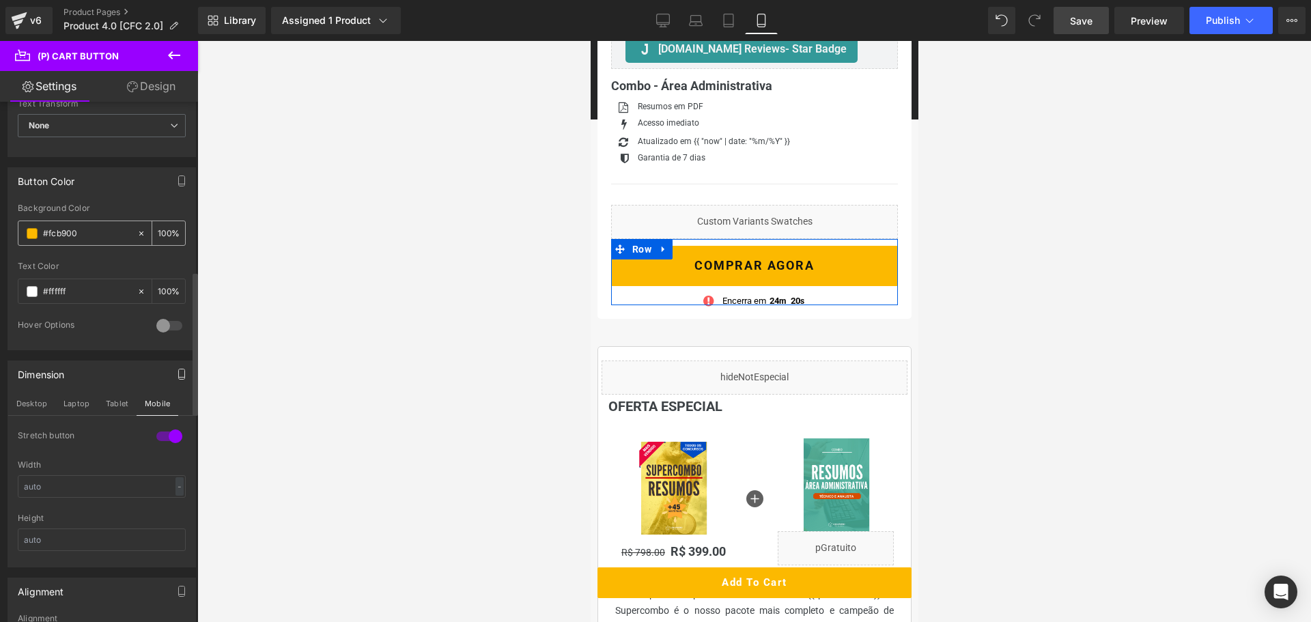
scroll to position [614, 0]
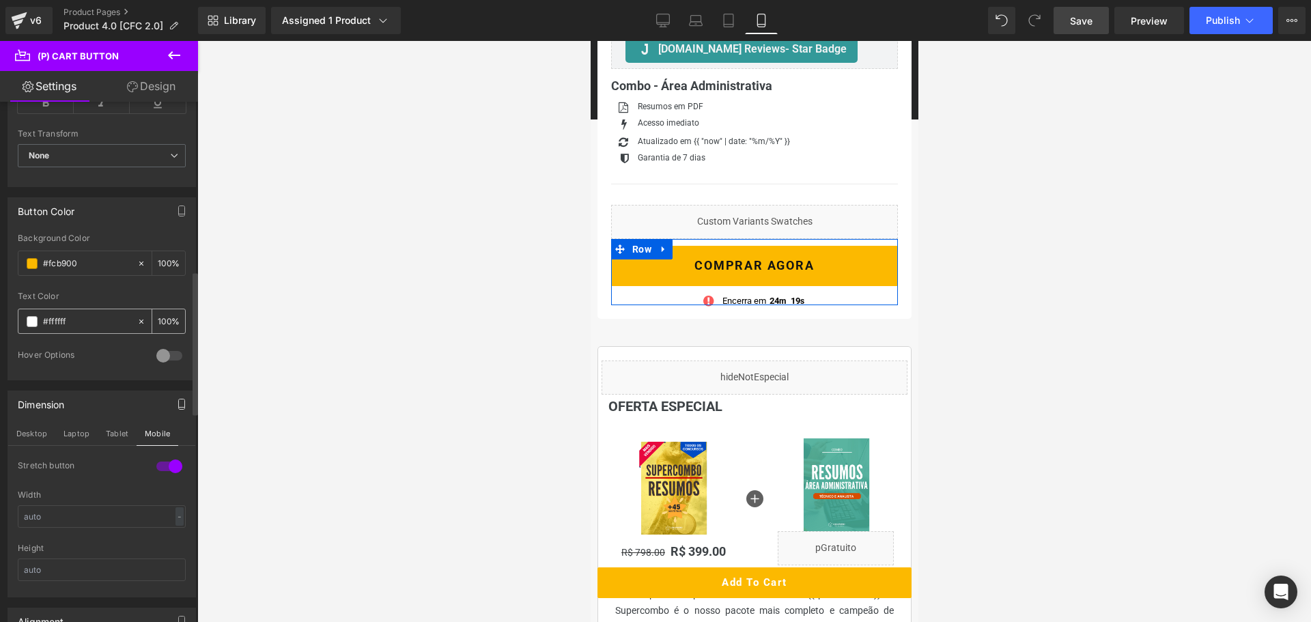
click at [37, 321] on span at bounding box center [32, 321] width 11 height 11
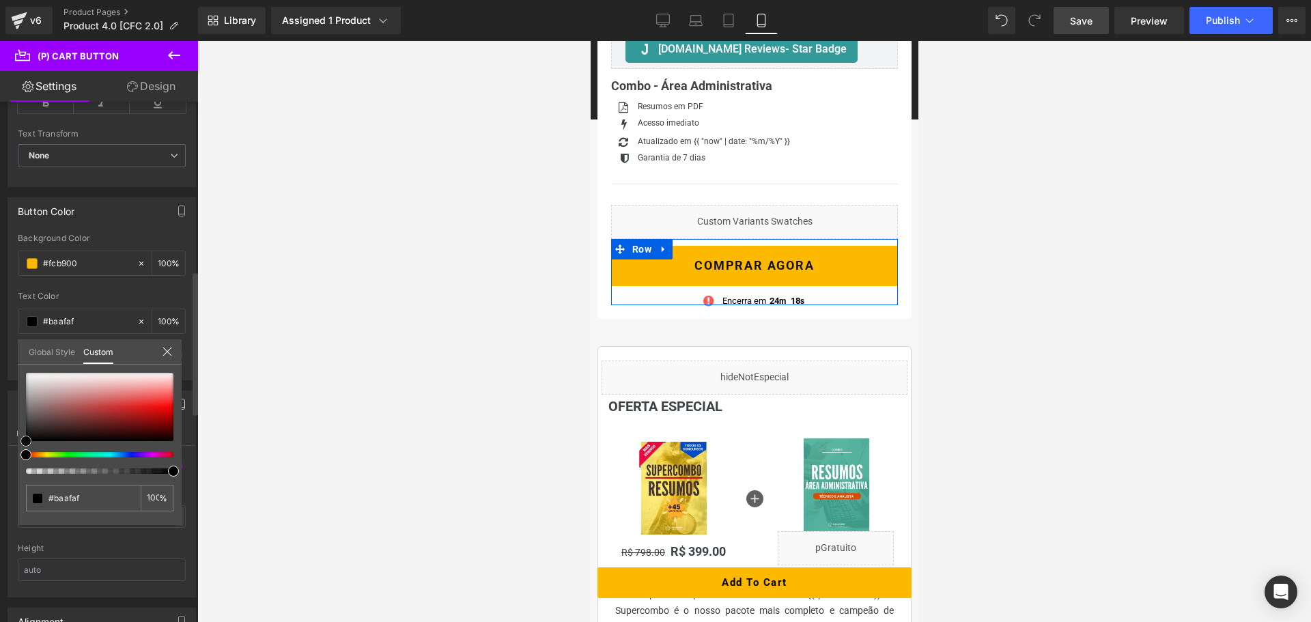
drag, startPoint x: 17, startPoint y: 441, endPoint x: 5, endPoint y: 471, distance: 32.2
click at [5, 380] on div "Button Color #fcb900 Background Color #fcb900 100 % #ffffff Text Color #ffffff …" at bounding box center [102, 283] width 204 height 193
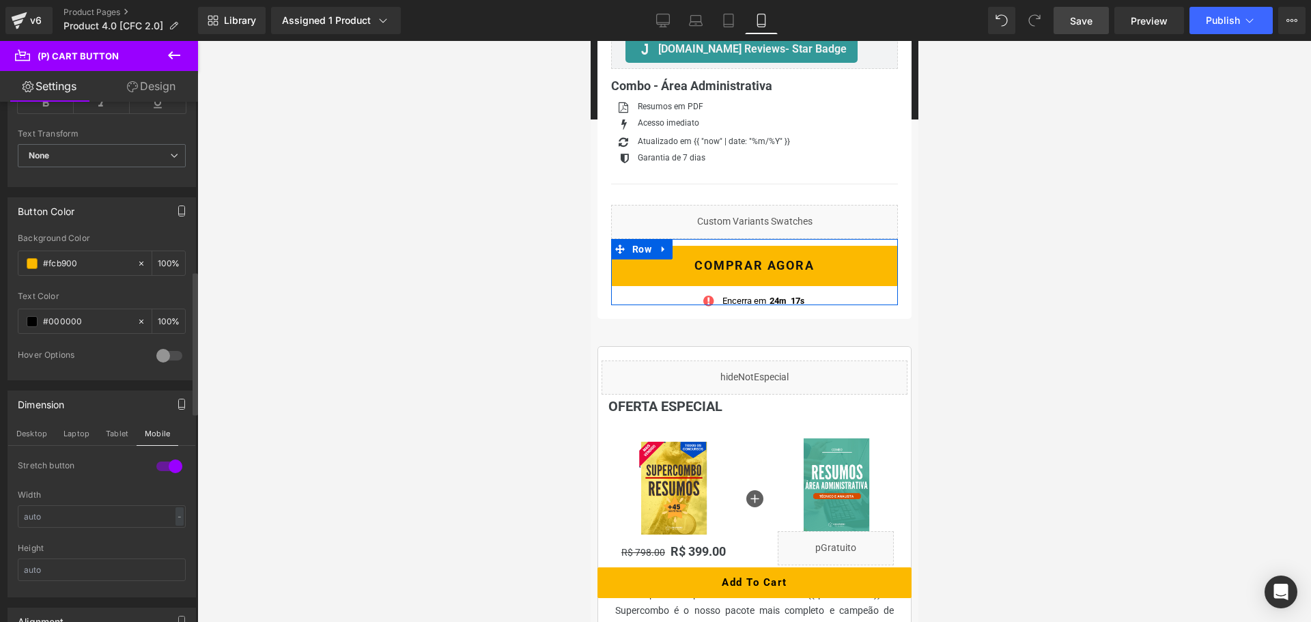
click at [176, 207] on icon "button" at bounding box center [181, 211] width 11 height 11
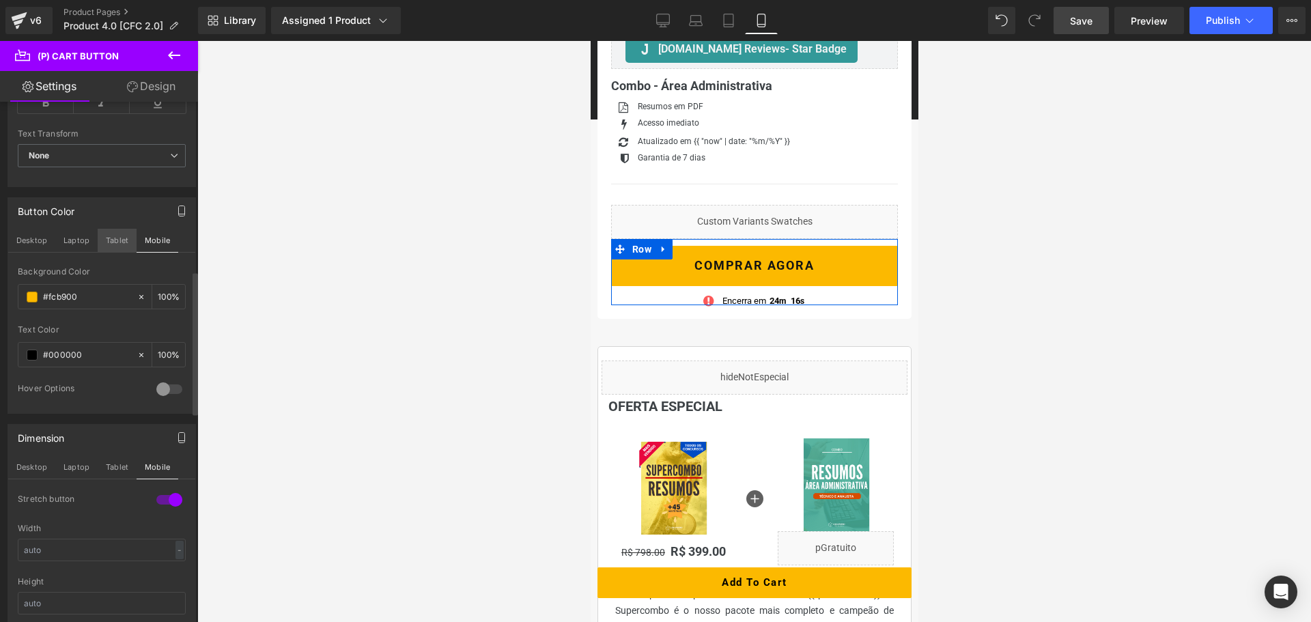
click at [120, 240] on button "Tablet" at bounding box center [117, 240] width 39 height 23
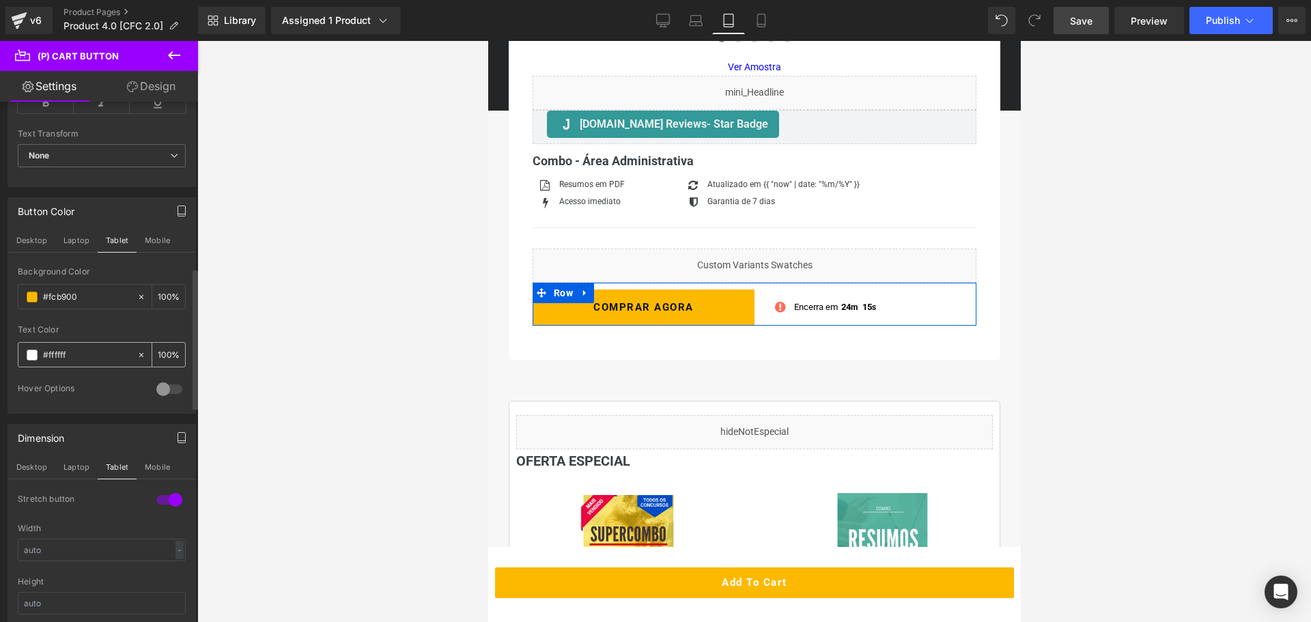
click at [31, 354] on span at bounding box center [32, 355] width 11 height 11
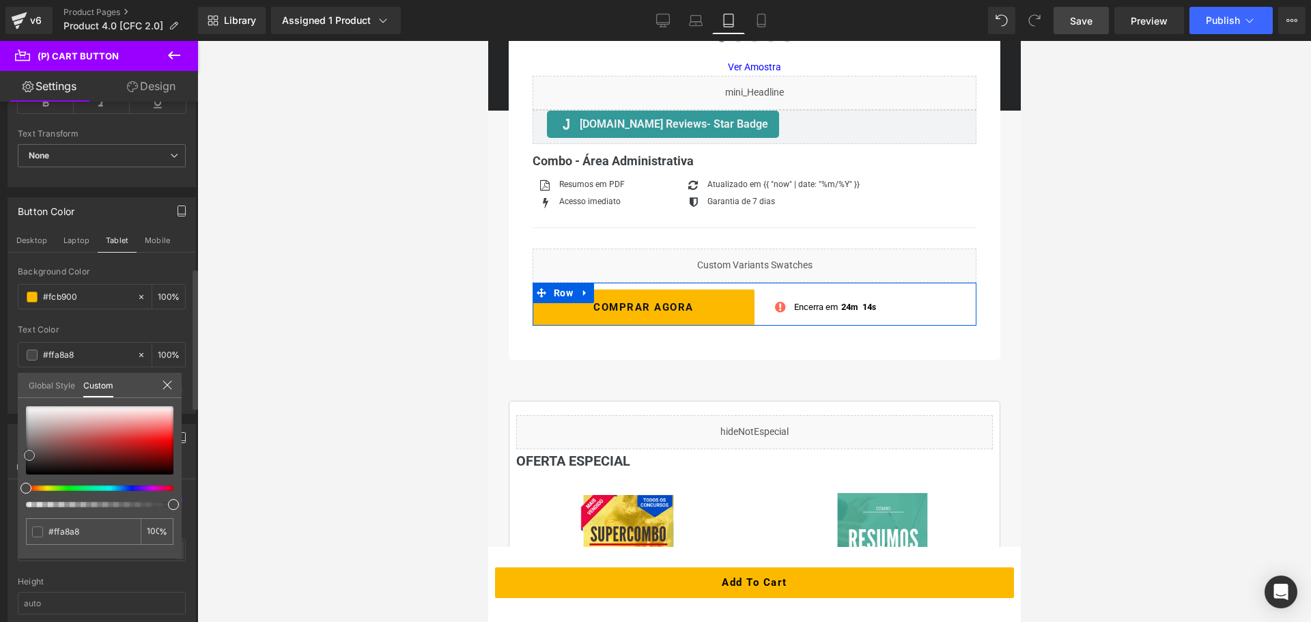
drag, startPoint x: 29, startPoint y: 455, endPoint x: 25, endPoint y: 467, distance: 12.6
click at [12, 414] on div "Button Color Desktop Laptop Tablet Mobile #fcb900 Background Color #fcb900 100 …" at bounding box center [102, 300] width 204 height 227
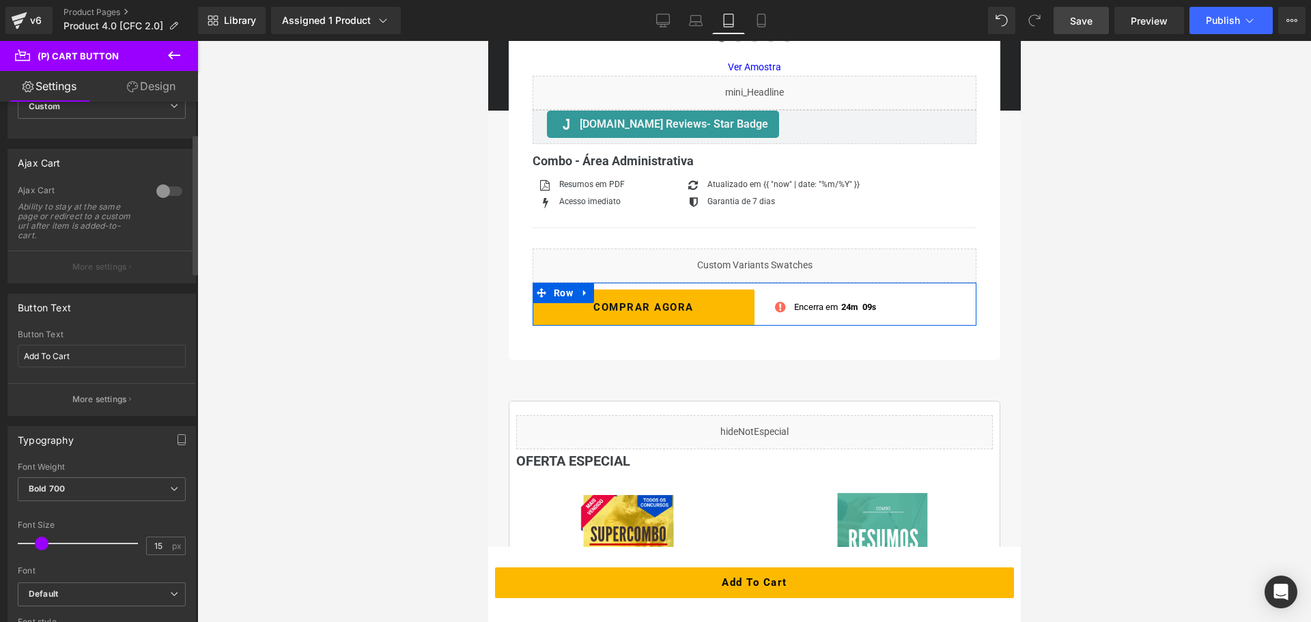
scroll to position [68, 0]
click at [104, 363] on input "Add To Cart" at bounding box center [102, 361] width 168 height 23
type input "COMPRAR AGORA"
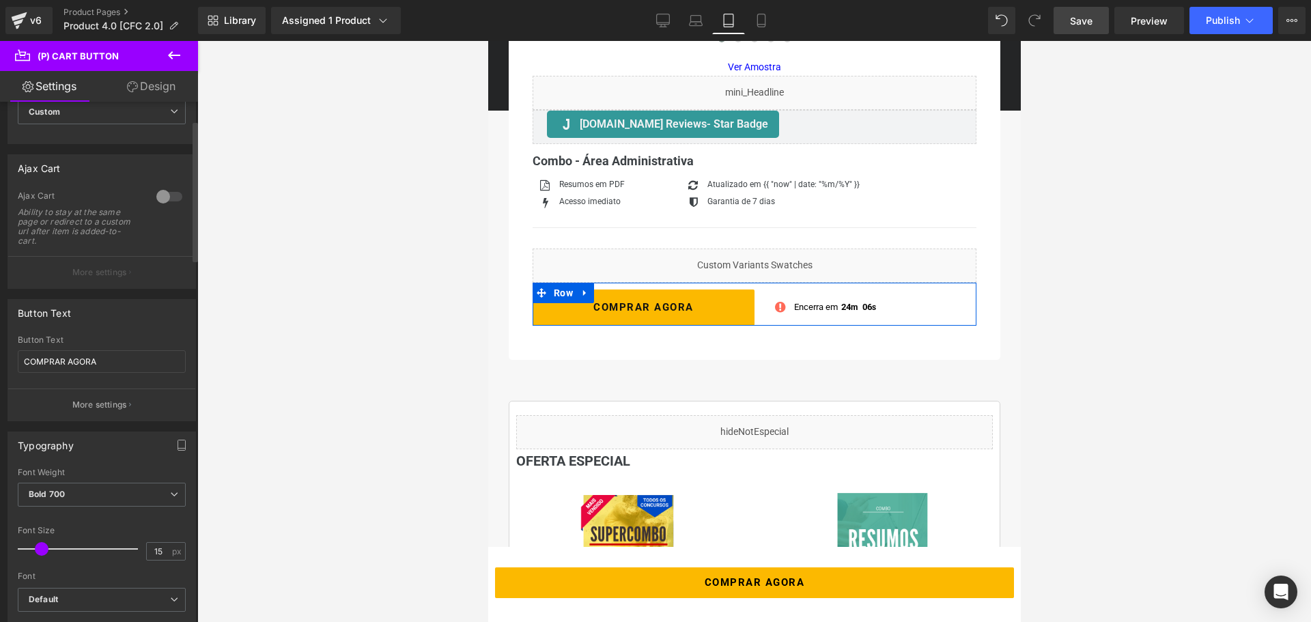
click at [107, 324] on div "Button Text" at bounding box center [101, 313] width 187 height 26
click at [97, 412] on button "More settings" at bounding box center [101, 404] width 187 height 32
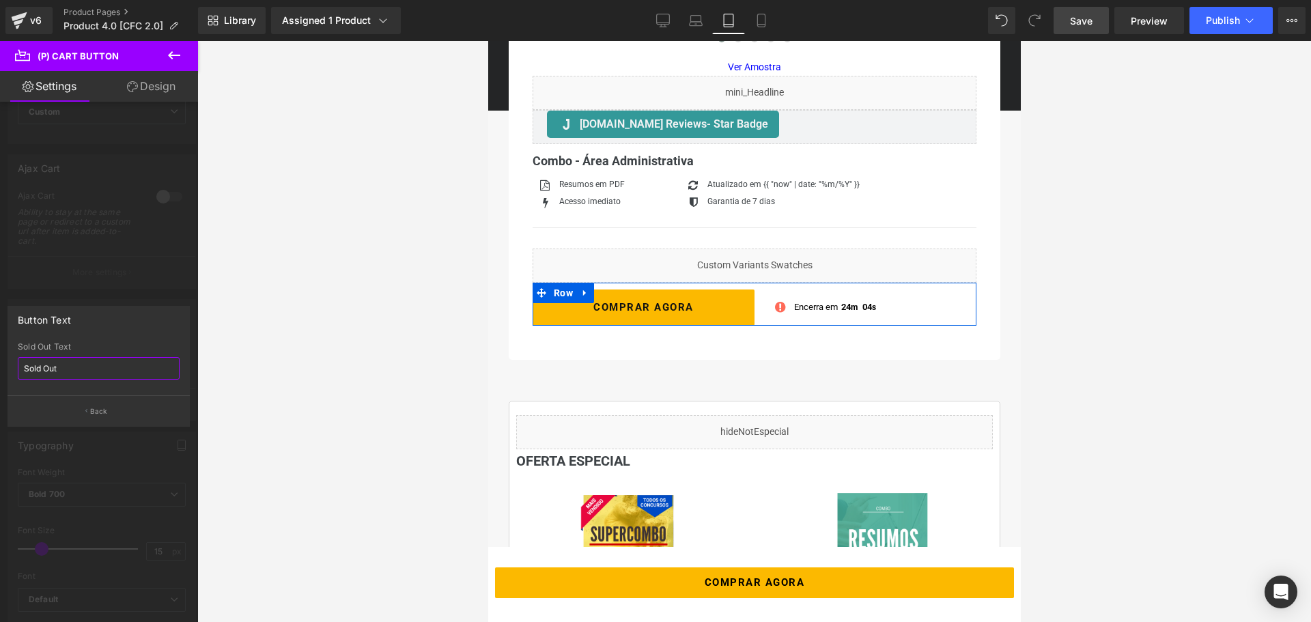
click at [90, 369] on input "Sold Out" at bounding box center [99, 368] width 162 height 23
type input "C"
type input "ENCERRADO"
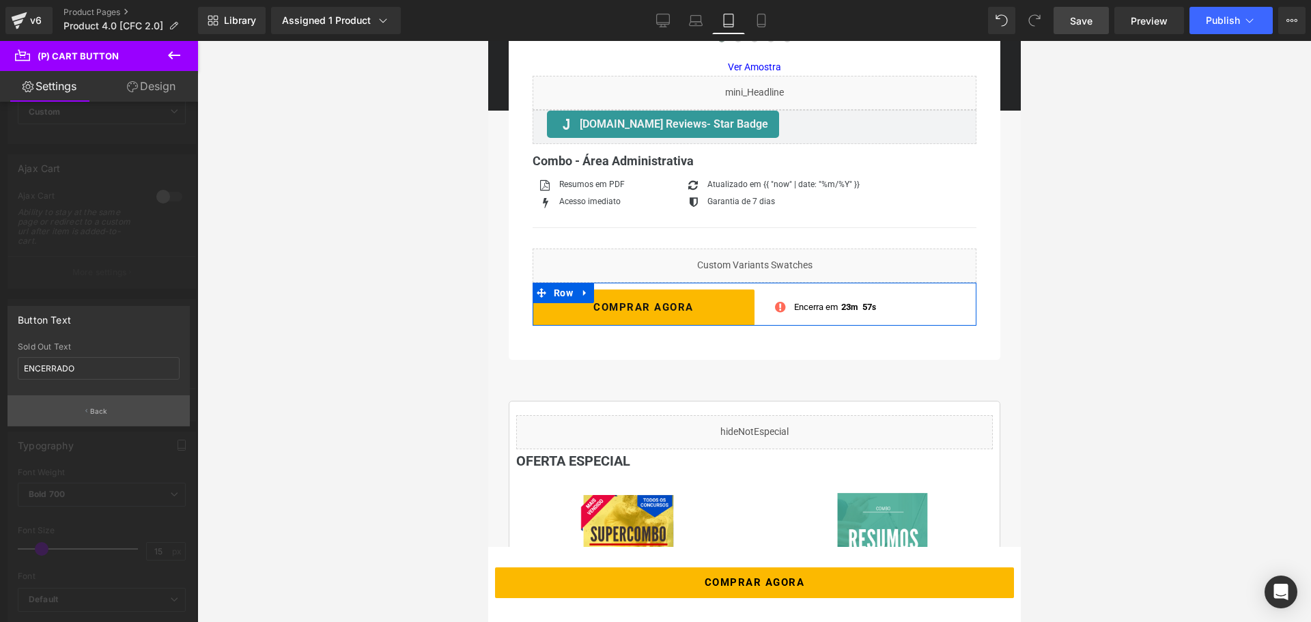
click at [104, 408] on p "Back" at bounding box center [99, 411] width 18 height 10
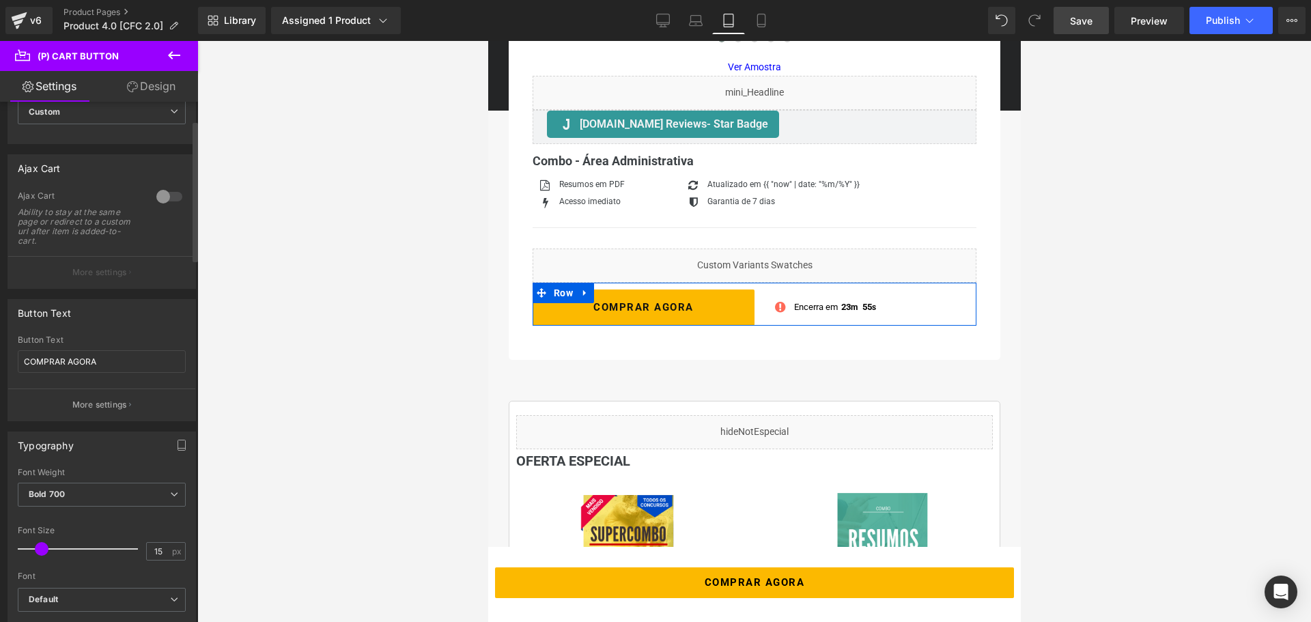
click at [124, 299] on div "Button Text Add To Cart Button Text COMPRAR AGORA More settings" at bounding box center [102, 360] width 188 height 122
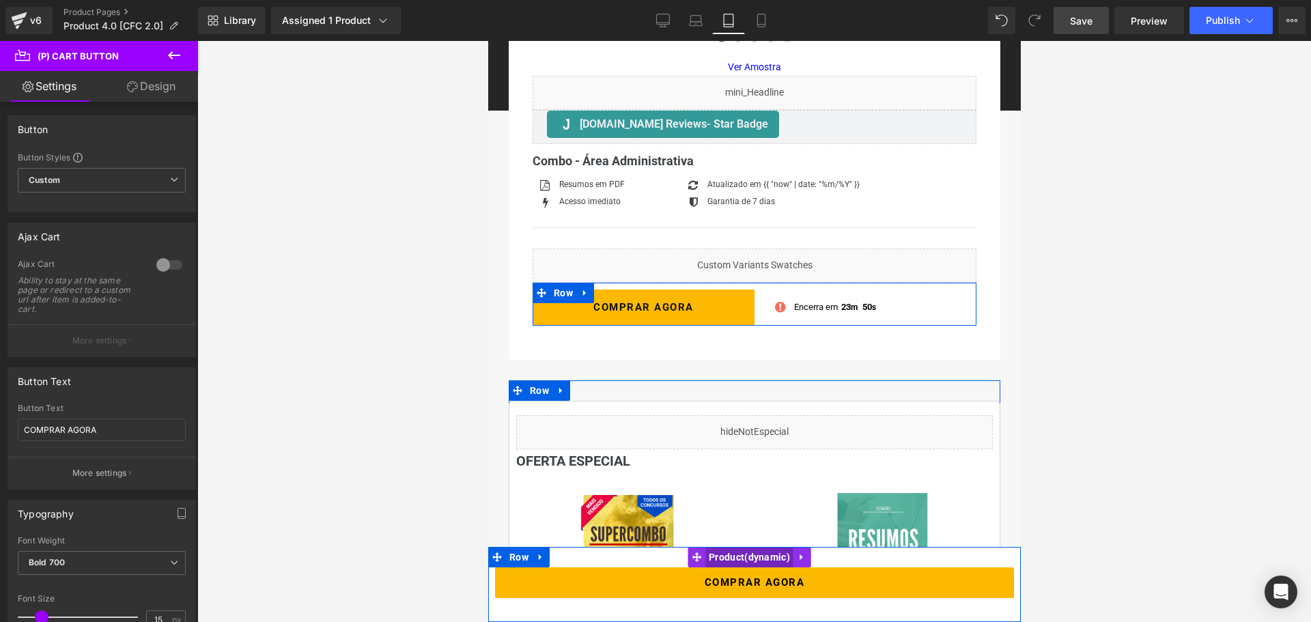
click at [733, 561] on span "Product" at bounding box center [749, 557] width 88 height 20
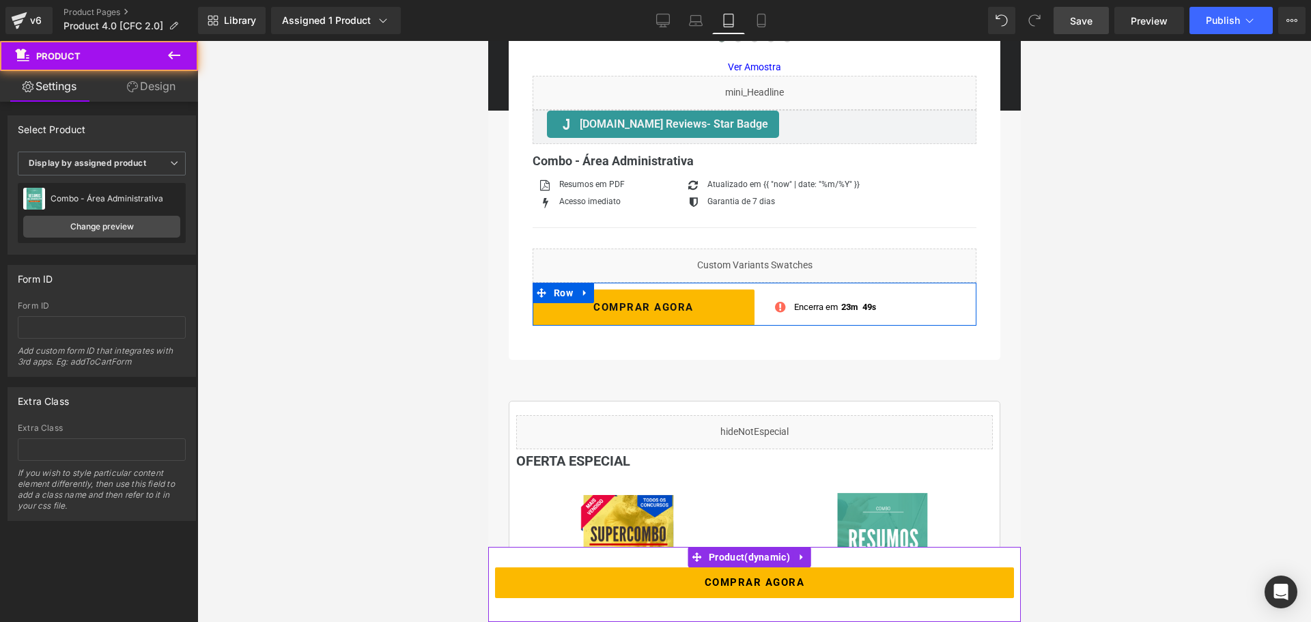
click at [157, 89] on link "Design" at bounding box center [151, 86] width 99 height 31
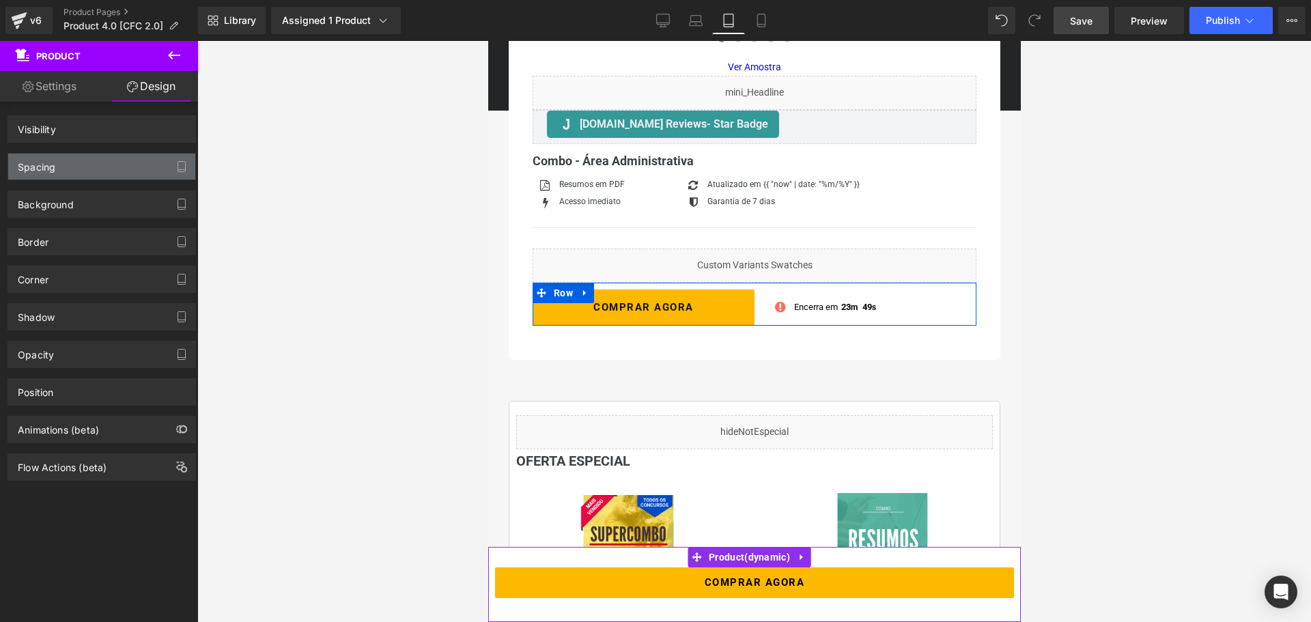
click at [89, 162] on div "Spacing" at bounding box center [101, 167] width 187 height 26
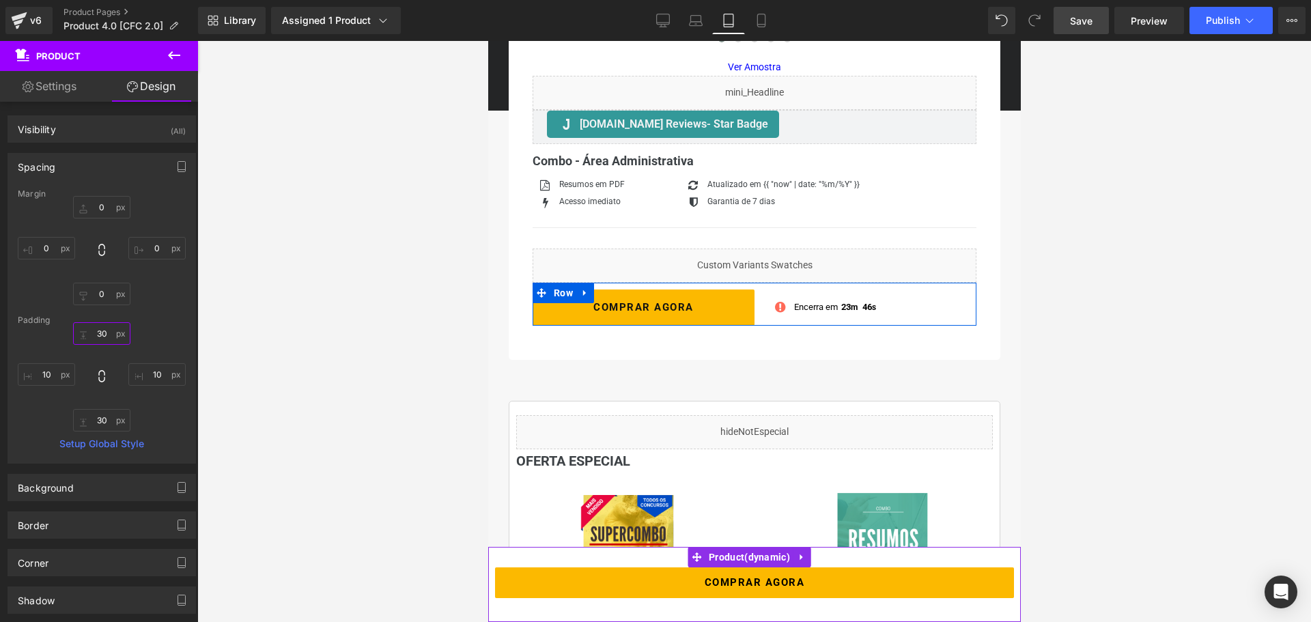
click at [104, 341] on input "text" at bounding box center [101, 333] width 57 height 23
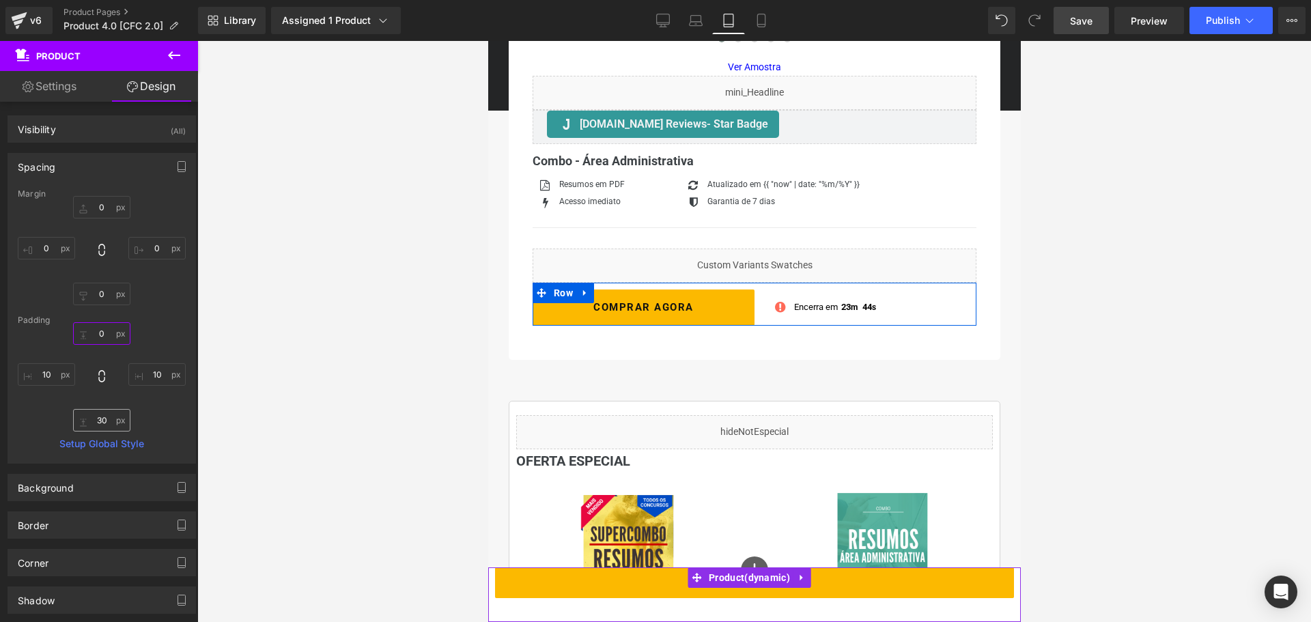
type input "0"
click at [104, 417] on input "text" at bounding box center [101, 420] width 57 height 23
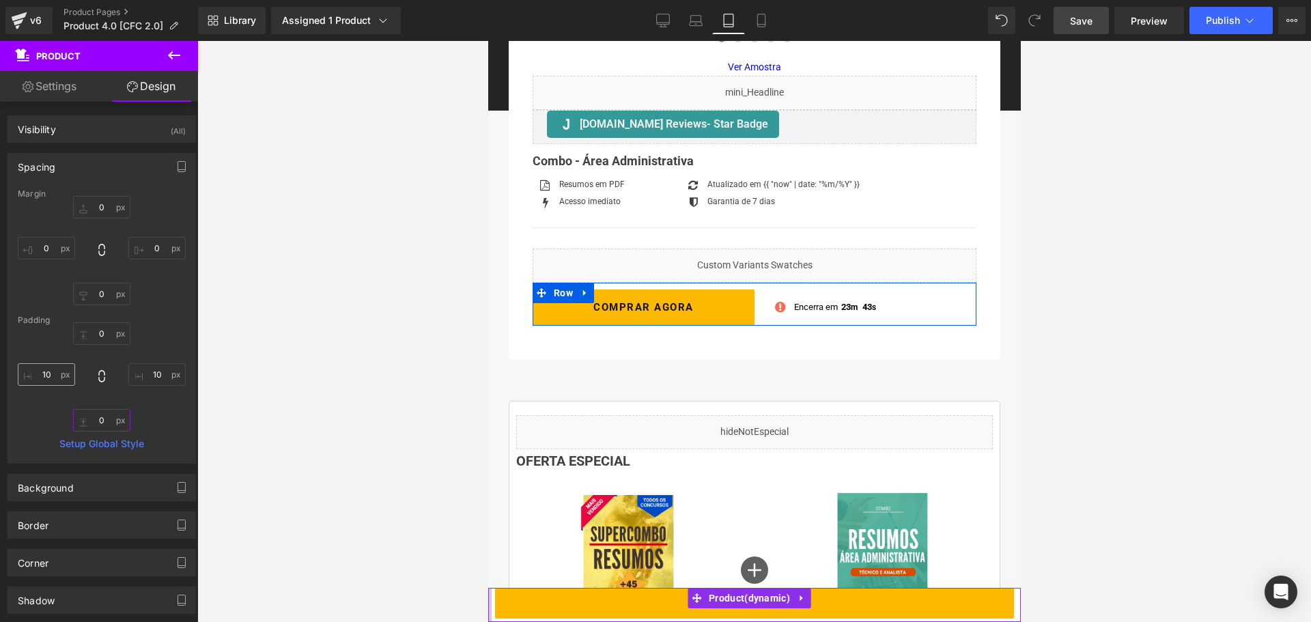
type input "0"
click at [46, 378] on input "text" at bounding box center [46, 374] width 57 height 23
type input "0"
click at [154, 376] on input "text" at bounding box center [156, 374] width 57 height 23
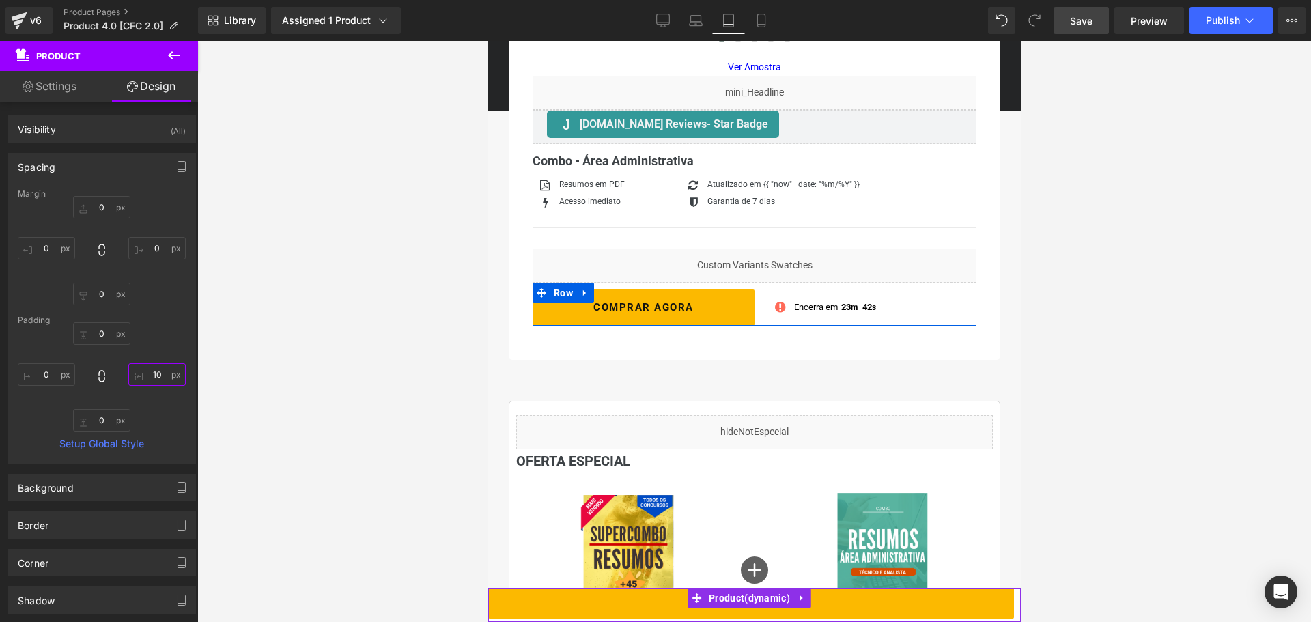
click at [154, 376] on input "text" at bounding box center [156, 374] width 57 height 23
type input "0"
click at [177, 167] on icon "button" at bounding box center [181, 166] width 11 height 11
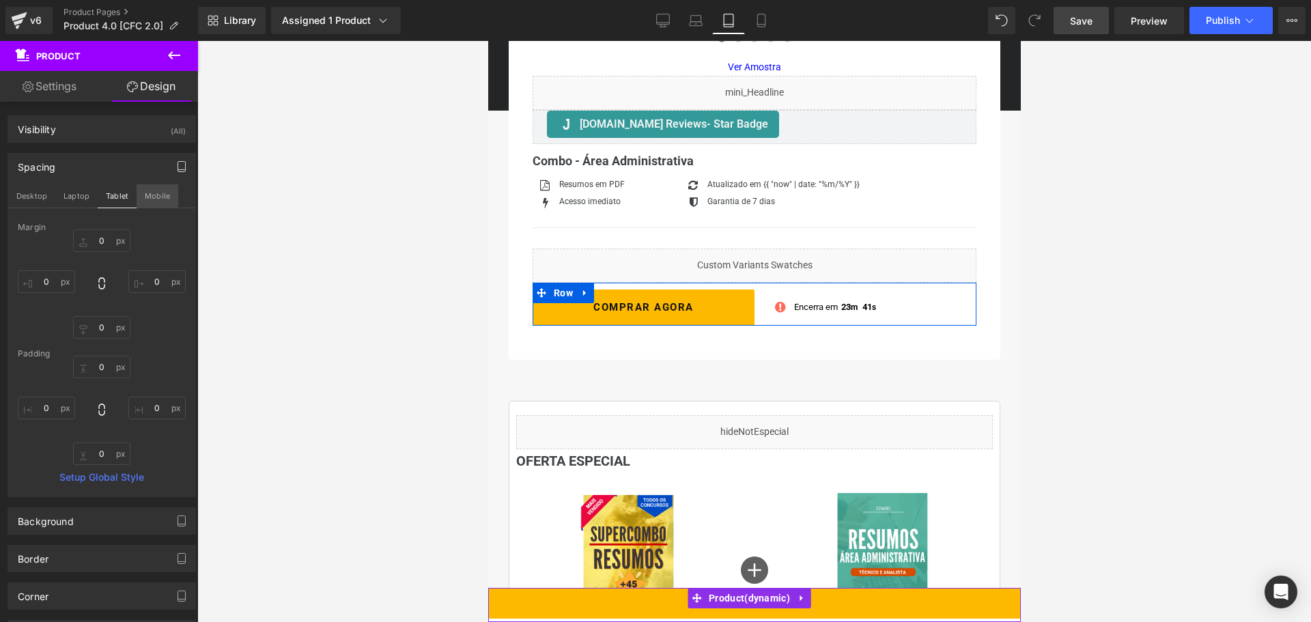
click at [156, 196] on button "Mobile" at bounding box center [158, 195] width 42 height 23
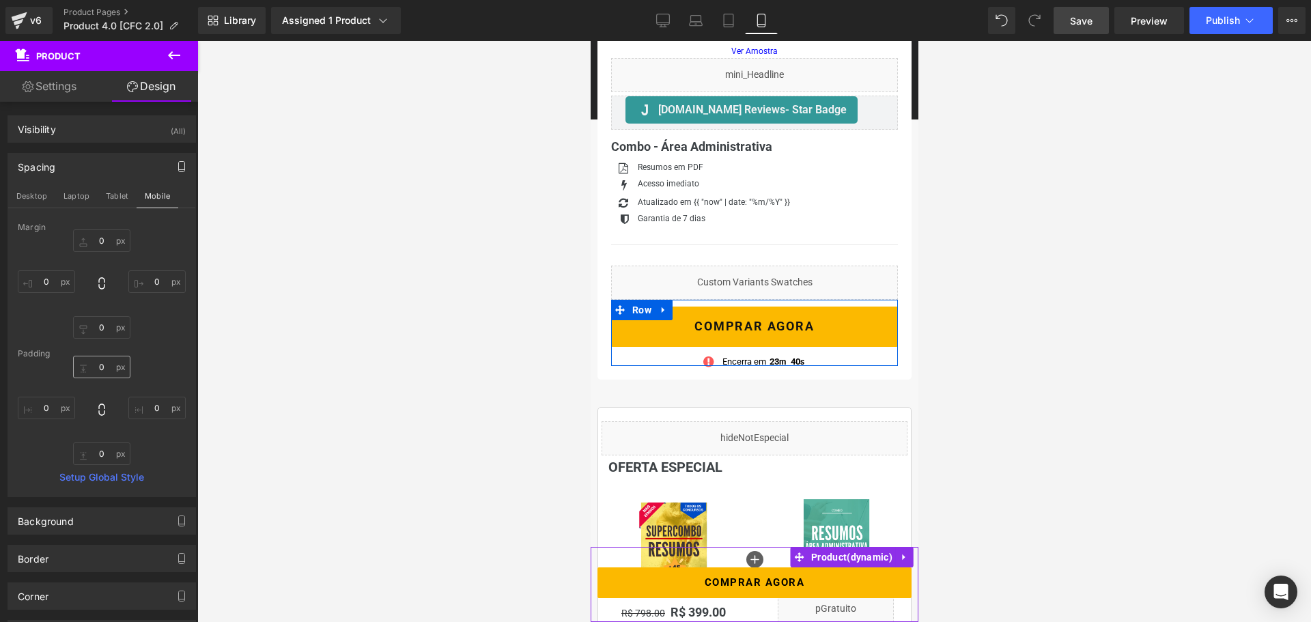
scroll to position [356, 0]
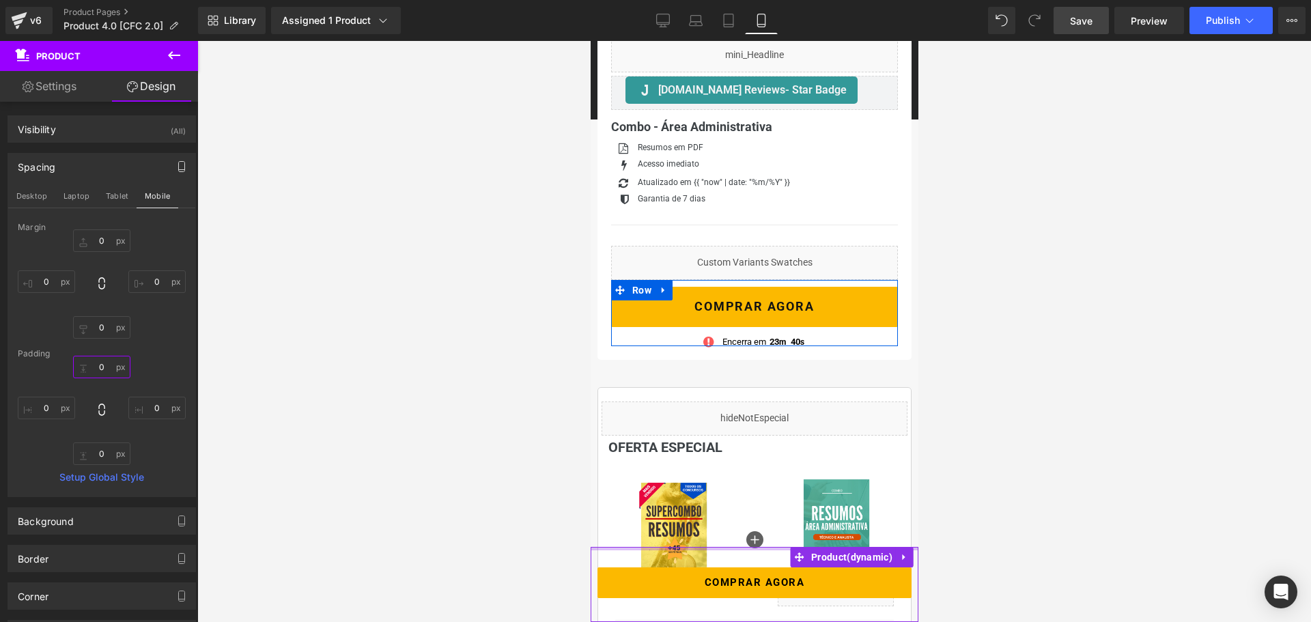
click at [98, 368] on input "0" at bounding box center [101, 367] width 57 height 23
type input "0"
click at [155, 409] on input "0" at bounding box center [156, 408] width 57 height 23
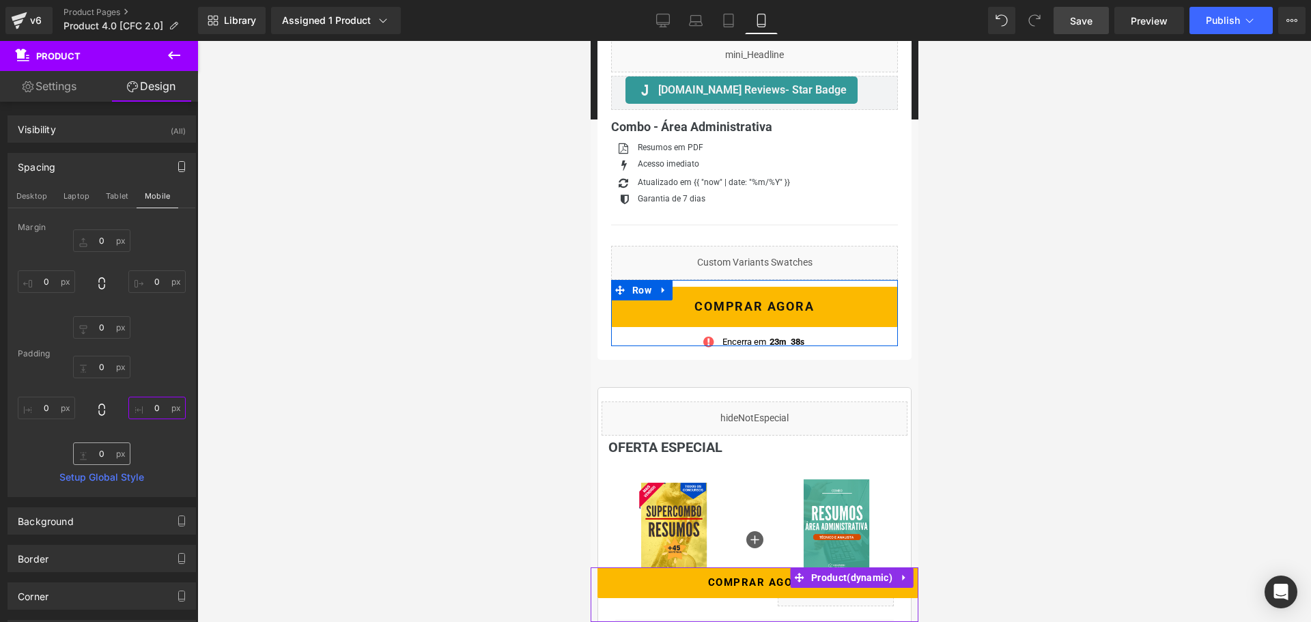
type input "0"
click at [105, 451] on input "0" at bounding box center [101, 453] width 57 height 23
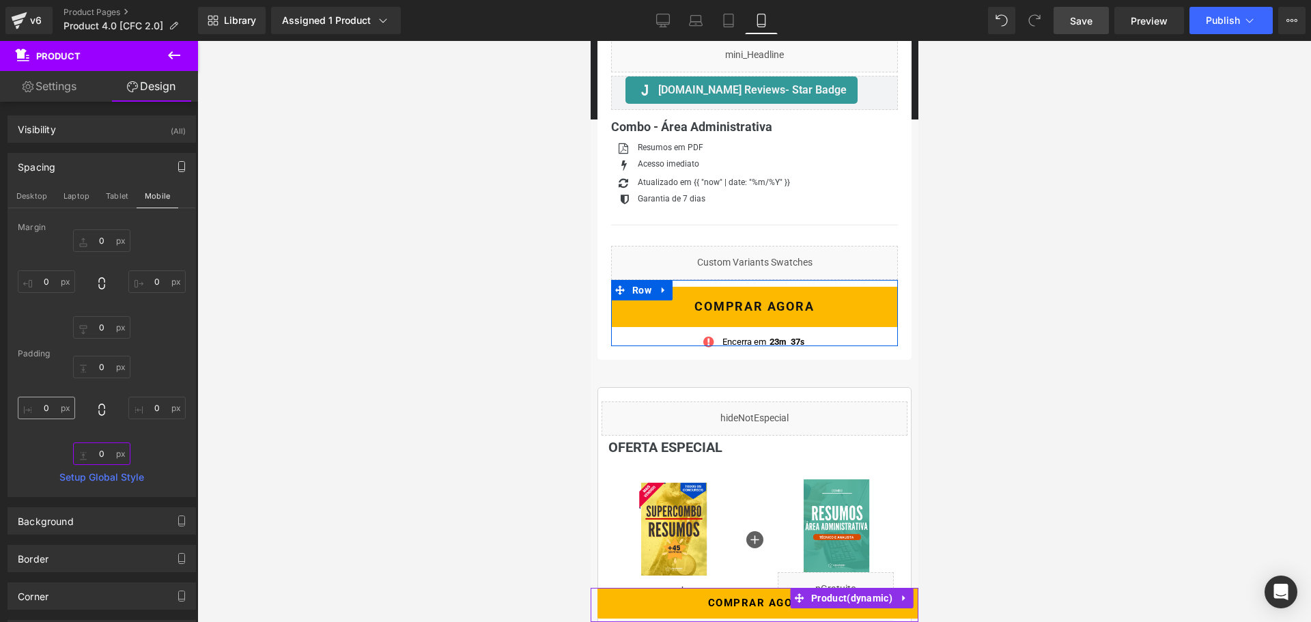
type input "0"
click at [47, 403] on input "0" at bounding box center [46, 408] width 57 height 23
type input "0"
click at [158, 369] on div "0 0 0 0" at bounding box center [102, 410] width 168 height 109
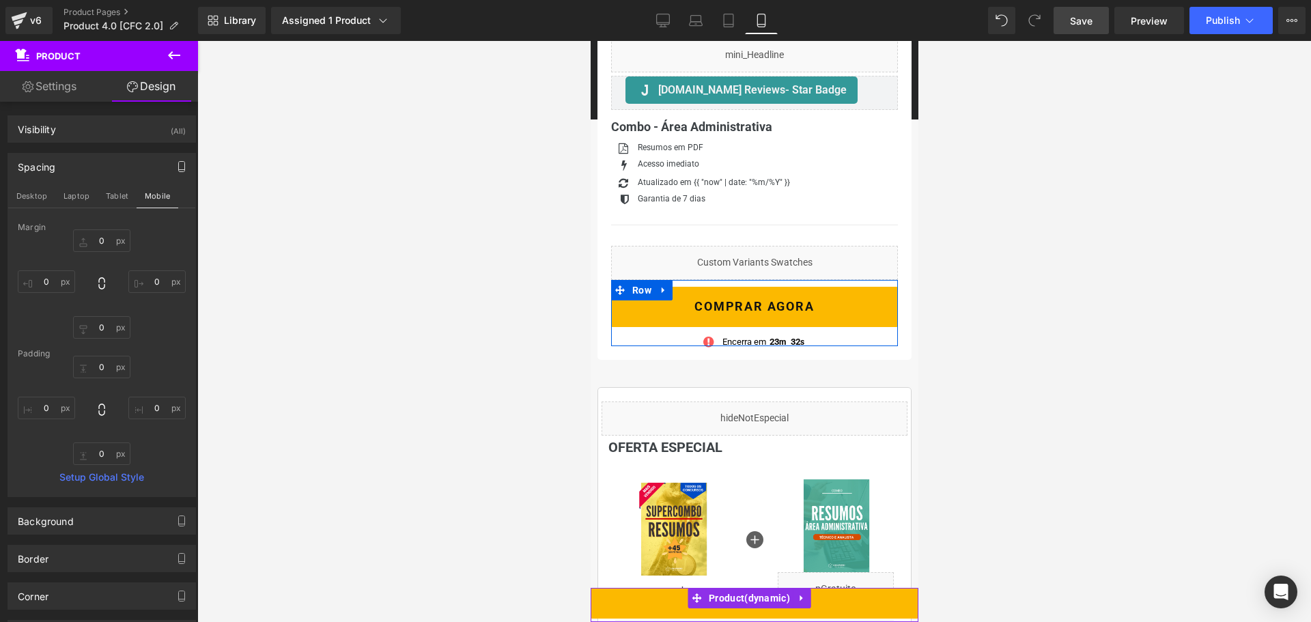
click at [62, 86] on link "Settings" at bounding box center [49, 86] width 99 height 31
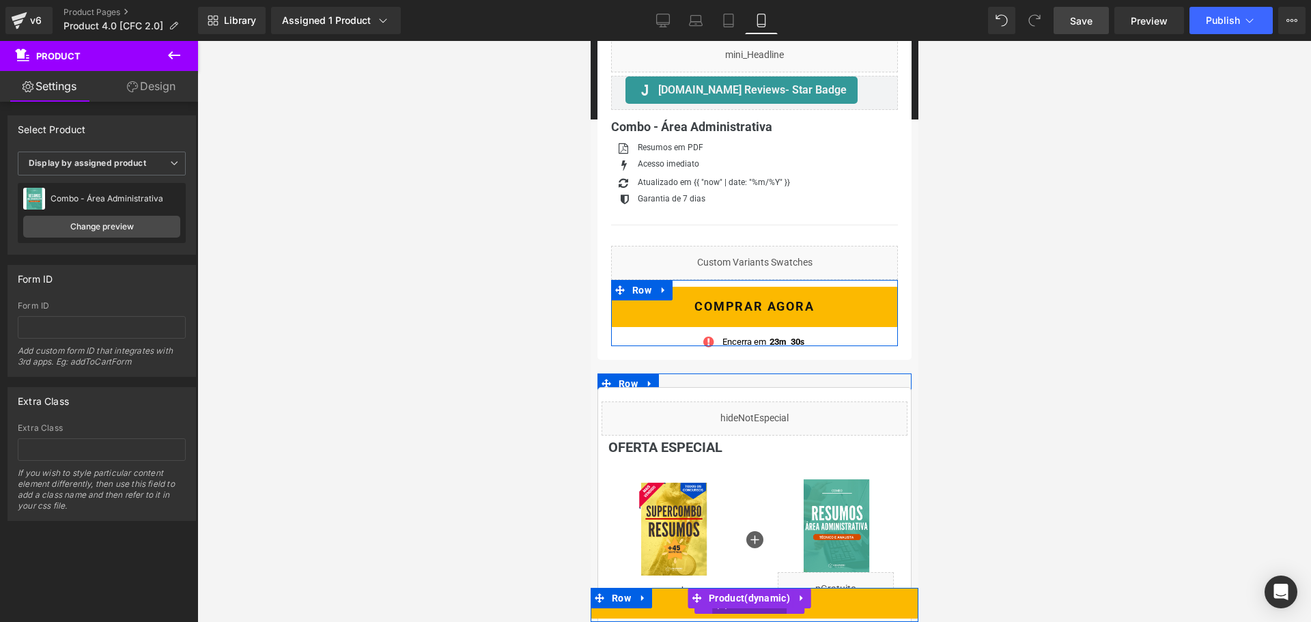
click at [737, 608] on span "(P) Cart Button" at bounding box center [748, 603] width 75 height 20
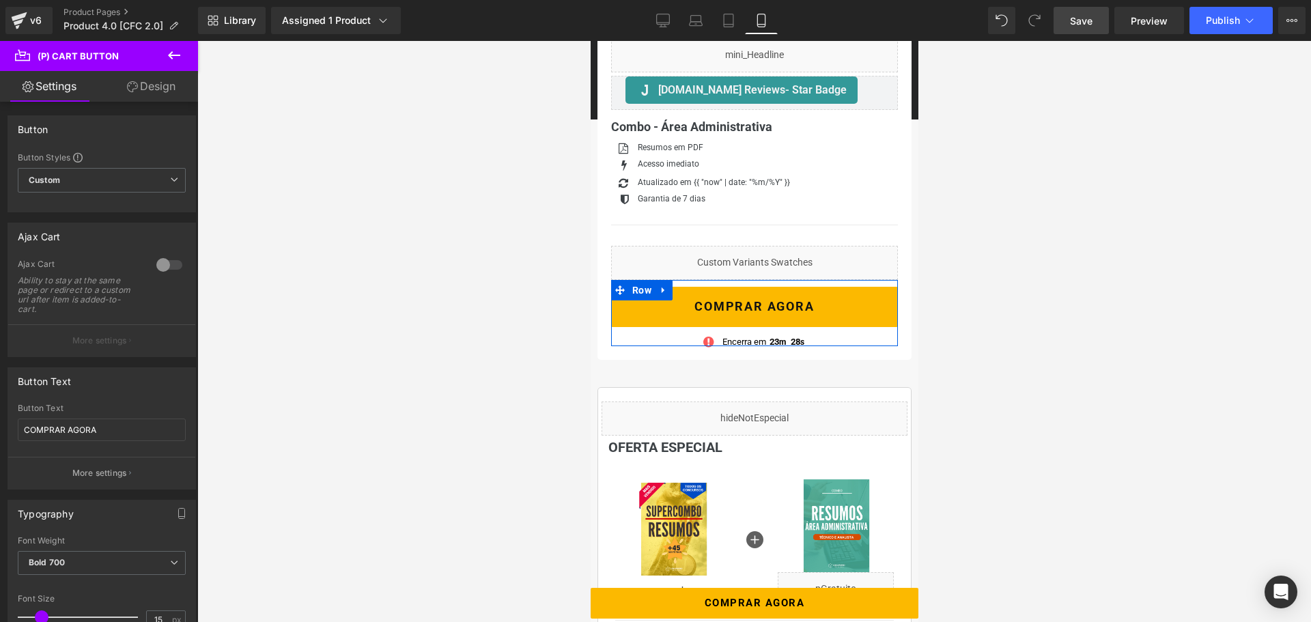
click at [156, 88] on link "Design" at bounding box center [151, 86] width 99 height 31
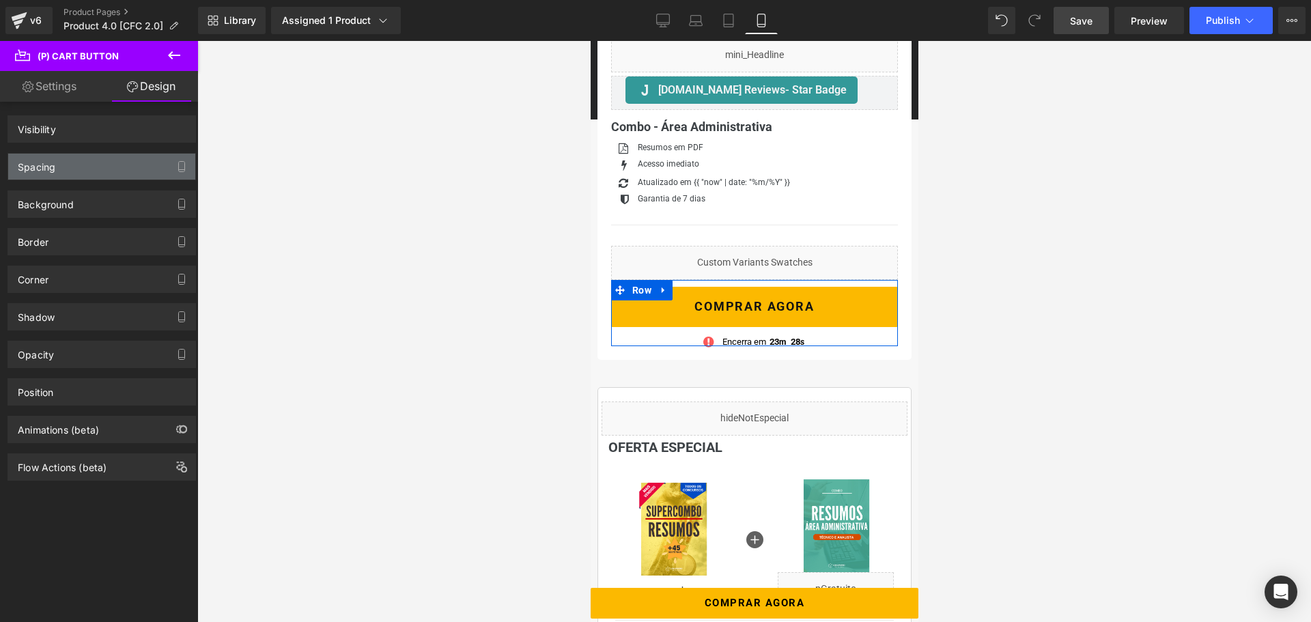
click at [94, 167] on div "Spacing" at bounding box center [101, 167] width 187 height 26
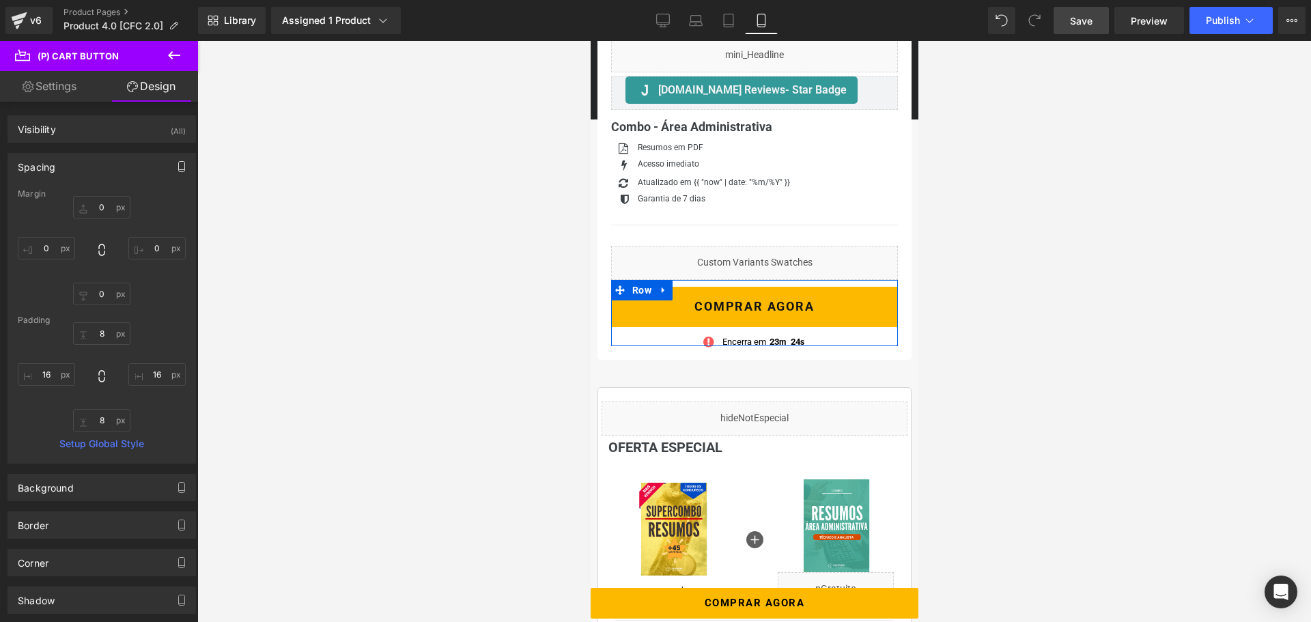
click at [179, 170] on icon "button" at bounding box center [182, 170] width 6 height 0
click at [99, 363] on input "text" at bounding box center [101, 367] width 57 height 23
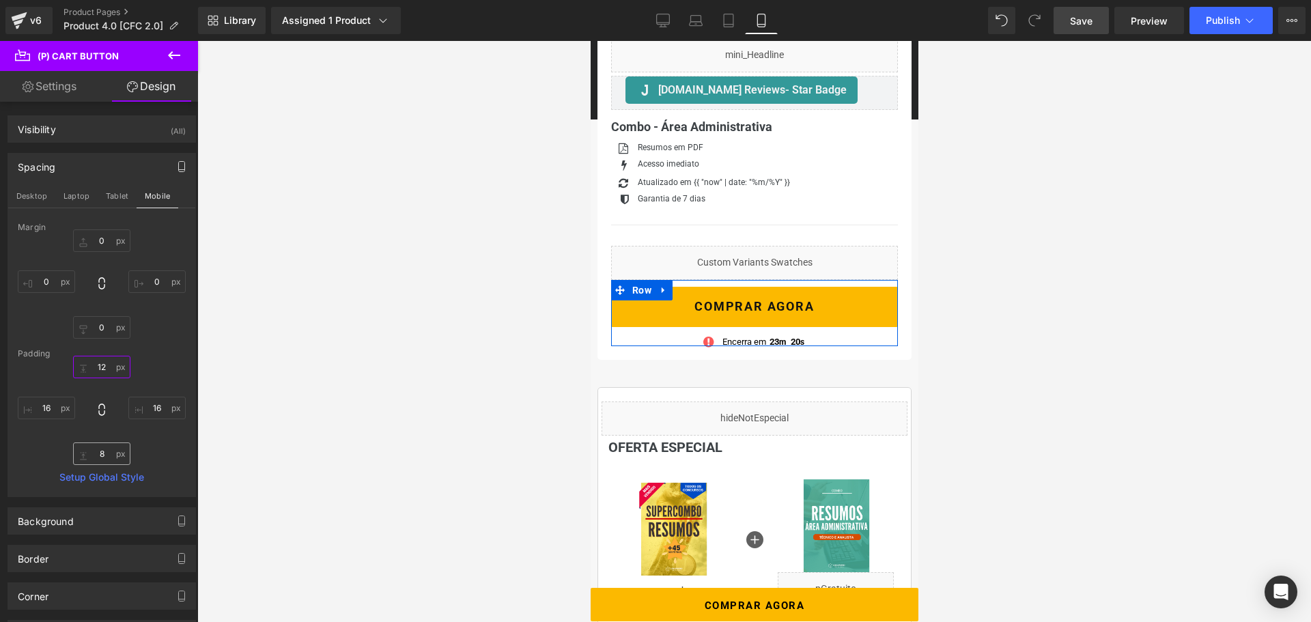
type input "12"
click at [98, 454] on input "text" at bounding box center [101, 453] width 57 height 23
type input "12"
click at [121, 197] on button "Tablet" at bounding box center [117, 195] width 39 height 23
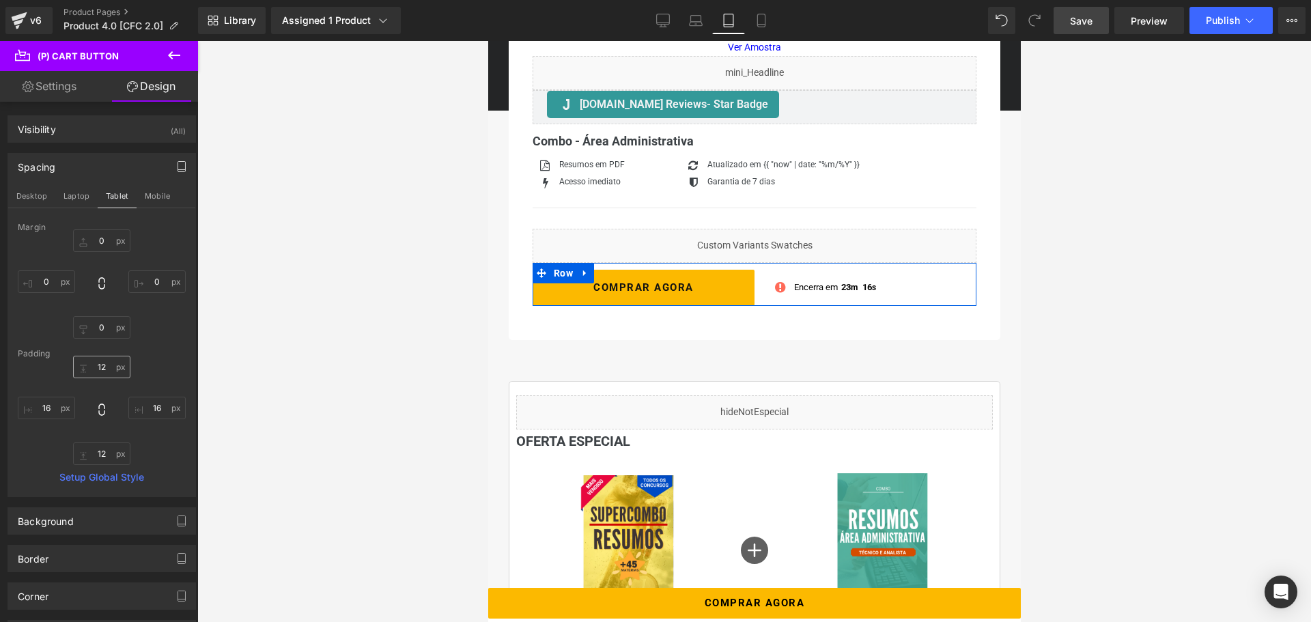
scroll to position [358, 0]
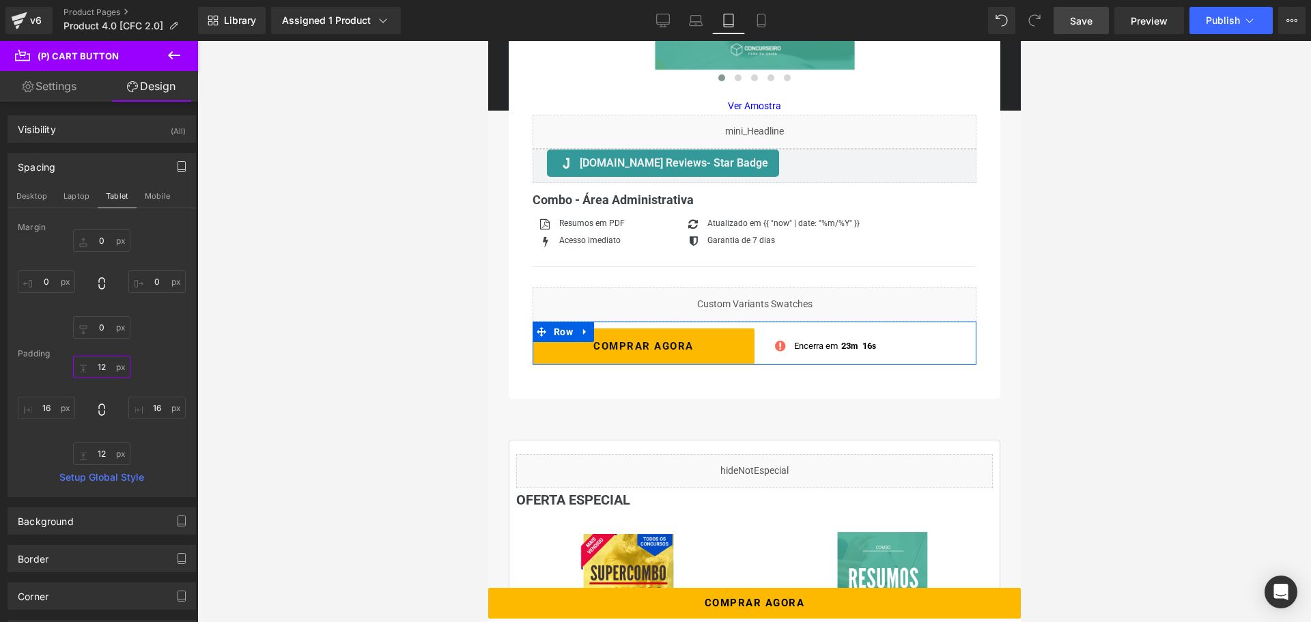
click at [100, 363] on input "12" at bounding box center [101, 367] width 57 height 23
type input "12"
click at [100, 453] on input "12" at bounding box center [101, 453] width 57 height 23
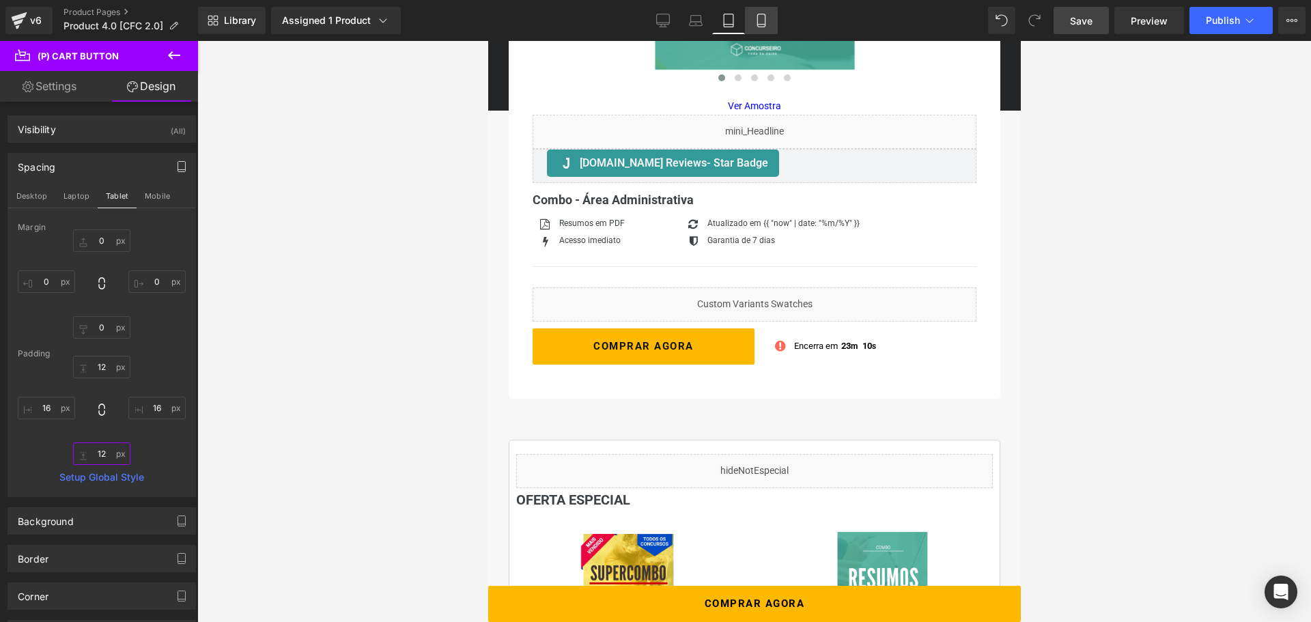
type input "12"
click at [759, 17] on icon at bounding box center [761, 21] width 14 height 14
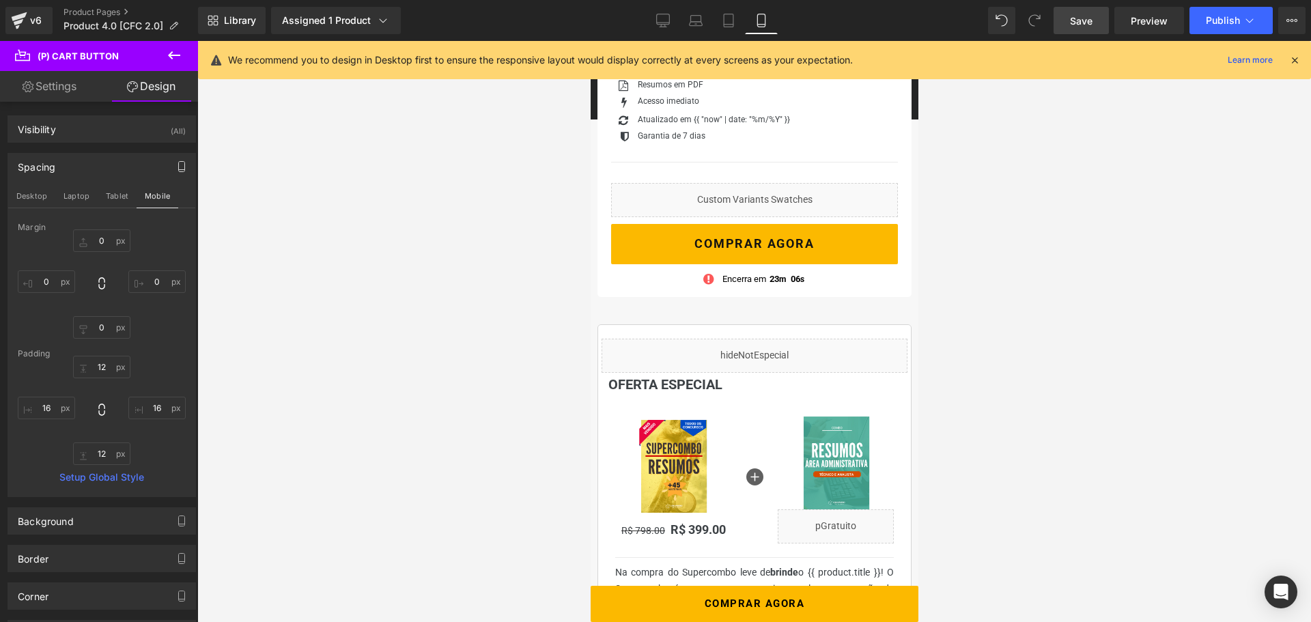
scroll to position [281, 0]
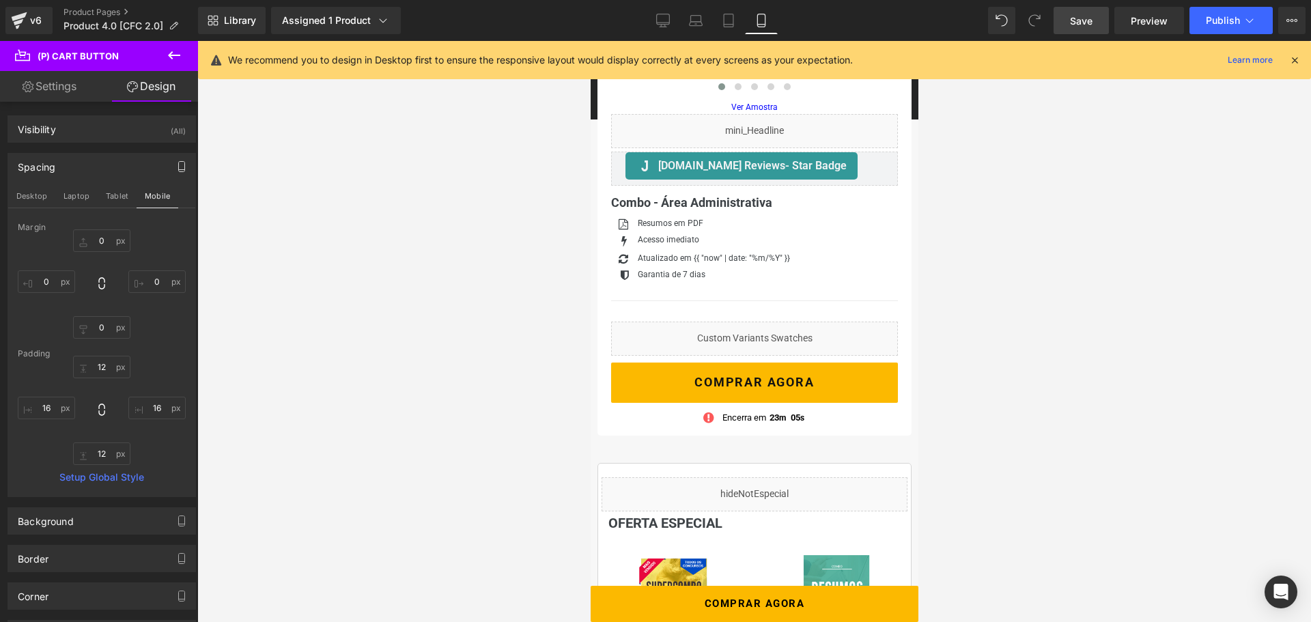
click at [1292, 62] on icon at bounding box center [1294, 60] width 12 height 12
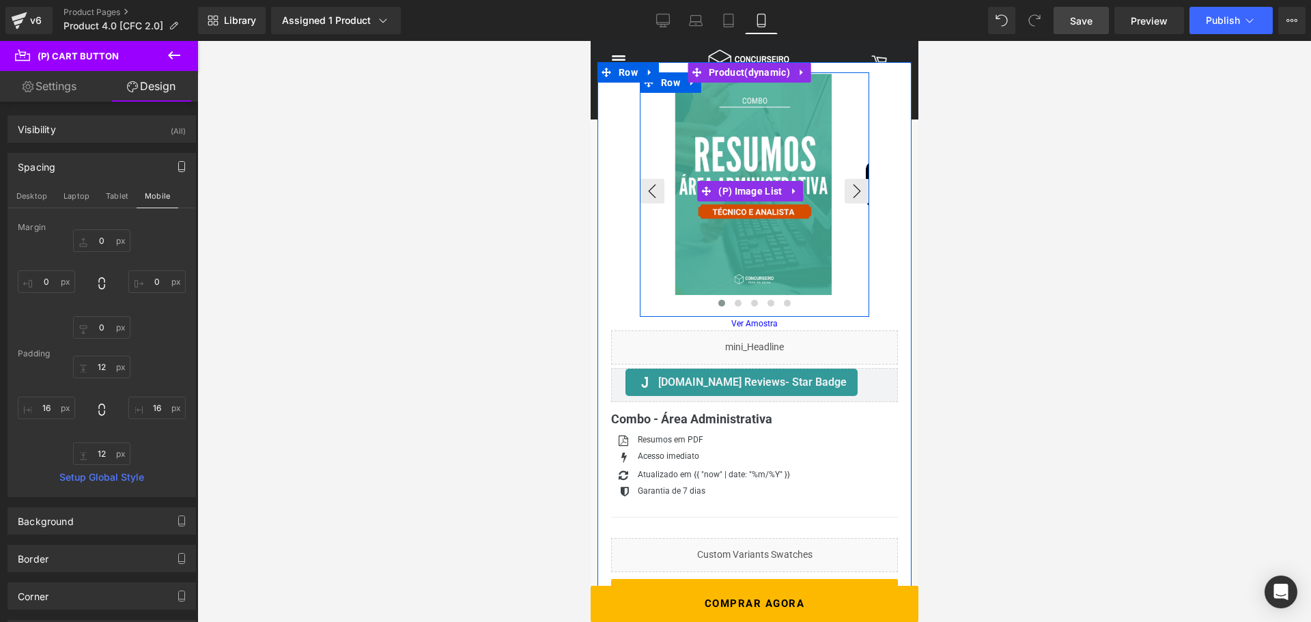
scroll to position [137, 0]
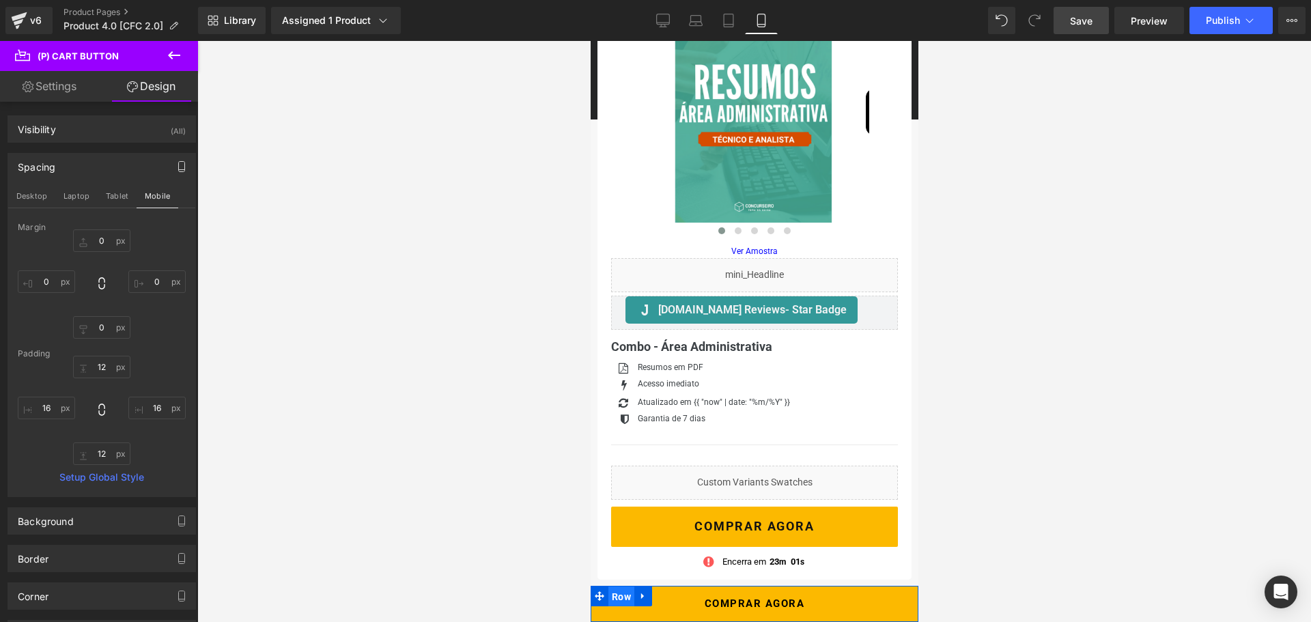
click at [618, 601] on span "Row" at bounding box center [621, 596] width 26 height 20
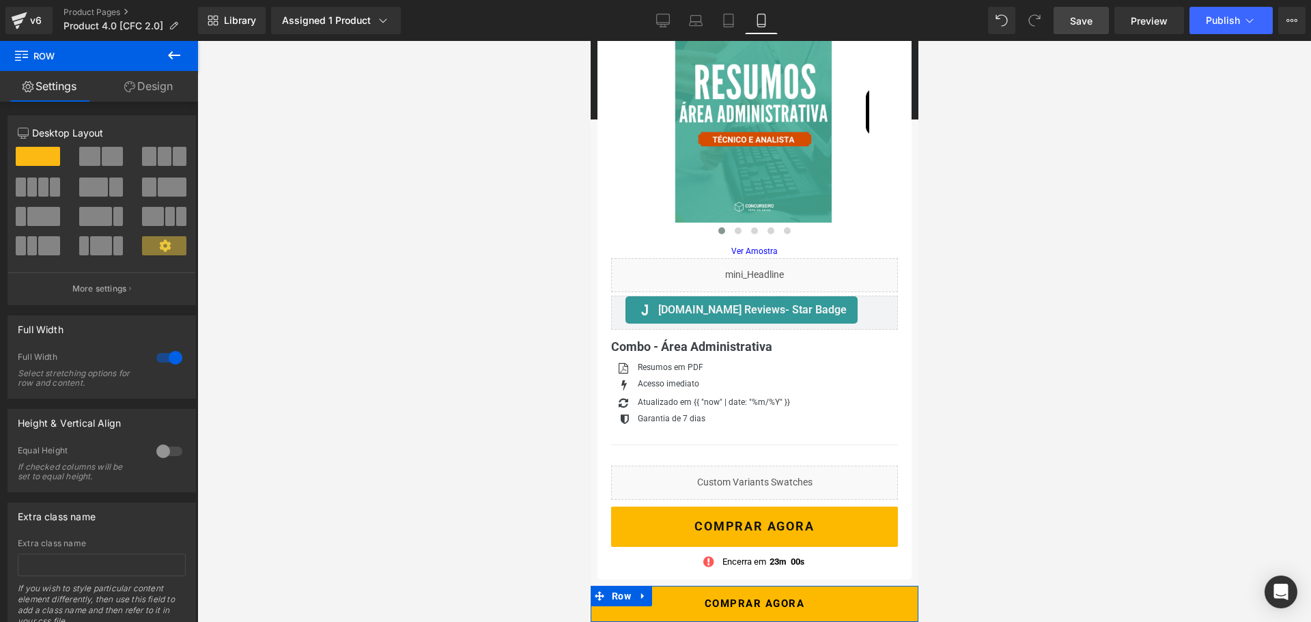
click at [148, 87] on link "Design" at bounding box center [148, 86] width 99 height 31
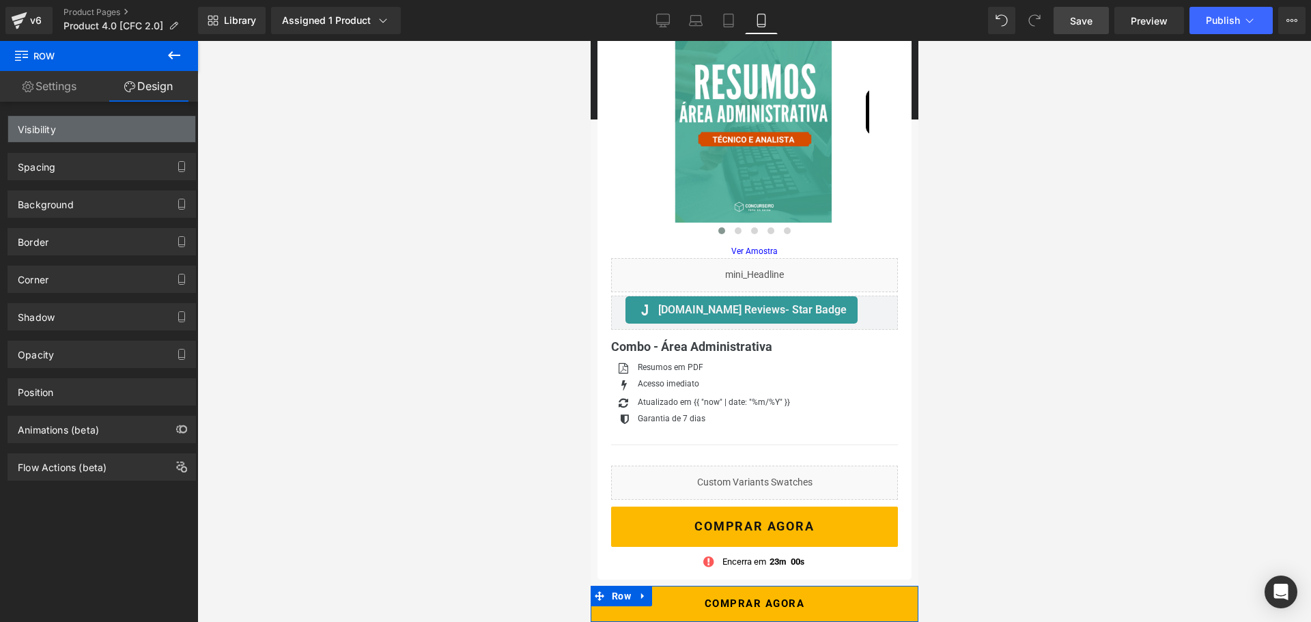
click at [79, 128] on div "Visibility" at bounding box center [101, 129] width 187 height 26
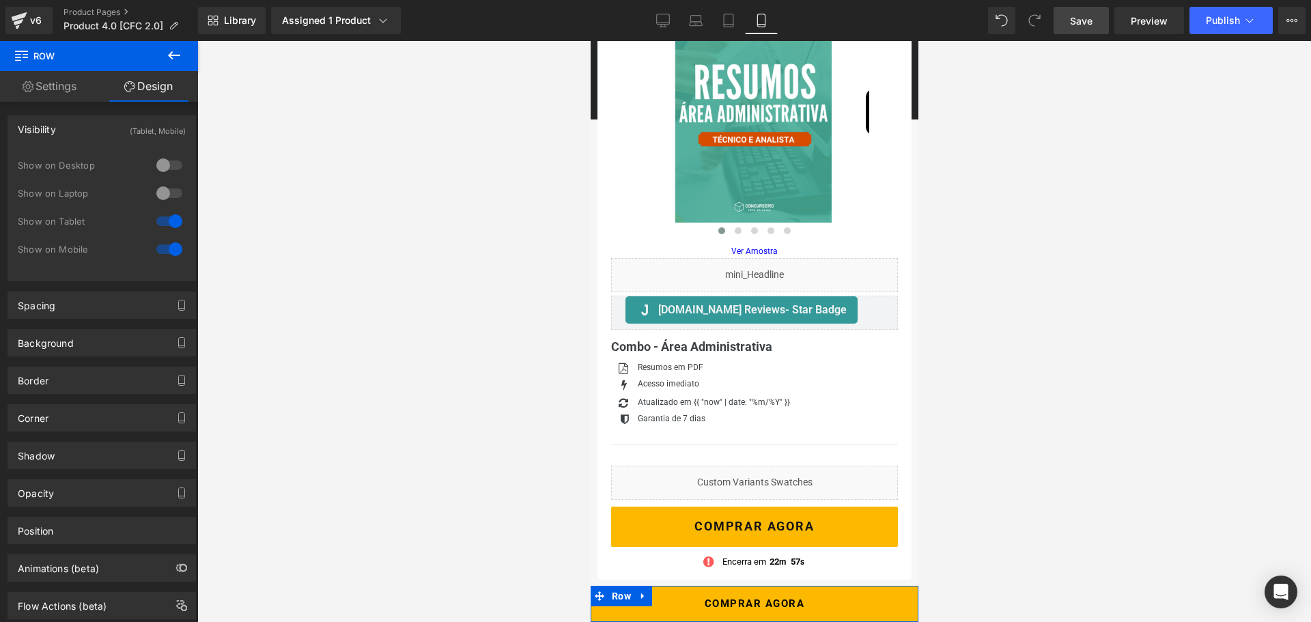
click at [79, 128] on div "Visibility (Tablet, Mobile)" at bounding box center [101, 129] width 187 height 26
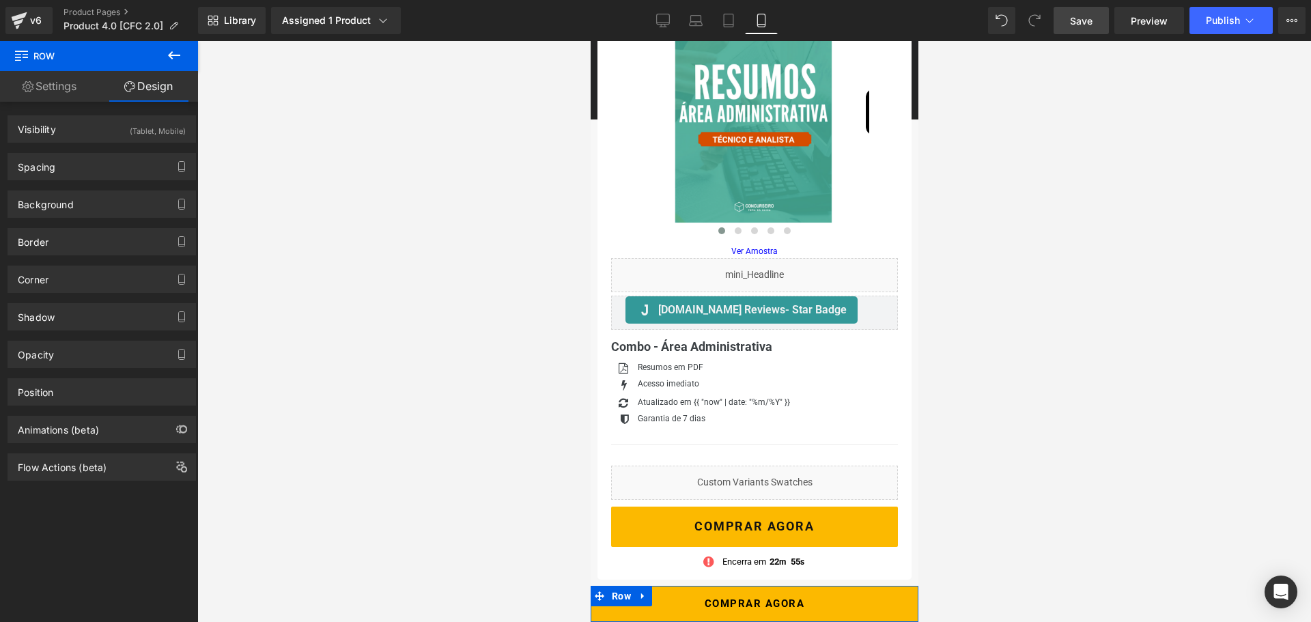
click at [95, 482] on div "Visibility (Tablet, Mobile) 0|0|0|0 0 Show on Desktop 0 Show on Laptop 1 Show o…" at bounding box center [102, 365] width 204 height 526
click at [94, 472] on div "Flow Actions (beta)" at bounding box center [62, 463] width 89 height 19
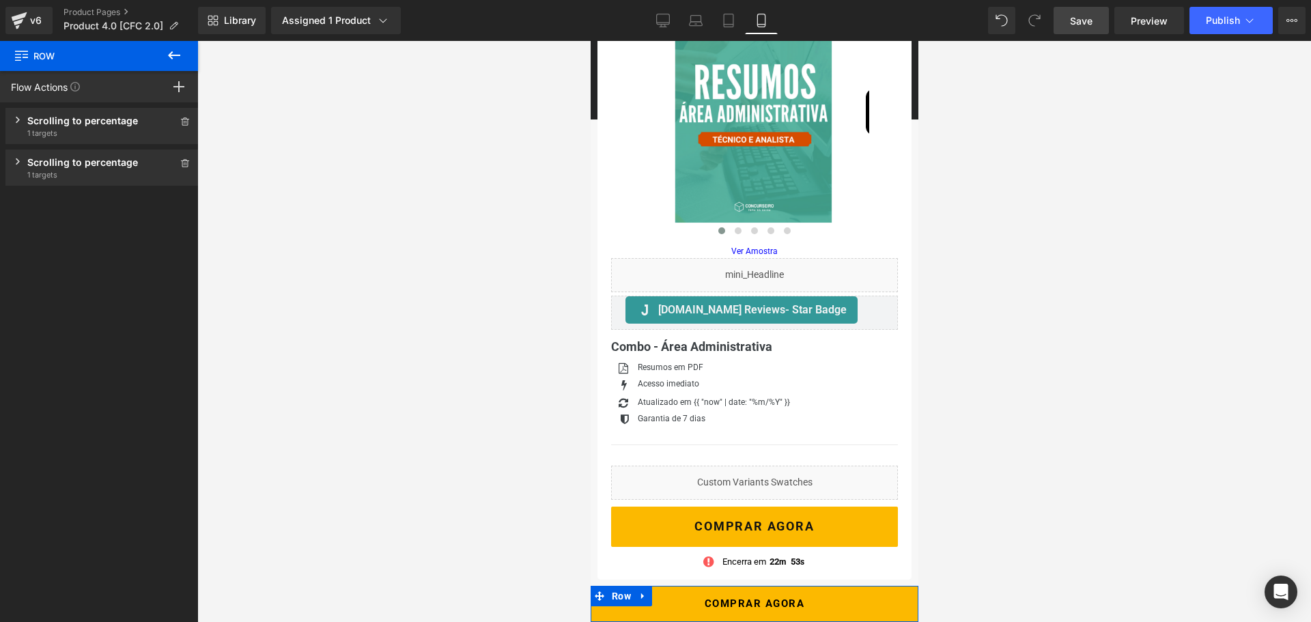
click at [18, 121] on icon at bounding box center [18, 120] width 4 height 6
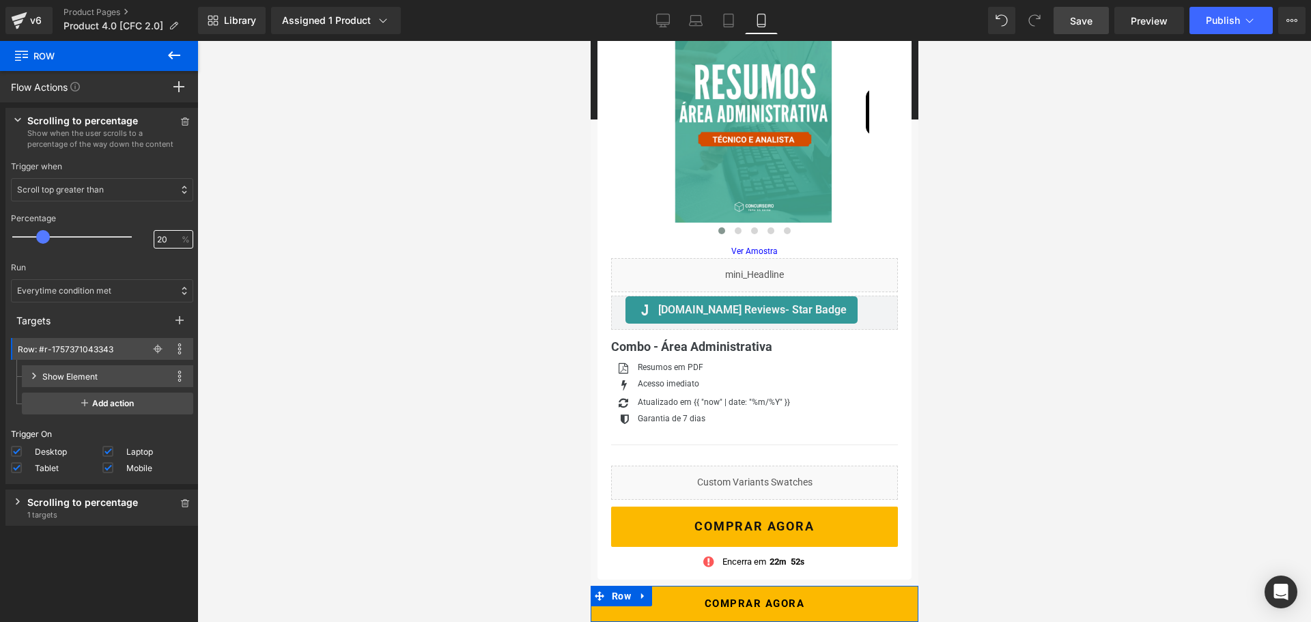
click at [163, 236] on input "20" at bounding box center [166, 240] width 18 height 12
type input "25"
click at [18, 496] on div "Scrolling to percentage Show when the user scrolls to a percentage of the way d…" at bounding box center [101, 508] width 193 height 36
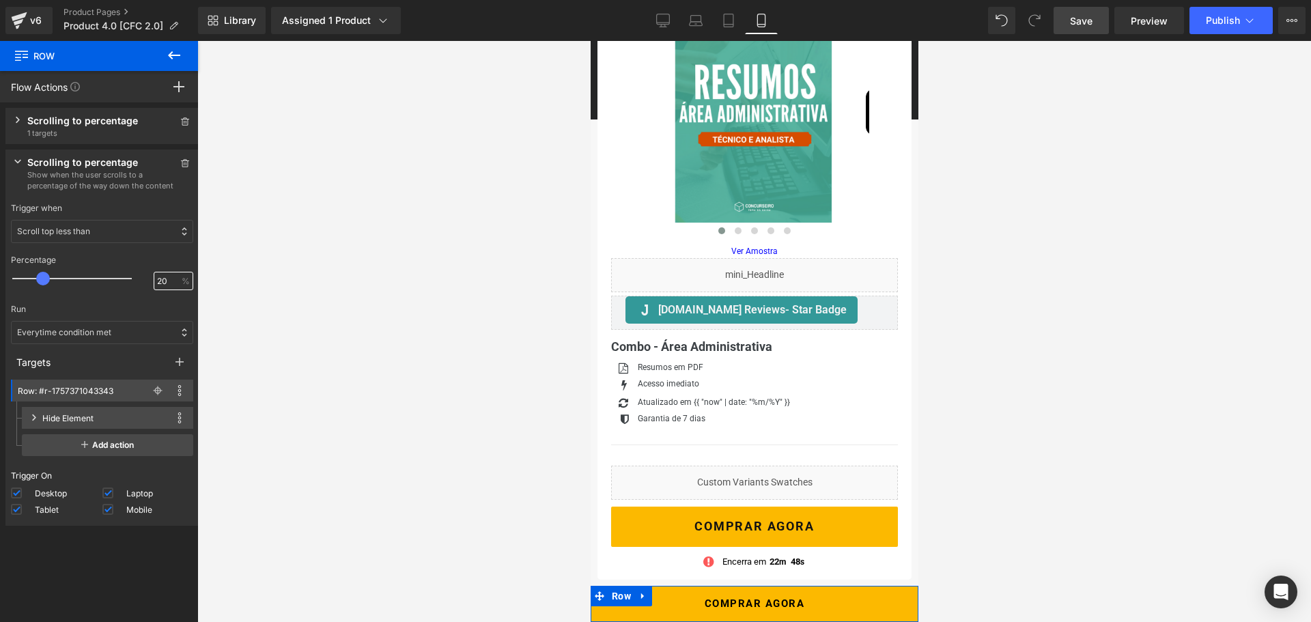
click at [165, 277] on input "20" at bounding box center [166, 281] width 18 height 12
type input "25"
click at [129, 544] on div "Press " " button to add new event trigger with advanced action Scrolling to per…" at bounding box center [102, 365] width 204 height 526
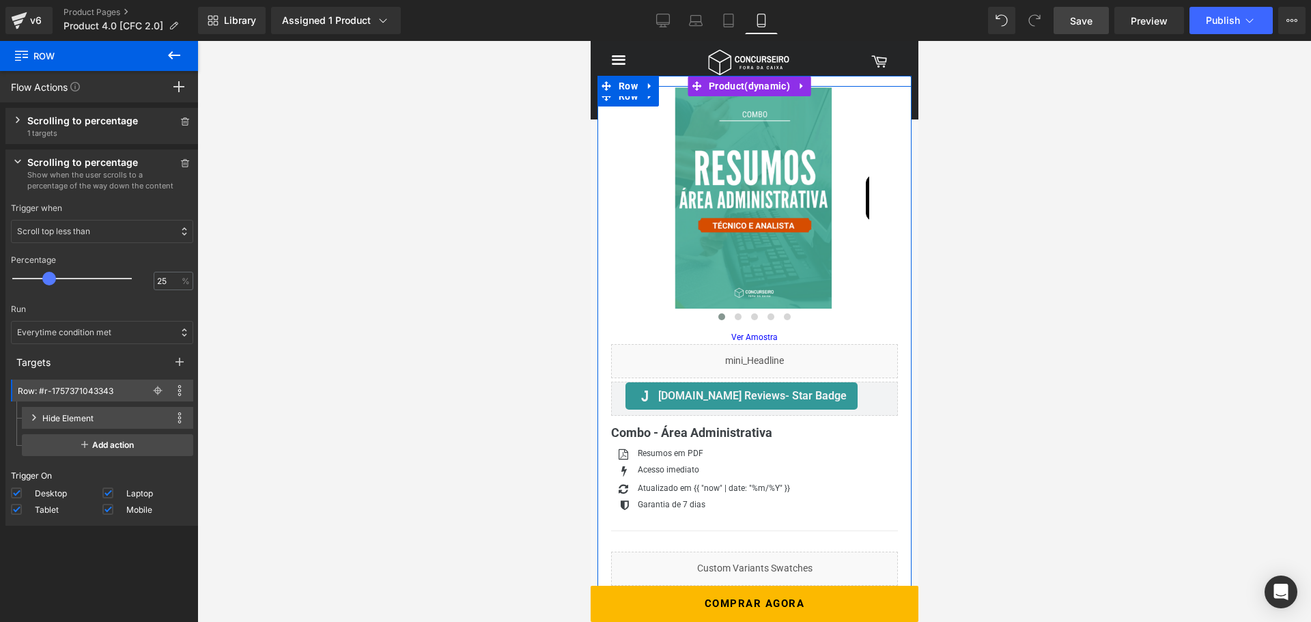
scroll to position [0, 0]
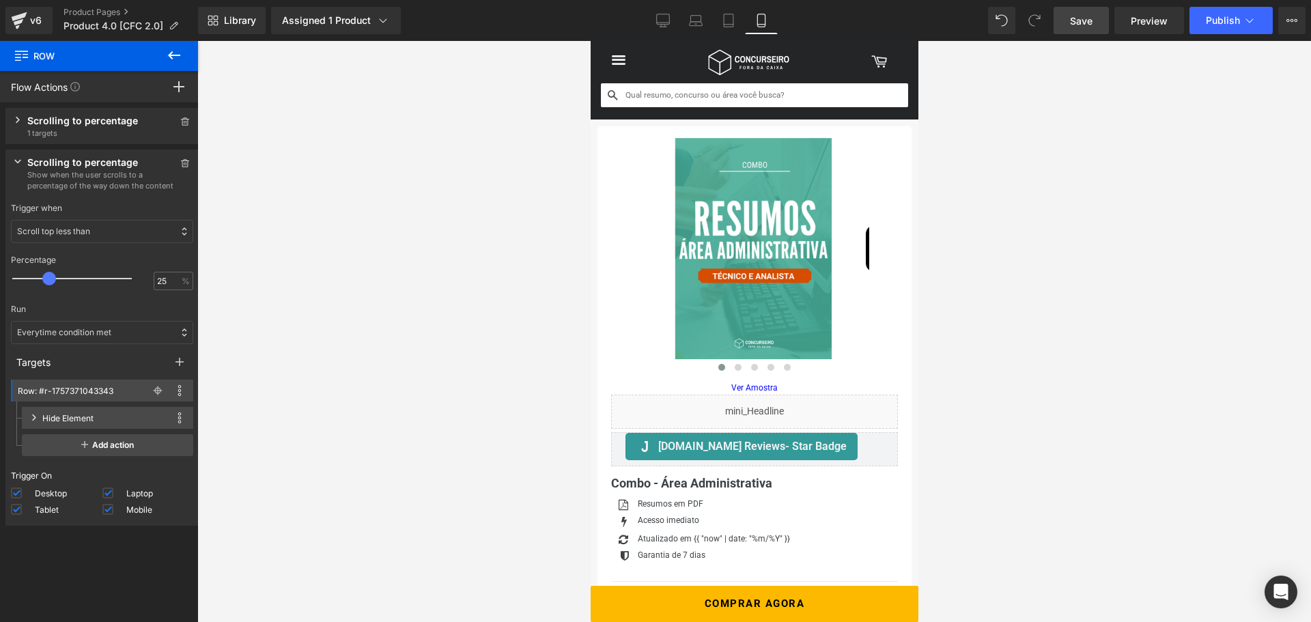
click at [1082, 29] on link "Save" at bounding box center [1080, 20] width 55 height 27
